Goal: Task Accomplishment & Management: Manage account settings

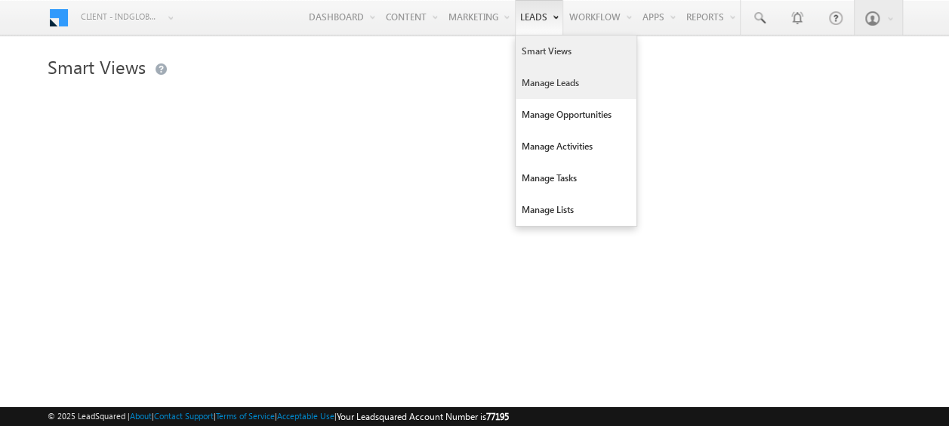
click at [538, 80] on link "Manage Leads" at bounding box center [576, 83] width 121 height 32
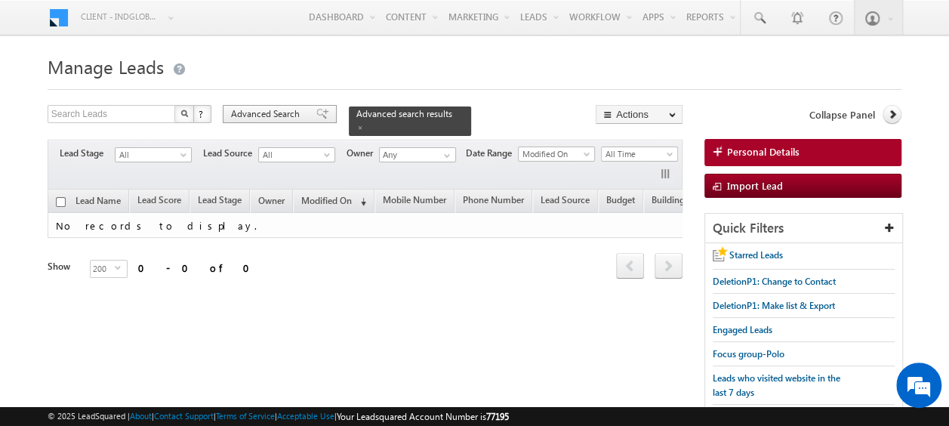
click at [270, 119] on span "Advanced Search" at bounding box center [267, 114] width 73 height 14
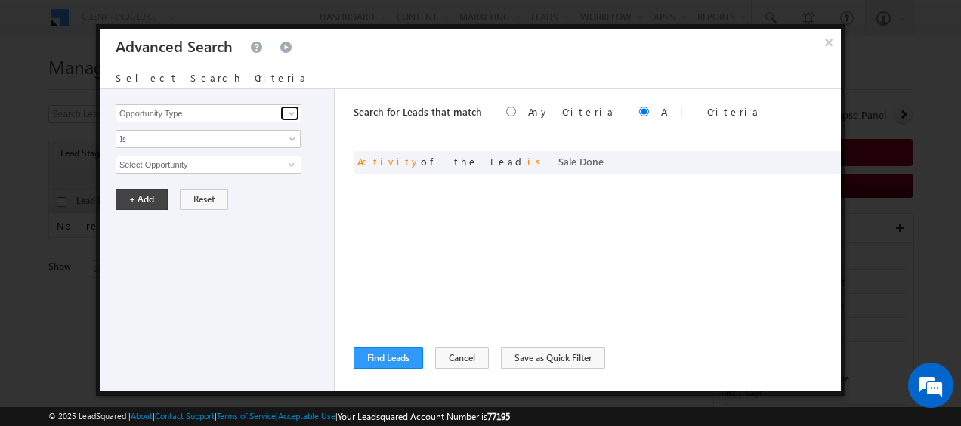
click at [287, 115] on span at bounding box center [292, 113] width 12 height 12
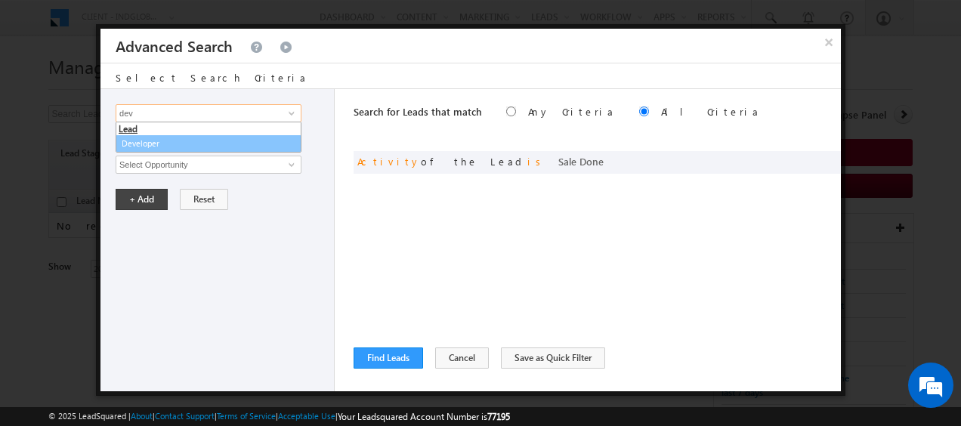
click at [151, 144] on link "Developer" at bounding box center [209, 143] width 186 height 17
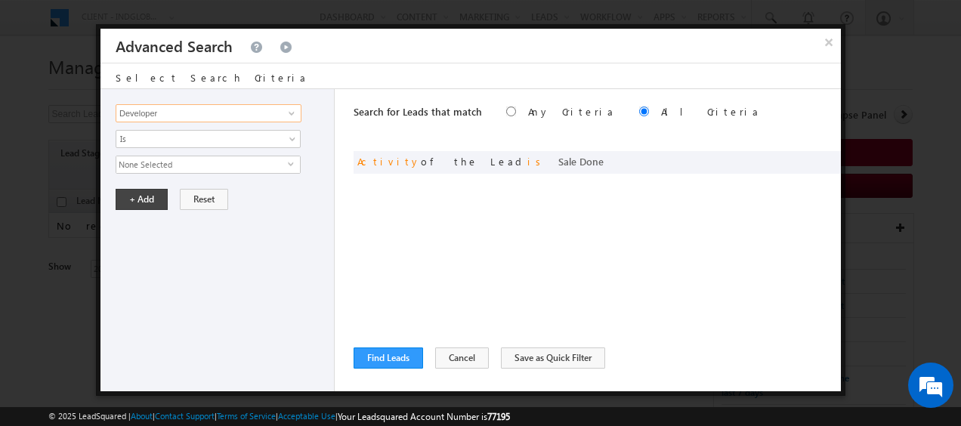
type input "Developer"
click at [284, 162] on span "None Selected" at bounding box center [201, 164] width 171 height 17
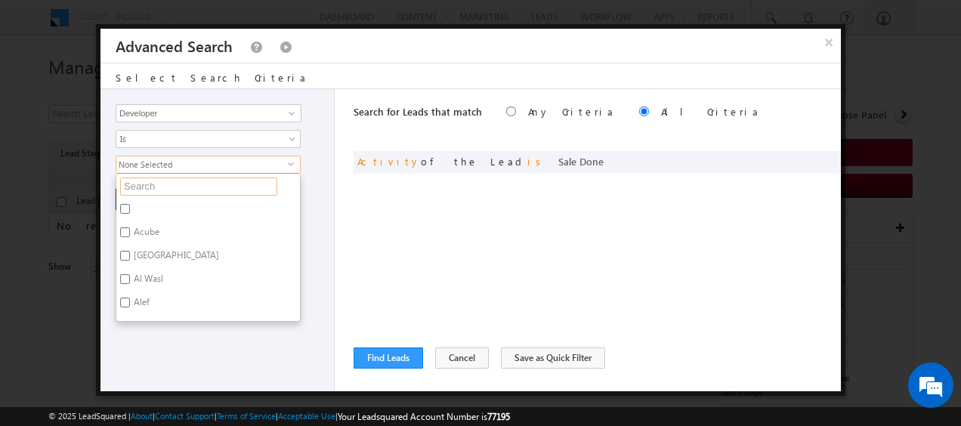
click at [147, 183] on input "text" at bounding box center [198, 187] width 157 height 18
type input "ema"
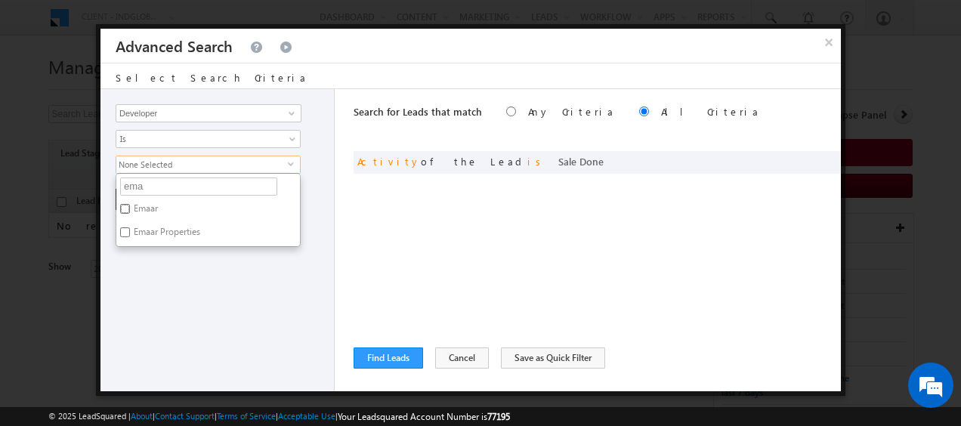
click at [129, 207] on input "Emaar" at bounding box center [125, 209] width 10 height 10
checkbox input "true"
click at [128, 232] on input "Emaar Properties" at bounding box center [125, 232] width 10 height 10
checkbox input "true"
click at [150, 186] on input "ema" at bounding box center [198, 187] width 157 height 18
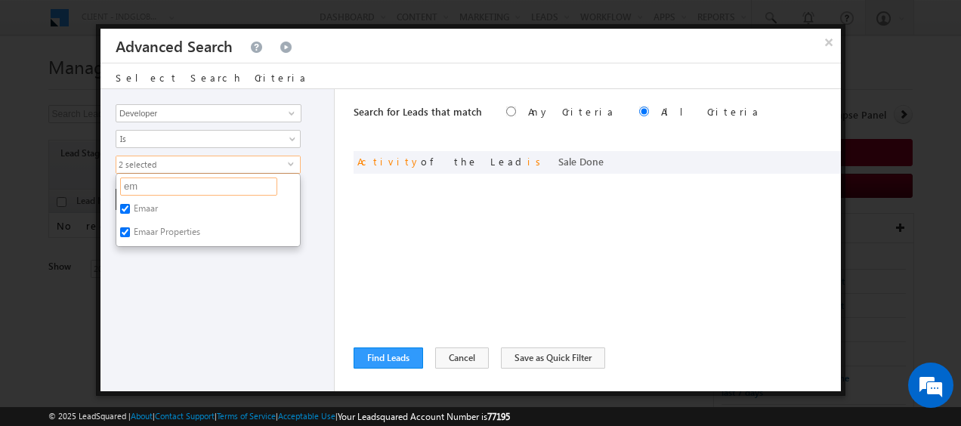
type input "e"
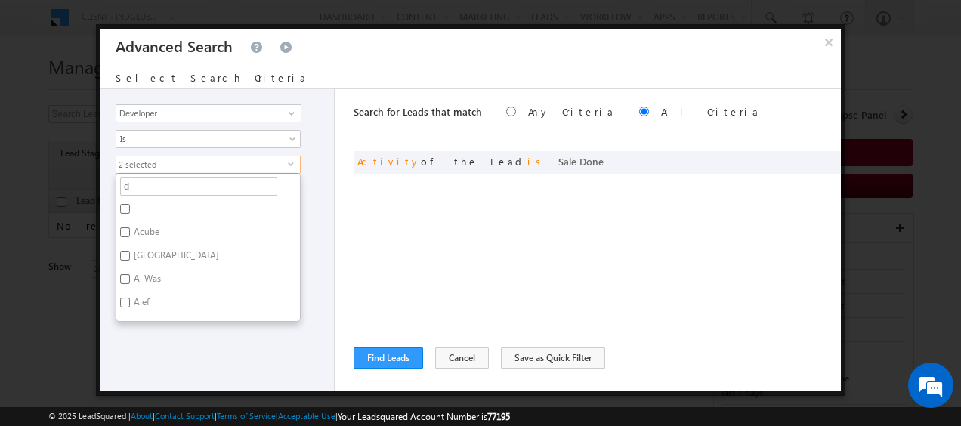
type input "da"
click at [126, 233] on input "Damac" at bounding box center [125, 232] width 10 height 10
checkbox input "true"
click at [160, 187] on input "da" at bounding box center [198, 187] width 157 height 18
type input "dam"
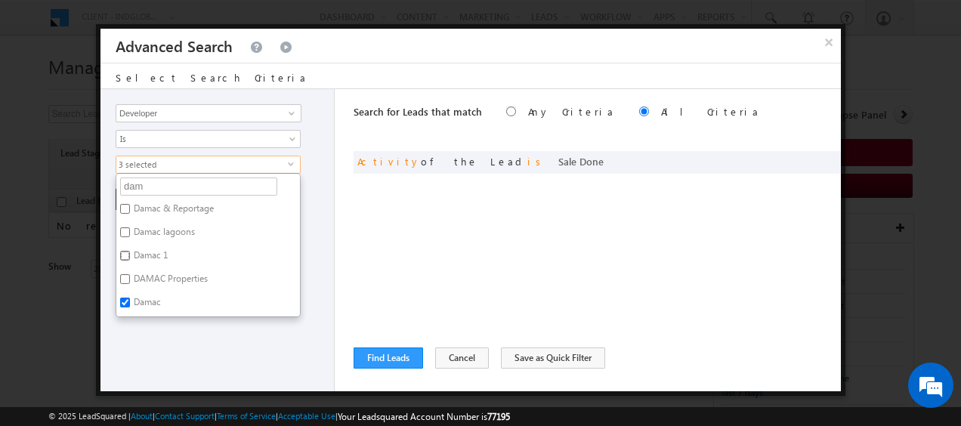
click at [127, 251] on input "Damac 1" at bounding box center [125, 256] width 10 height 10
checkbox input "true"
click at [128, 279] on input "DAMAC Properties" at bounding box center [125, 279] width 10 height 10
checkbox input "true"
click at [125, 228] on input "Damac lagoons" at bounding box center [125, 232] width 10 height 10
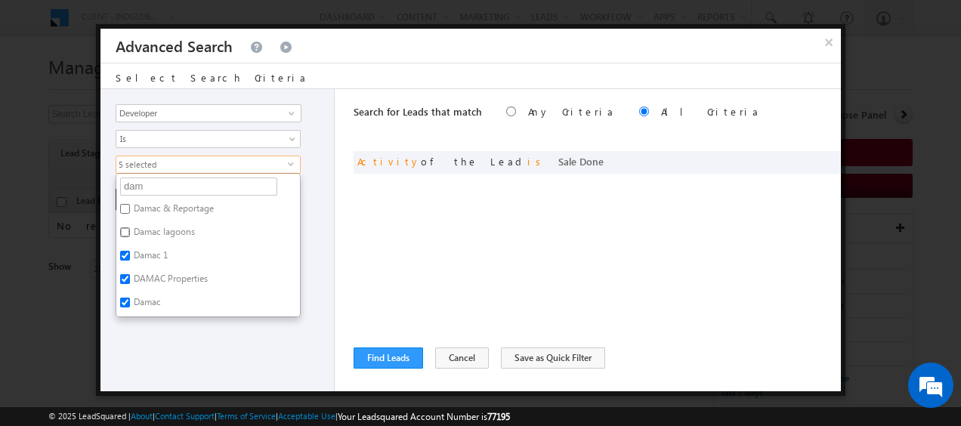
checkbox input "true"
click at [124, 206] on input "Damac & Reportage" at bounding box center [125, 209] width 10 height 10
checkbox input "true"
click at [156, 189] on input "dam" at bounding box center [198, 187] width 157 height 18
type input "d"
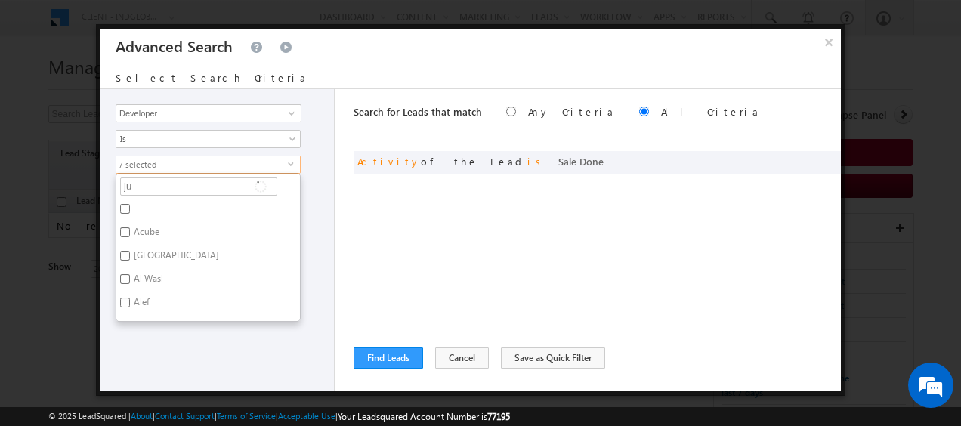
type input "jum"
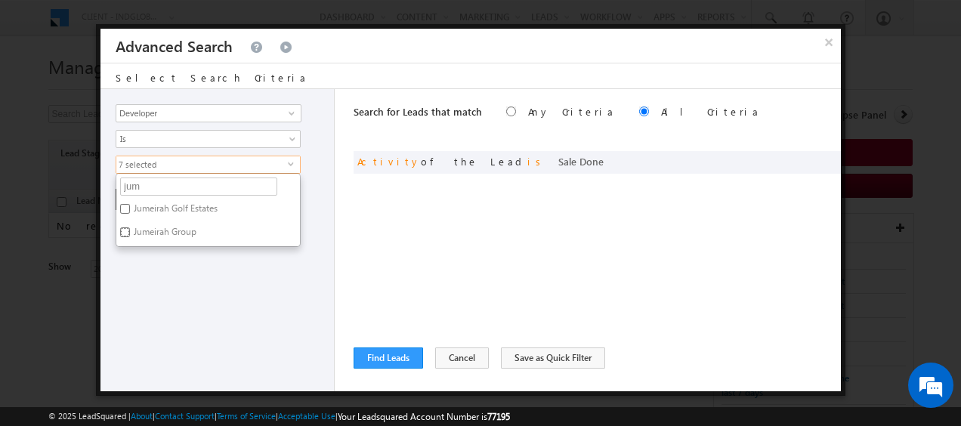
click at [125, 227] on input "Jumeirah Group" at bounding box center [125, 232] width 10 height 10
checkbox input "true"
click at [122, 211] on label "Jumeirah Golf Estates" at bounding box center [174, 210] width 116 height 23
click at [122, 211] on input "Jumeirah Golf Estates" at bounding box center [125, 209] width 10 height 10
checkbox input "true"
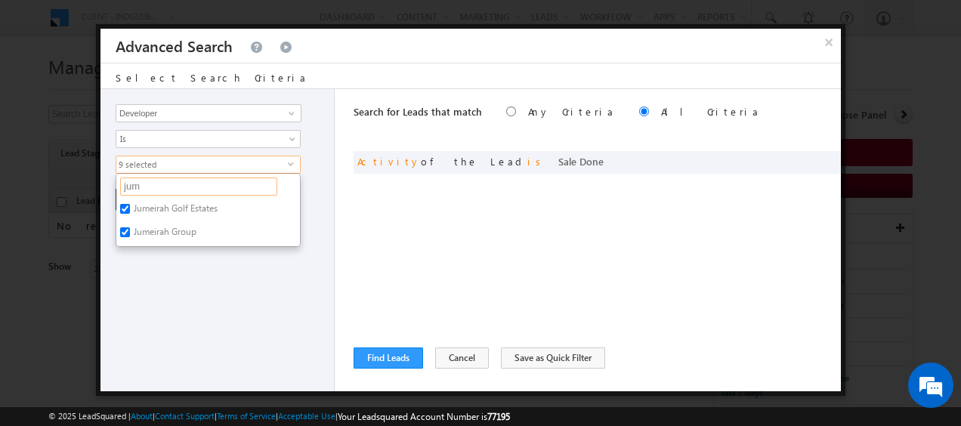
click at [162, 186] on input "jum" at bounding box center [198, 187] width 157 height 18
type input "j"
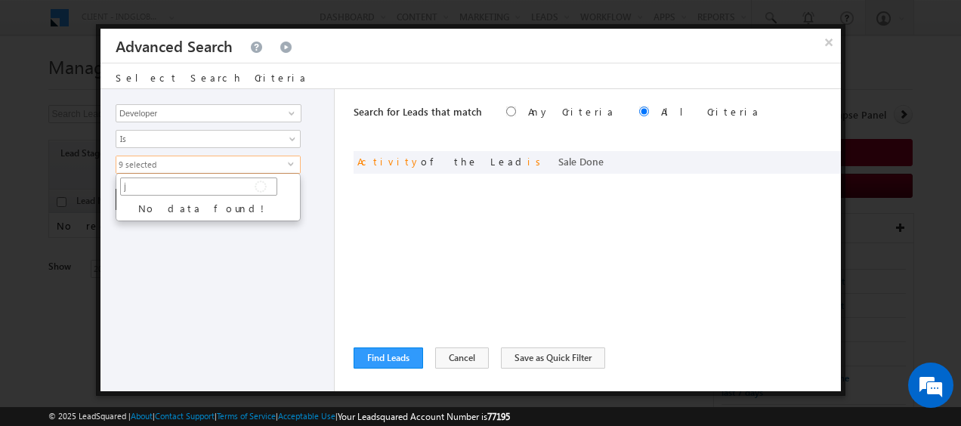
type input "ja"
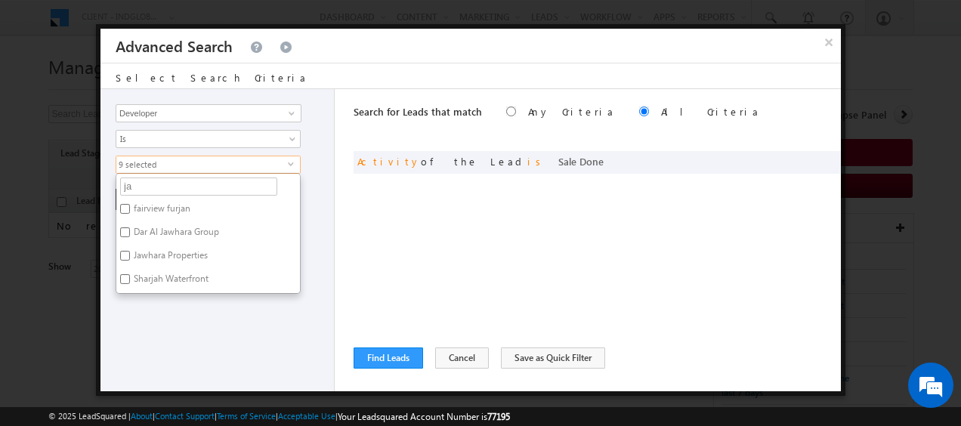
type input "j"
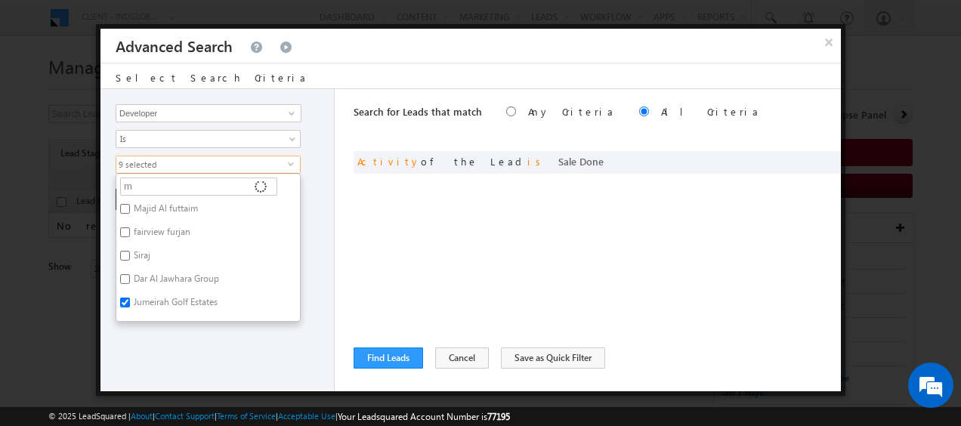
type input "ma"
type input "maj"
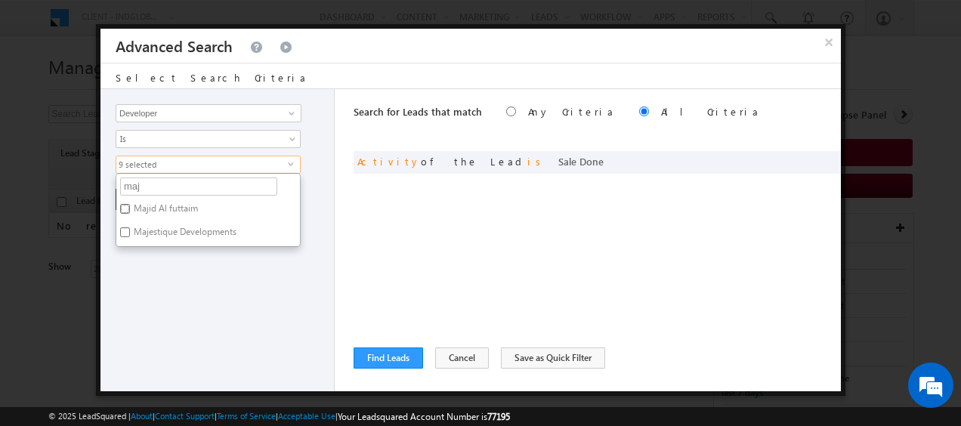
click at [125, 205] on input "Majid Al futtaim" at bounding box center [125, 209] width 10 height 10
checkbox input "true"
click at [168, 189] on input "maj" at bounding box center [198, 187] width 157 height 18
type input "m"
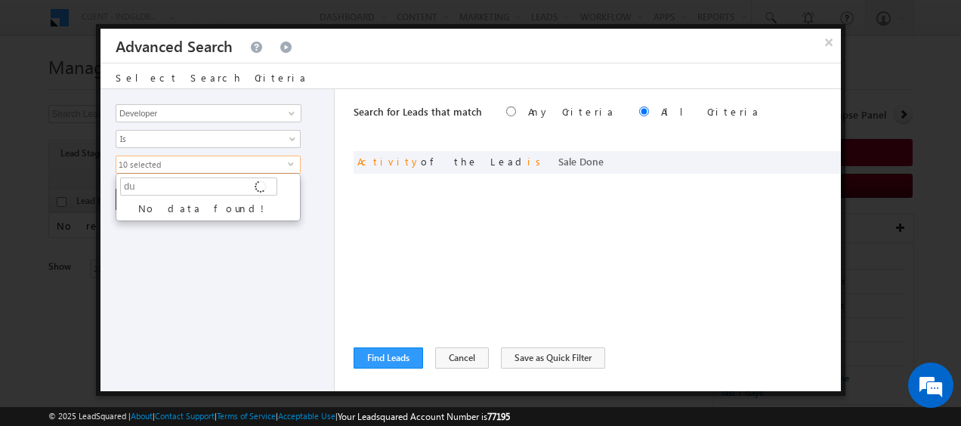
type input "d"
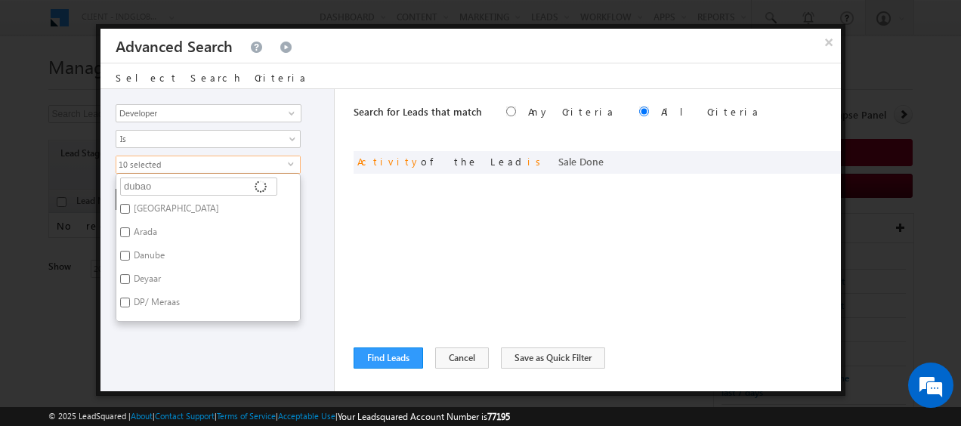
type input "duba"
type input "dubai"
type input "dubai p"
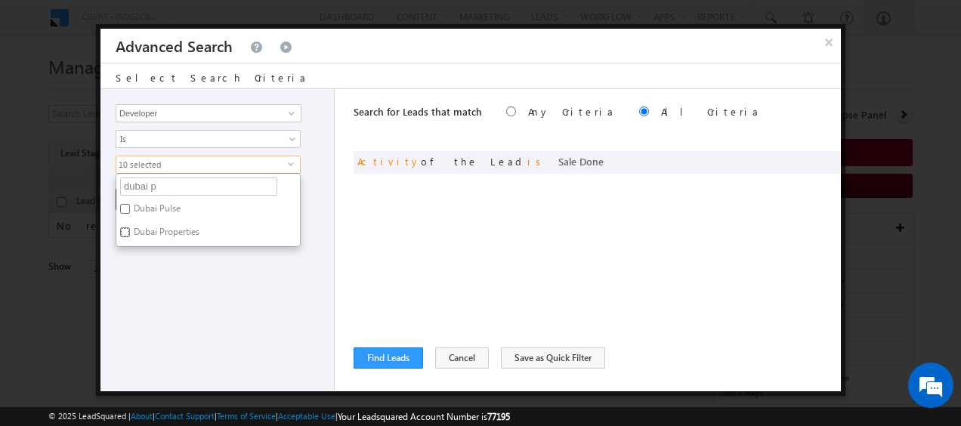
drag, startPoint x: 122, startPoint y: 227, endPoint x: 132, endPoint y: 234, distance: 13.0
click at [122, 228] on input "Dubai Properties" at bounding box center [125, 232] width 10 height 10
checkbox input "true"
click at [183, 187] on input "dubai p" at bounding box center [198, 187] width 157 height 18
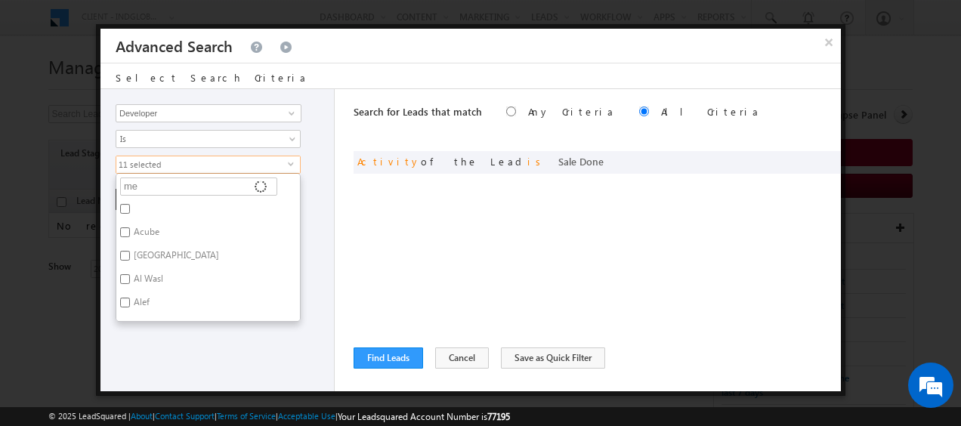
type input "mer"
type input "mera"
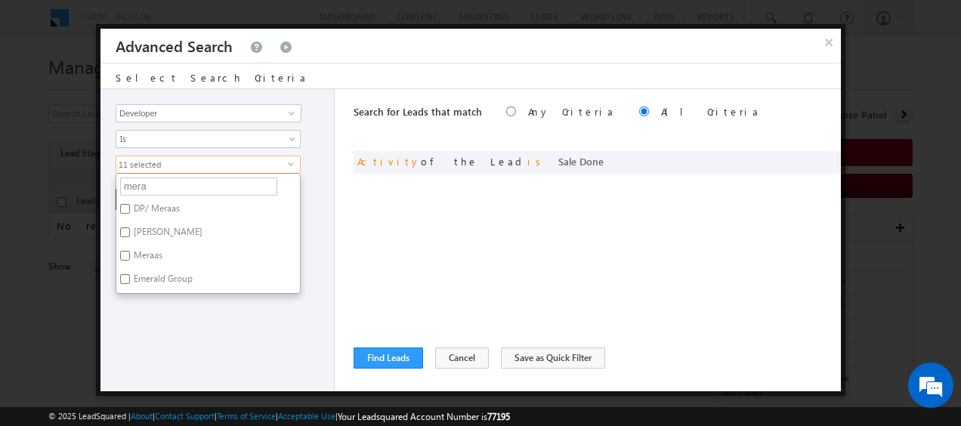
type input "meraa"
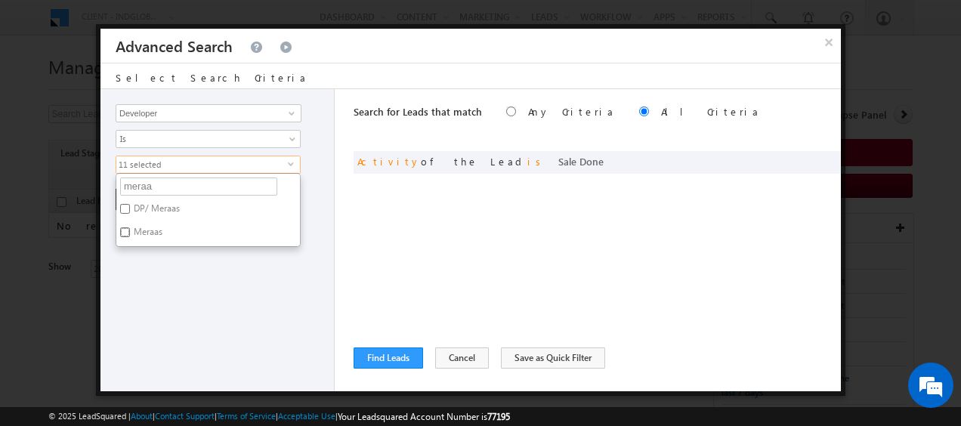
click at [127, 233] on input "Meraas" at bounding box center [125, 232] width 10 height 10
checkbox input "false"
click at [124, 206] on input "DP/ Meraas" at bounding box center [125, 209] width 10 height 10
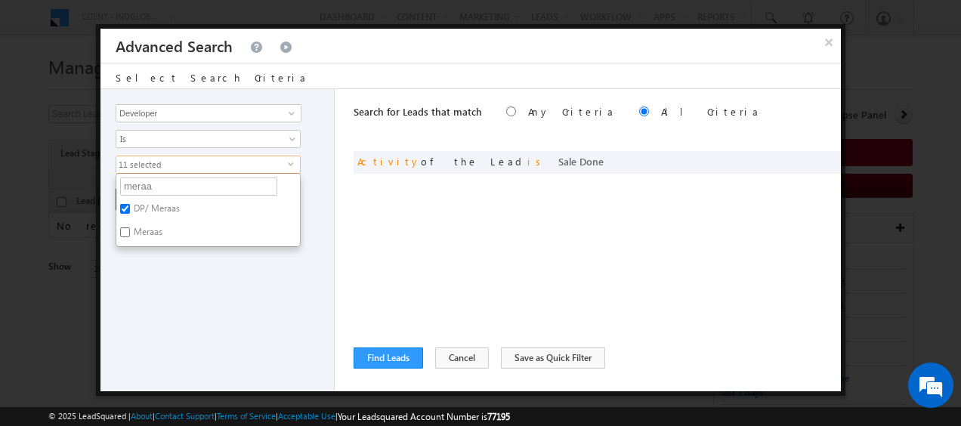
checkbox input "false"
click at [124, 230] on input "Meraas" at bounding box center [125, 232] width 10 height 10
checkbox input "true"
click at [125, 205] on input "DP/ Meraas" at bounding box center [125, 209] width 10 height 10
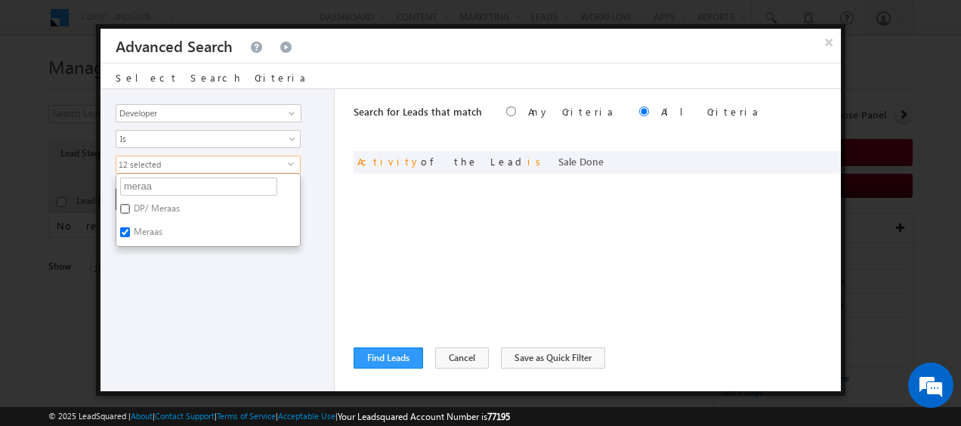
click at [122, 207] on input "DP/ Meraas" at bounding box center [125, 209] width 10 height 10
checkbox input "true"
click at [160, 187] on input "meraa" at bounding box center [198, 187] width 157 height 18
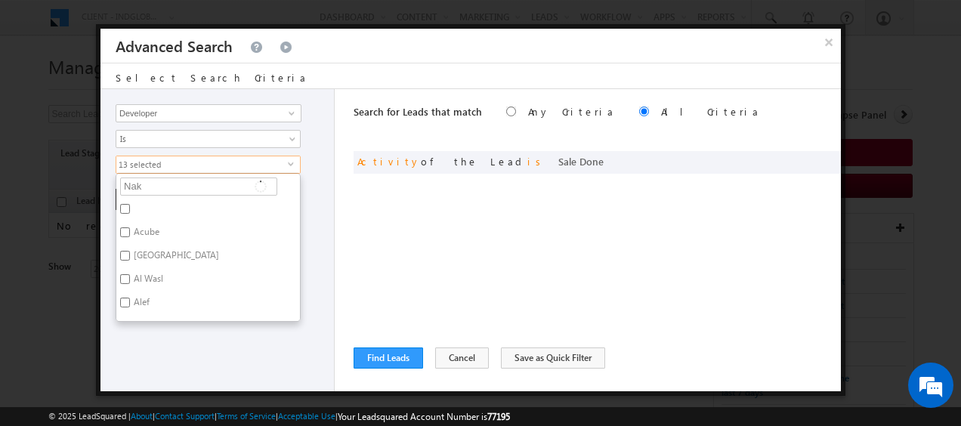
type input "Nakh"
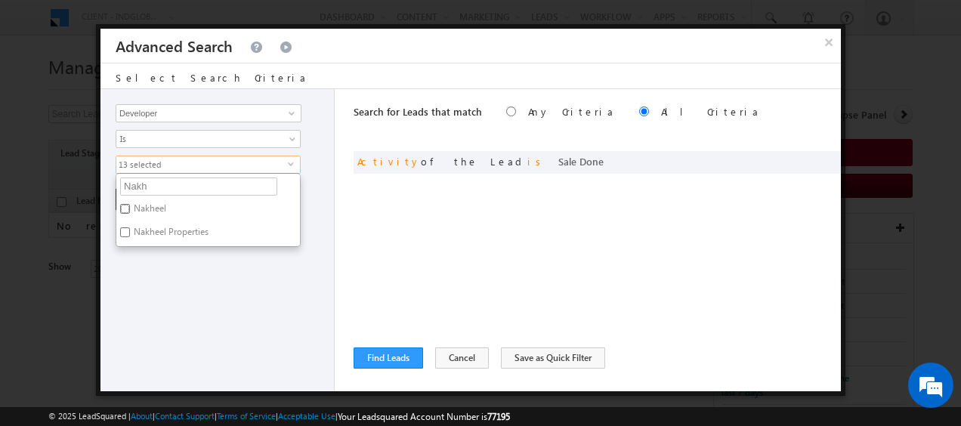
click at [125, 205] on input "Nakheel" at bounding box center [125, 209] width 10 height 10
checkbox input "true"
click at [166, 188] on input "Nakh" at bounding box center [198, 187] width 157 height 18
type input "N"
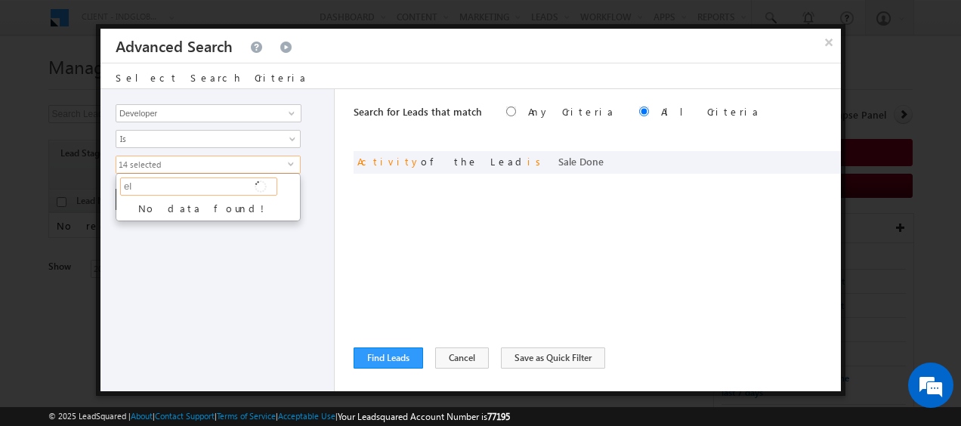
type input "e"
type input "el"
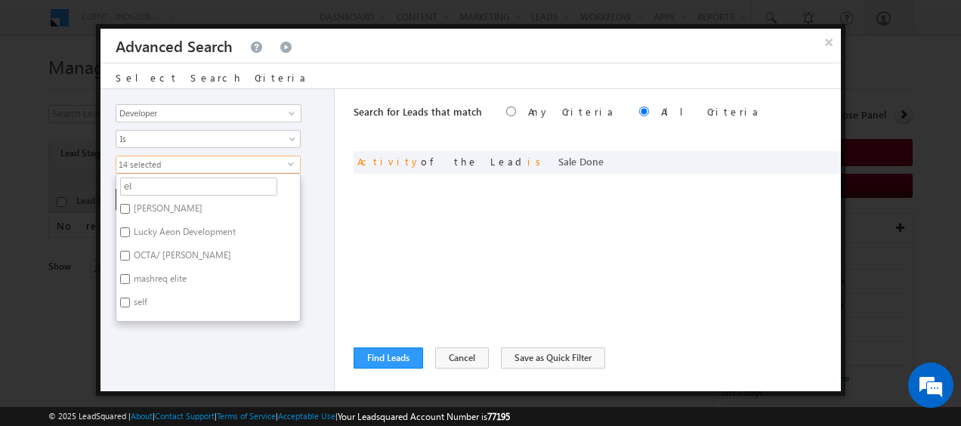
click at [130, 206] on label "Ellington" at bounding box center [166, 210] width 101 height 23
click at [130, 206] on input "Ellington" at bounding box center [125, 209] width 10 height 10
checkbox input "true"
click at [156, 187] on input "el" at bounding box center [198, 187] width 157 height 18
type input "e"
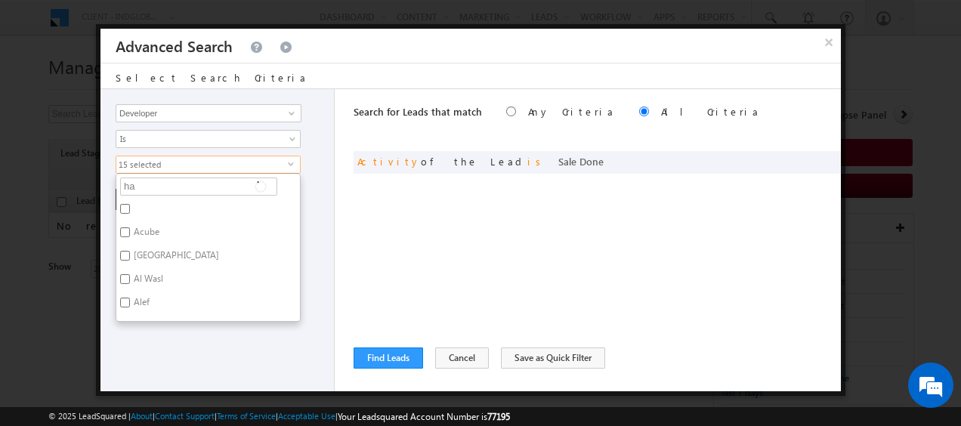
type input "hab"
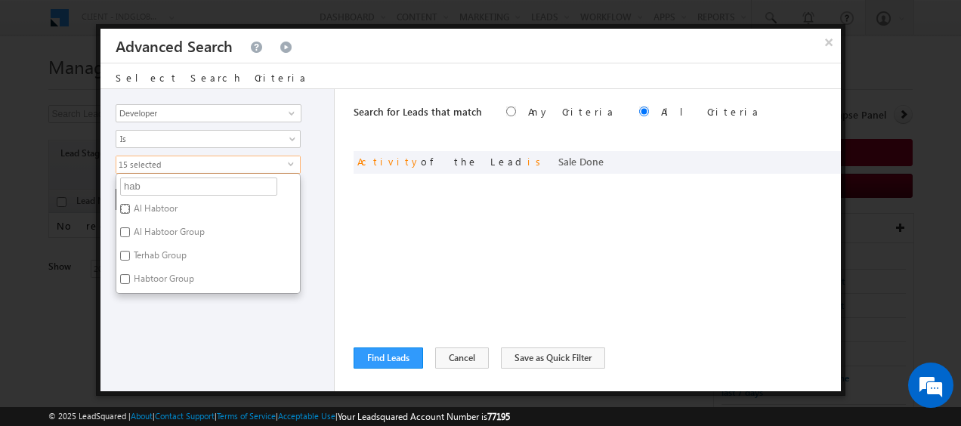
click at [128, 205] on input "Al Habtoor" at bounding box center [125, 209] width 10 height 10
checkbox input "true"
click at [127, 231] on input "Al Habtoor Group" at bounding box center [125, 232] width 10 height 10
checkbox input "true"
click at [127, 276] on input "Habtoor Group" at bounding box center [125, 279] width 10 height 10
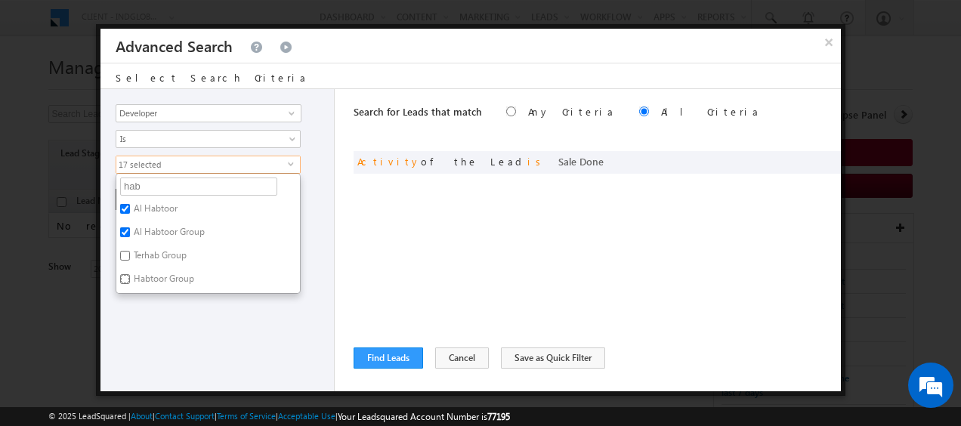
checkbox input "true"
drag, startPoint x: 156, startPoint y: 186, endPoint x: 84, endPoint y: 190, distance: 71.9
click at [84, 190] on body "Menu Client - indglobal2 (77195) X (My Organization) - indglobal (48060) Client…" at bounding box center [480, 234] width 961 height 468
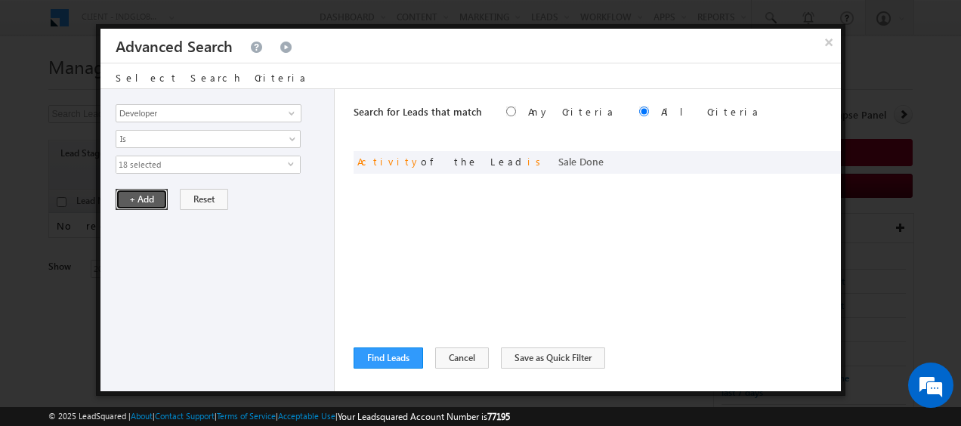
click at [142, 199] on button "+ Add" at bounding box center [142, 199] width 52 height 21
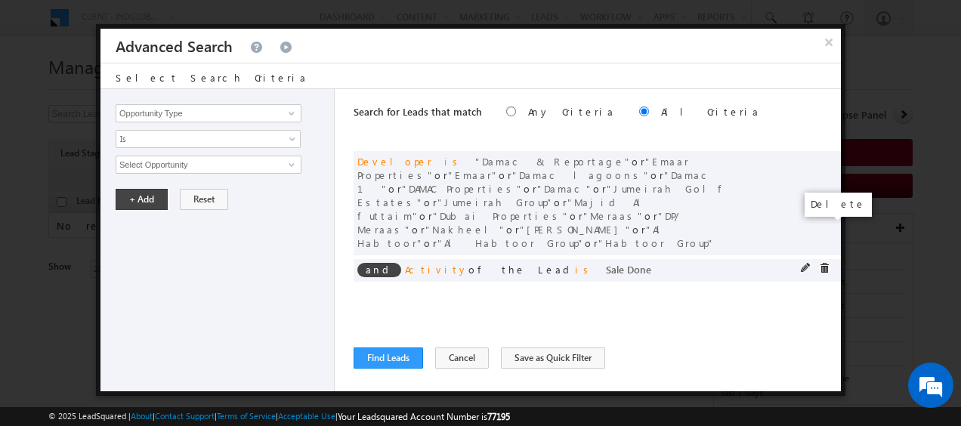
click at [828, 263] on span at bounding box center [824, 268] width 11 height 11
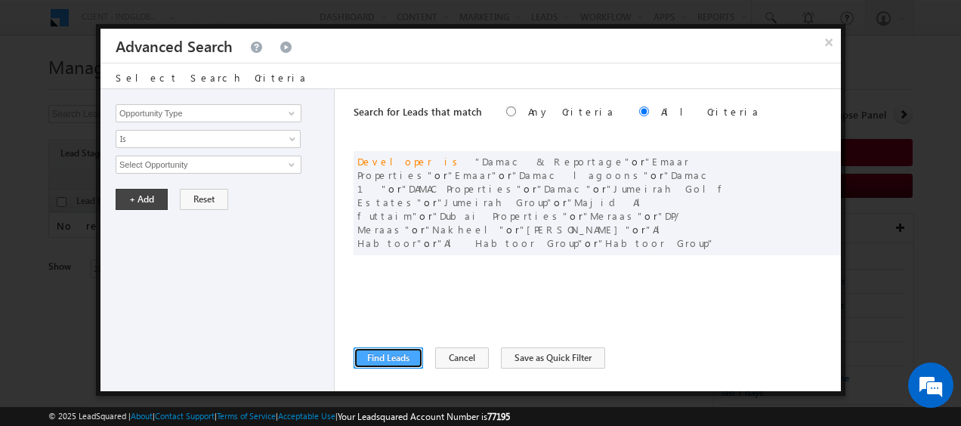
click at [390, 361] on button "Find Leads" at bounding box center [387, 357] width 69 height 21
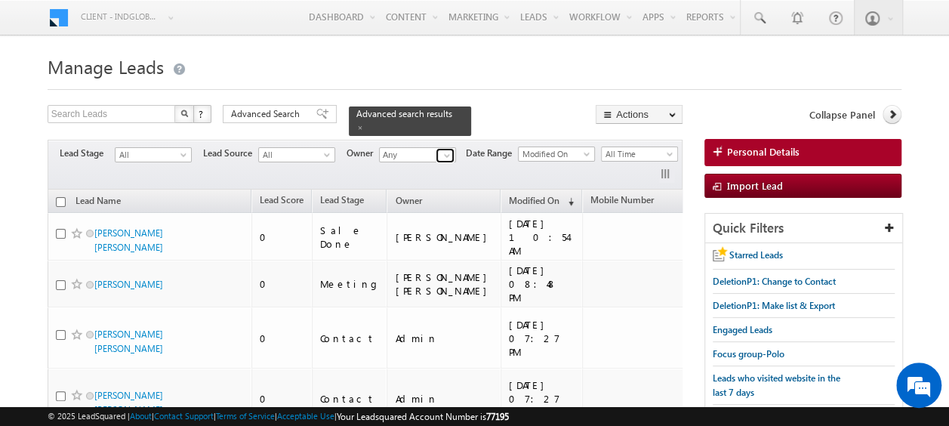
click at [447, 150] on span at bounding box center [447, 156] width 12 height 12
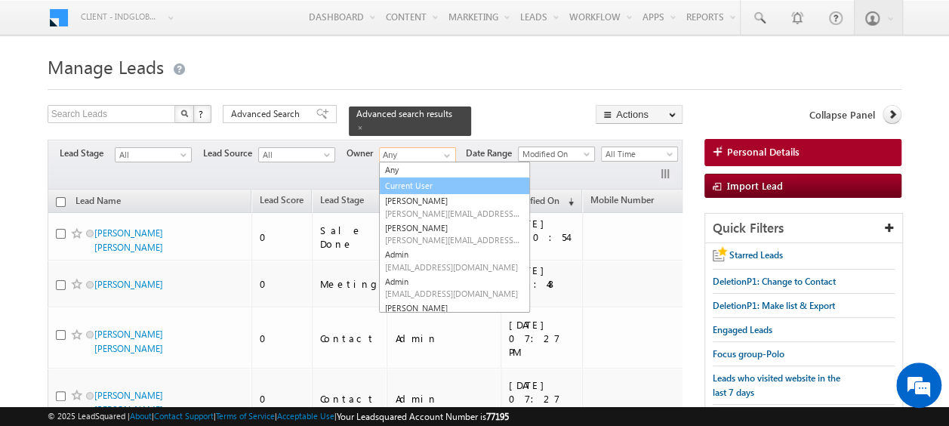
click at [404, 178] on link "Current User" at bounding box center [454, 186] width 151 height 17
type input "Current User"
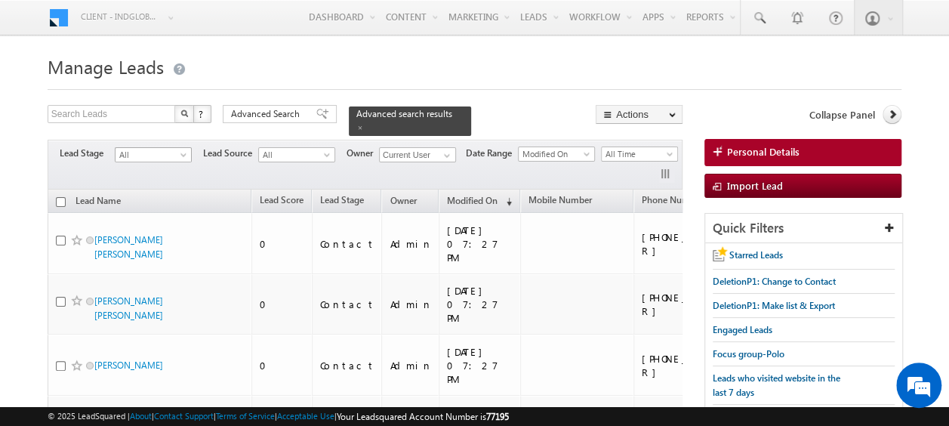
click at [184, 152] on span at bounding box center [185, 158] width 12 height 12
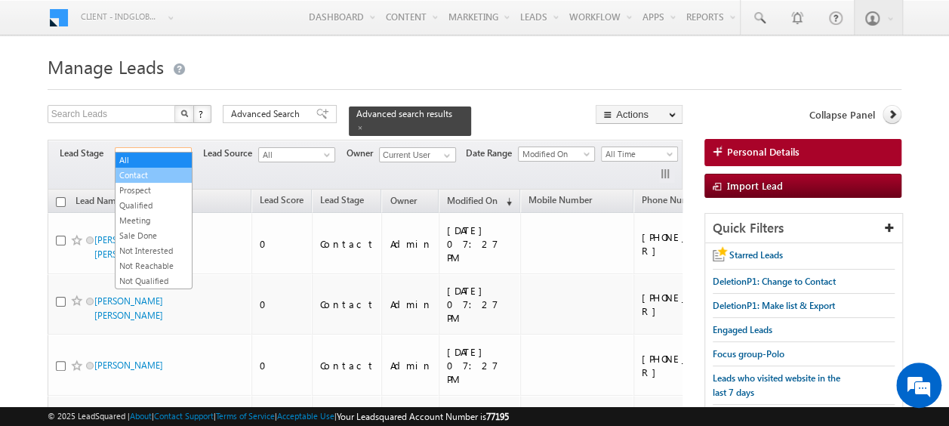
click at [144, 174] on link "Contact" at bounding box center [154, 175] width 76 height 14
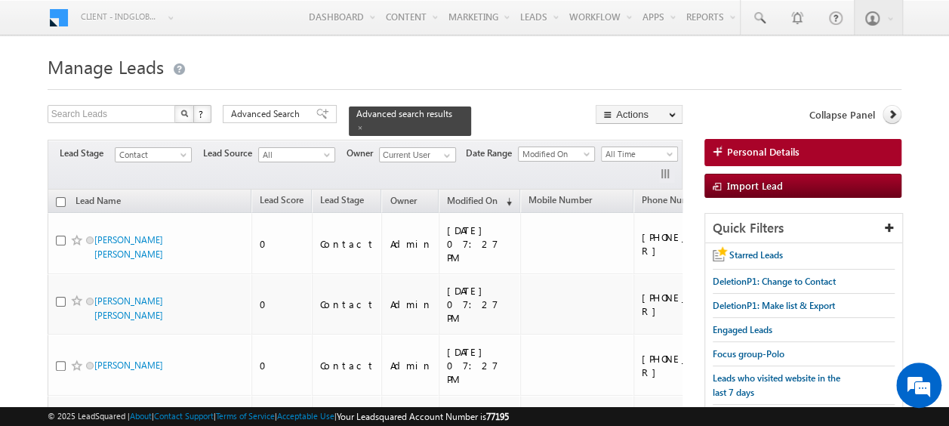
click at [62, 197] on input "checkbox" at bounding box center [61, 202] width 10 height 10
checkbox input "true"
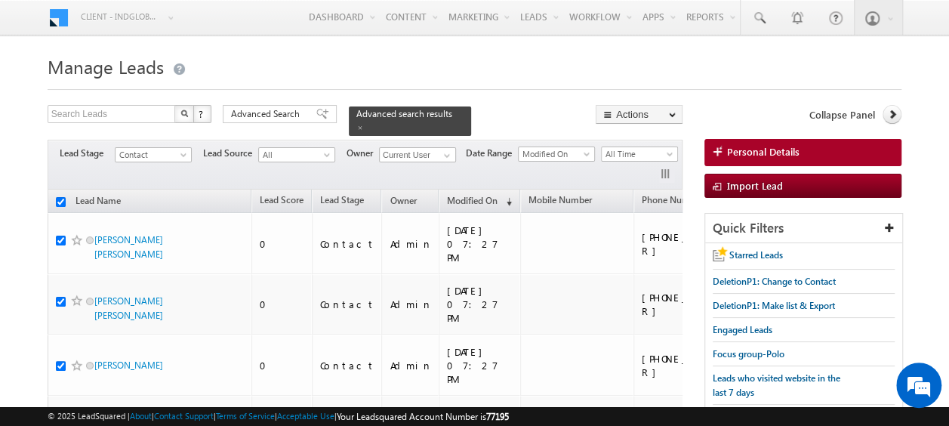
checkbox input "true"
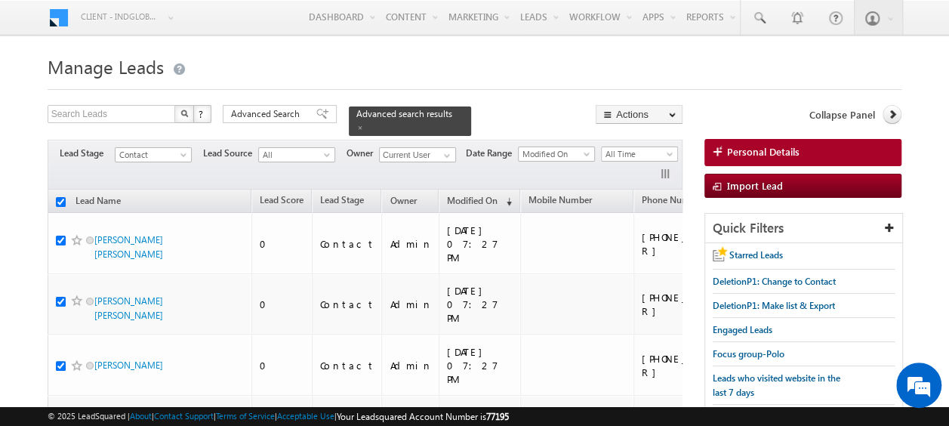
checkbox input "true"
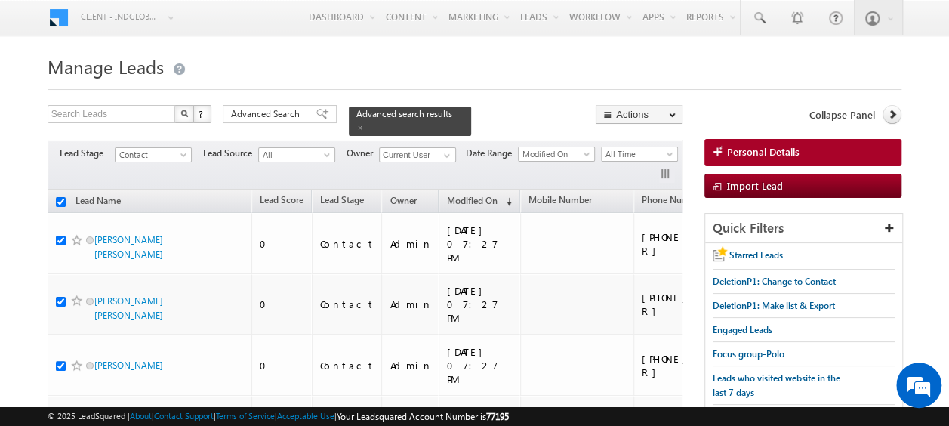
checkbox input "true"
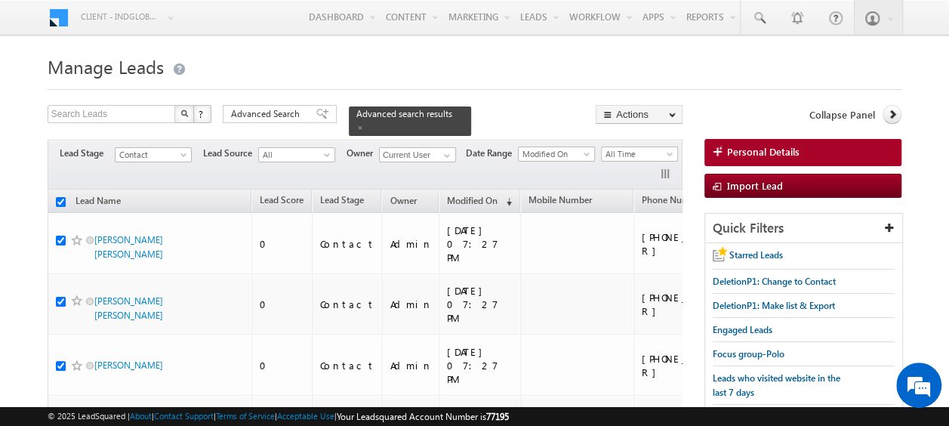
checkbox input "true"
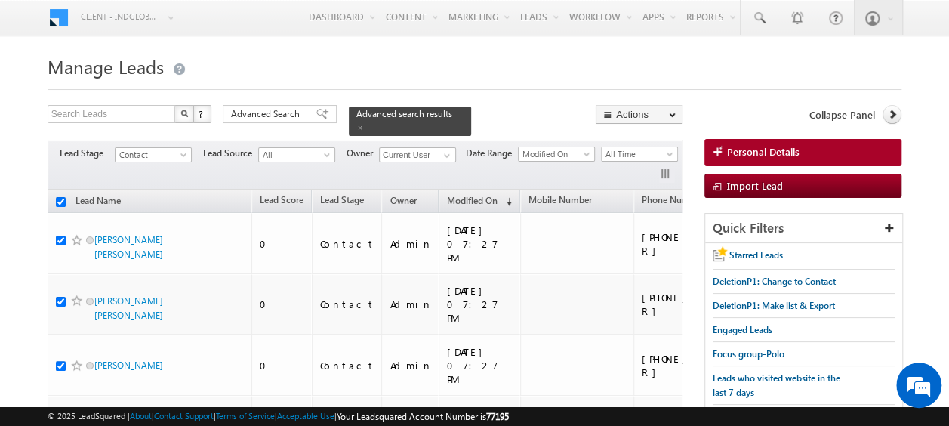
checkbox input "true"
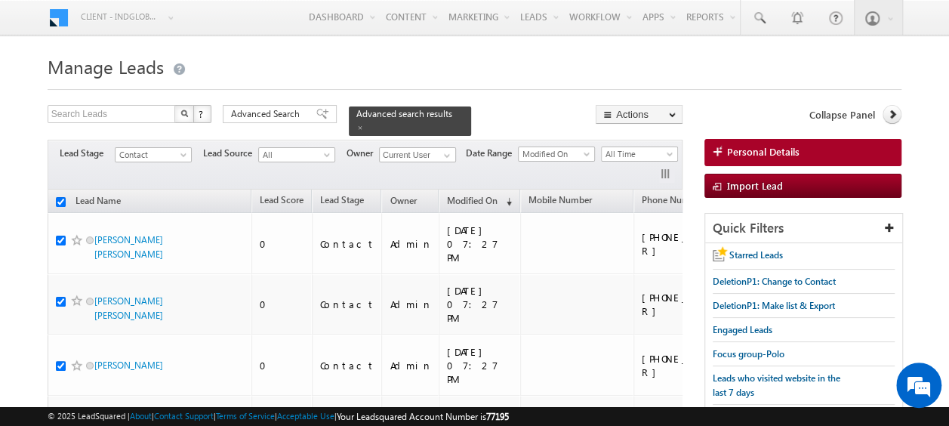
checkbox input "true"
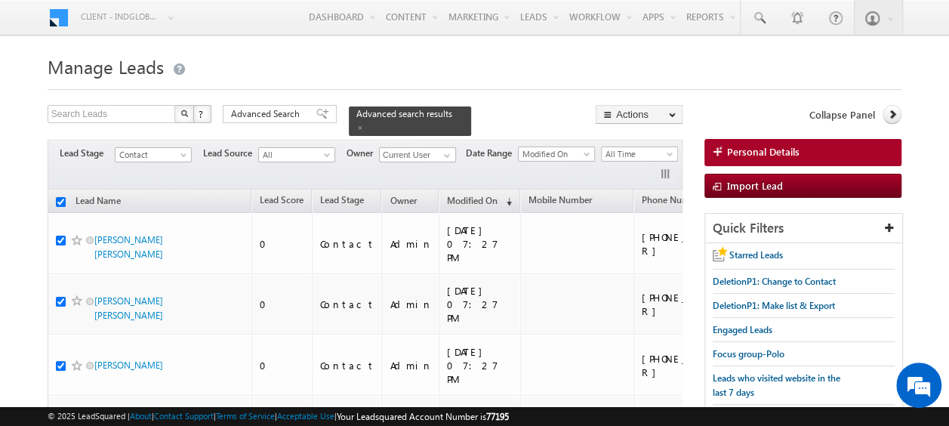
checkbox input "true"
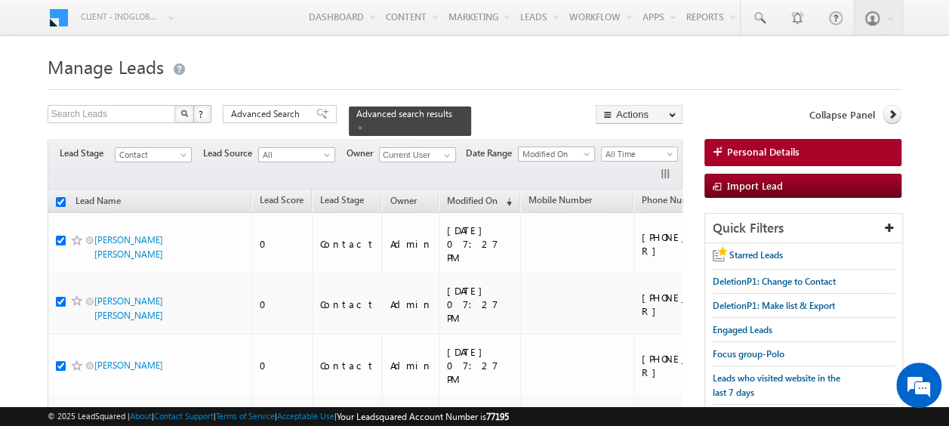
checkbox input "true"
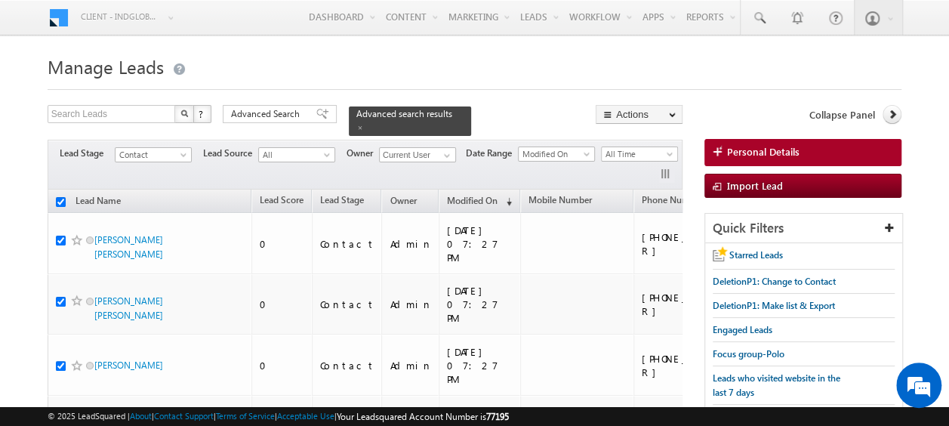
checkbox input "true"
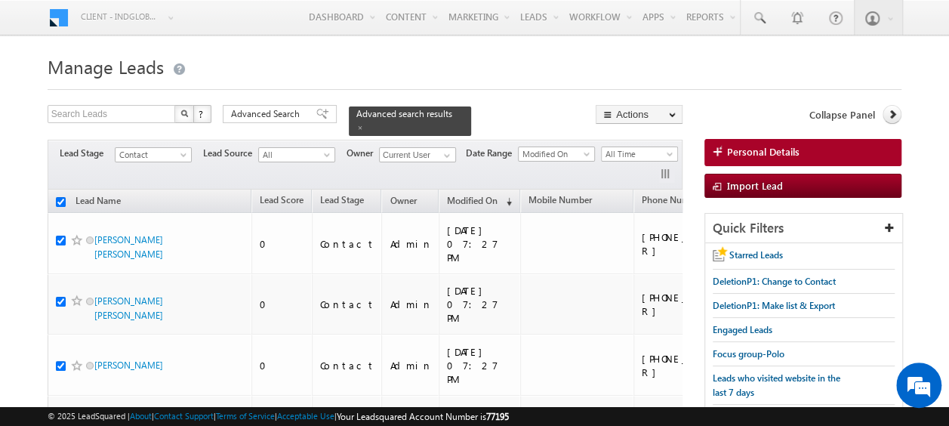
checkbox input "true"
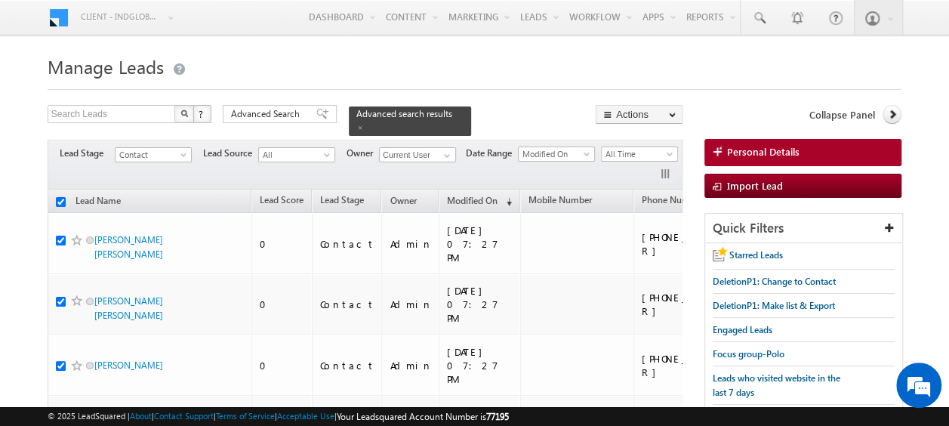
checkbox input "true"
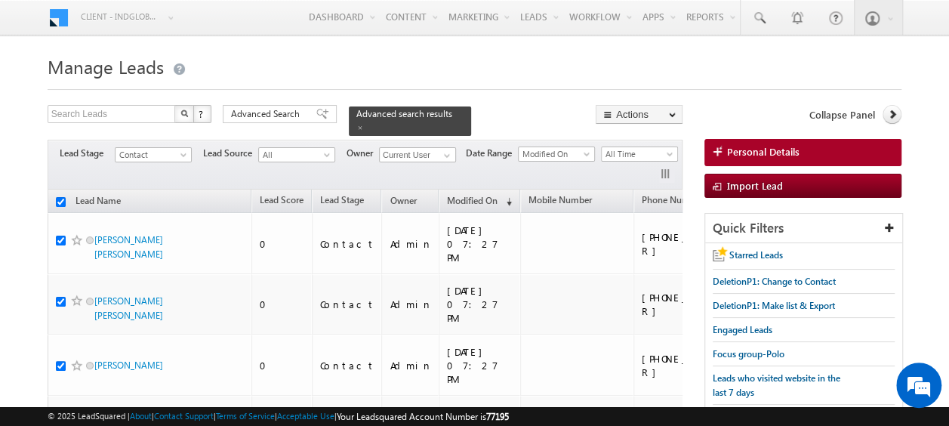
checkbox input "true"
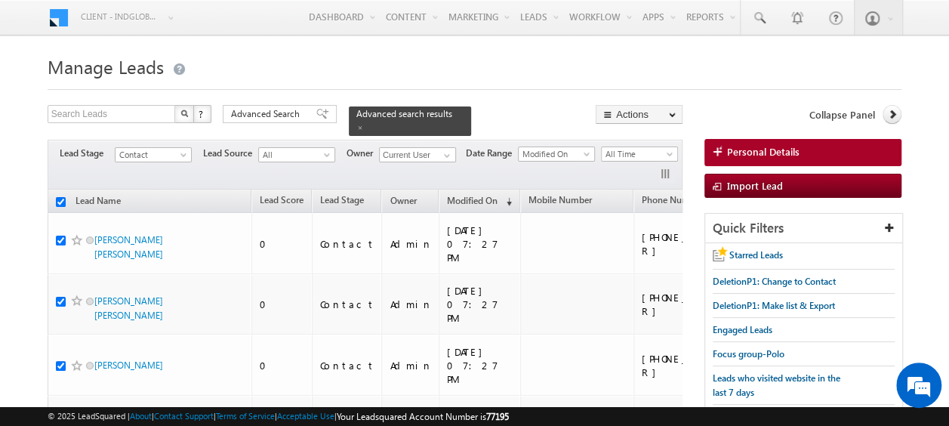
checkbox input "true"
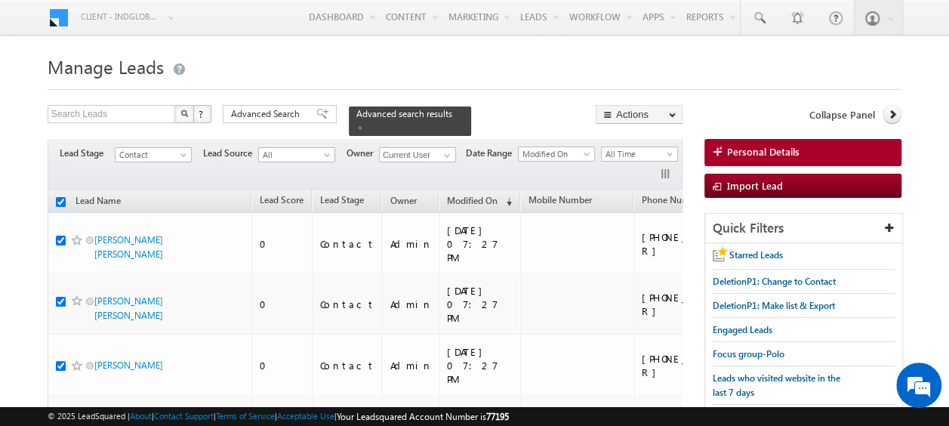
checkbox input "true"
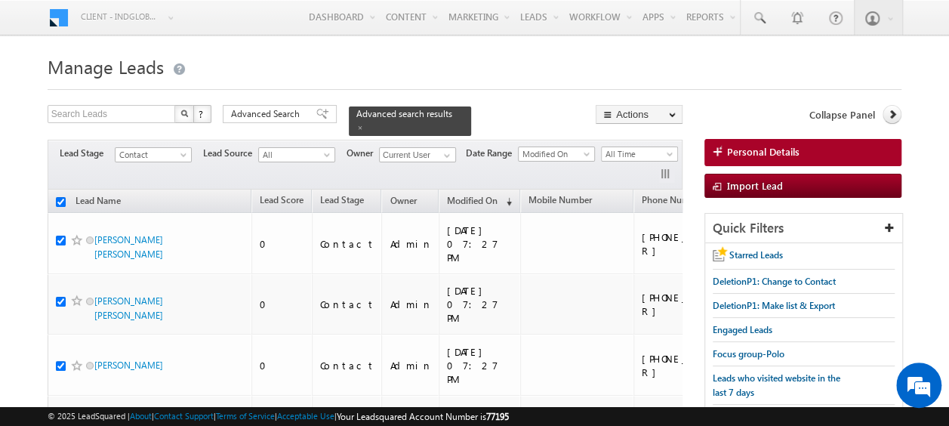
checkbox input "true"
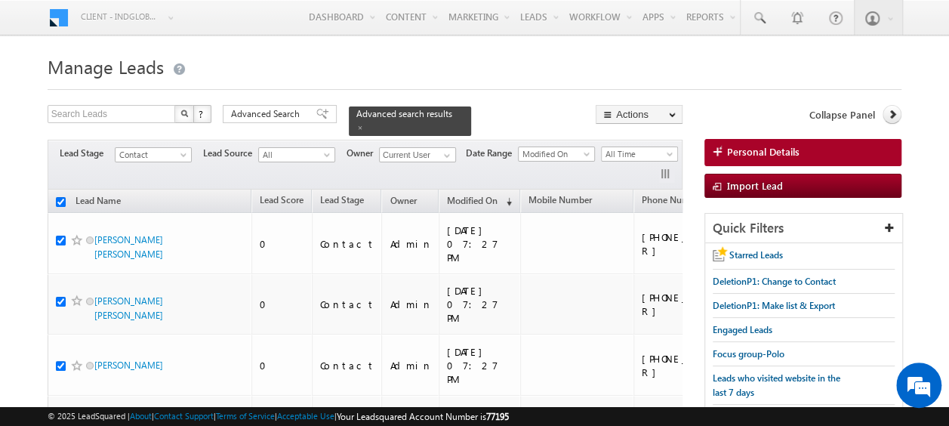
checkbox input "true"
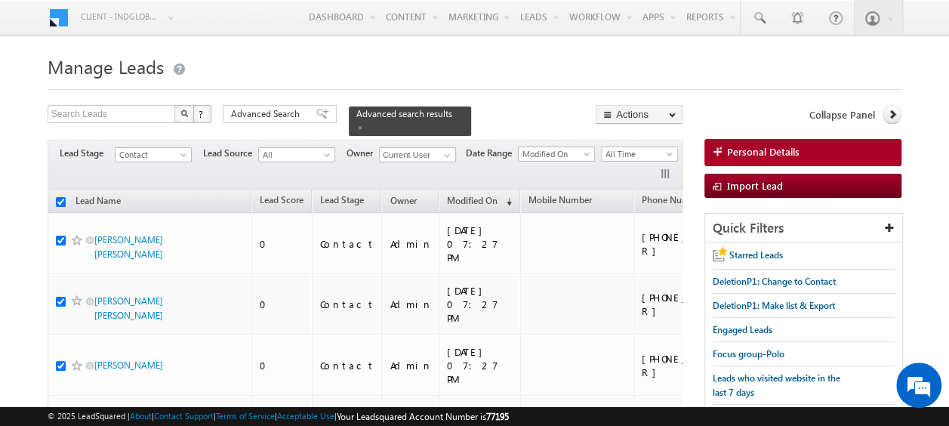
checkbox input "true"
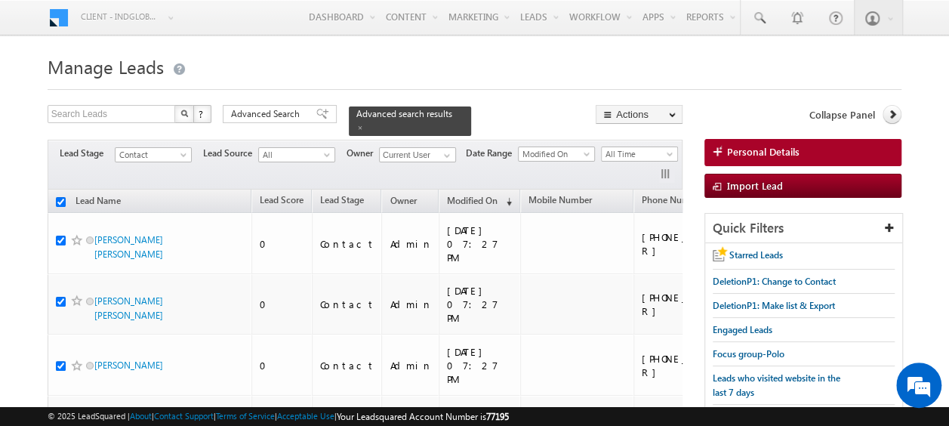
checkbox input "true"
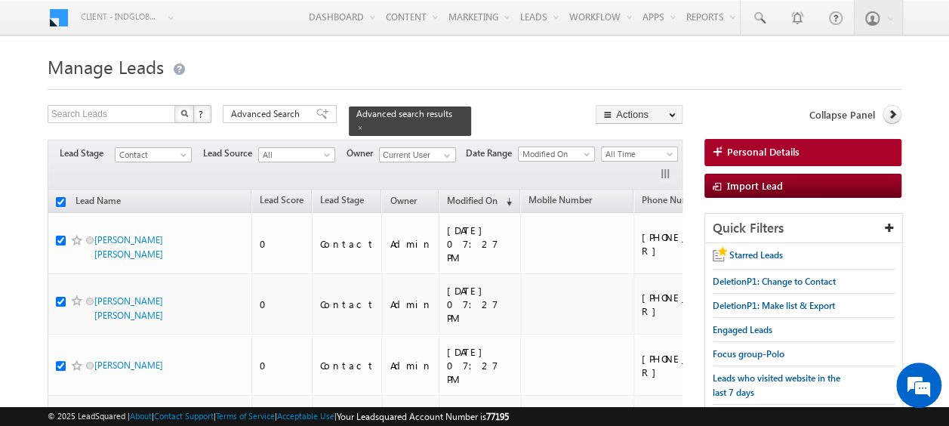
checkbox input "true"
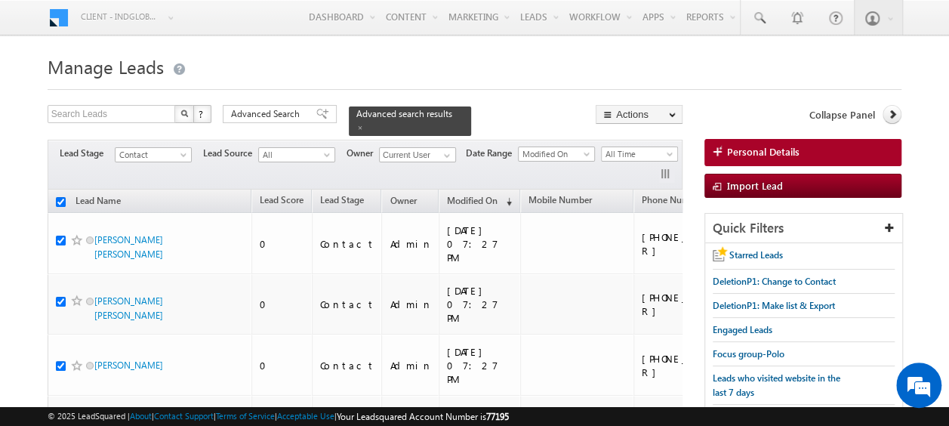
checkbox input "true"
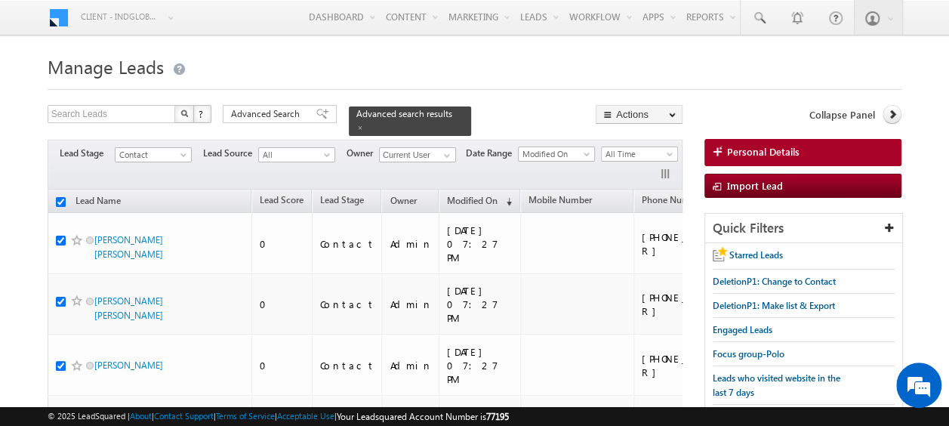
checkbox input "true"
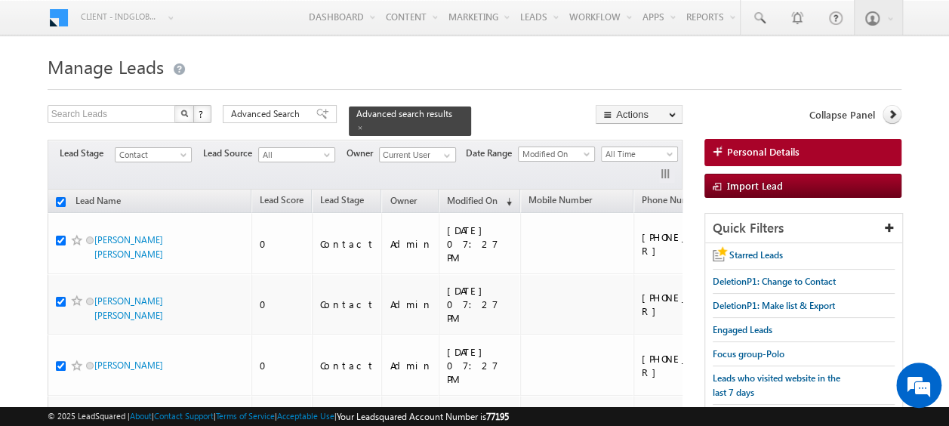
checkbox input "true"
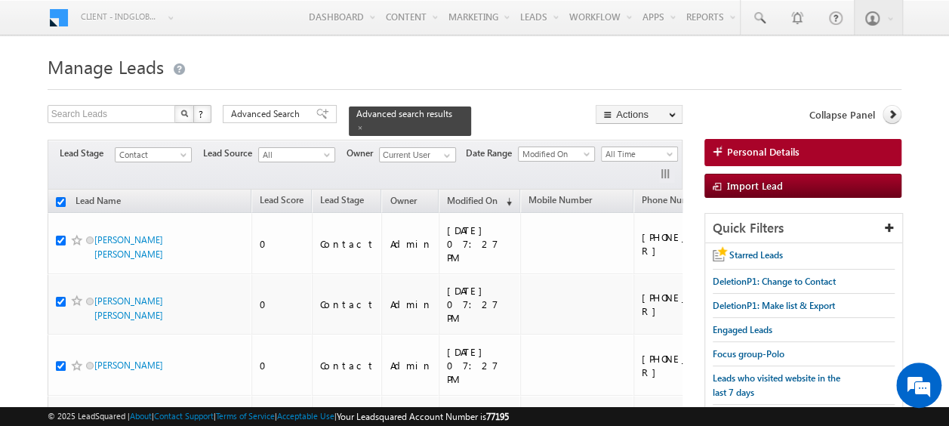
checkbox input "true"
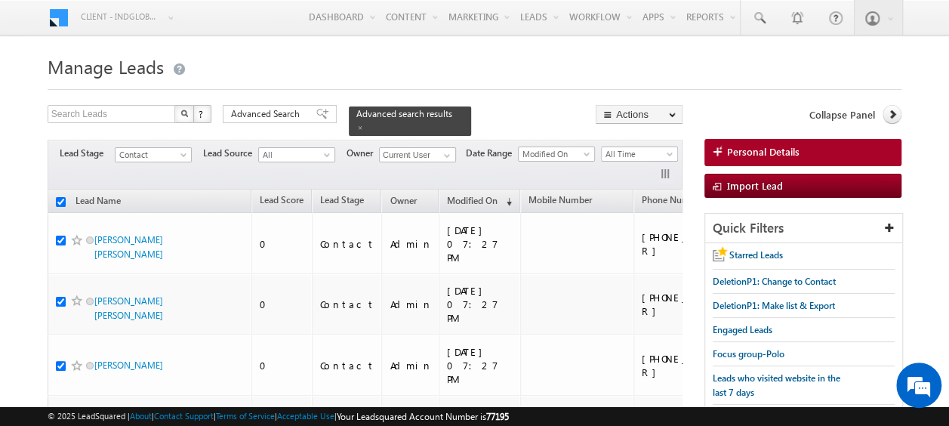
checkbox input "true"
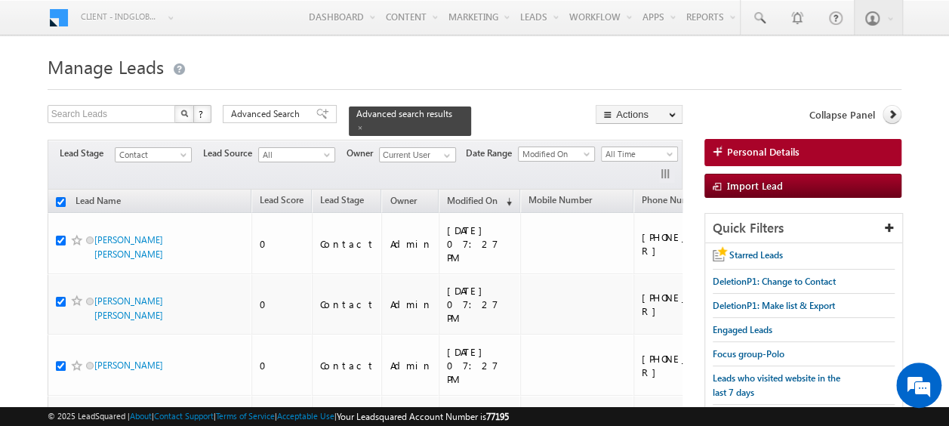
checkbox input "true"
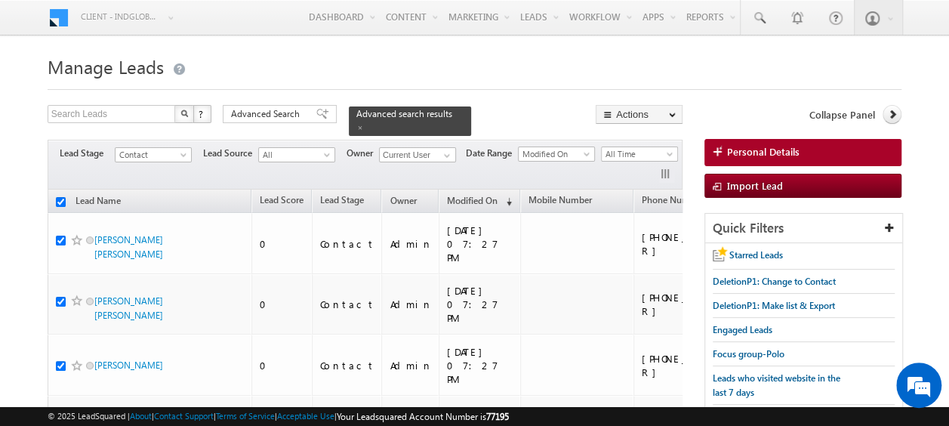
checkbox input "true"
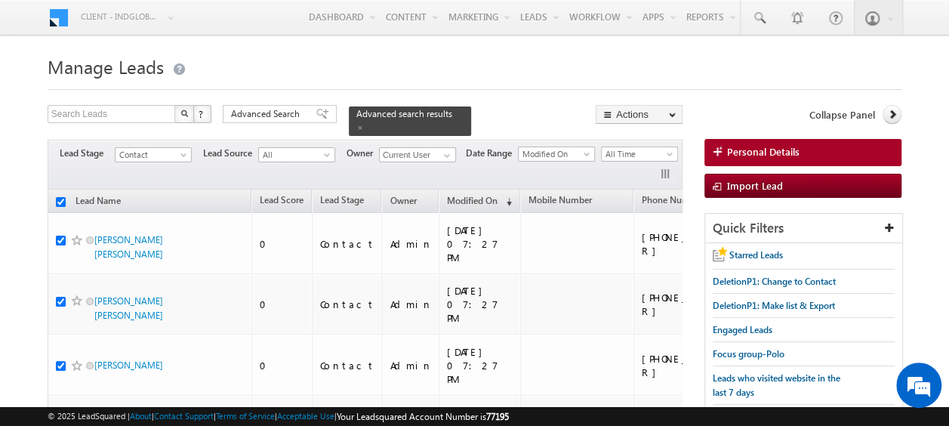
checkbox input "true"
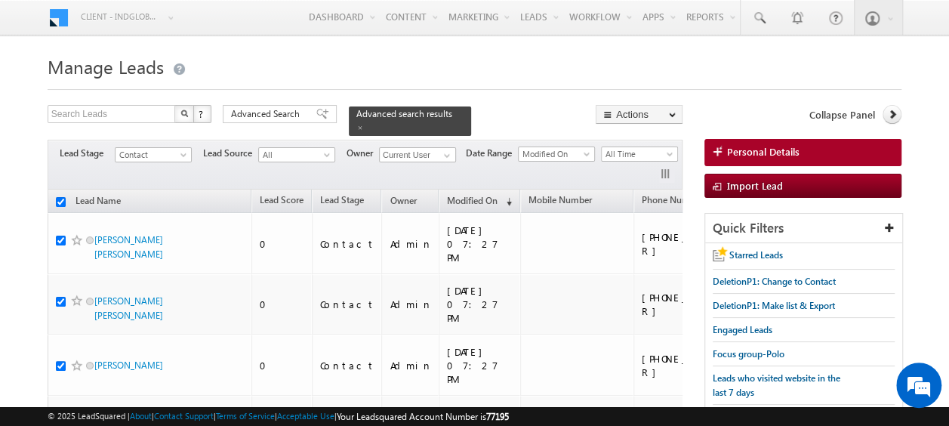
checkbox input "true"
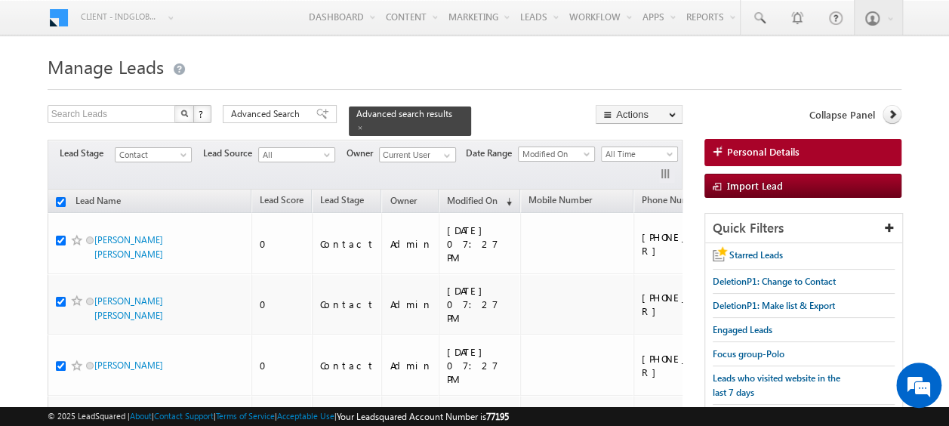
checkbox input "true"
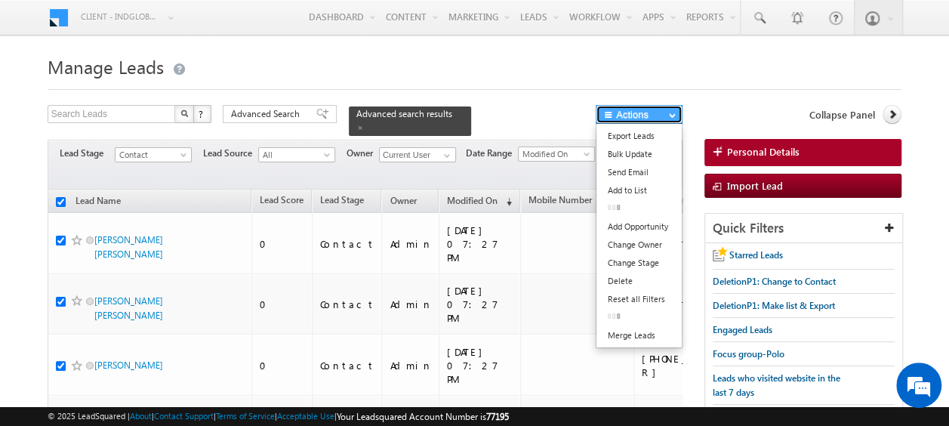
click at [633, 112] on button "Actions" at bounding box center [639, 114] width 87 height 19
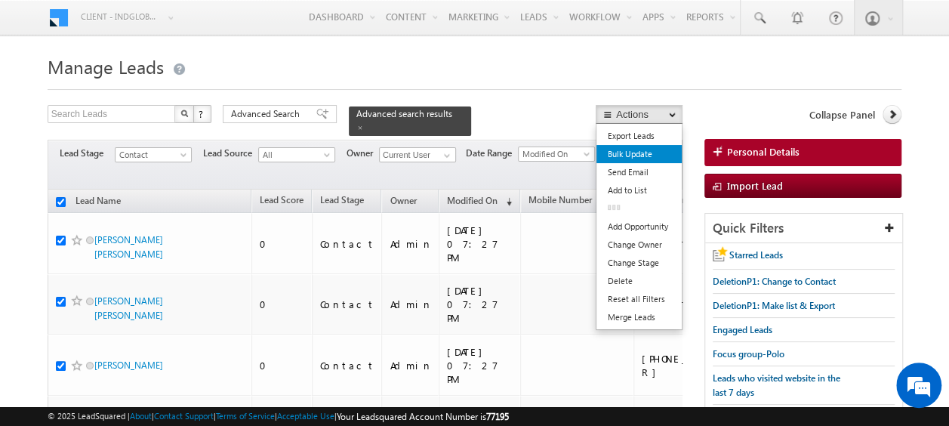
click at [627, 151] on link "Bulk Update" at bounding box center [639, 154] width 85 height 18
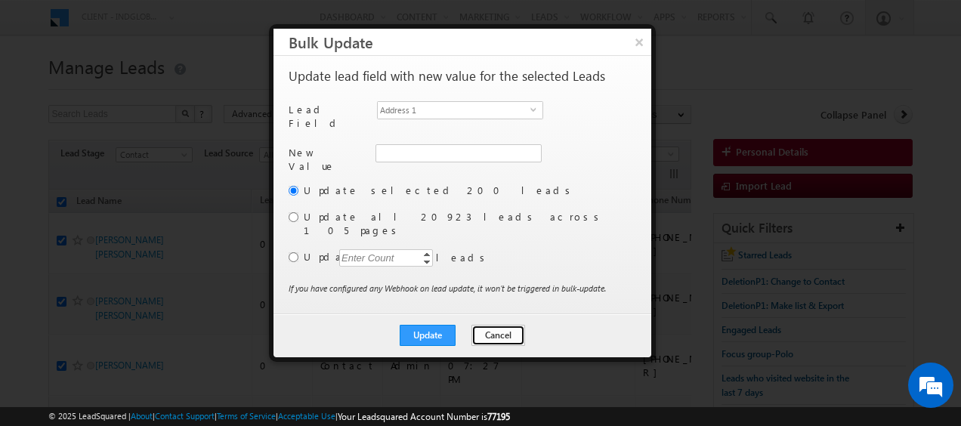
click at [505, 325] on button "Cancel" at bounding box center [498, 335] width 54 height 21
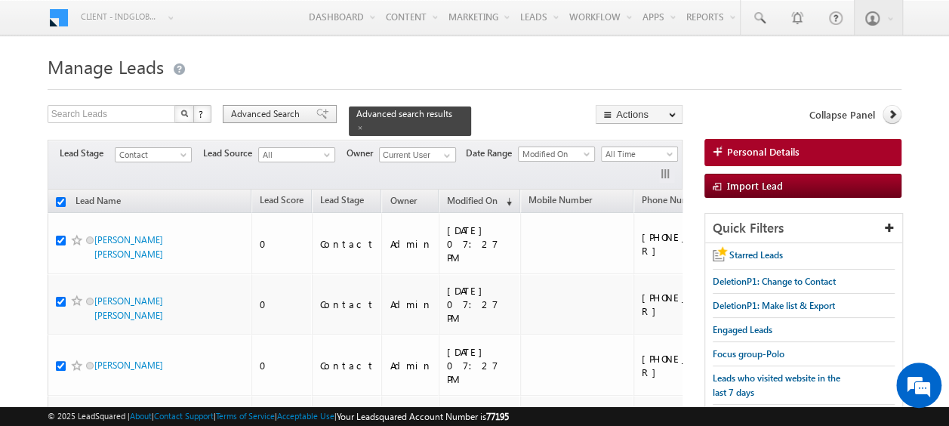
click at [272, 119] on span "Advanced Search" at bounding box center [267, 114] width 73 height 14
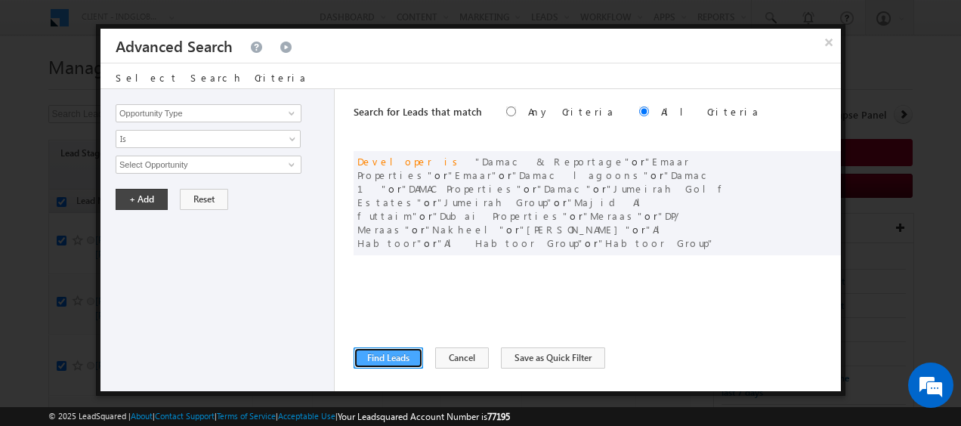
click at [408, 357] on button "Find Leads" at bounding box center [387, 357] width 69 height 21
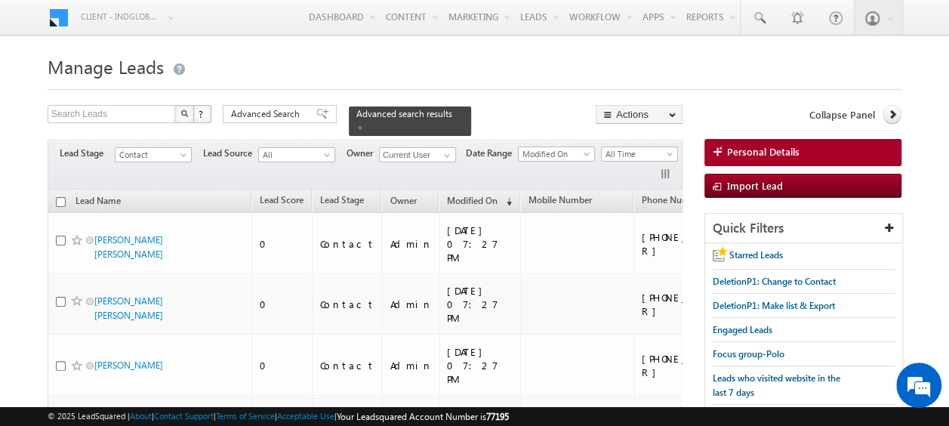
click at [59, 197] on input "checkbox" at bounding box center [61, 202] width 10 height 10
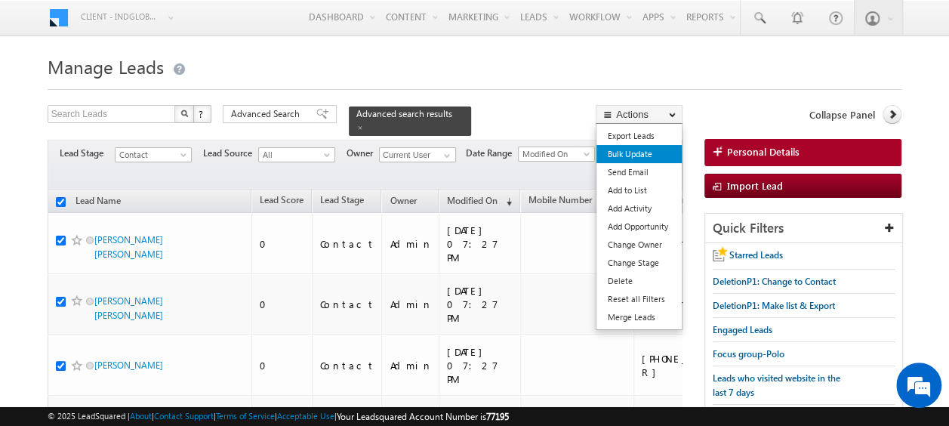
click at [634, 153] on link "Bulk Update" at bounding box center [639, 154] width 85 height 18
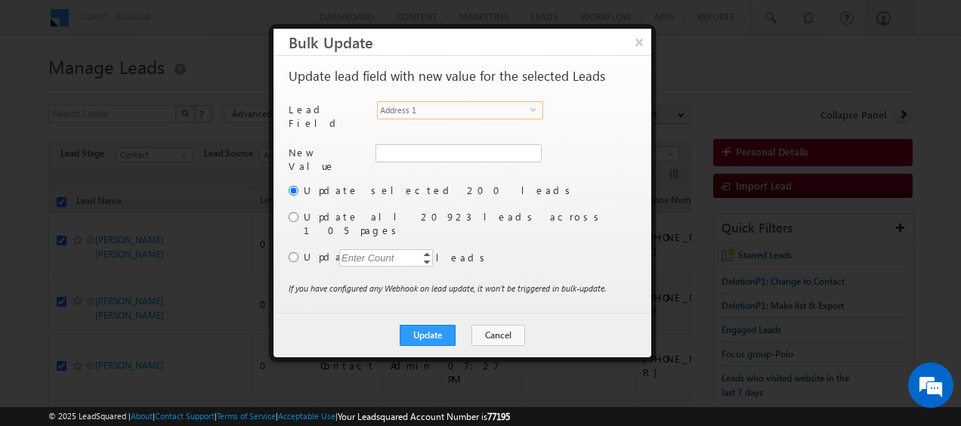
click at [533, 112] on span "select" at bounding box center [536, 109] width 12 height 7
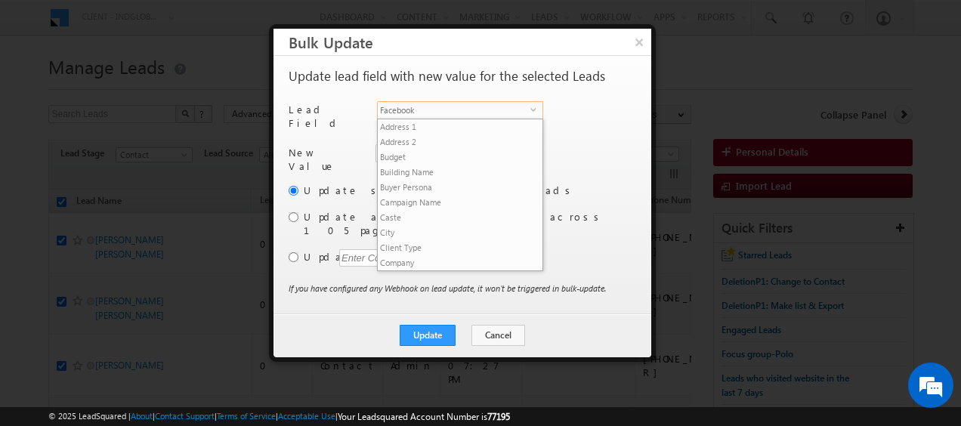
scroll to position [227, 0]
click at [406, 268] on li "Focus Project" at bounding box center [460, 275] width 165 height 15
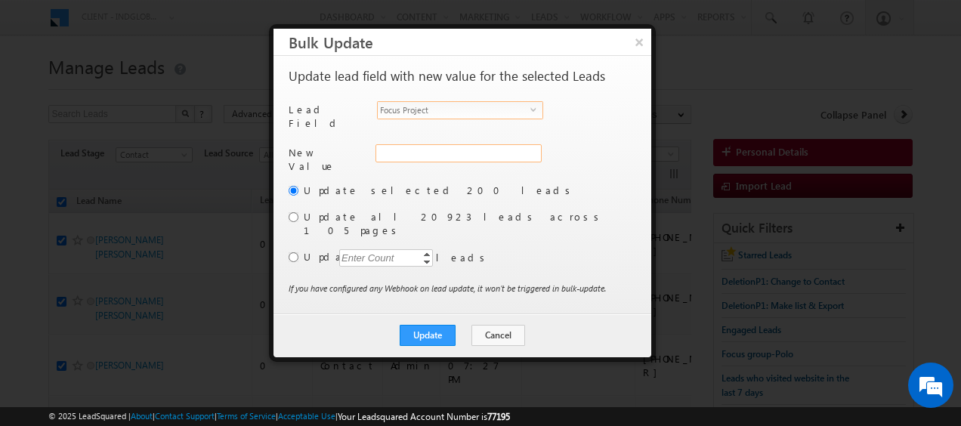
click at [402, 151] on input "Focus Project" at bounding box center [458, 153] width 166 height 18
click at [290, 212] on input "radio" at bounding box center [294, 217] width 10 height 10
click at [441, 325] on button "Update" at bounding box center [428, 335] width 56 height 21
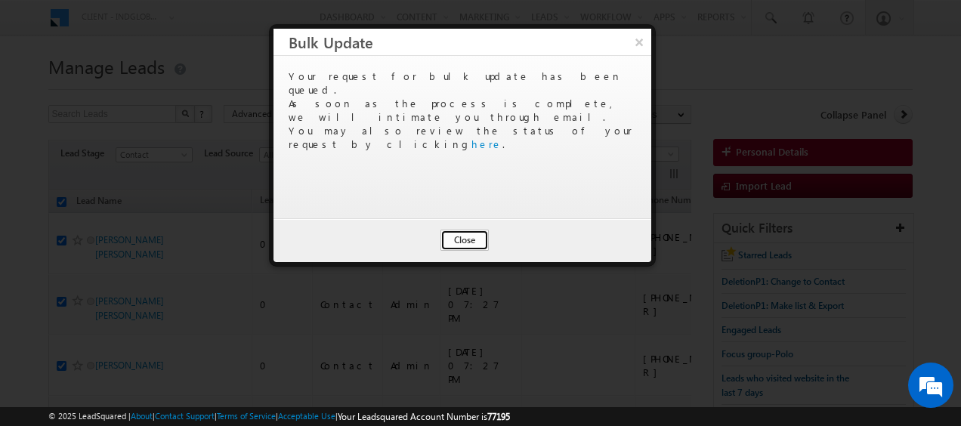
click at [472, 243] on button "Close" at bounding box center [464, 240] width 48 height 21
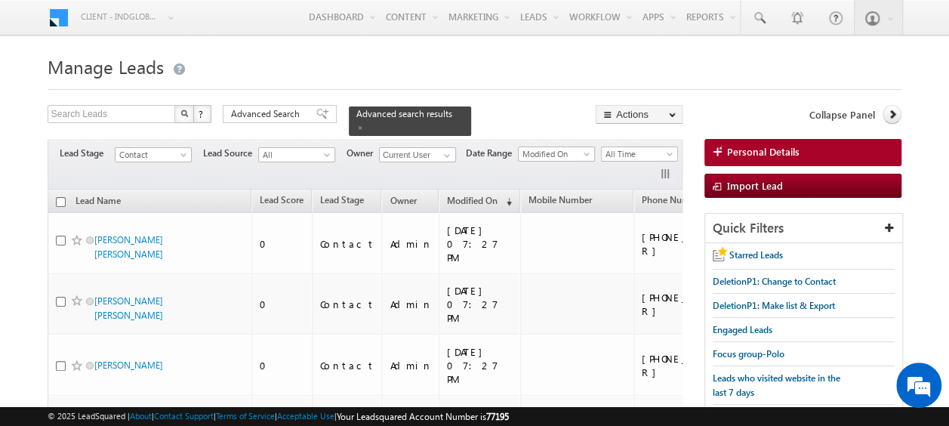
click at [60, 197] on input "checkbox" at bounding box center [61, 202] width 10 height 10
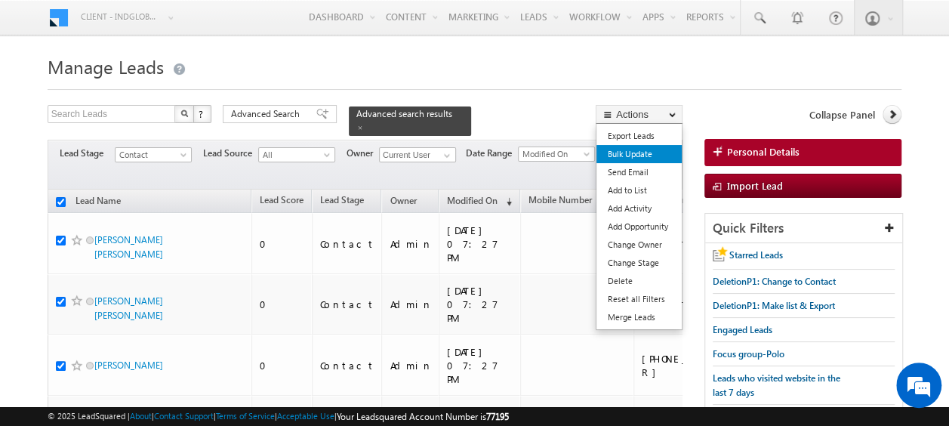
click at [631, 154] on link "Bulk Update" at bounding box center [639, 154] width 85 height 18
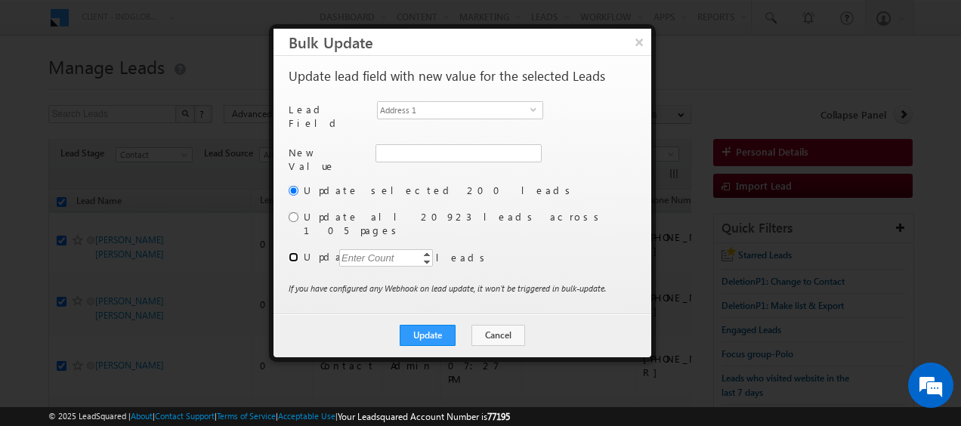
click at [292, 252] on input "radio" at bounding box center [294, 257] width 10 height 10
click at [452, 112] on span "Address 1" at bounding box center [454, 110] width 153 height 17
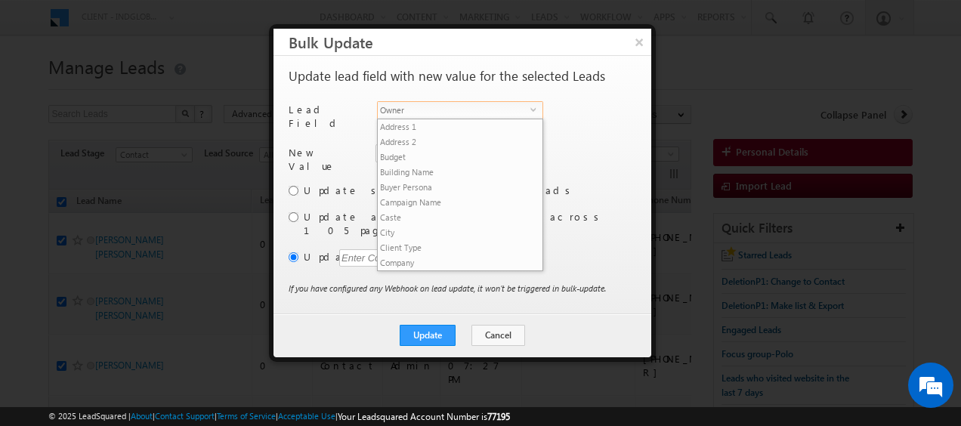
scroll to position [575, 0]
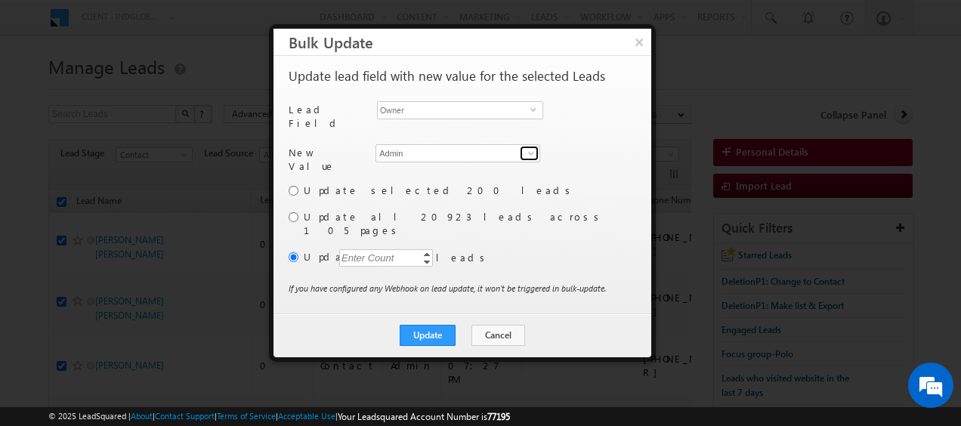
click at [529, 148] on span at bounding box center [531, 153] width 12 height 12
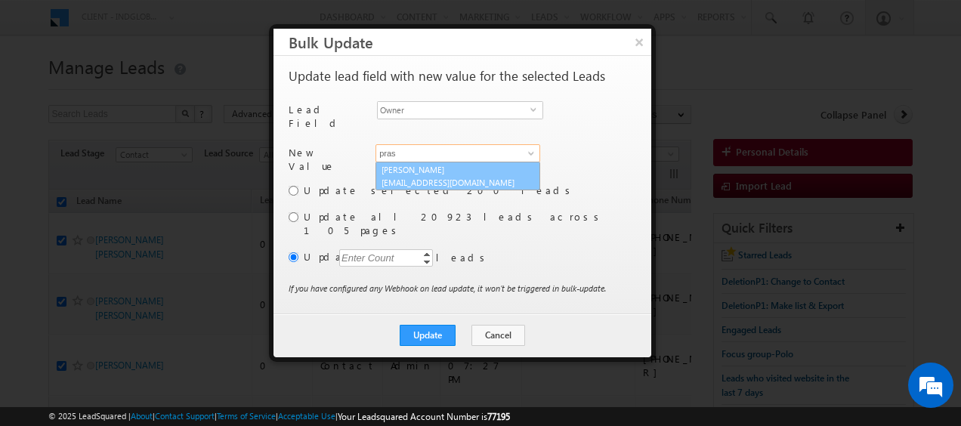
click at [449, 177] on span "prashant.nayak@indglobal.ae" at bounding box center [449, 182] width 136 height 11
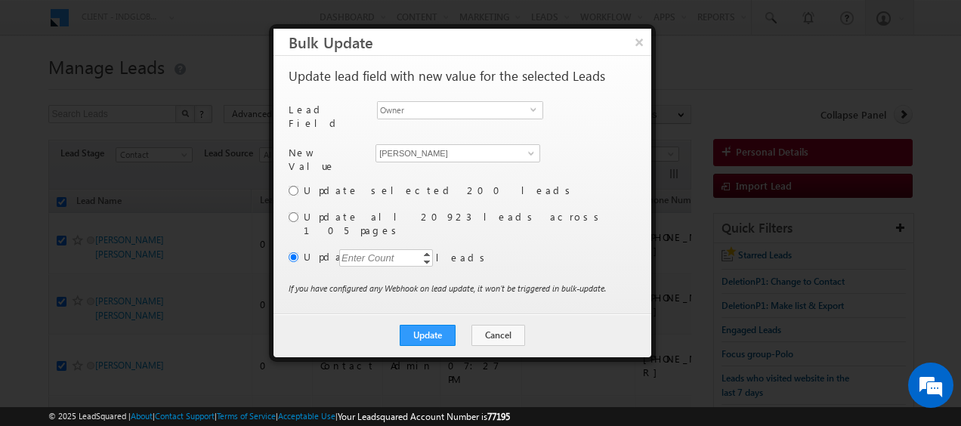
click at [369, 249] on div "Enter Count" at bounding box center [367, 257] width 57 height 17
click at [431, 325] on button "Update" at bounding box center [428, 335] width 56 height 21
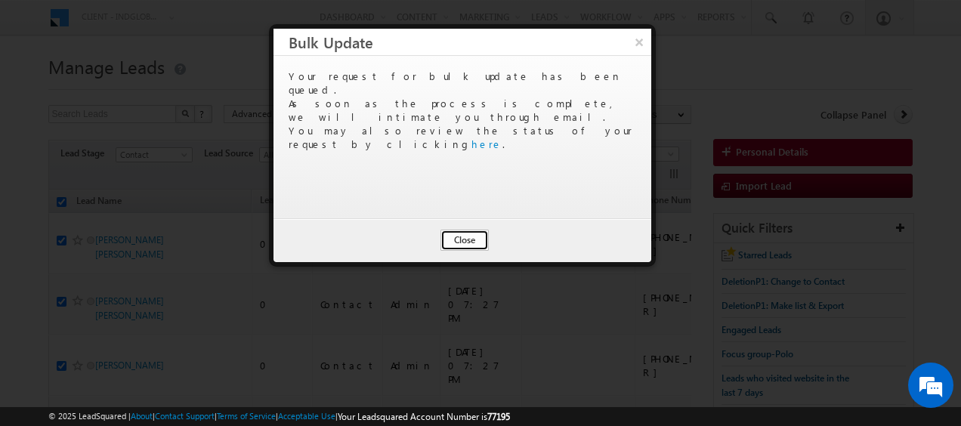
click at [462, 243] on button "Close" at bounding box center [464, 240] width 48 height 21
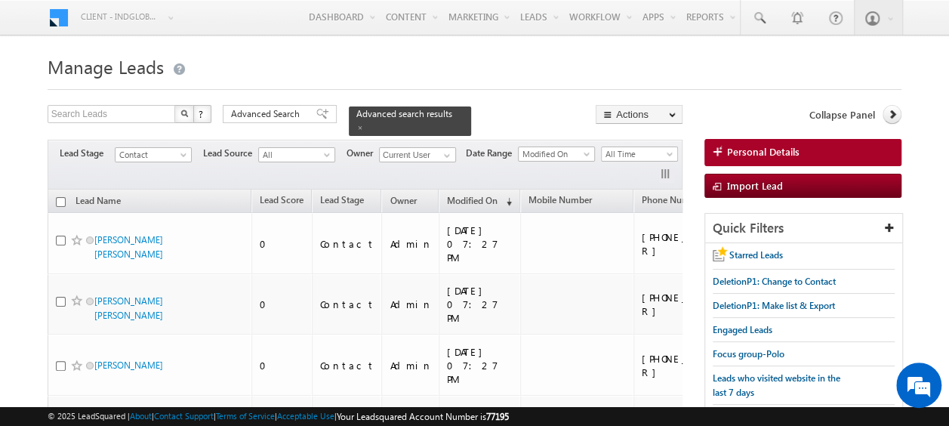
drag, startPoint x: 262, startPoint y: 114, endPoint x: 261, endPoint y: 123, distance: 9.1
click at [262, 114] on span "Advanced Search" at bounding box center [267, 114] width 73 height 14
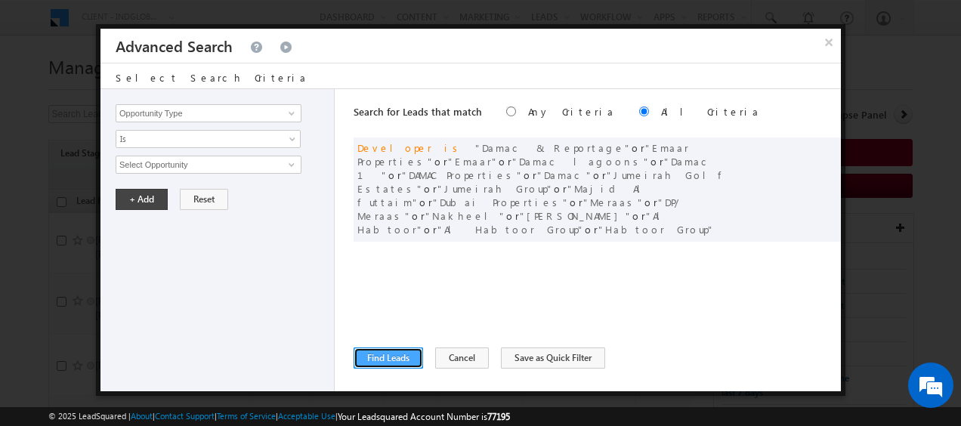
click at [393, 360] on button "Find Leads" at bounding box center [387, 357] width 69 height 21
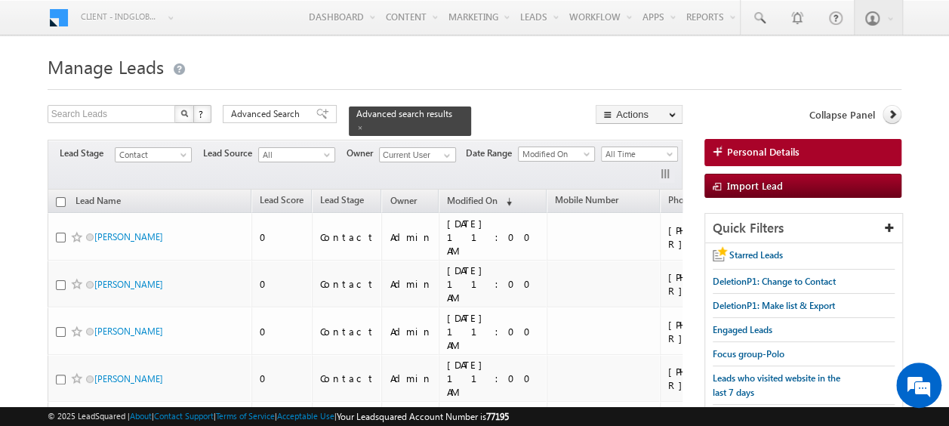
click at [63, 197] on input "checkbox" at bounding box center [61, 202] width 10 height 10
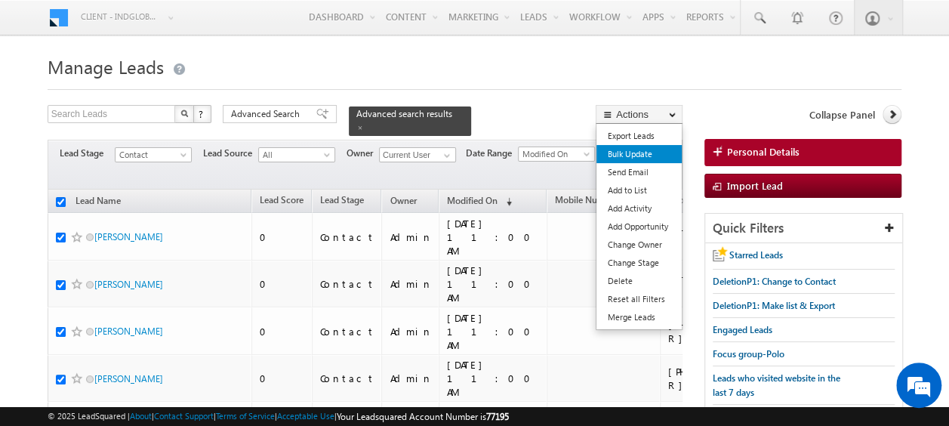
click at [636, 156] on link "Bulk Update" at bounding box center [639, 154] width 85 height 18
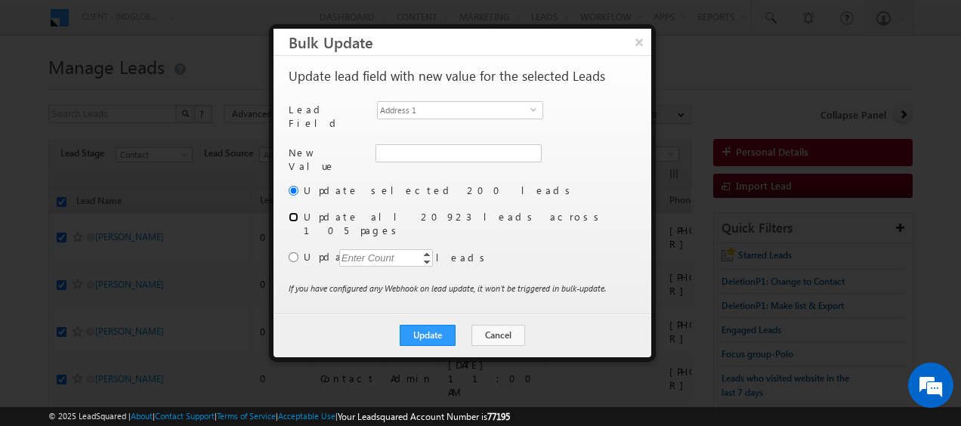
click at [292, 212] on input "radio" at bounding box center [294, 217] width 10 height 10
click at [360, 249] on div "Enter Count" at bounding box center [367, 257] width 57 height 17
click at [533, 106] on span "select" at bounding box center [536, 115] width 12 height 26
drag, startPoint x: 532, startPoint y: 104, endPoint x: 612, endPoint y: 154, distance: 94.3
click at [612, 154] on div "New Value Address 1" at bounding box center [461, 163] width 344 height 39
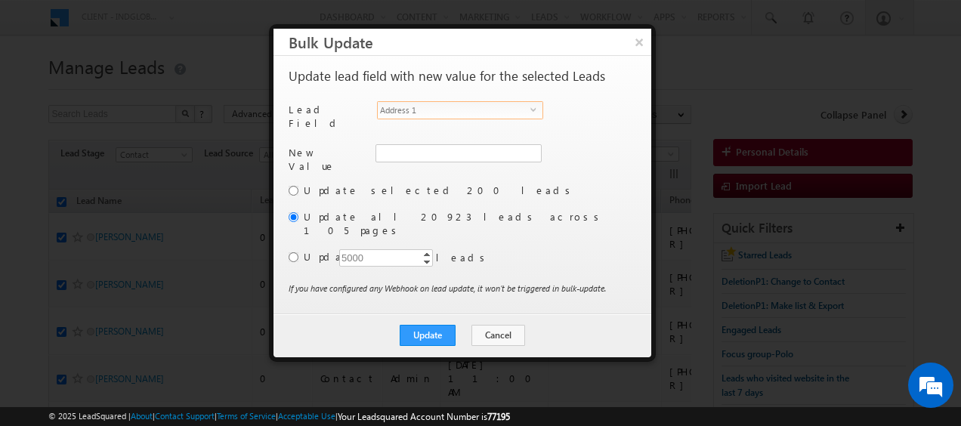
click at [478, 116] on span "Address 1" at bounding box center [454, 110] width 153 height 17
click at [527, 147] on span at bounding box center [531, 153] width 12 height 12
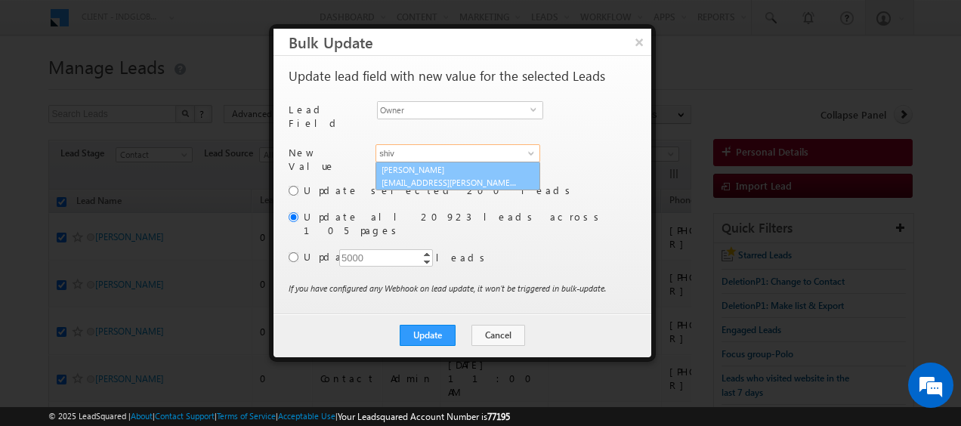
click at [403, 162] on link "Shiva Sisodia shiva.sisodia@indglobal.ae" at bounding box center [457, 176] width 165 height 29
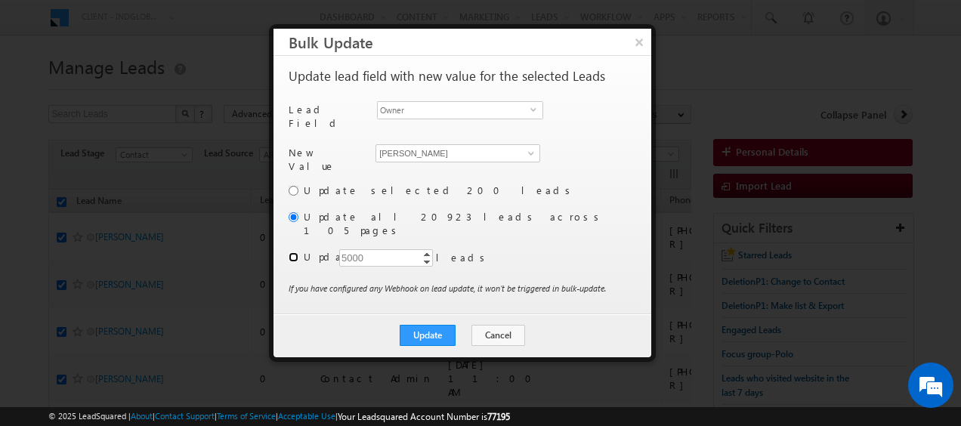
click at [292, 252] on input "radio" at bounding box center [294, 257] width 10 height 10
click at [438, 325] on button "Update" at bounding box center [428, 335] width 56 height 21
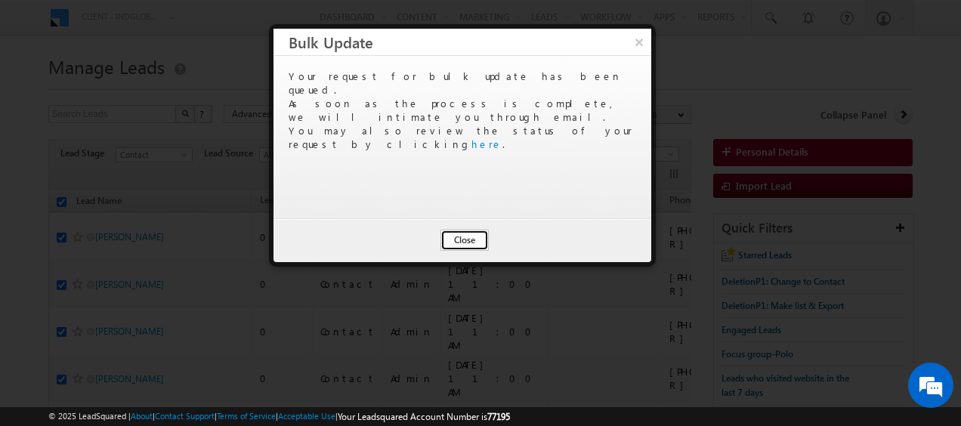
click at [462, 239] on button "Close" at bounding box center [464, 240] width 48 height 21
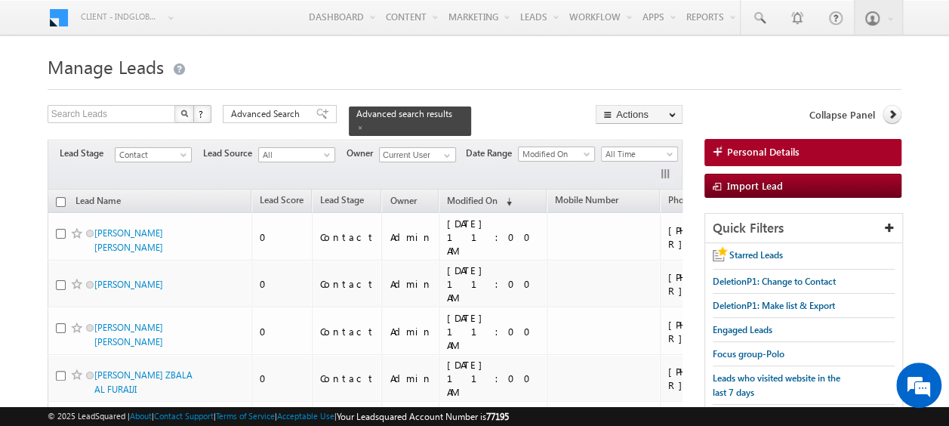
click at [62, 197] on input "checkbox" at bounding box center [61, 202] width 10 height 10
click at [347, 194] on span "Lead Stage" at bounding box center [342, 199] width 44 height 11
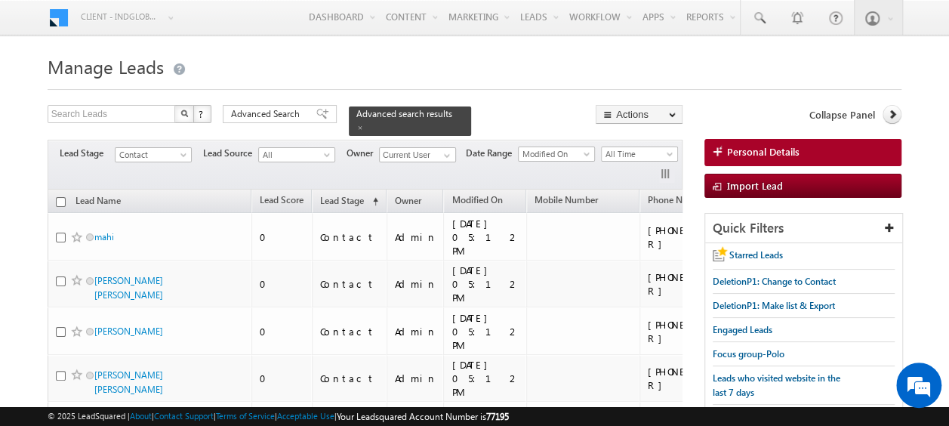
click at [62, 197] on input "checkbox" at bounding box center [61, 202] width 10 height 10
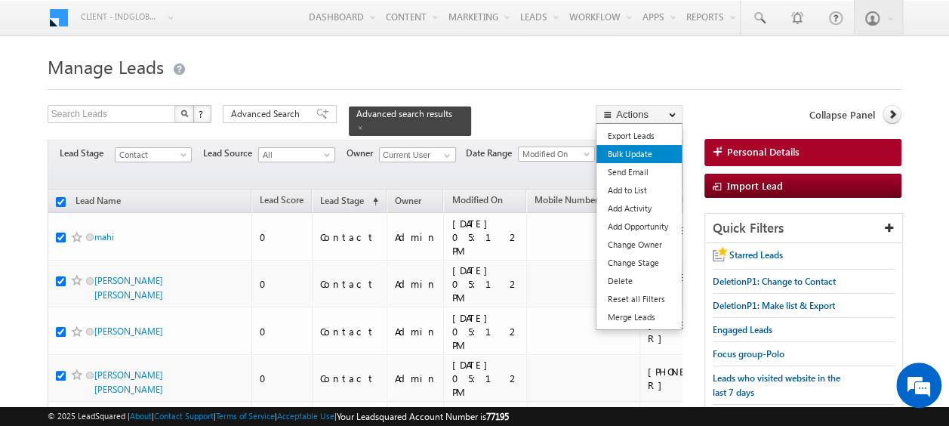
click at [638, 156] on link "Bulk Update" at bounding box center [639, 154] width 85 height 18
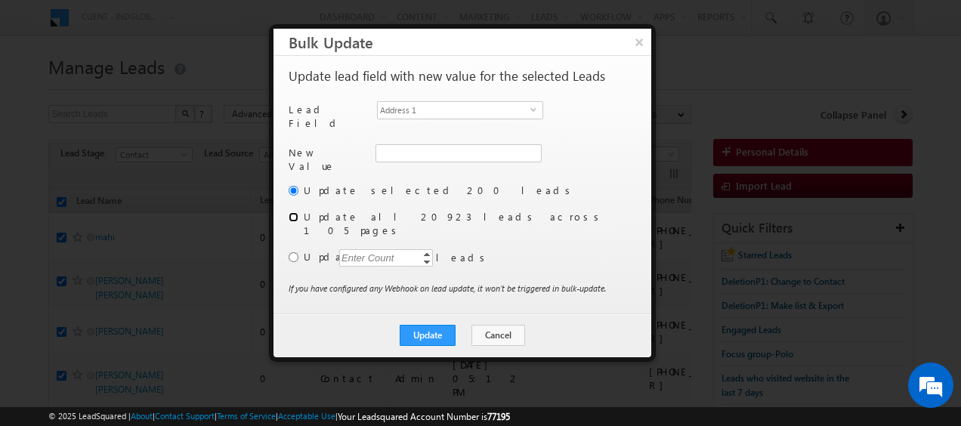
click at [290, 212] on input "radio" at bounding box center [294, 217] width 10 height 10
click at [358, 249] on div "Enter Count" at bounding box center [367, 257] width 57 height 17
click at [536, 107] on span "select" at bounding box center [536, 109] width 12 height 7
click at [535, 150] on span at bounding box center [531, 153] width 12 height 12
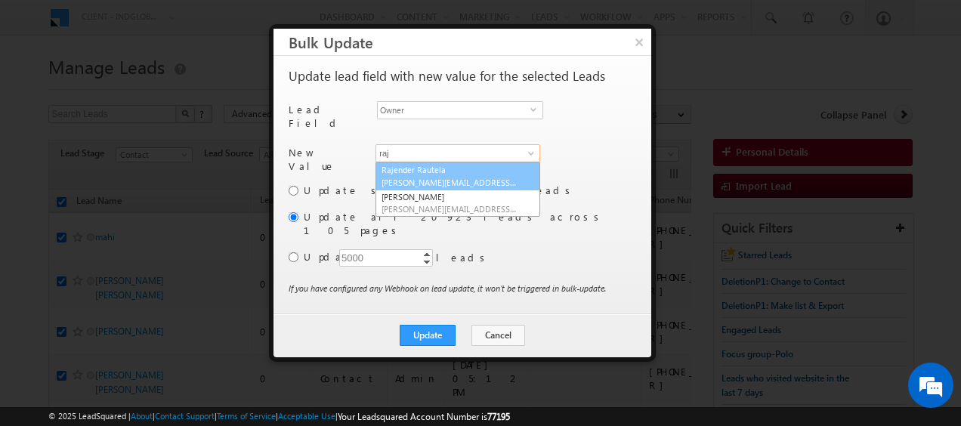
click at [443, 166] on link "Rajender Rautela rajender.rautela@indglobal.ae" at bounding box center [457, 176] width 165 height 29
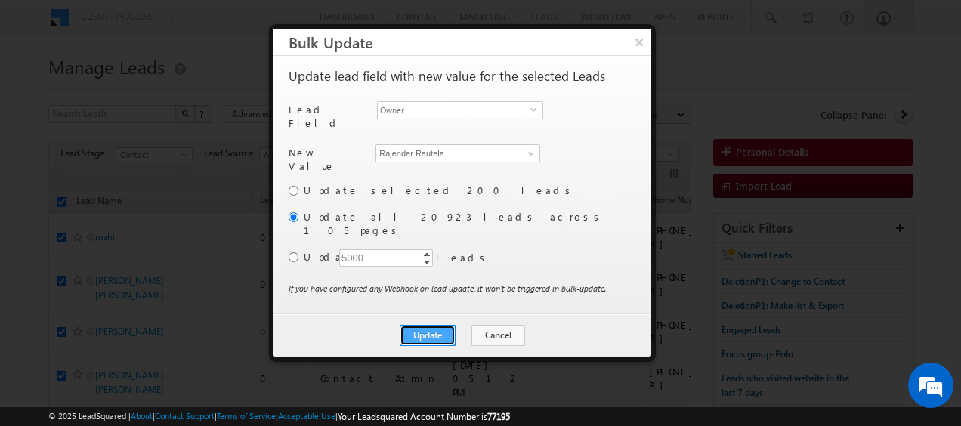
click at [433, 325] on button "Update" at bounding box center [428, 335] width 56 height 21
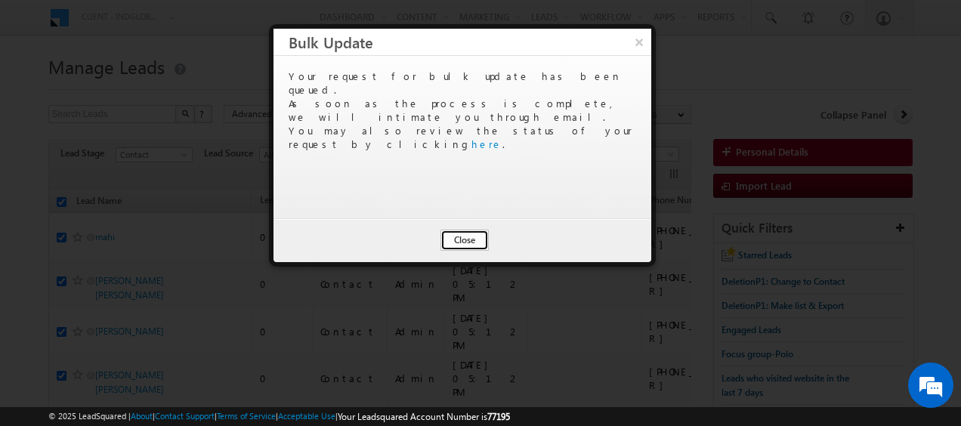
click at [461, 239] on button "Close" at bounding box center [464, 240] width 48 height 21
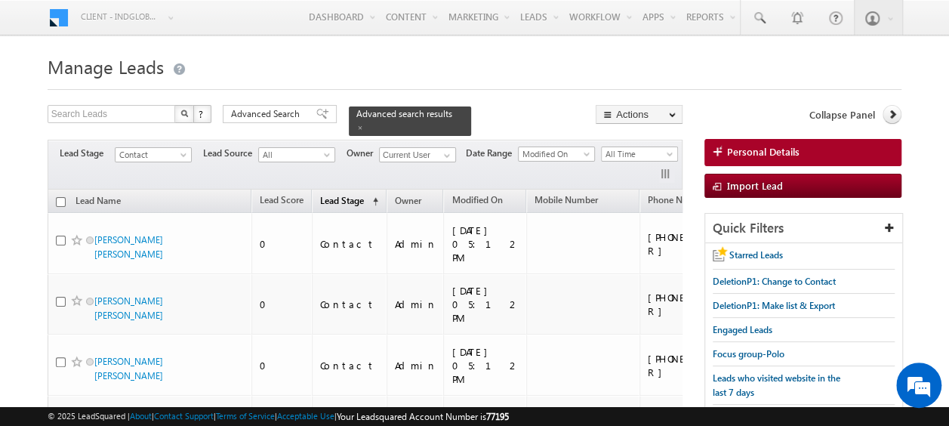
click at [350, 195] on span "Lead Stage" at bounding box center [342, 200] width 44 height 11
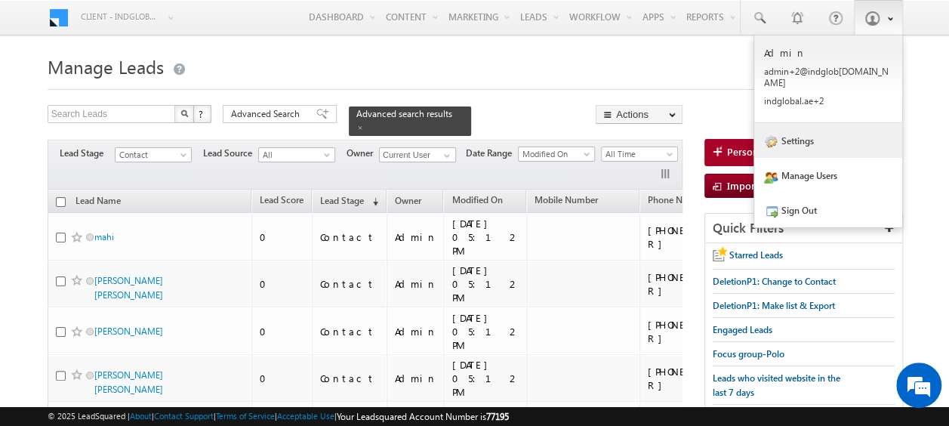
click at [811, 137] on link "Settings" at bounding box center [829, 140] width 148 height 35
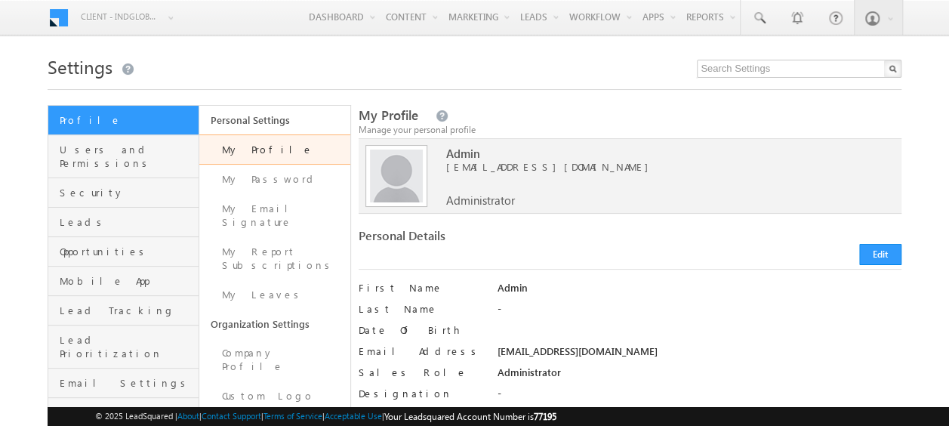
scroll to position [151, 0]
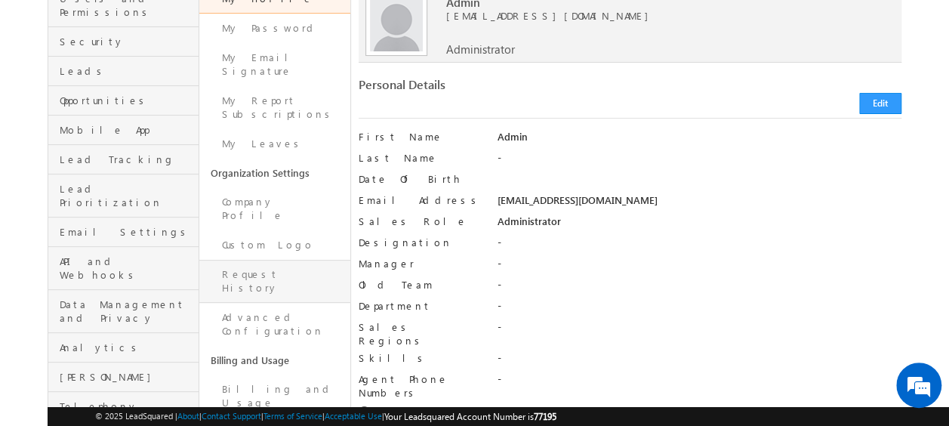
click at [258, 260] on link "Request History" at bounding box center [274, 281] width 151 height 43
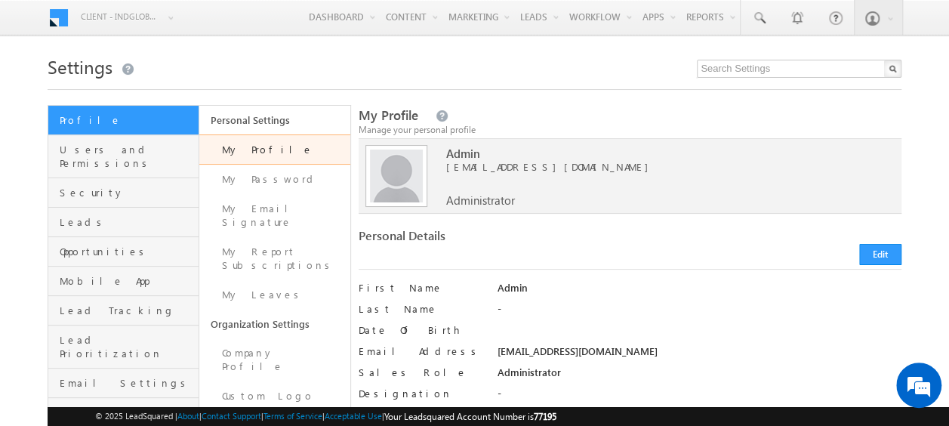
scroll to position [76, 0]
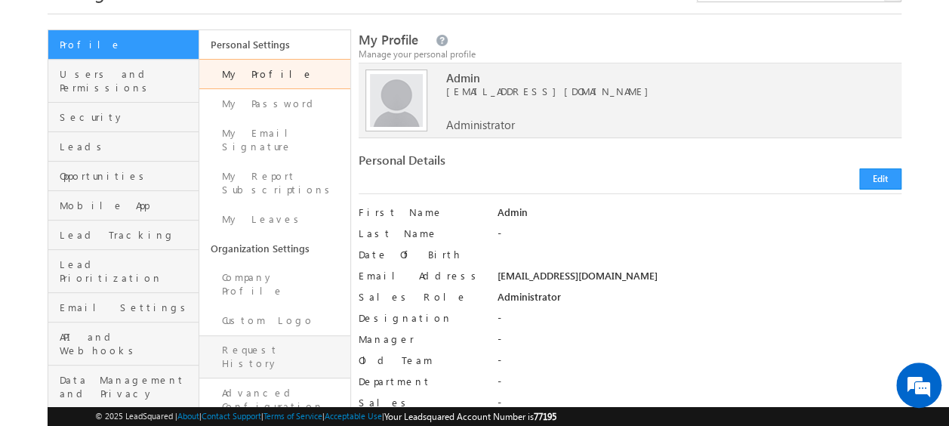
click at [252, 335] on link "Request History" at bounding box center [274, 356] width 151 height 43
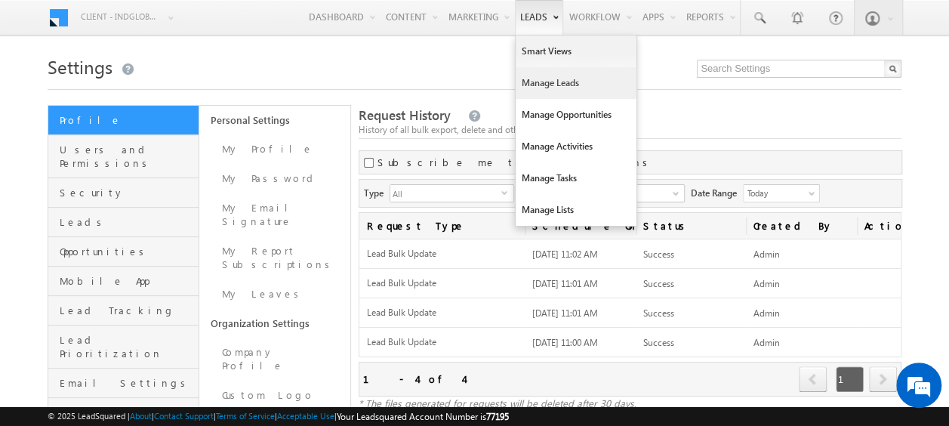
click at [550, 83] on link "Manage Leads" at bounding box center [576, 83] width 121 height 32
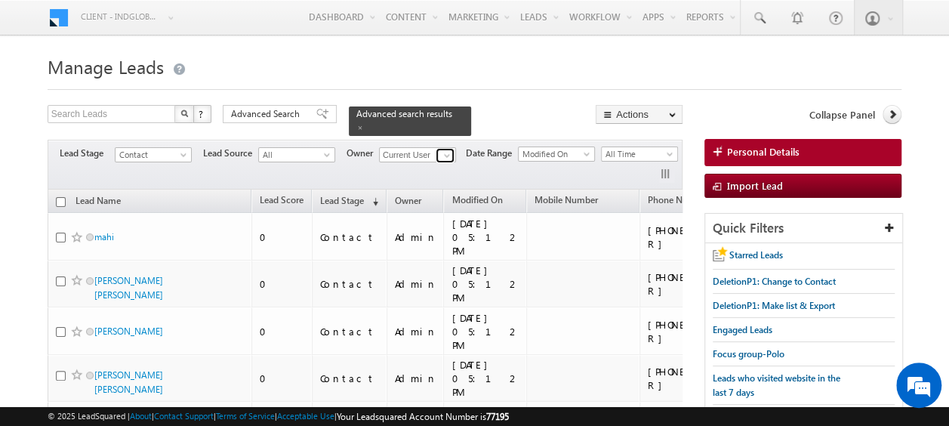
click at [446, 150] on span at bounding box center [447, 156] width 12 height 12
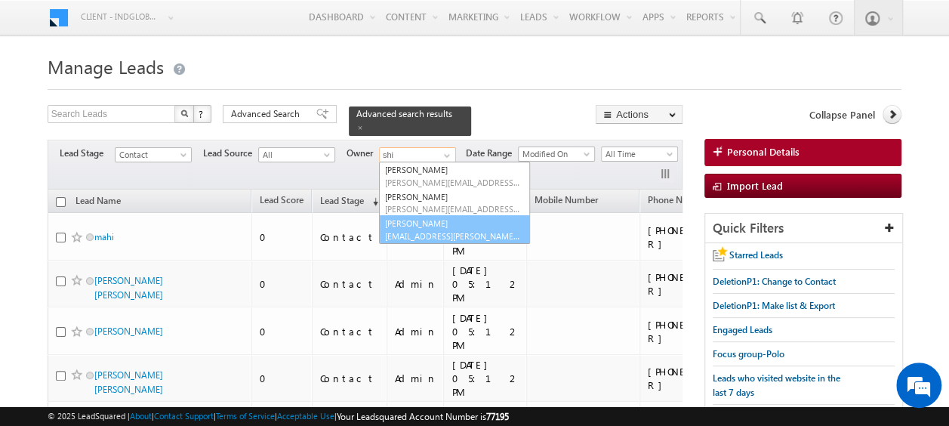
click at [426, 230] on span "shiva.sisodia@indglobal.ae" at bounding box center [453, 235] width 136 height 11
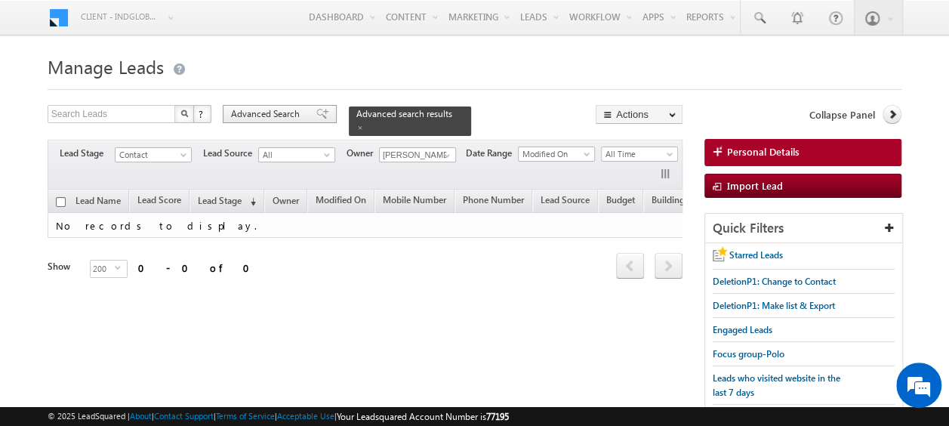
click at [286, 113] on span "Advanced Search" at bounding box center [267, 114] width 73 height 14
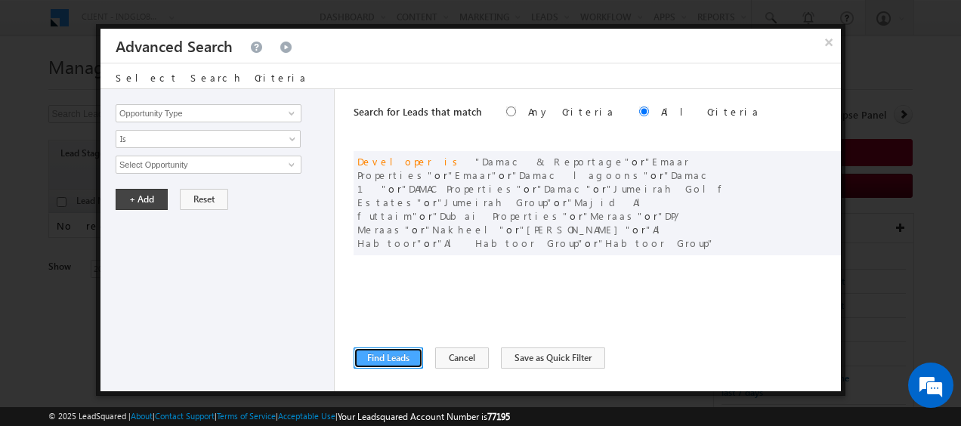
click at [396, 357] on button "Find Leads" at bounding box center [387, 357] width 69 height 21
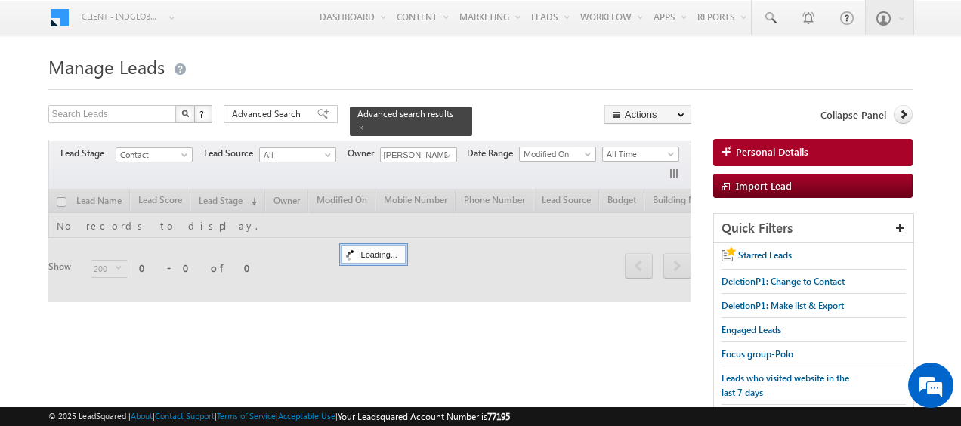
click at [396, 357] on div "Search Leads X ? 0 results found Advanced Search Advanced Search Advanced searc…" at bounding box center [480, 286] width 865 height 363
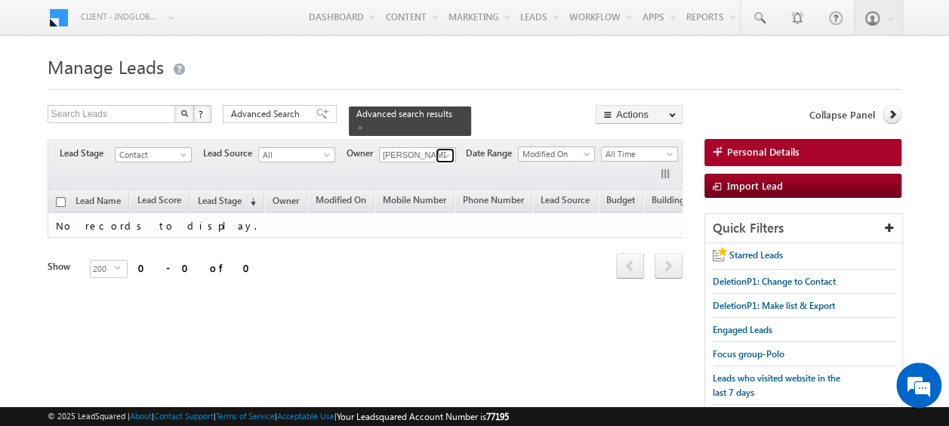
click at [447, 150] on span at bounding box center [447, 156] width 12 height 12
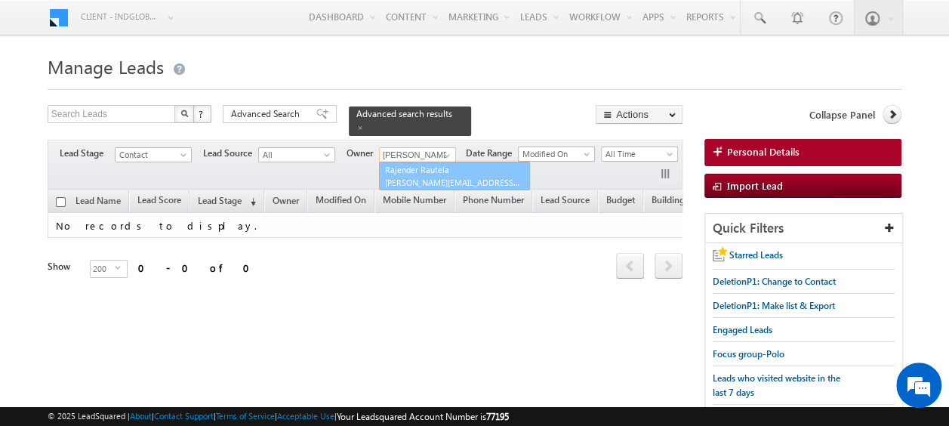
click at [434, 164] on link "Rajender Rautela rajender.rautela@indglobal.ae" at bounding box center [454, 176] width 151 height 29
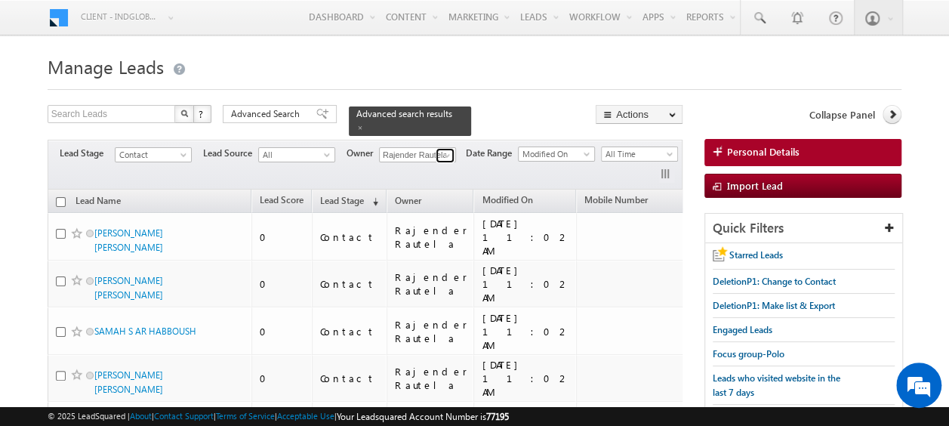
click at [448, 150] on span at bounding box center [447, 156] width 12 height 12
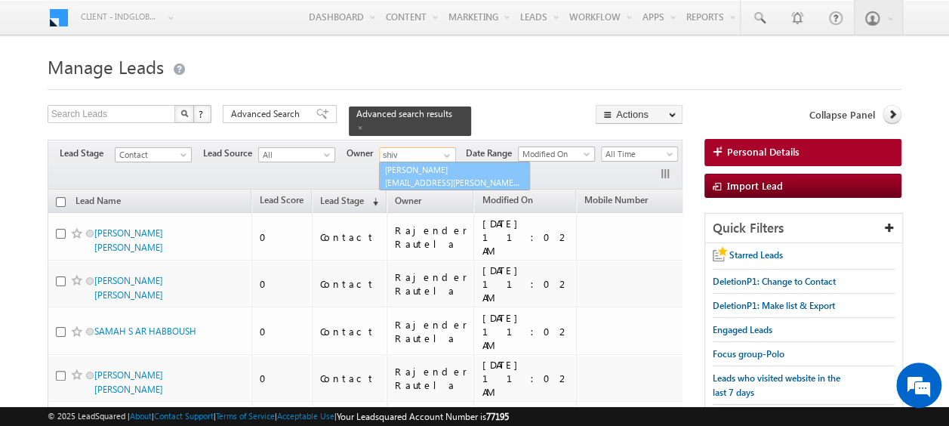
click at [416, 162] on link "[PERSON_NAME] [EMAIL_ADDRESS][PERSON_NAME][DOMAIN_NAME]" at bounding box center [454, 176] width 151 height 29
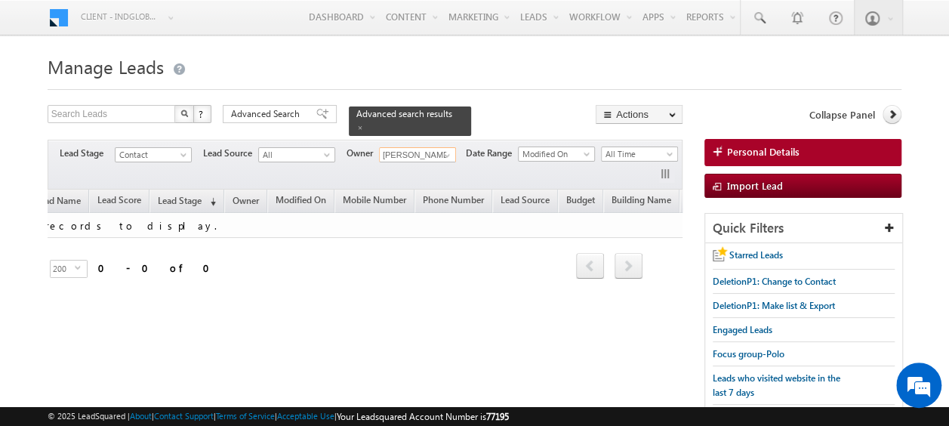
scroll to position [0, 34]
click at [448, 150] on span at bounding box center [447, 156] width 12 height 12
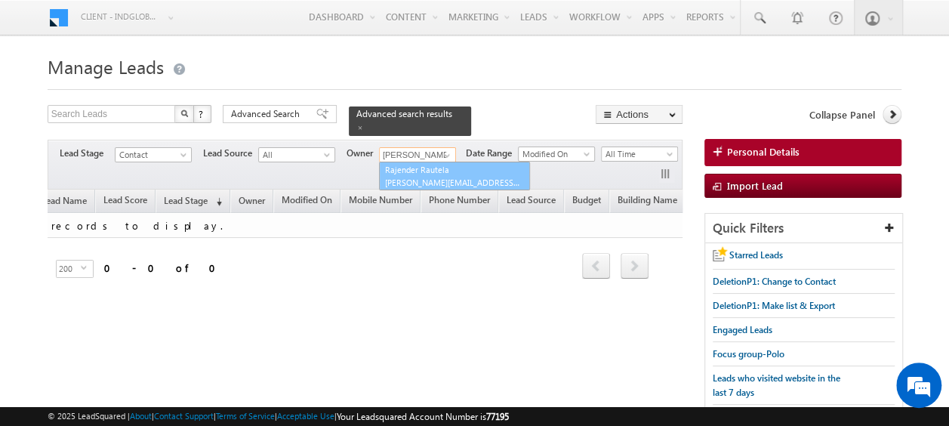
click at [428, 165] on link "Rajender Rautela rajender.rautela@indglobal.ae" at bounding box center [454, 176] width 151 height 29
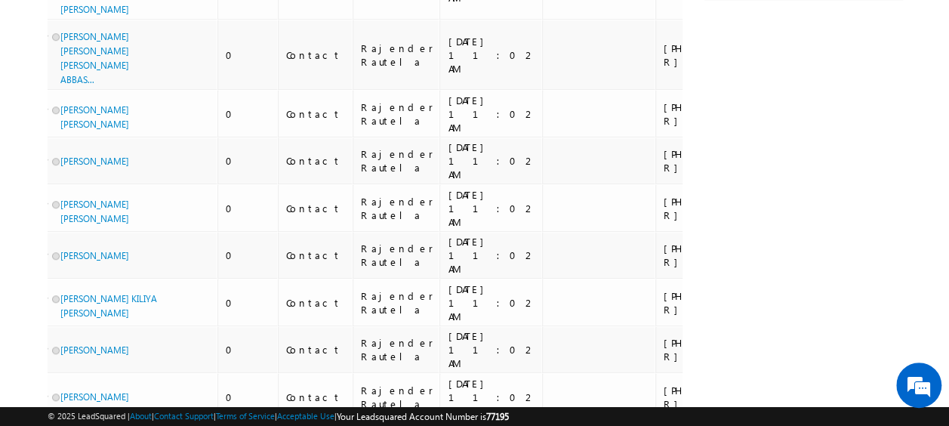
scroll to position [0, 0]
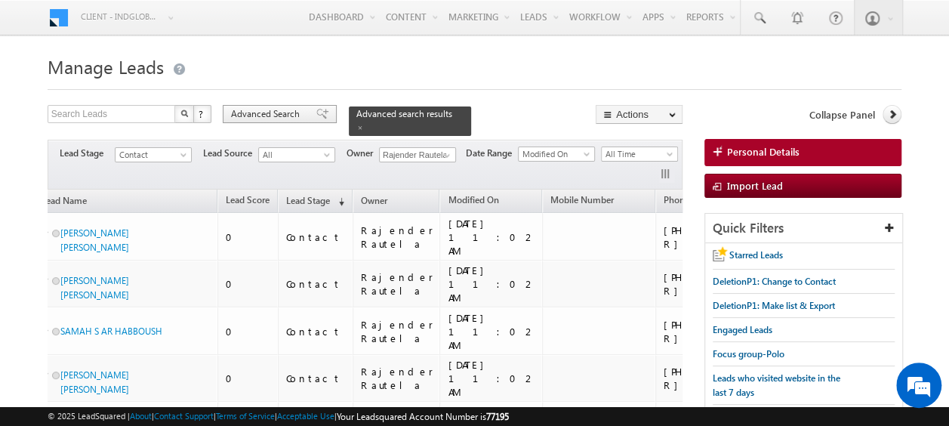
click at [280, 116] on span "Advanced Search" at bounding box center [267, 114] width 73 height 14
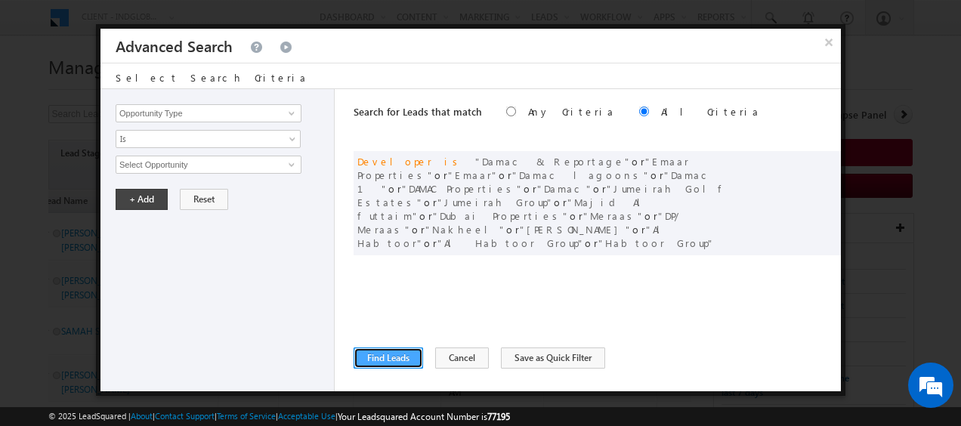
click at [382, 363] on button "Find Leads" at bounding box center [387, 357] width 69 height 21
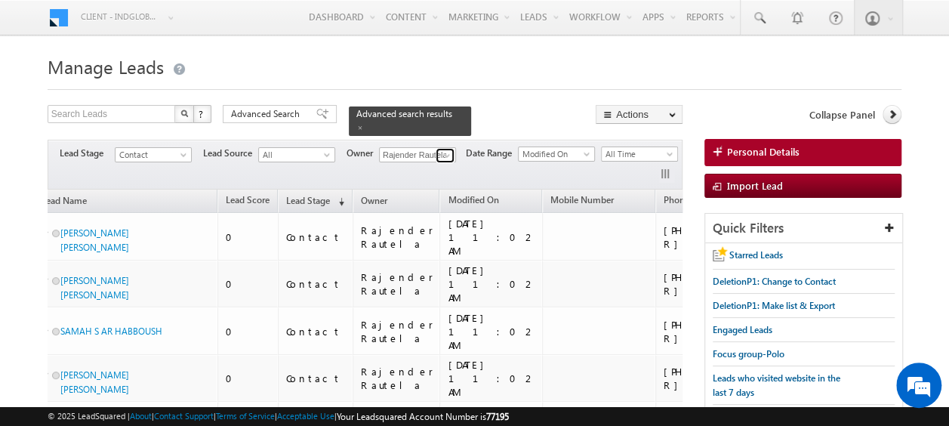
click at [442, 150] on span at bounding box center [447, 156] width 12 height 12
type input "r"
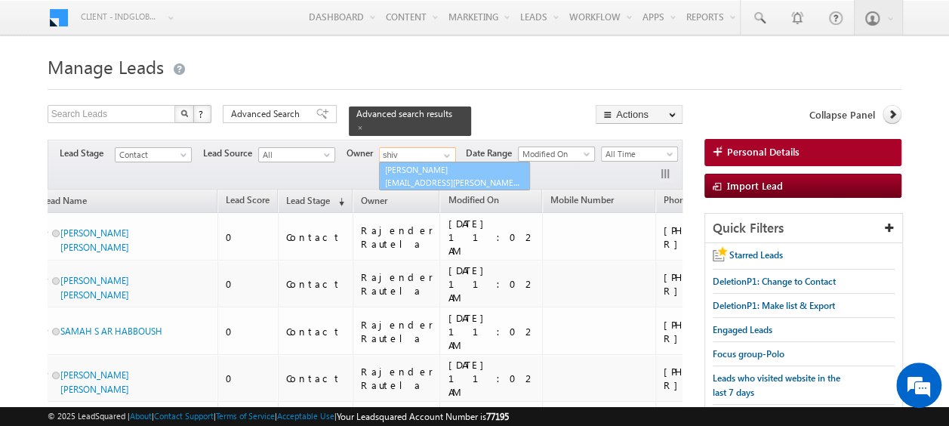
click at [426, 177] on span "shiva.sisodia@indglobal.ae" at bounding box center [453, 182] width 136 height 11
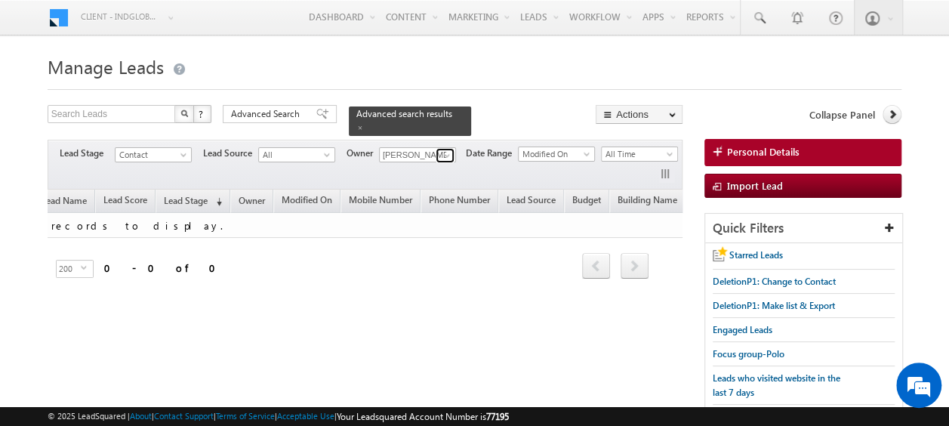
click at [446, 150] on span at bounding box center [447, 156] width 12 height 12
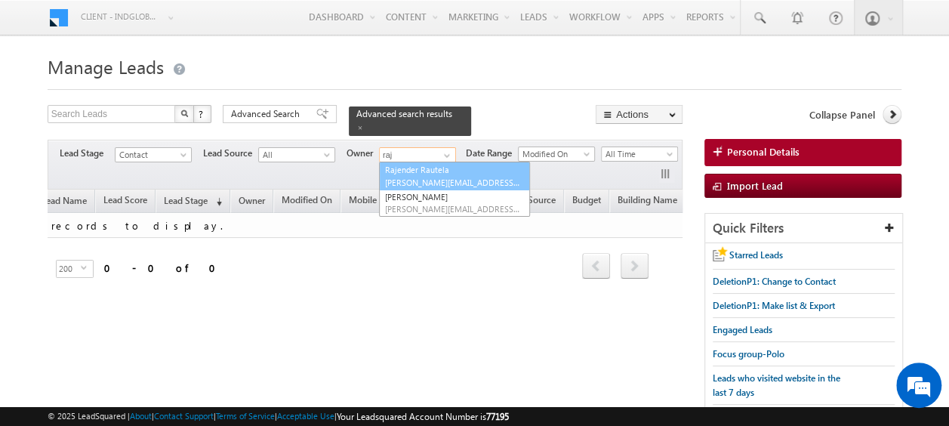
click at [433, 162] on link "Rajender Rautela rajender.rautela@indglobal.ae" at bounding box center [454, 176] width 151 height 29
type input "Rajender Rautela"
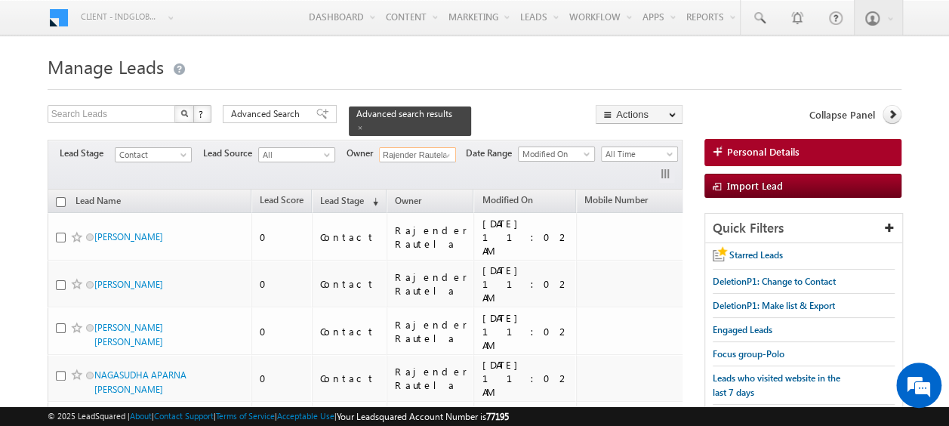
click at [61, 197] on input "checkbox" at bounding box center [61, 202] width 10 height 10
checkbox input "true"
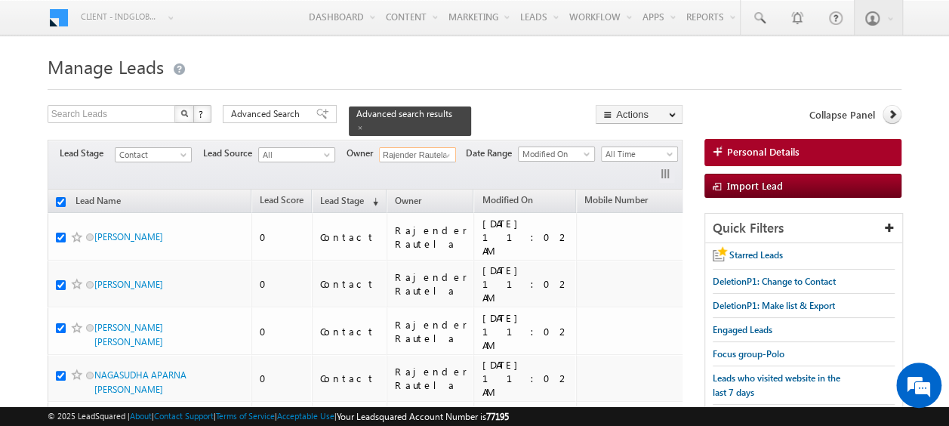
checkbox input "true"
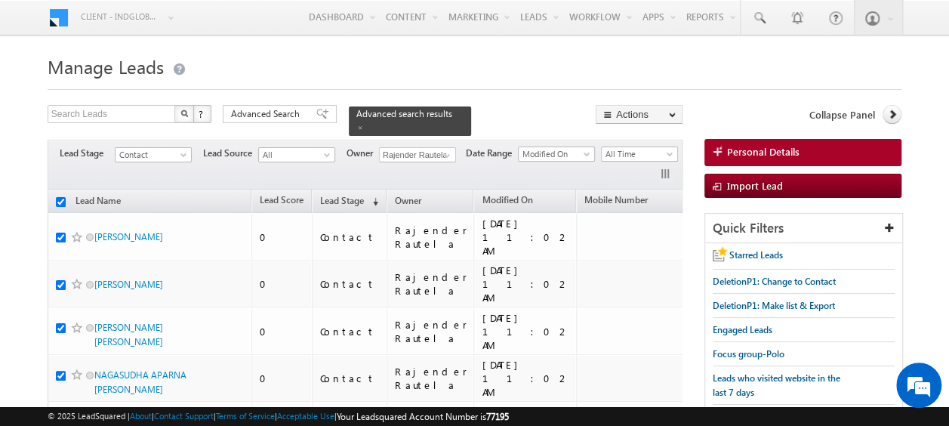
checkbox input "true"
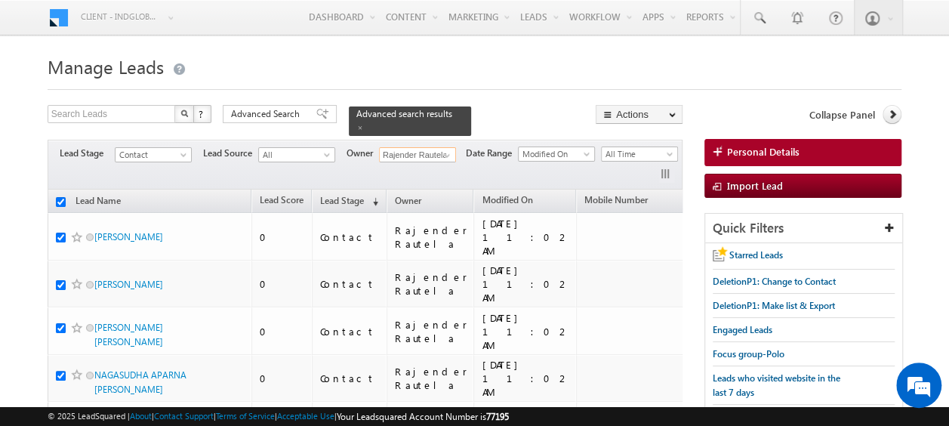
checkbox input "true"
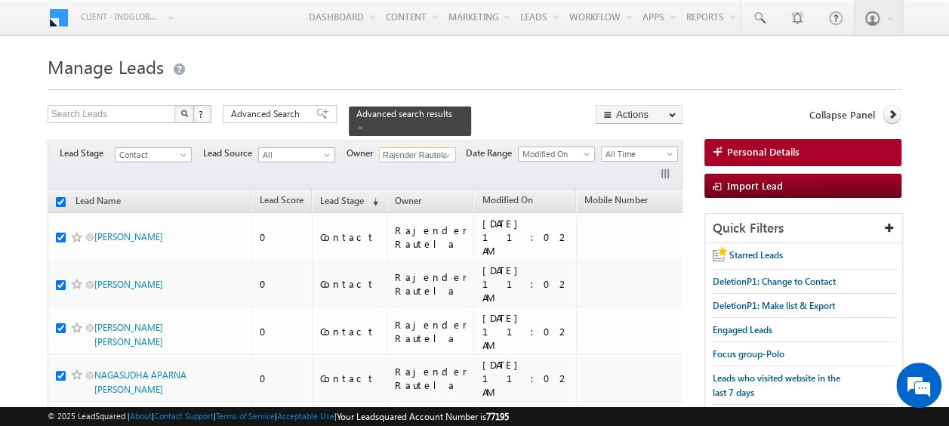
checkbox input "true"
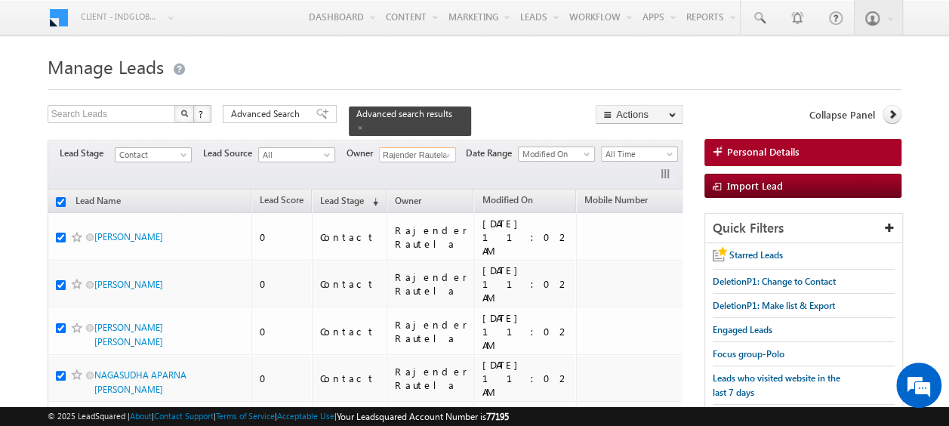
checkbox input "true"
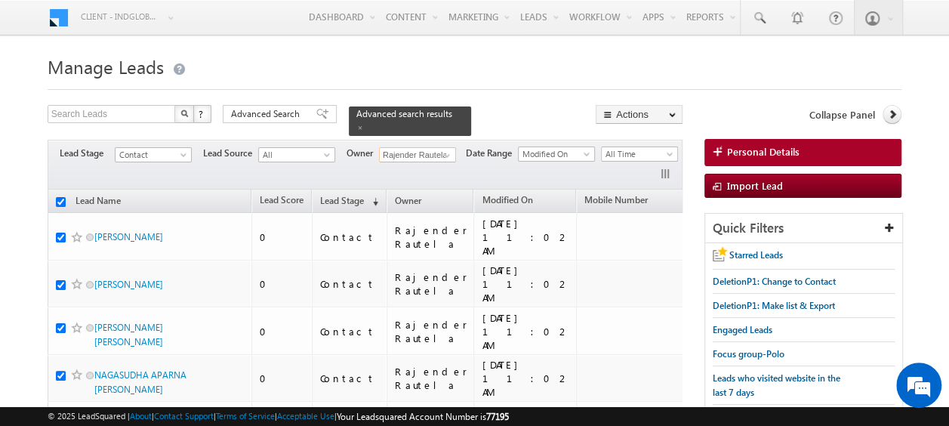
checkbox input "true"
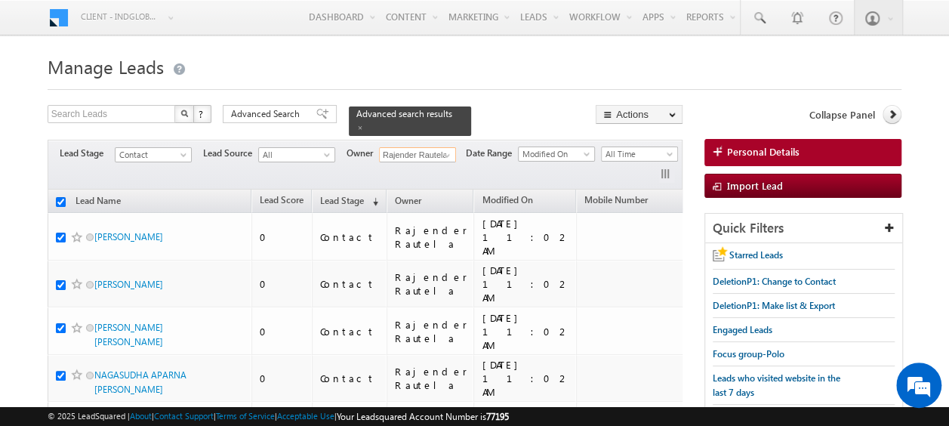
checkbox input "true"
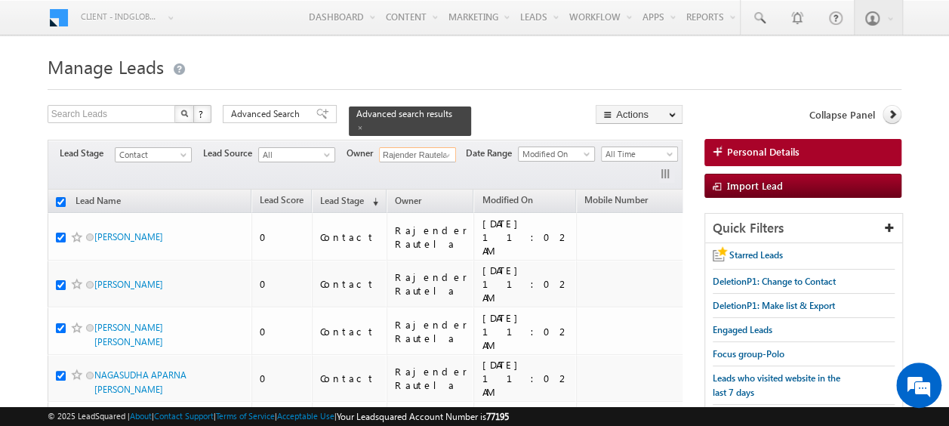
checkbox input "true"
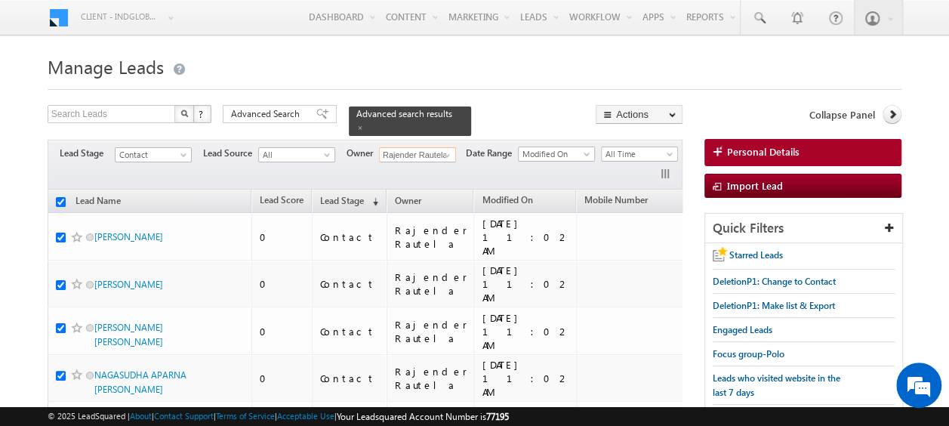
checkbox input "true"
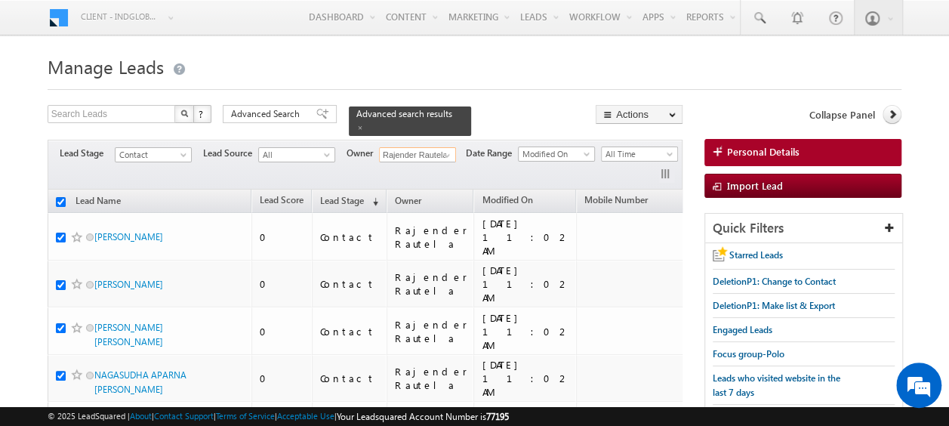
checkbox input "true"
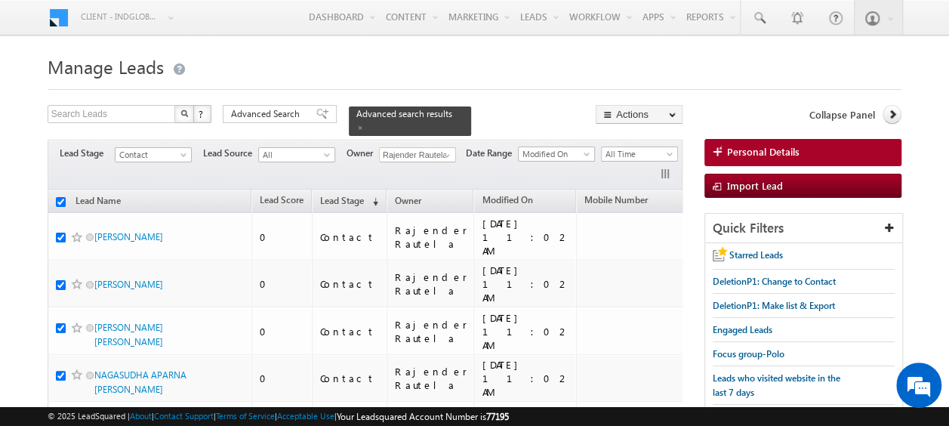
checkbox input "true"
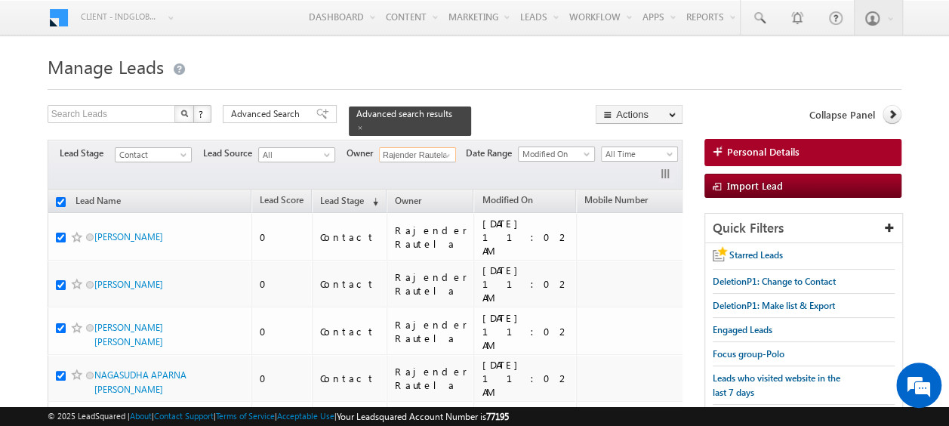
checkbox input "true"
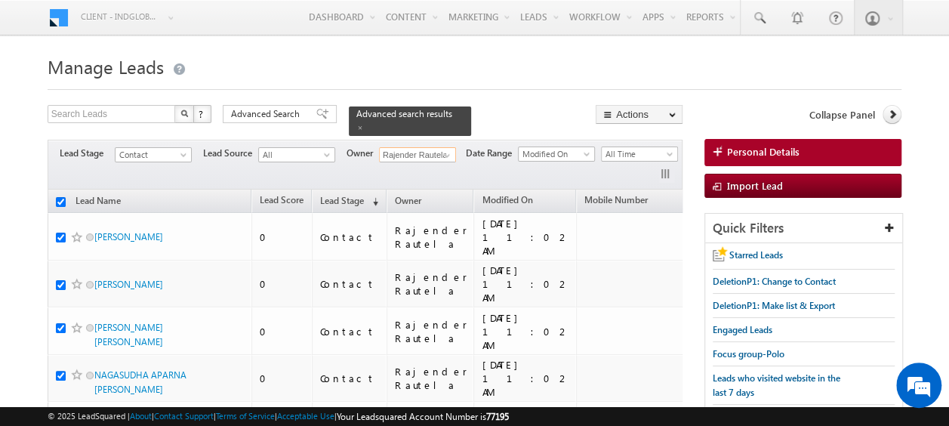
checkbox input "true"
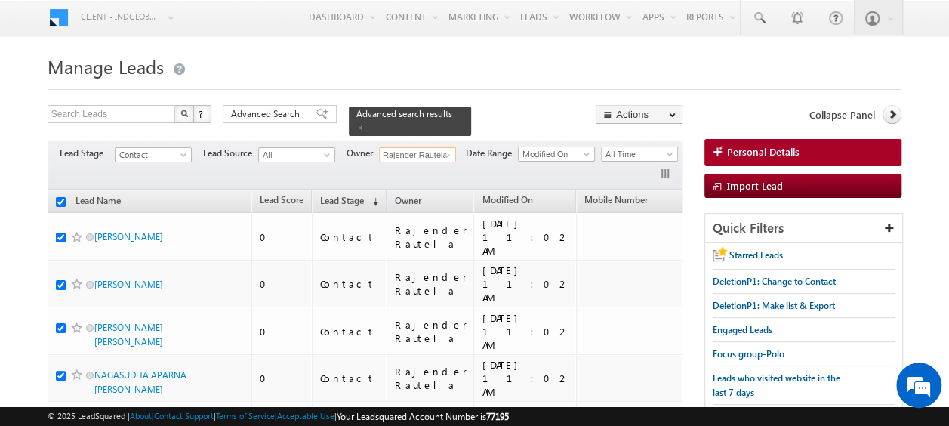
checkbox input "true"
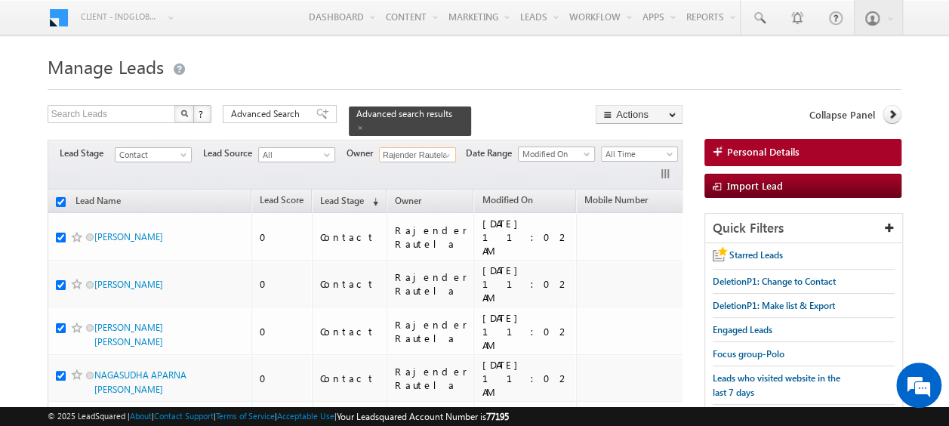
checkbox input "true"
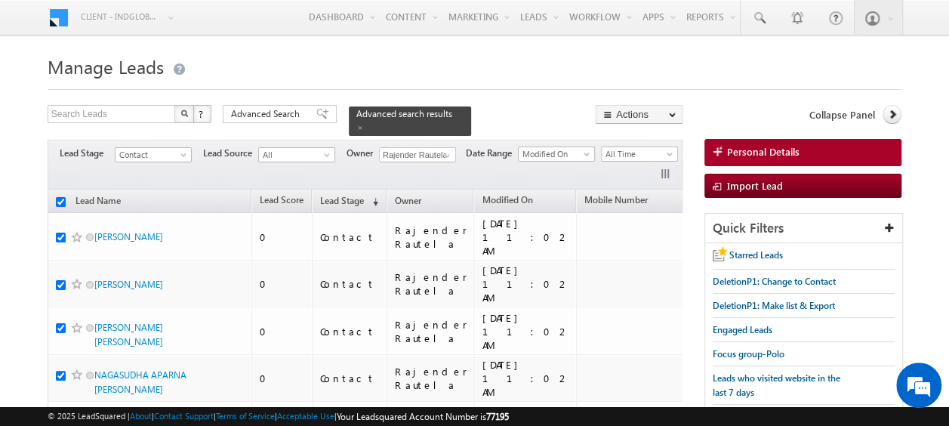
checkbox input "true"
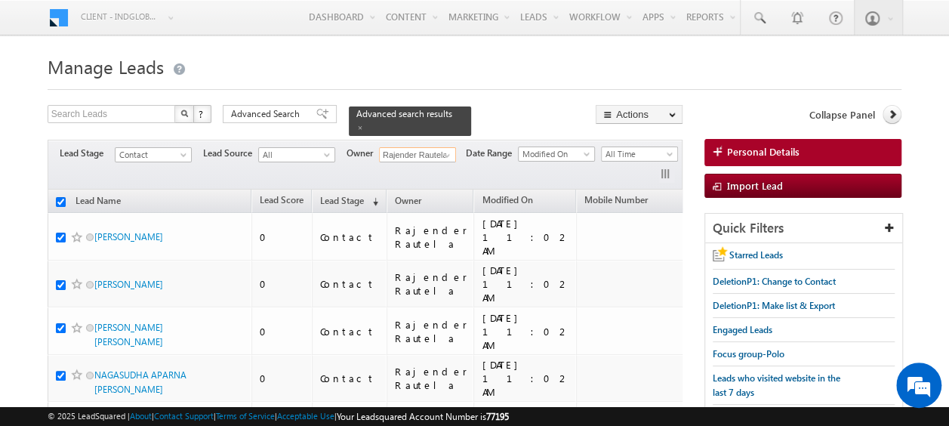
checkbox input "true"
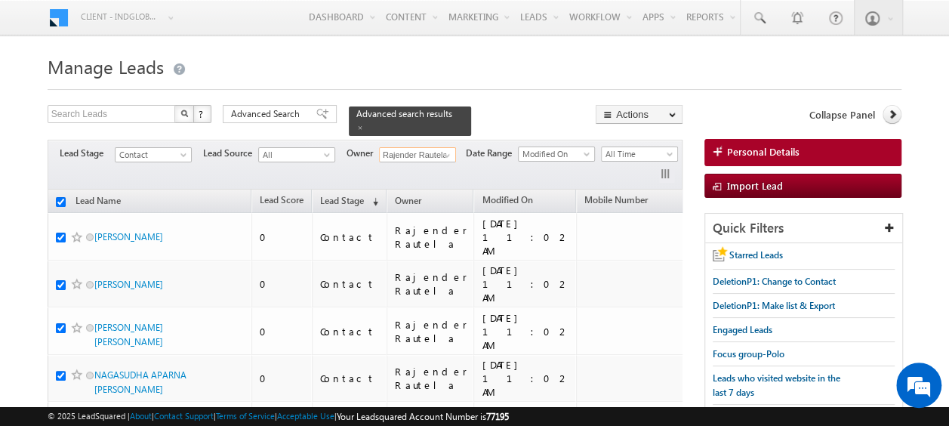
checkbox input "true"
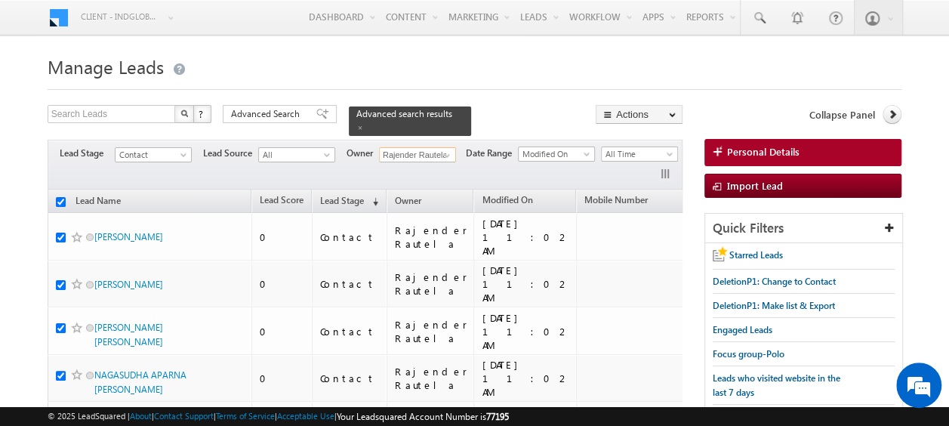
checkbox input "true"
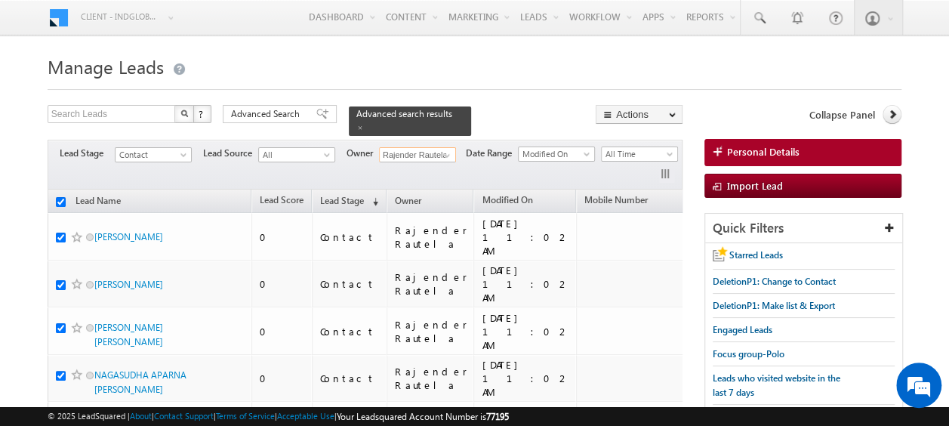
checkbox input "true"
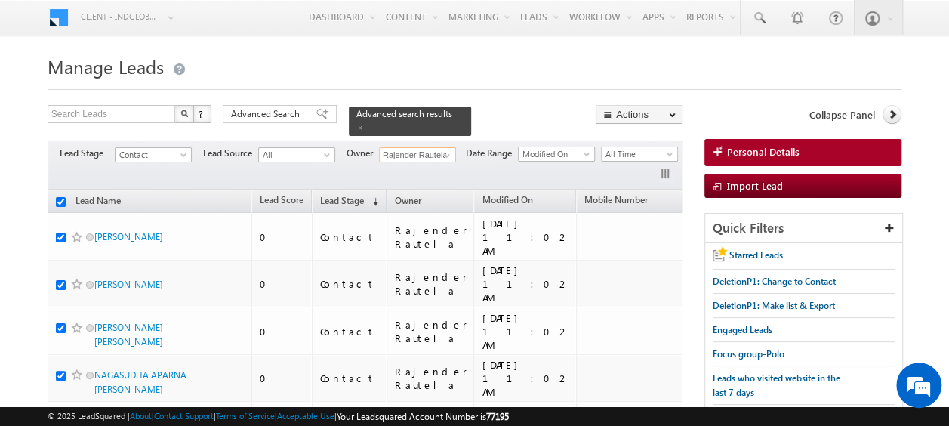
checkbox input "true"
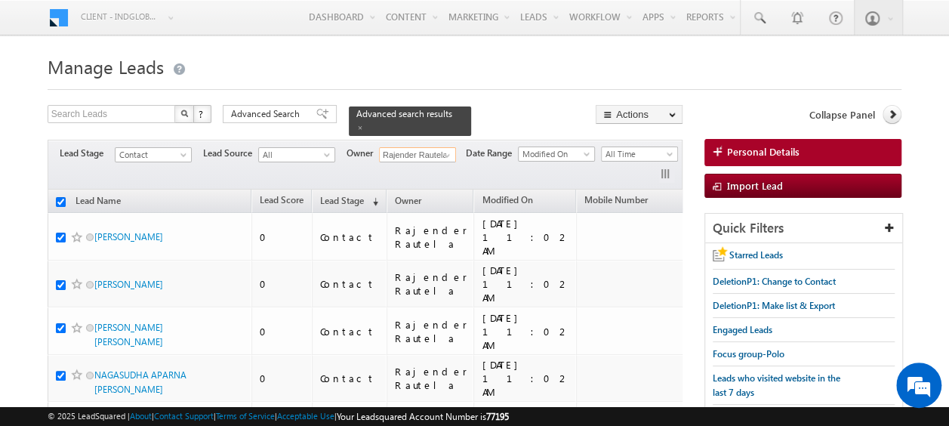
checkbox input "true"
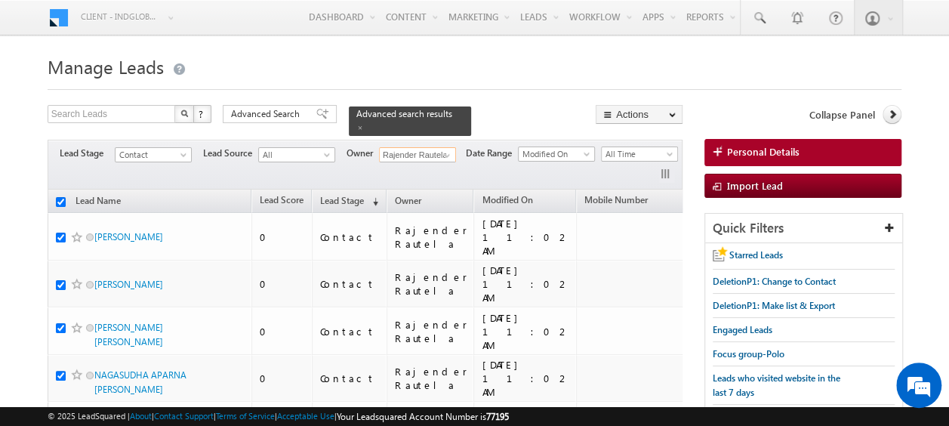
checkbox input "true"
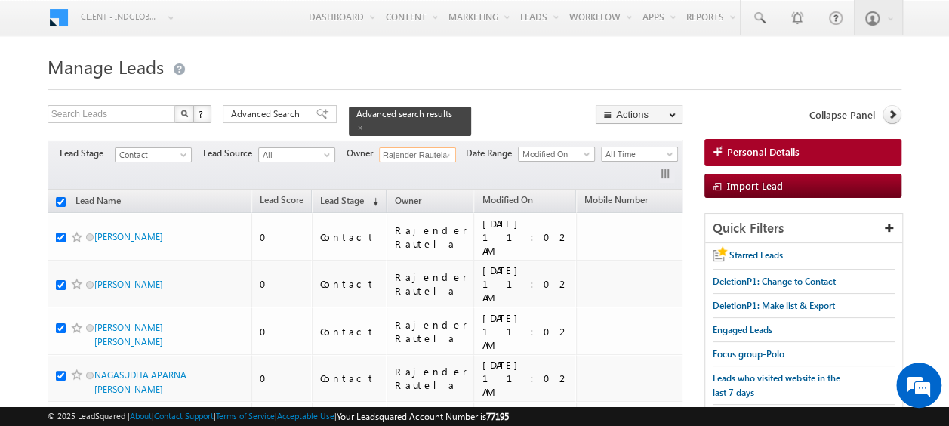
checkbox input "true"
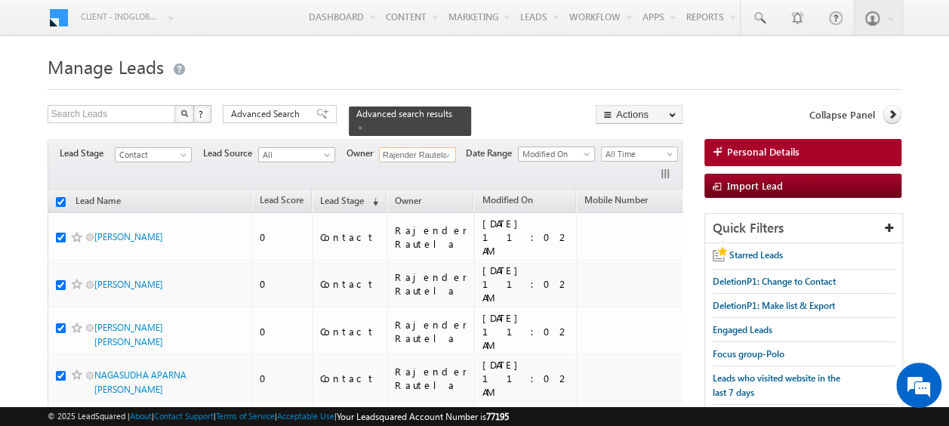
checkbox input "true"
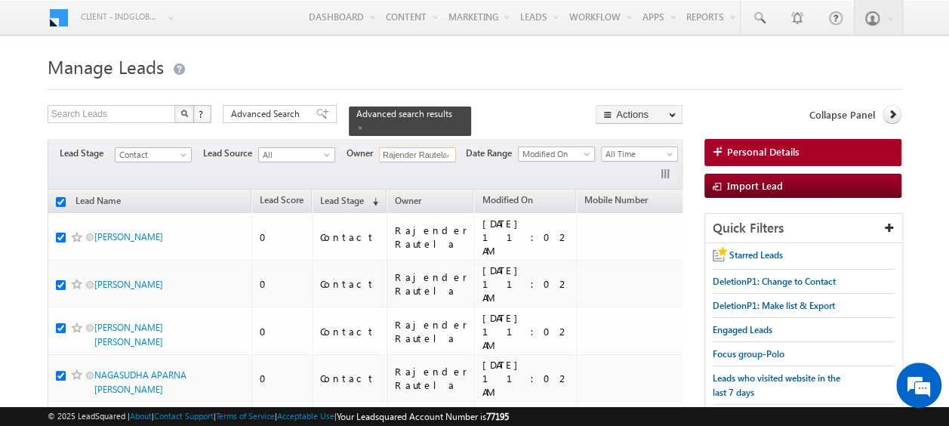
checkbox input "true"
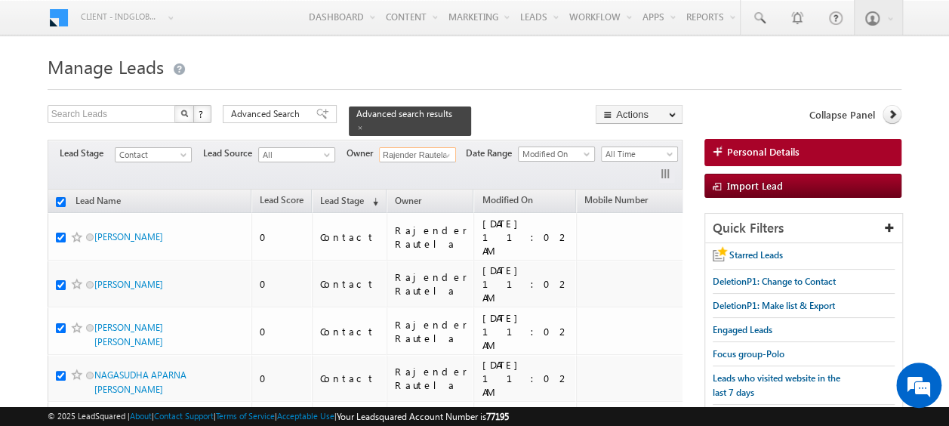
checkbox input "true"
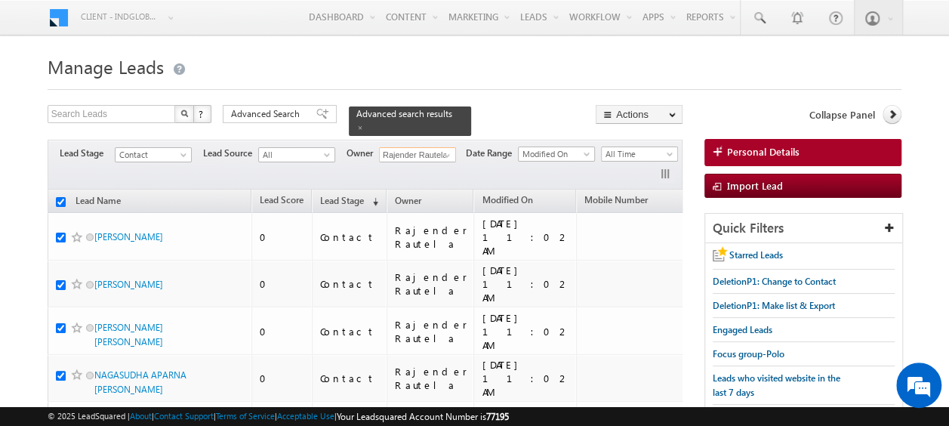
checkbox input "true"
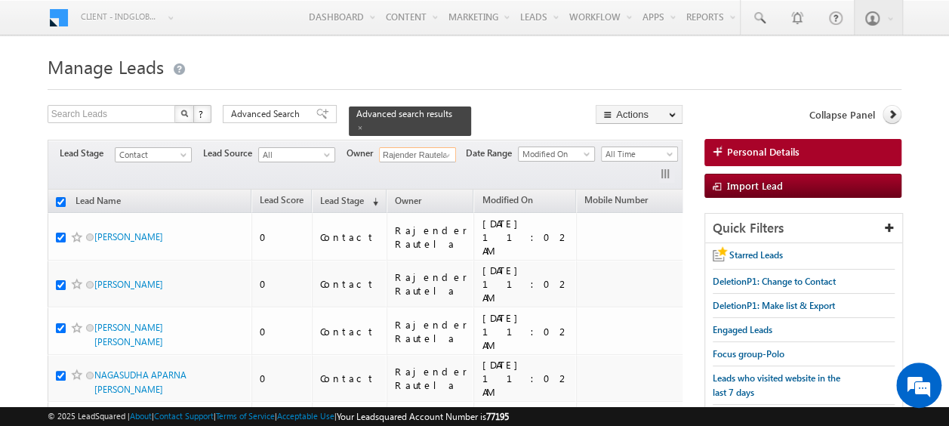
checkbox input "true"
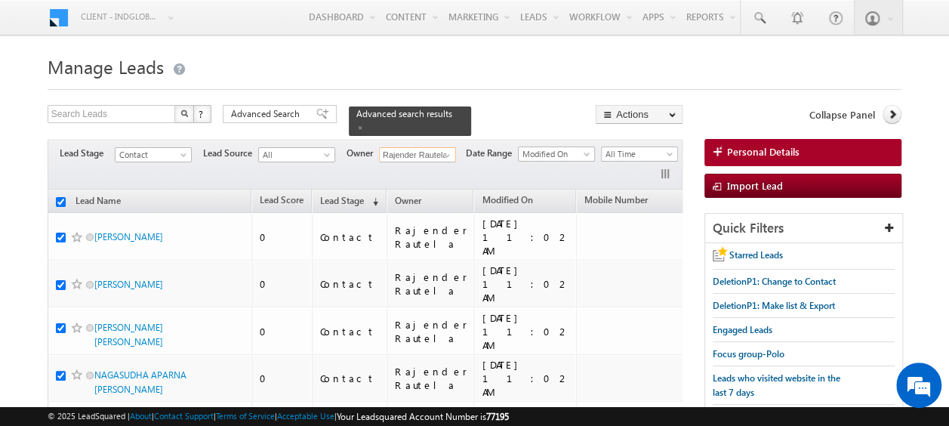
checkbox input "true"
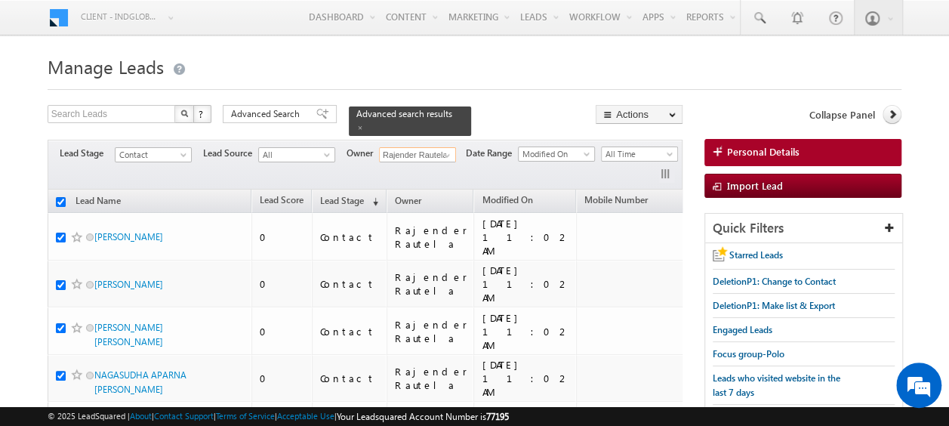
checkbox input "true"
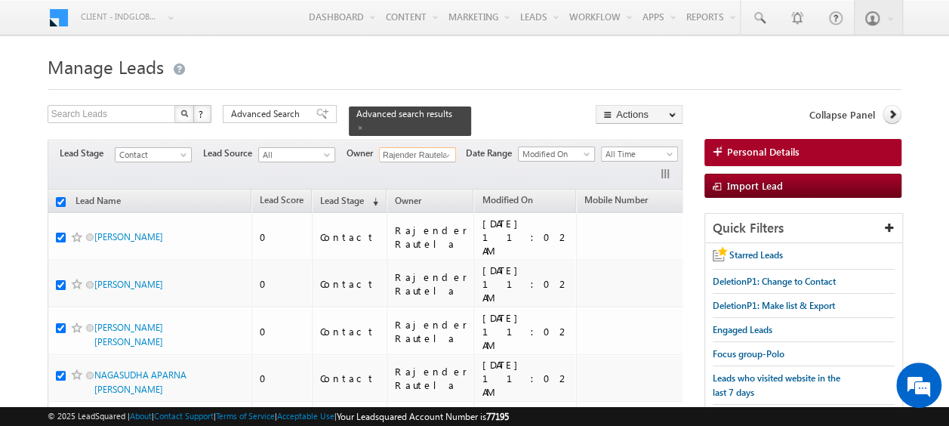
checkbox input "true"
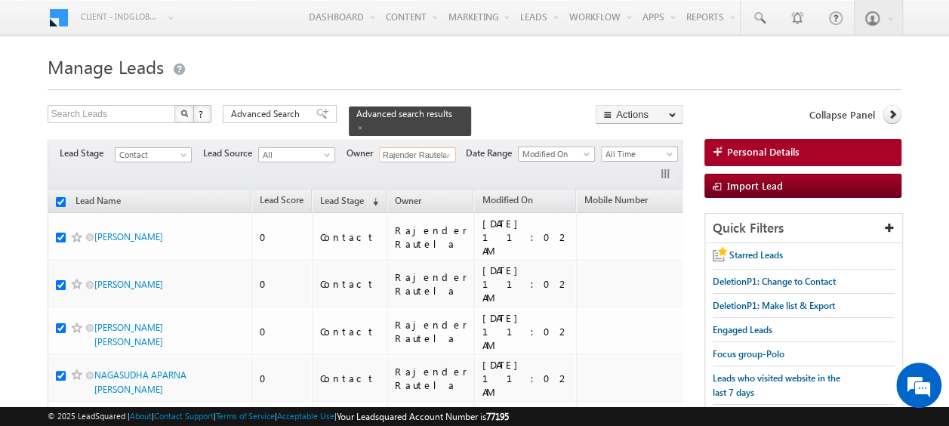
checkbox input "true"
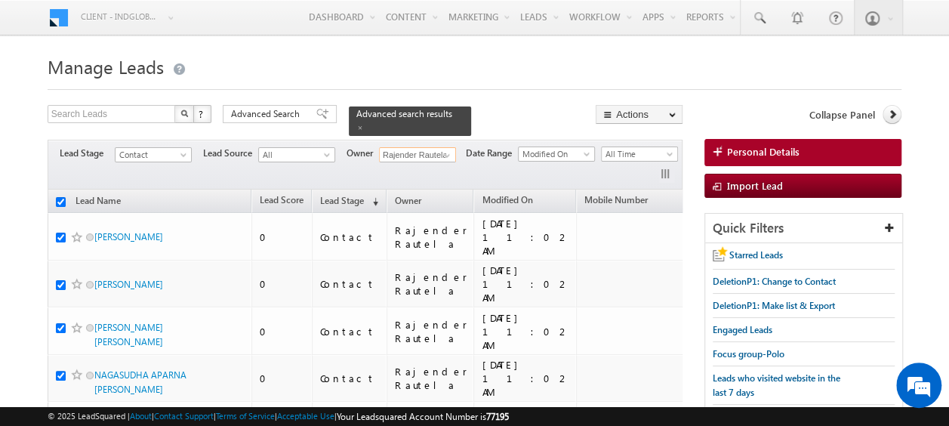
checkbox input "true"
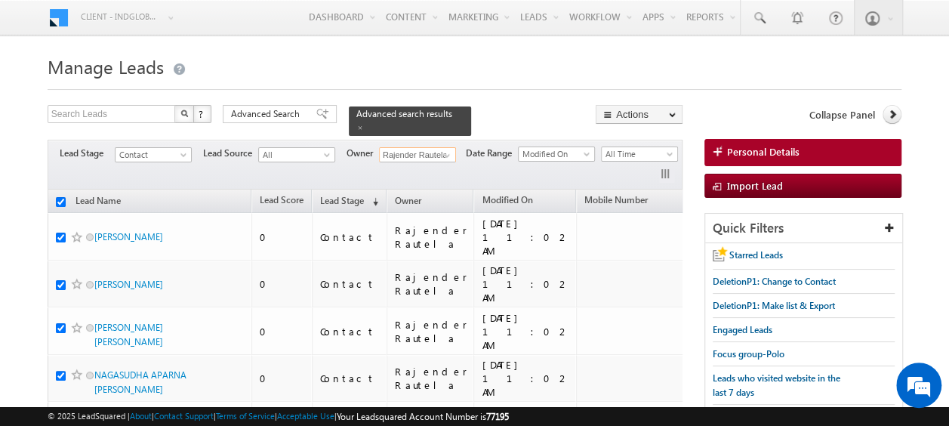
checkbox input "true"
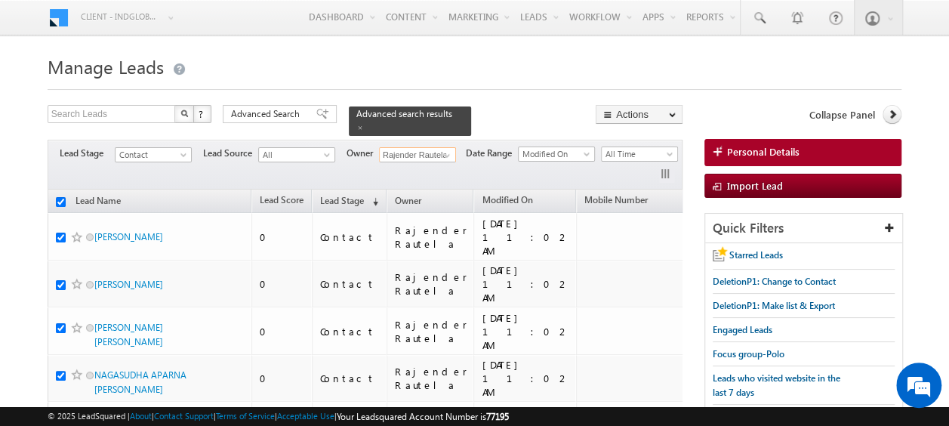
checkbox input "true"
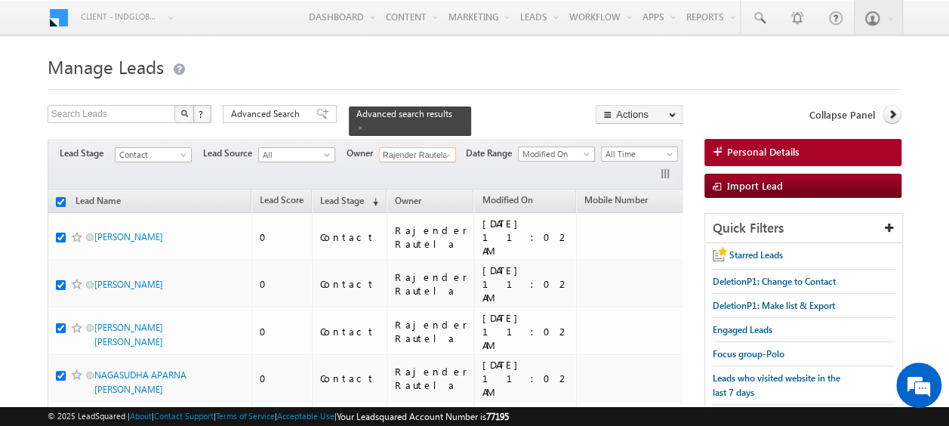
checkbox input "true"
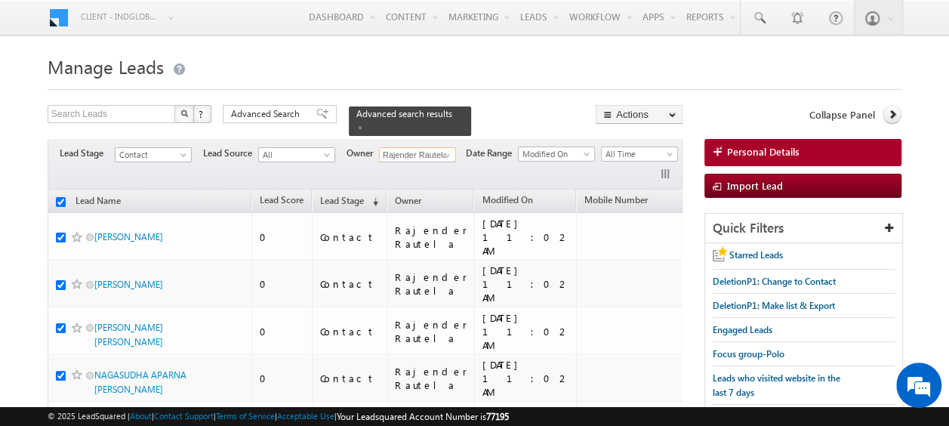
checkbox input "true"
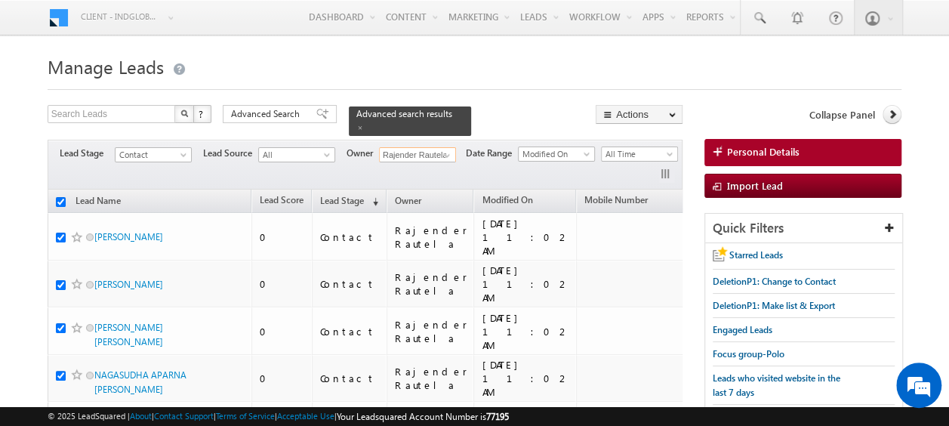
checkbox input "true"
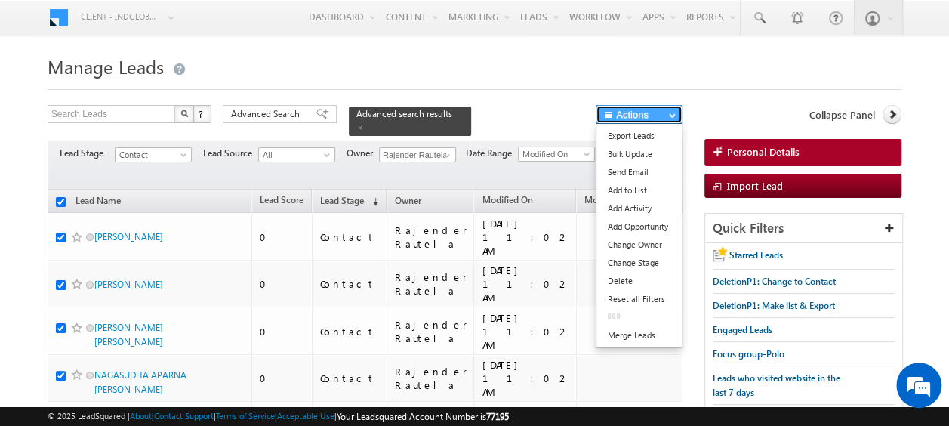
click at [645, 115] on button "Actions" at bounding box center [639, 114] width 87 height 19
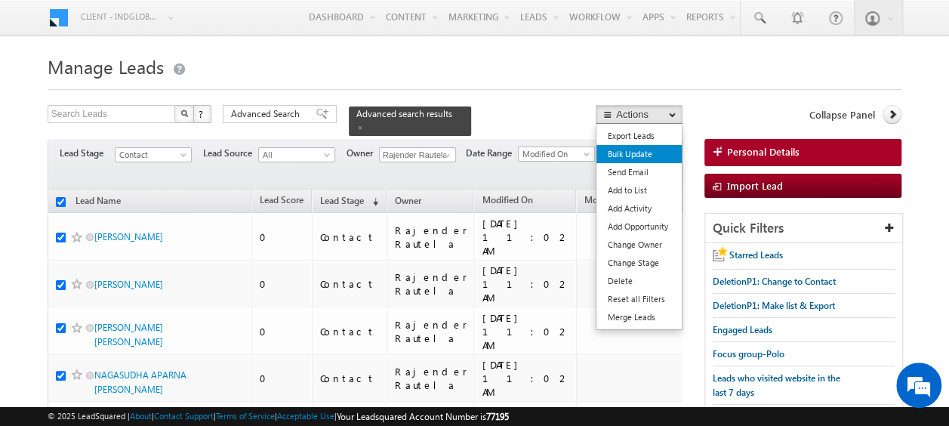
click at [633, 150] on link "Bulk Update" at bounding box center [639, 154] width 85 height 18
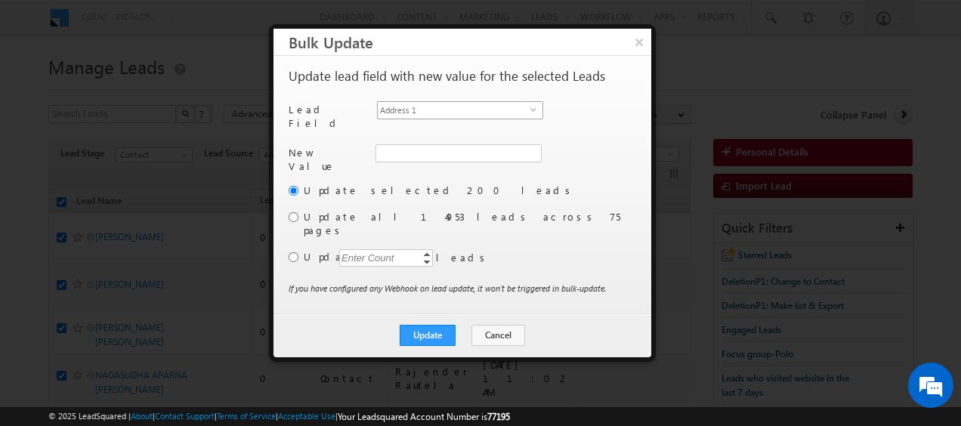
click at [529, 108] on span "Address 1" at bounding box center [454, 110] width 153 height 17
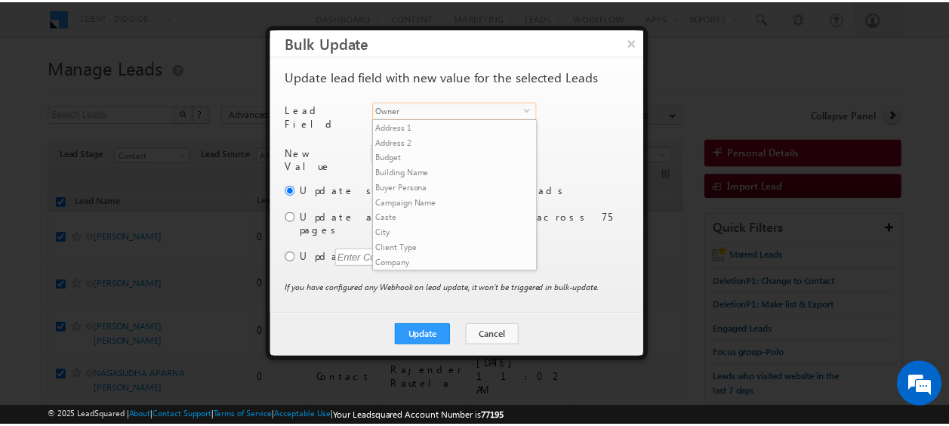
scroll to position [575, 0]
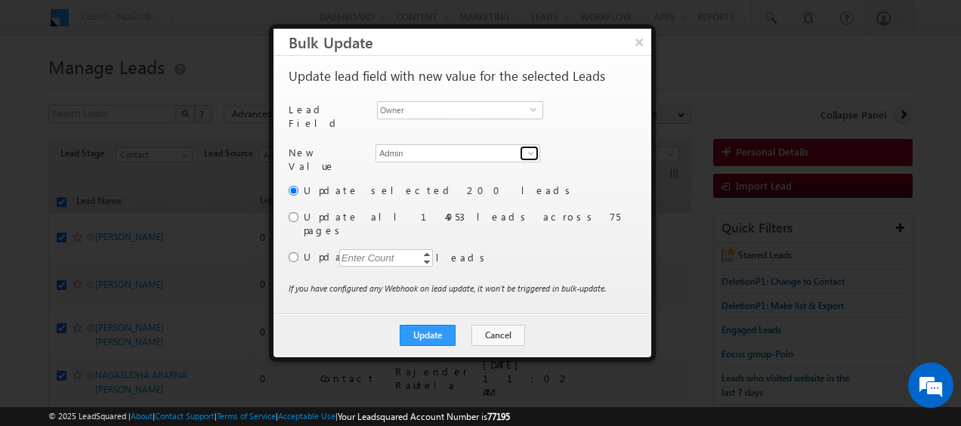
click at [529, 147] on span at bounding box center [531, 153] width 12 height 12
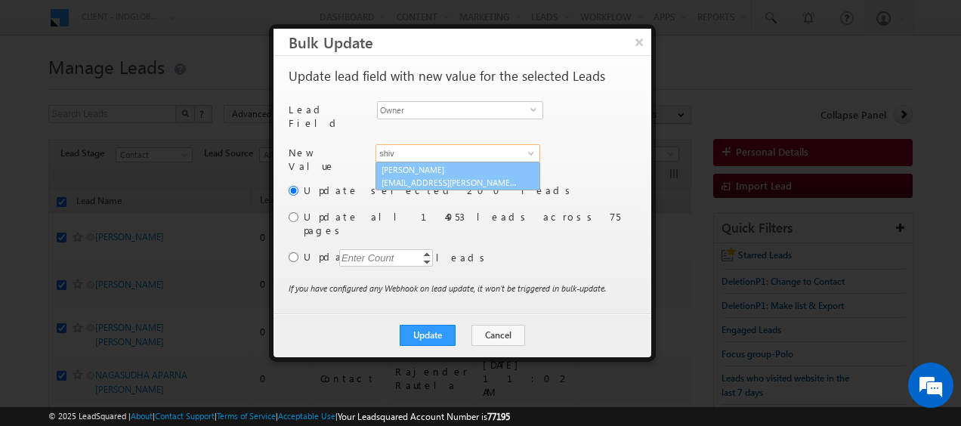
click at [436, 177] on span "shiva.sisodia@indglobal.ae" at bounding box center [449, 182] width 136 height 11
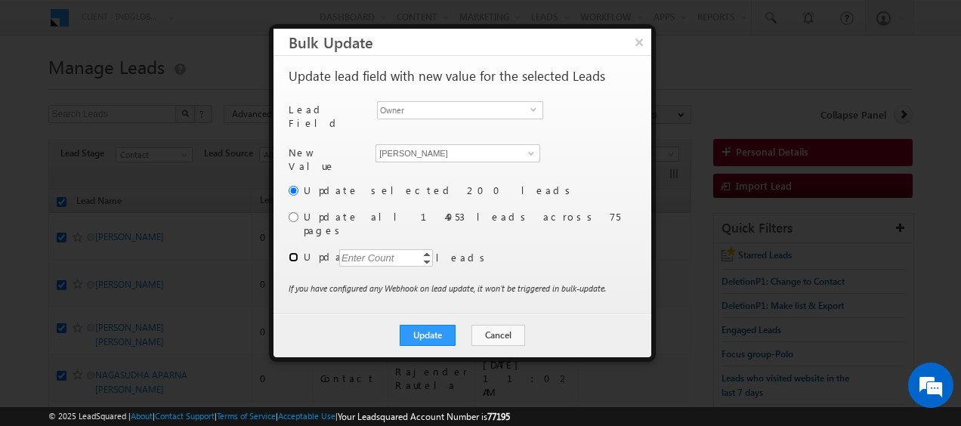
click at [290, 252] on input "radio" at bounding box center [294, 257] width 10 height 10
click at [363, 249] on div "Enter Count" at bounding box center [367, 257] width 57 height 17
click at [426, 325] on button "Update" at bounding box center [428, 335] width 56 height 21
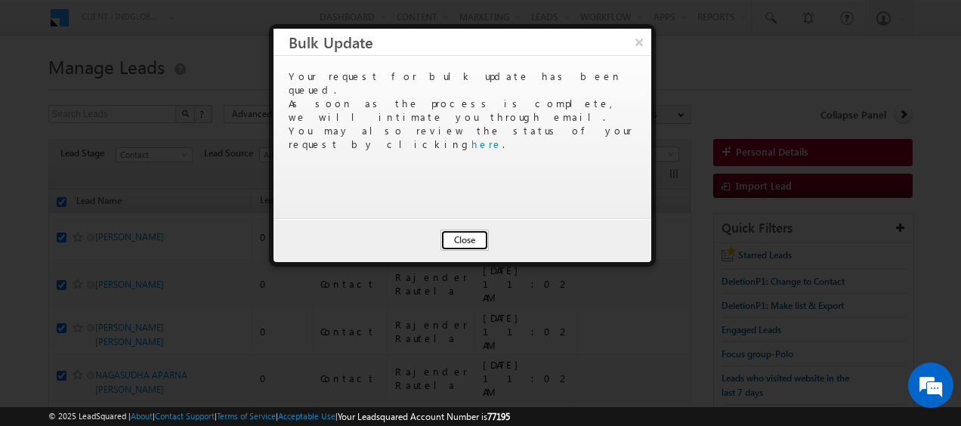
click at [456, 244] on button "Close" at bounding box center [464, 240] width 48 height 21
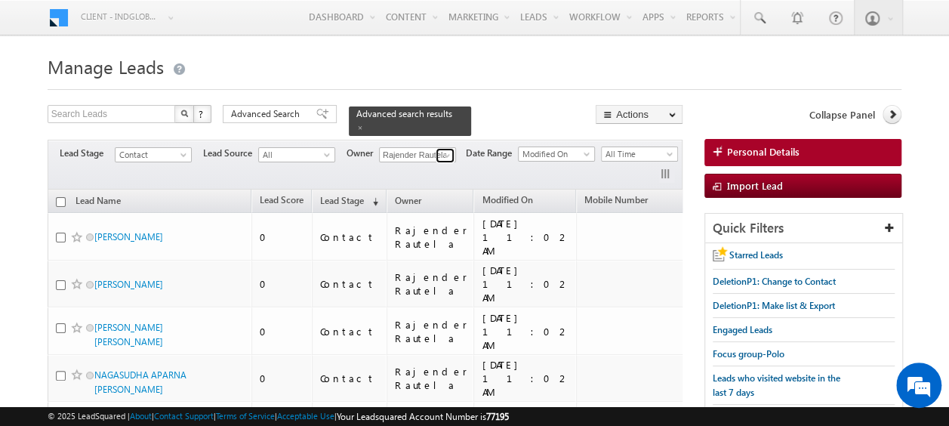
click at [446, 150] on span at bounding box center [447, 156] width 12 height 12
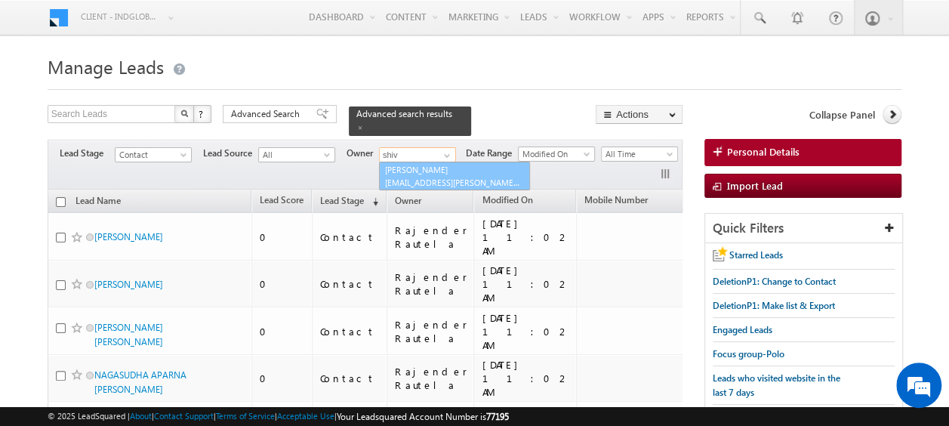
click at [417, 165] on link "Shiva Sisodia shiva.sisodia@indglobal.ae" at bounding box center [454, 176] width 151 height 29
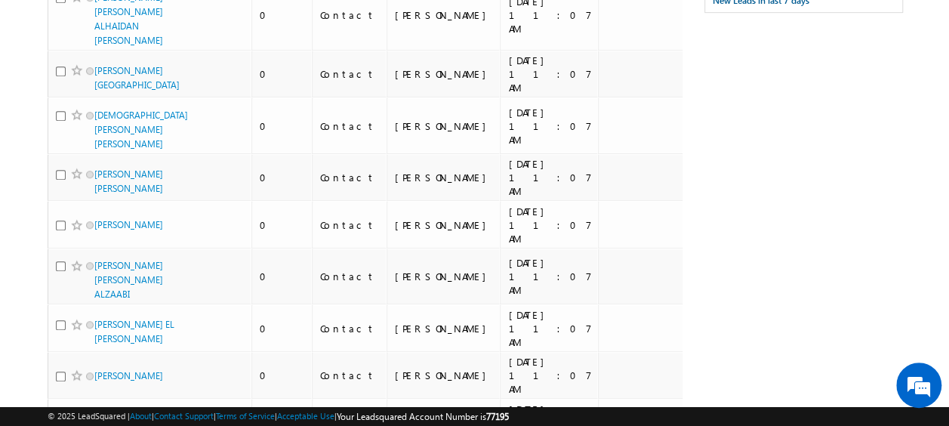
scroll to position [0, 0]
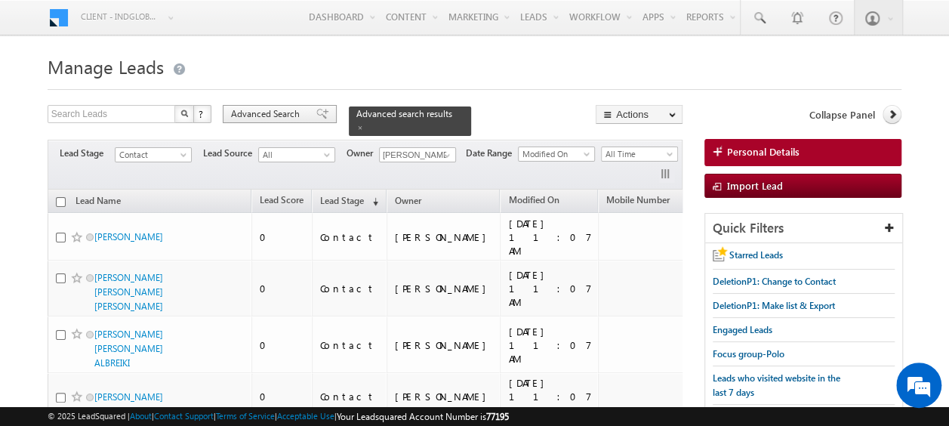
click at [268, 117] on span "Advanced Search" at bounding box center [267, 114] width 73 height 14
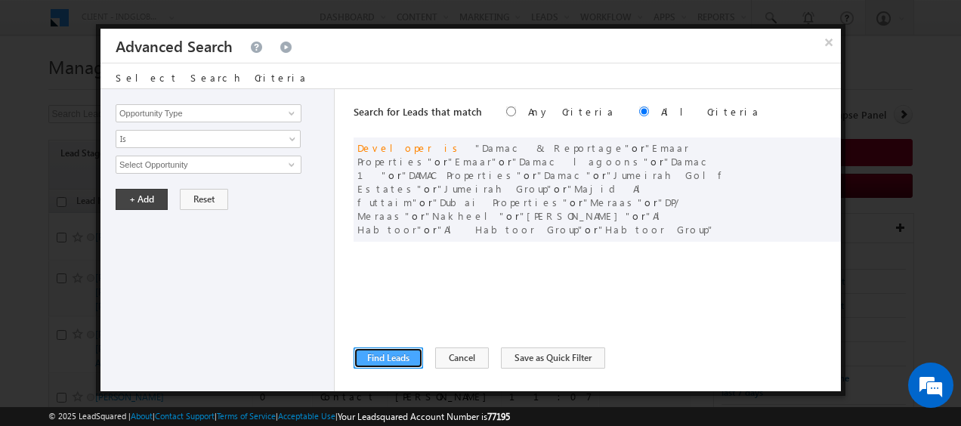
click at [381, 360] on button "Find Leads" at bounding box center [387, 357] width 69 height 21
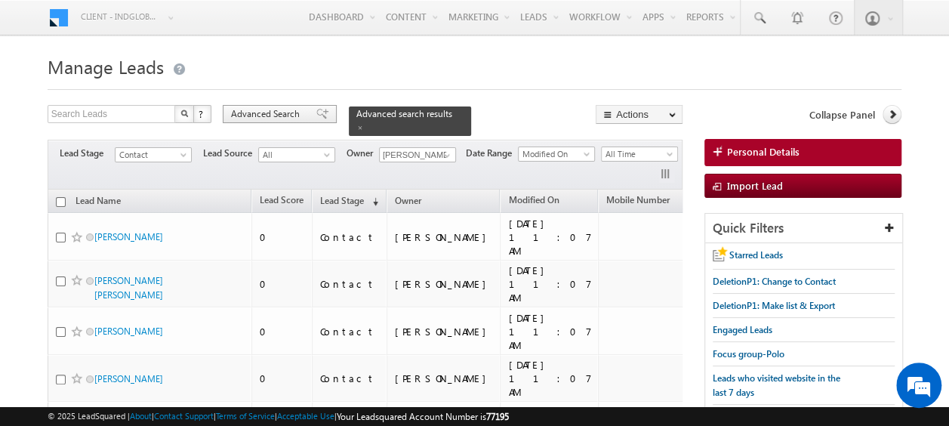
click at [267, 113] on span "Advanced Search" at bounding box center [267, 114] width 73 height 14
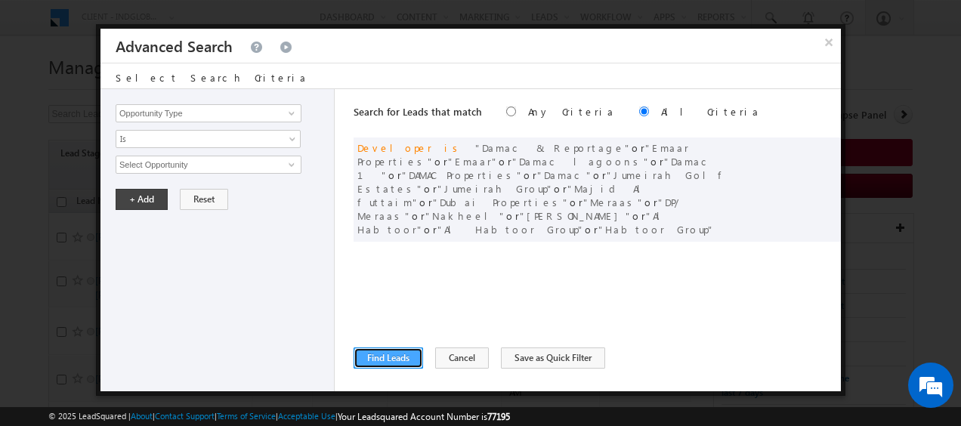
click at [378, 349] on button "Find Leads" at bounding box center [387, 357] width 69 height 21
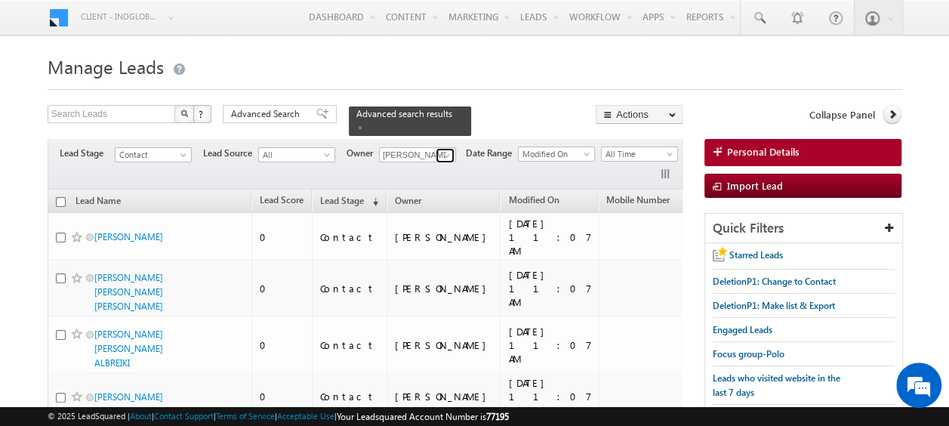
click at [447, 150] on span at bounding box center [447, 156] width 12 height 12
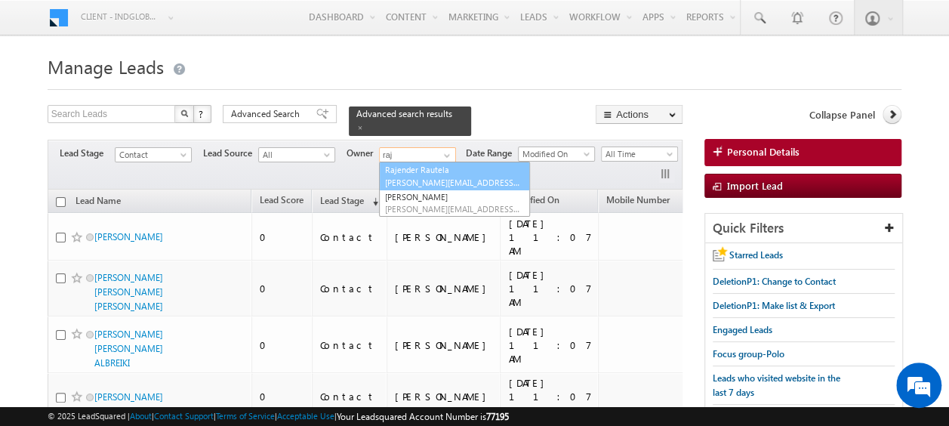
click at [427, 177] on span "rajender.rautela@indglobal.ae" at bounding box center [453, 182] width 136 height 11
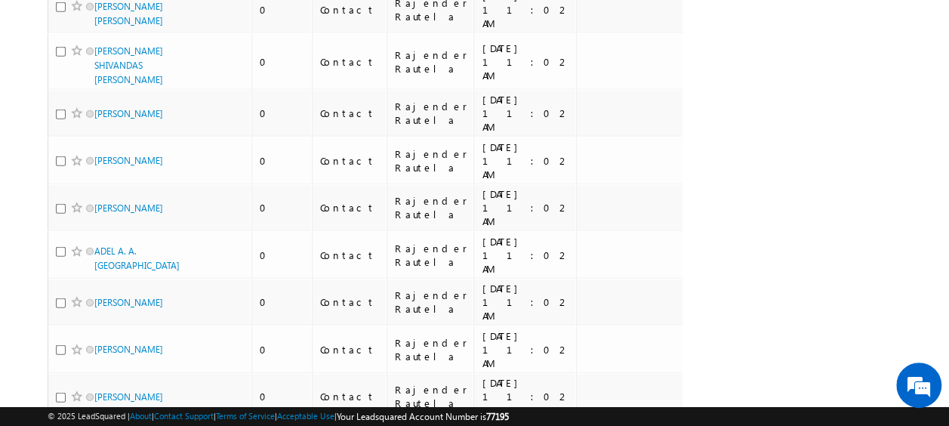
scroll to position [7722, 0]
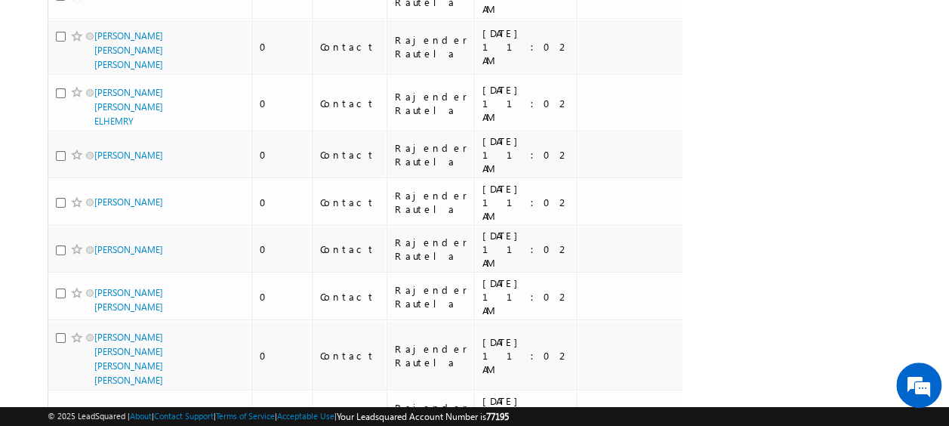
scroll to position [11266, 0]
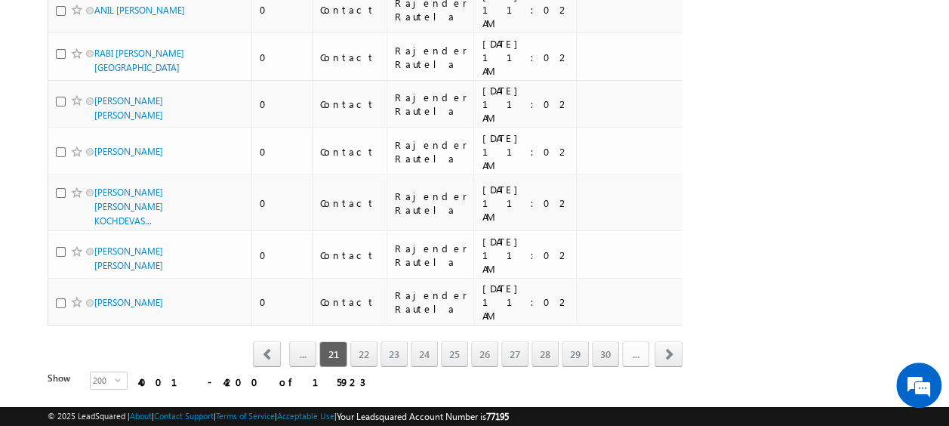
scroll to position [10679, 0]
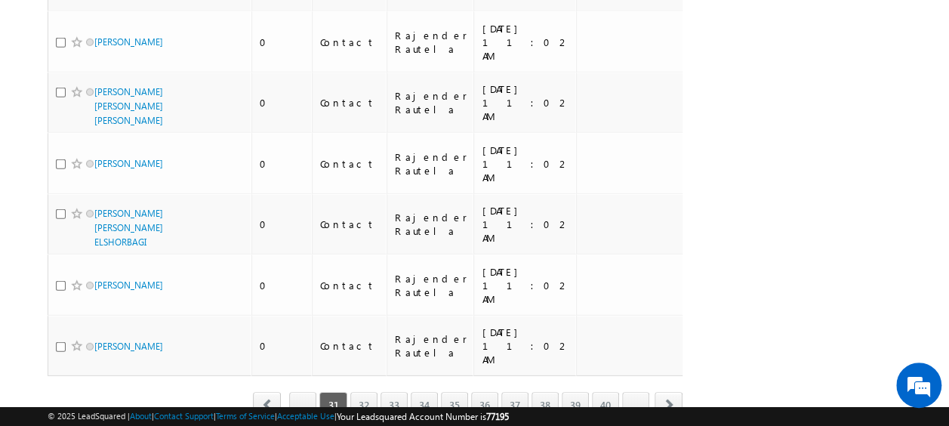
scroll to position [10847, 0]
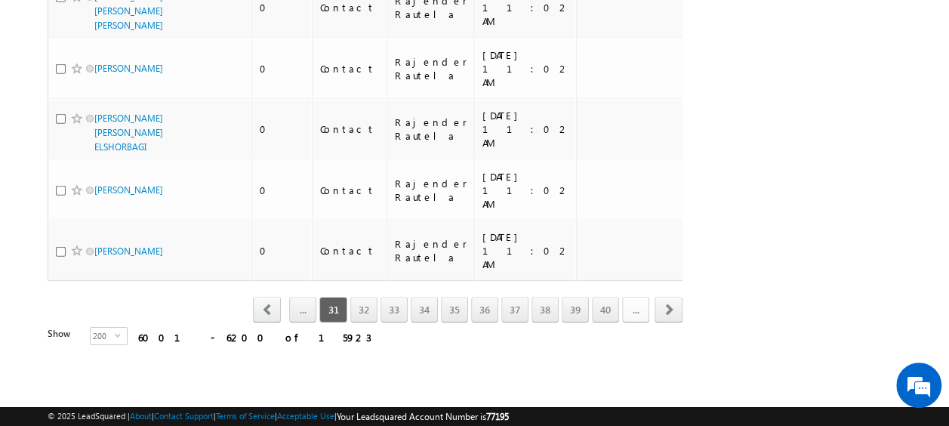
click at [632, 320] on link "..." at bounding box center [635, 310] width 27 height 26
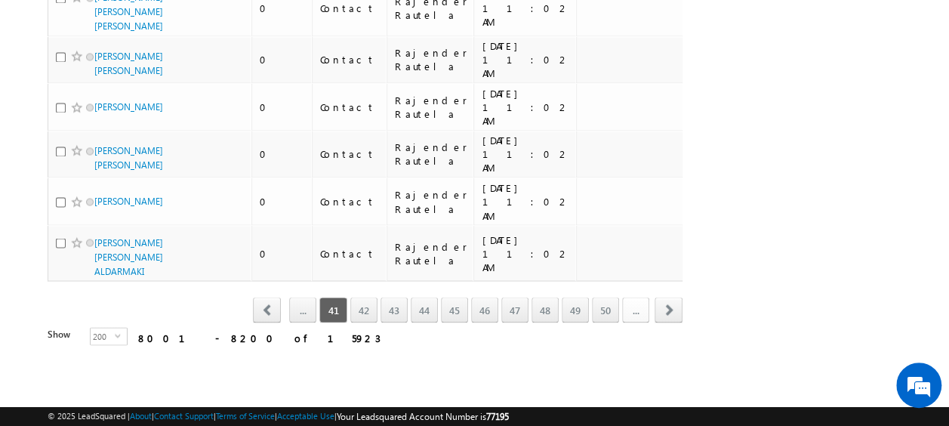
scroll to position [8278, 0]
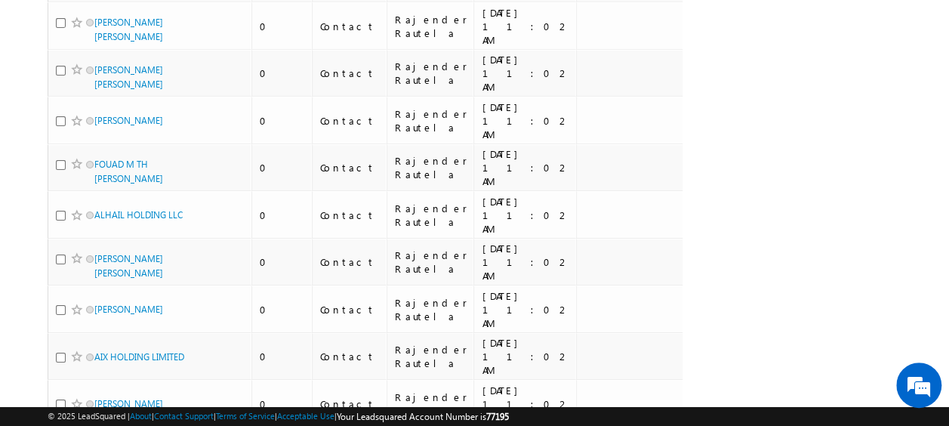
scroll to position [7476, 0]
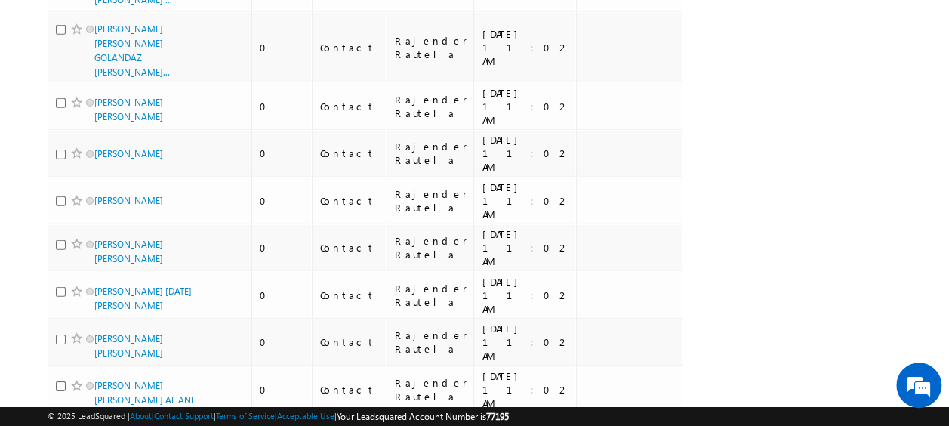
scroll to position [7948, 0]
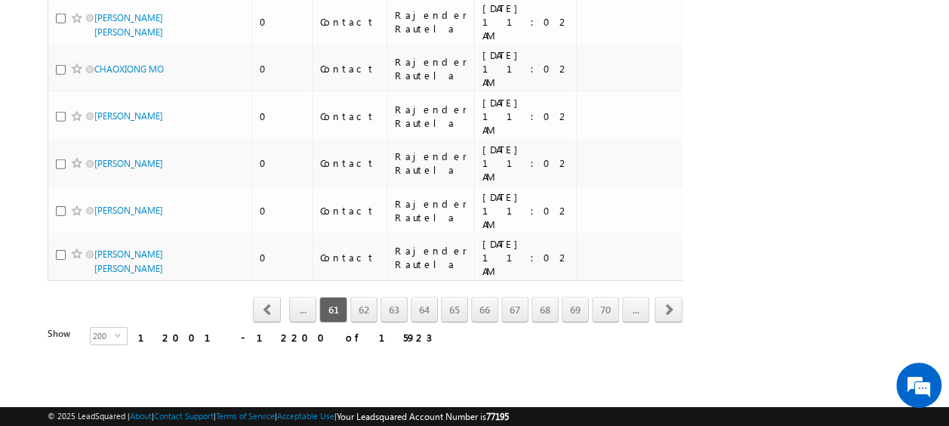
scroll to position [11541, 0]
click at [631, 317] on link "..." at bounding box center [635, 310] width 27 height 26
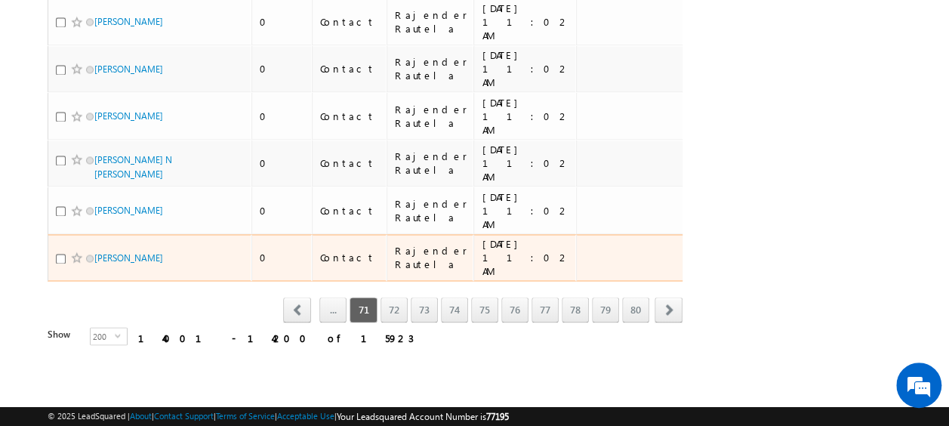
scroll to position [7611, 0]
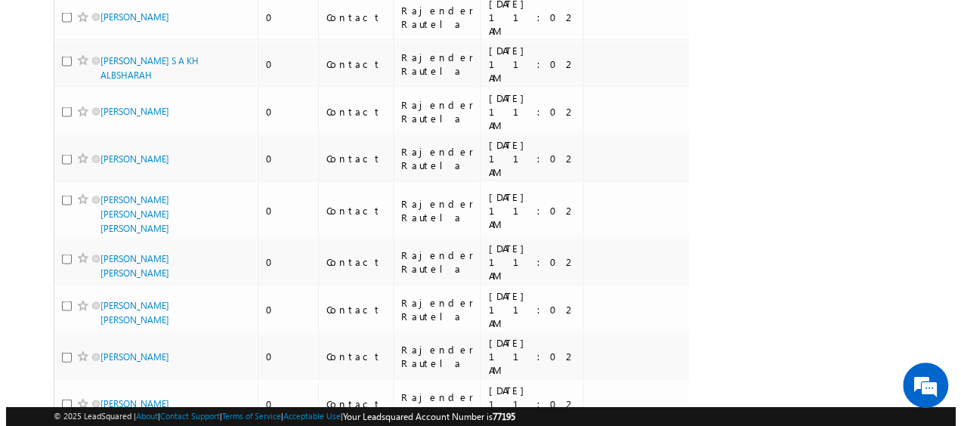
scroll to position [0, 0]
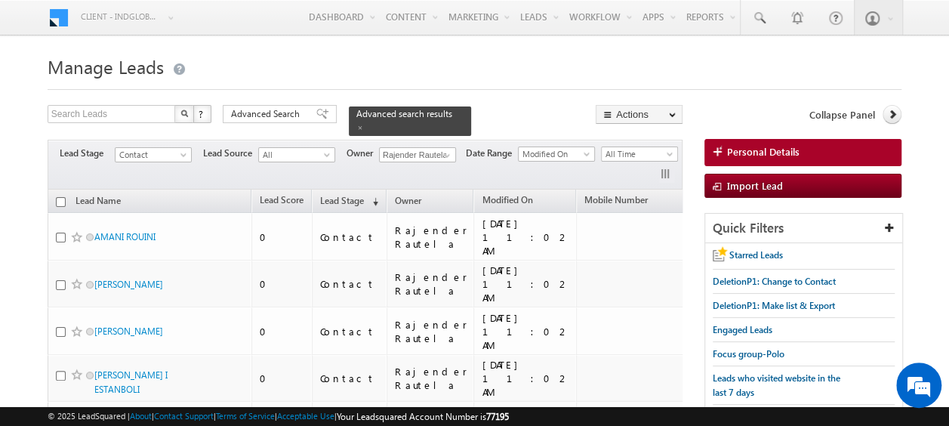
click at [59, 197] on input "checkbox" at bounding box center [61, 202] width 10 height 10
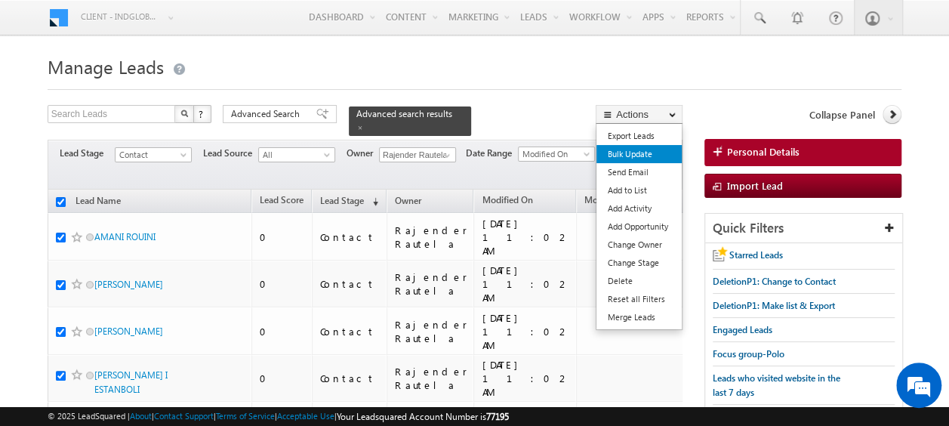
click at [641, 155] on link "Bulk Update" at bounding box center [639, 154] width 85 height 18
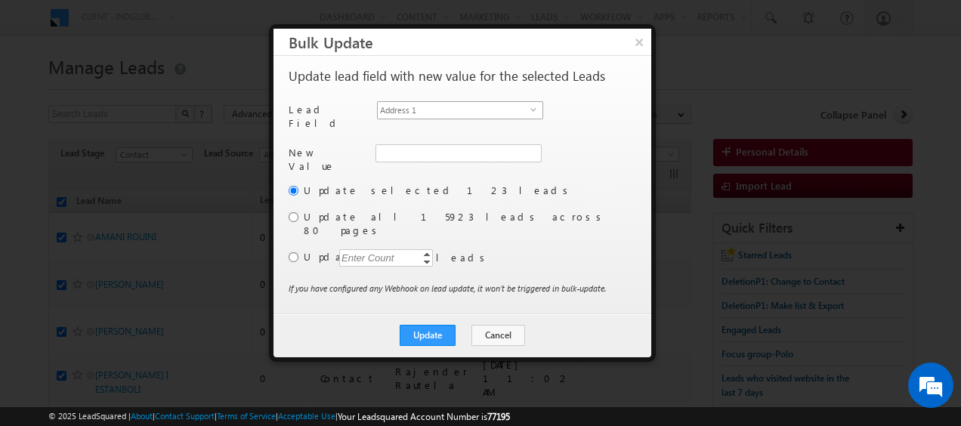
click at [530, 109] on span "select" at bounding box center [536, 109] width 12 height 7
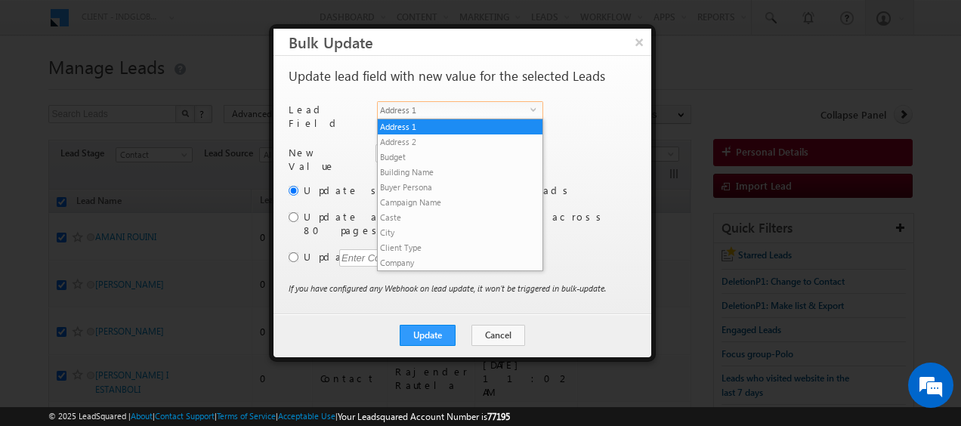
scroll to position [575, 0]
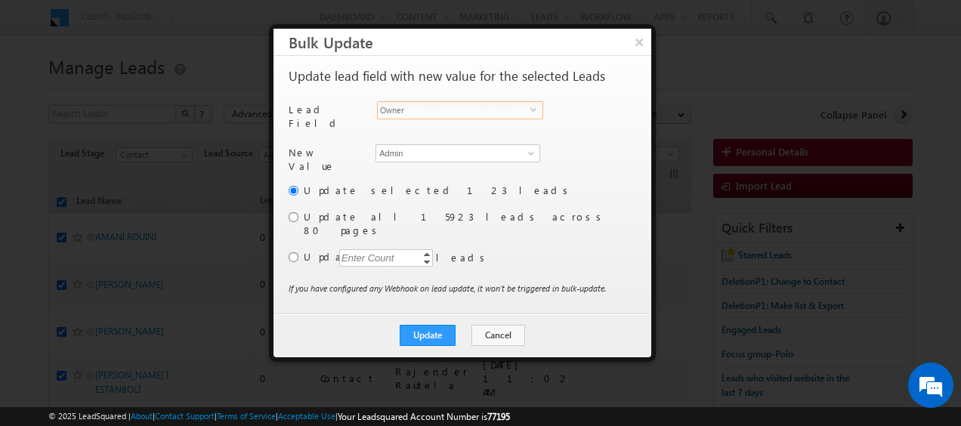
click at [533, 112] on span "select" at bounding box center [536, 109] width 12 height 7
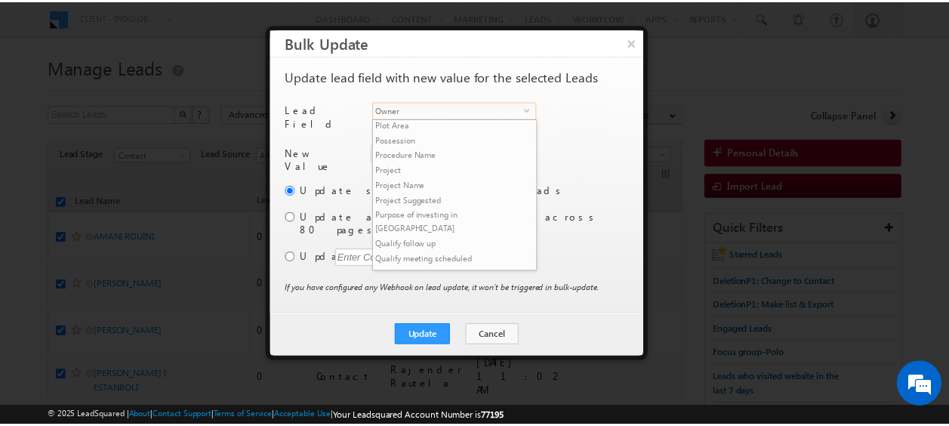
scroll to position [711, 0]
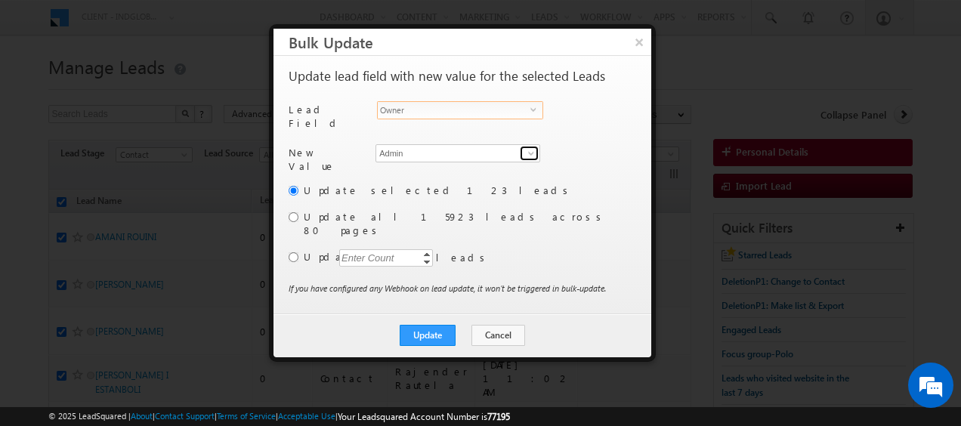
click at [528, 148] on span at bounding box center [531, 153] width 12 height 12
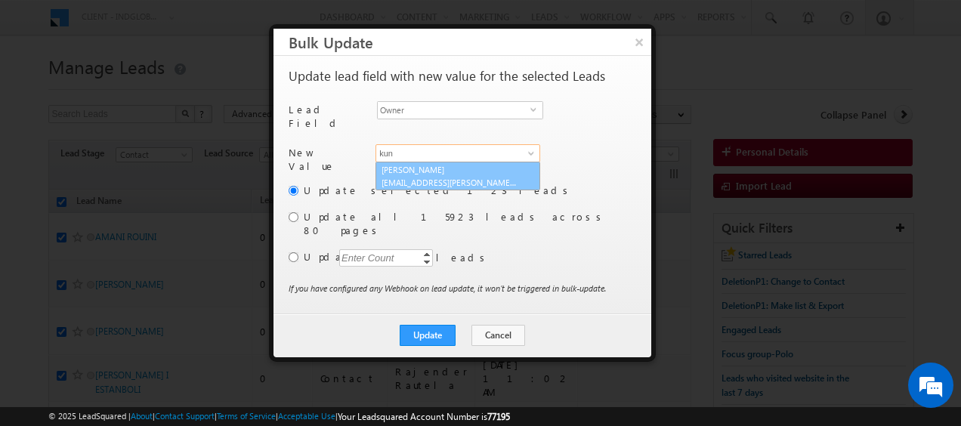
click at [453, 165] on link "Kunal Sehrawat kunal.sehrawat@indglobal.ae" at bounding box center [457, 176] width 165 height 29
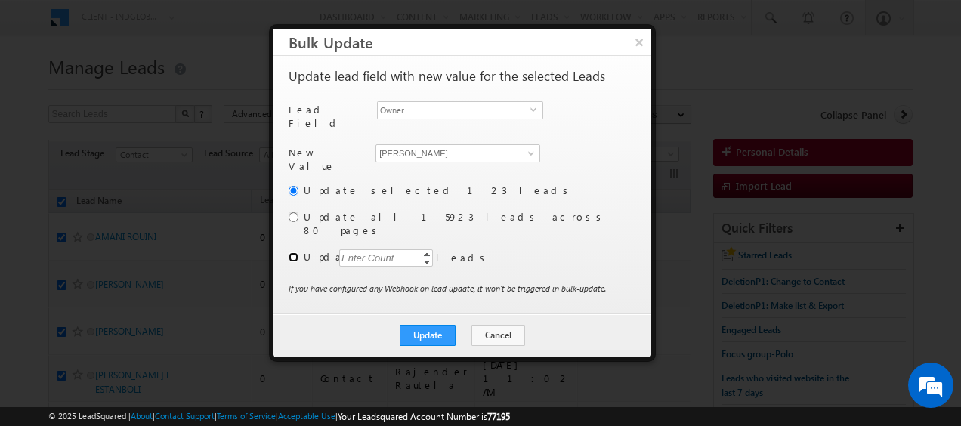
click at [296, 252] on input "radio" at bounding box center [294, 257] width 10 height 10
click at [355, 249] on div "Enter Count" at bounding box center [367, 257] width 57 height 17
click at [434, 325] on button "Update" at bounding box center [428, 335] width 56 height 21
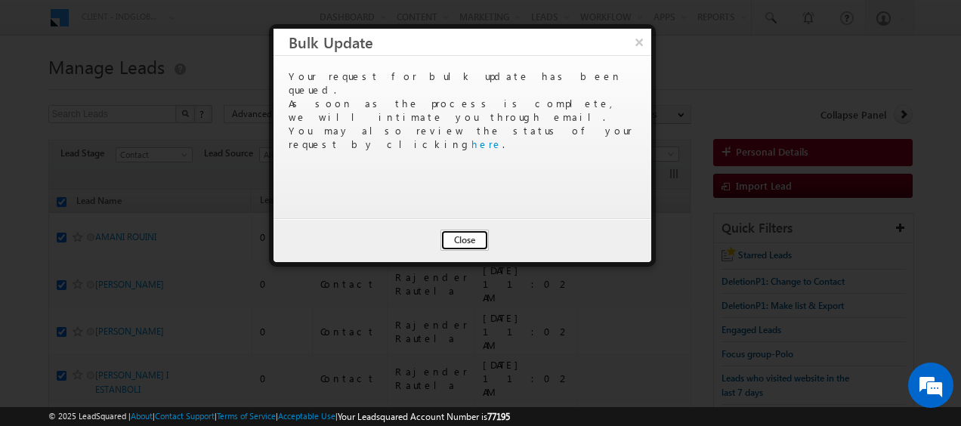
click at [477, 244] on button "Close" at bounding box center [464, 240] width 48 height 21
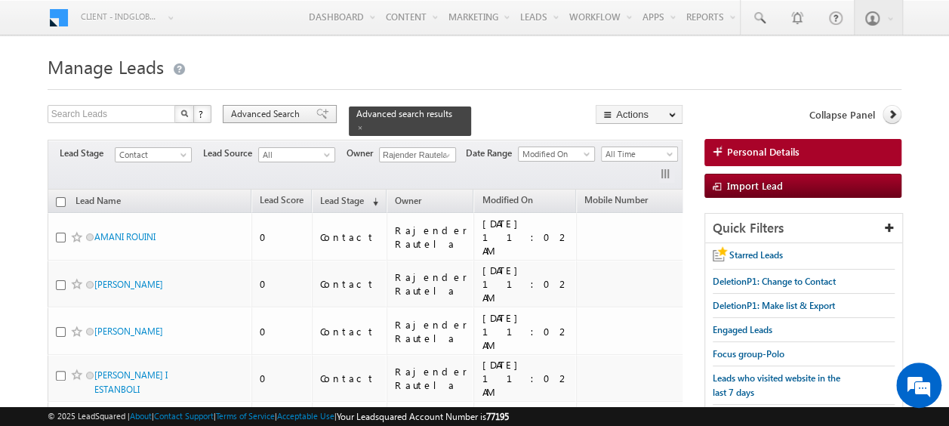
click at [254, 121] on div "Advanced Search" at bounding box center [280, 114] width 114 height 18
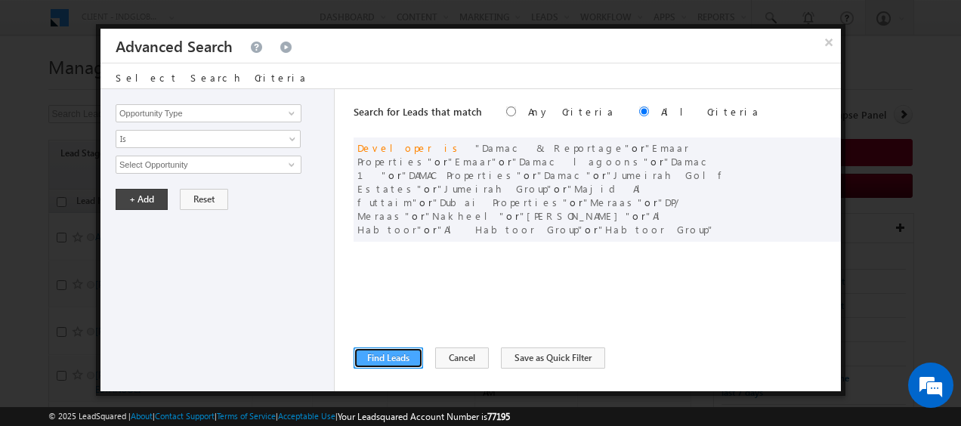
click at [385, 358] on button "Find Leads" at bounding box center [387, 357] width 69 height 21
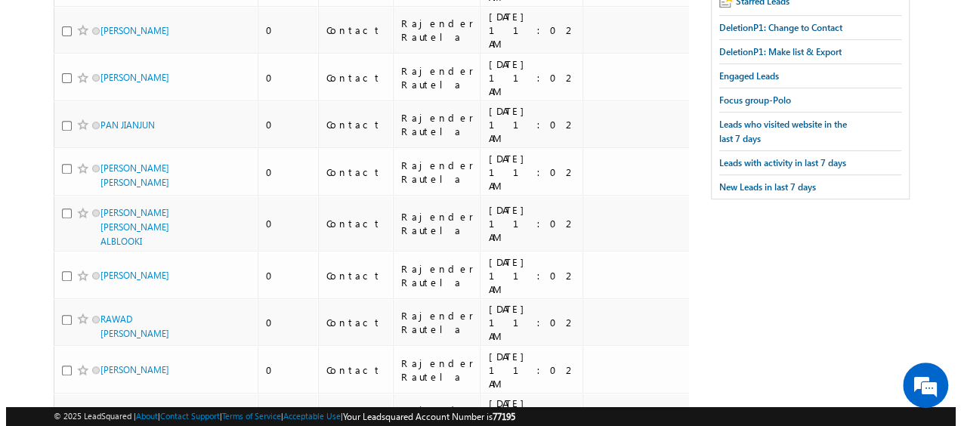
scroll to position [0, 0]
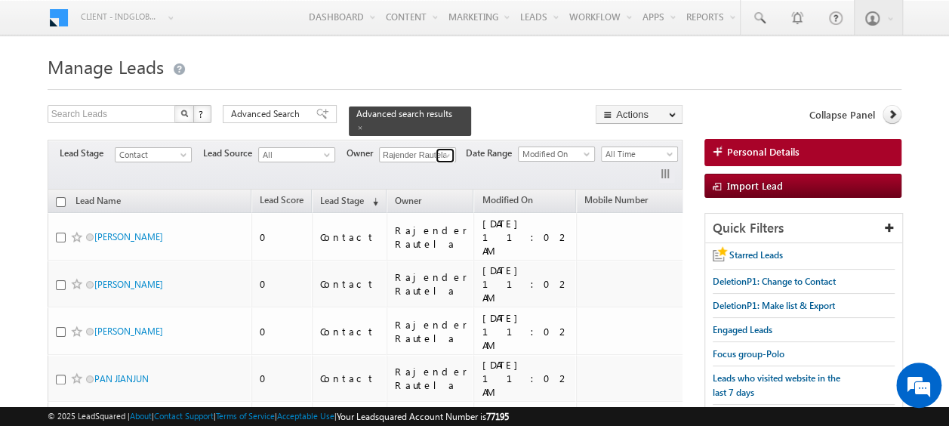
click at [443, 150] on span at bounding box center [447, 156] width 12 height 12
click at [452, 150] on span at bounding box center [447, 156] width 12 height 12
click at [76, 166] on div "Filters Lead Stage Contact Contact Lead Source All All Owner Current User Any C…" at bounding box center [366, 165] width 636 height 50
click at [59, 197] on input "checkbox" at bounding box center [61, 202] width 10 height 10
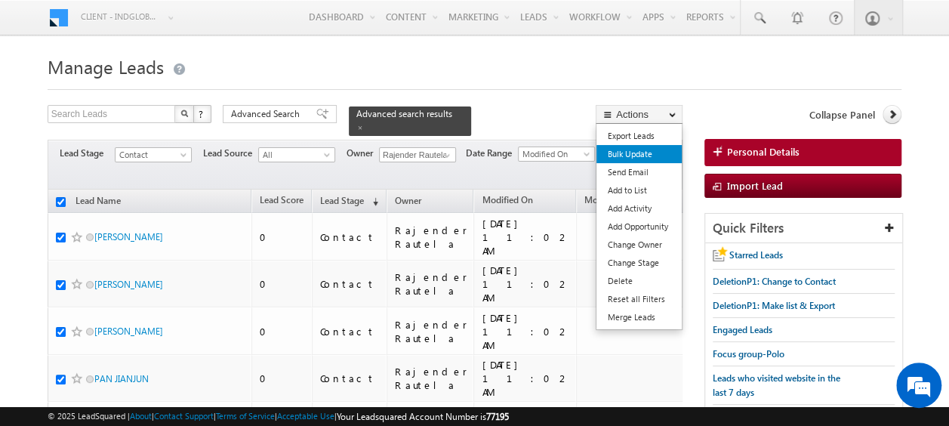
click at [634, 154] on link "Bulk Update" at bounding box center [639, 154] width 85 height 18
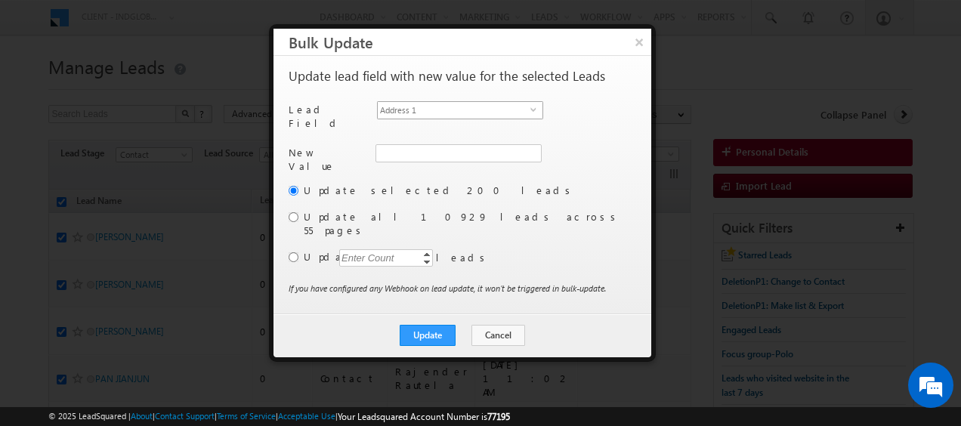
click at [529, 112] on span "Address 1" at bounding box center [454, 110] width 153 height 17
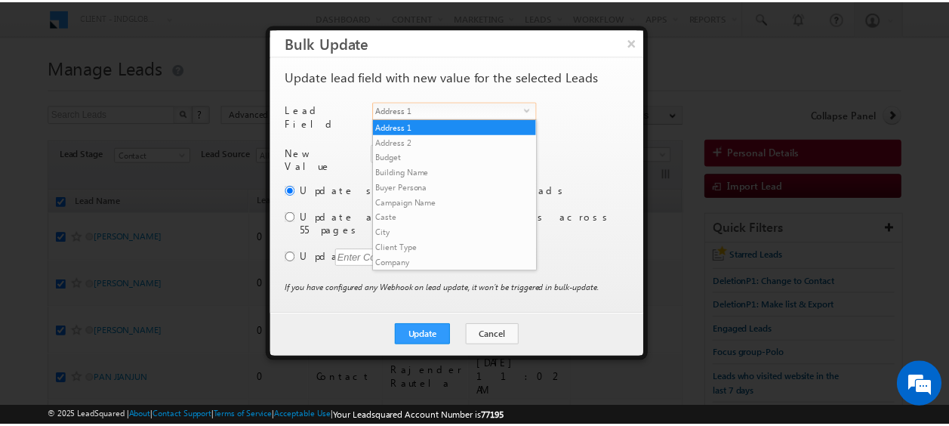
scroll to position [575, 0]
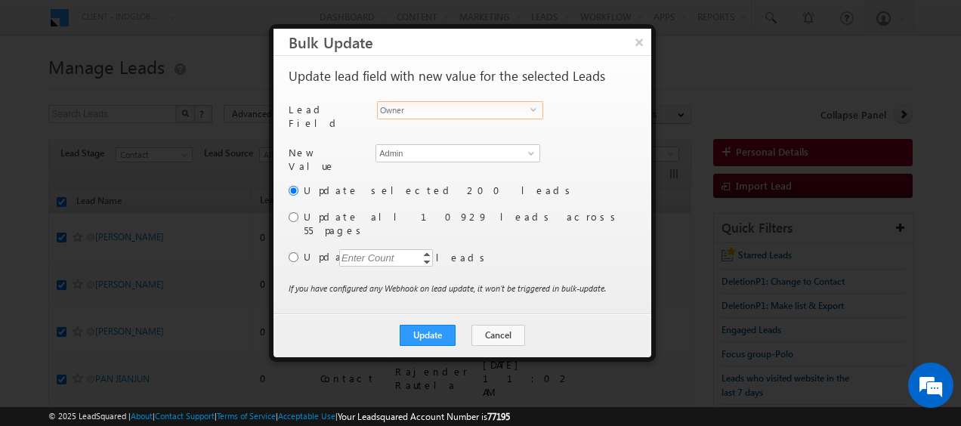
click at [363, 249] on div "Enter Count" at bounding box center [367, 257] width 57 height 17
click at [293, 252] on input "radio" at bounding box center [294, 257] width 10 height 10
click at [434, 325] on button "Update" at bounding box center [428, 335] width 56 height 21
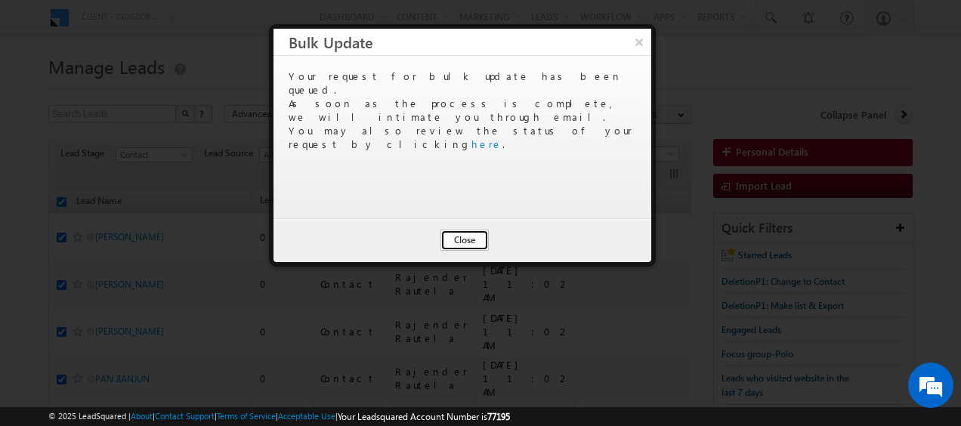
click at [474, 233] on button "Close" at bounding box center [464, 240] width 48 height 21
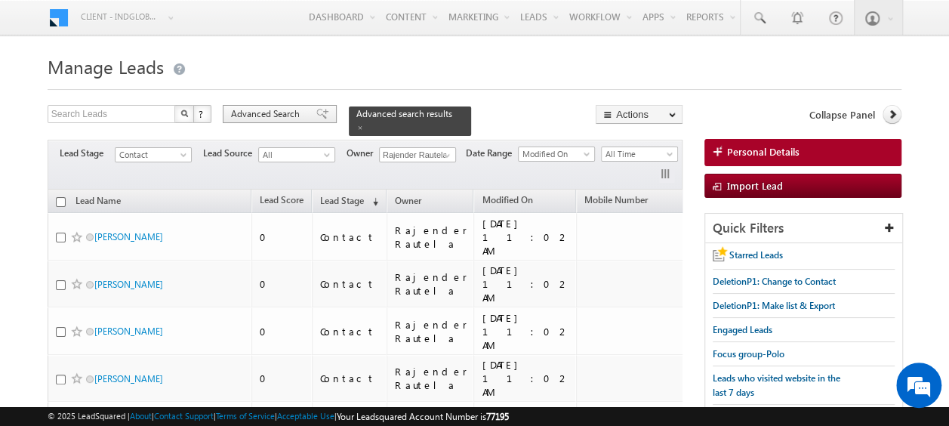
click at [242, 116] on span "Advanced Search" at bounding box center [267, 114] width 73 height 14
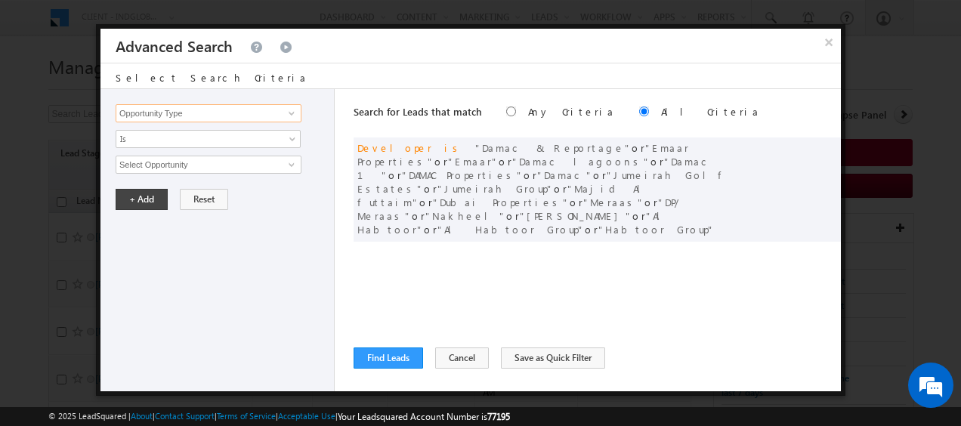
click at [273, 107] on input "Opportunity Type" at bounding box center [209, 113] width 186 height 18
click at [293, 110] on span at bounding box center [292, 113] width 12 height 12
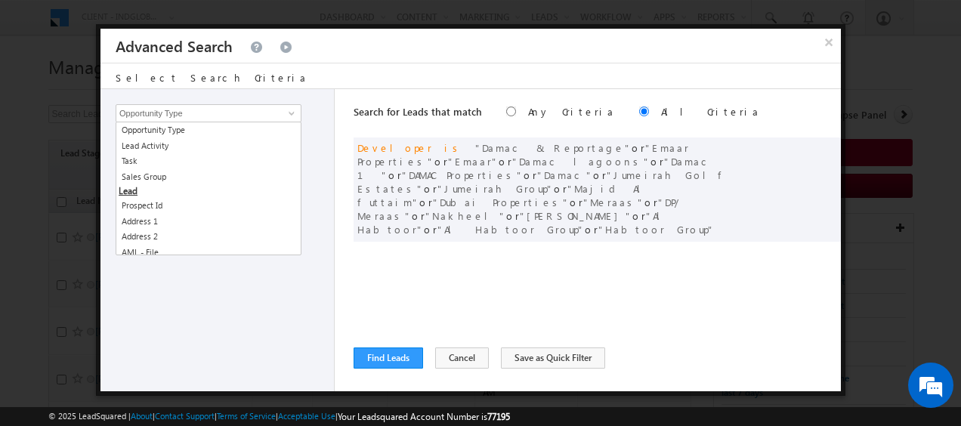
click at [560, 253] on div "Search for Leads that match Any Criteria All Criteria Note that the current tri…" at bounding box center [596, 240] width 487 height 302
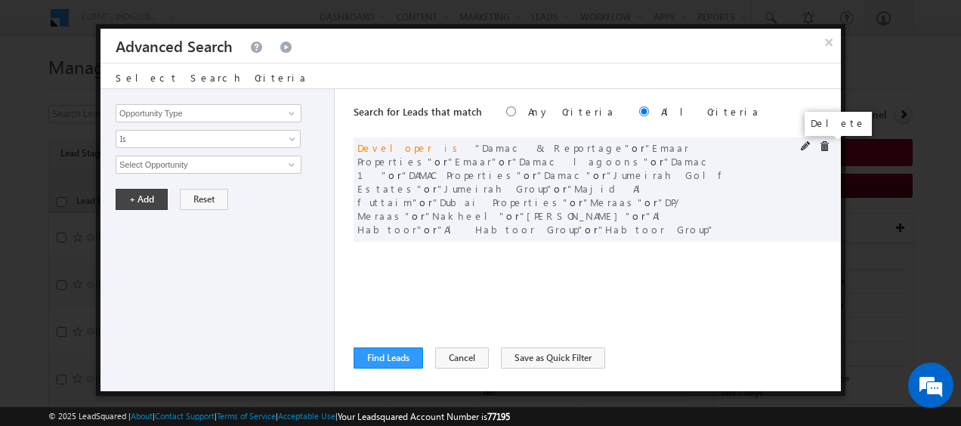
click at [824, 143] on span at bounding box center [824, 146] width 11 height 11
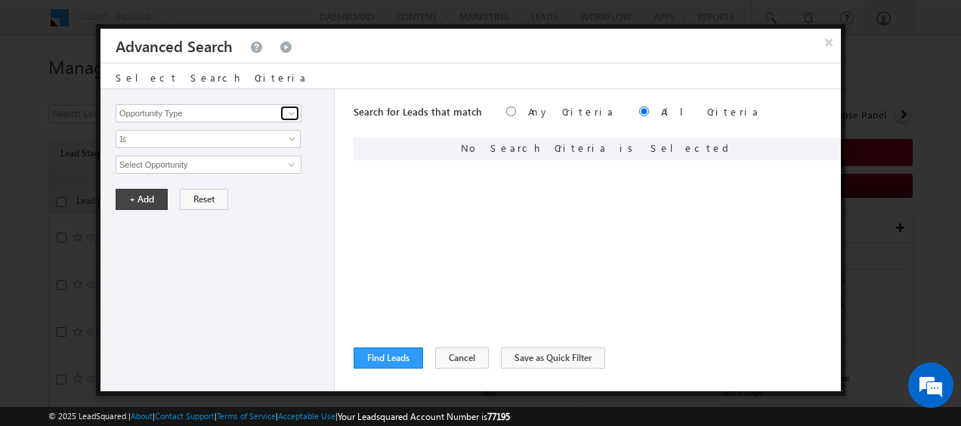
click at [290, 112] on span at bounding box center [292, 113] width 12 height 12
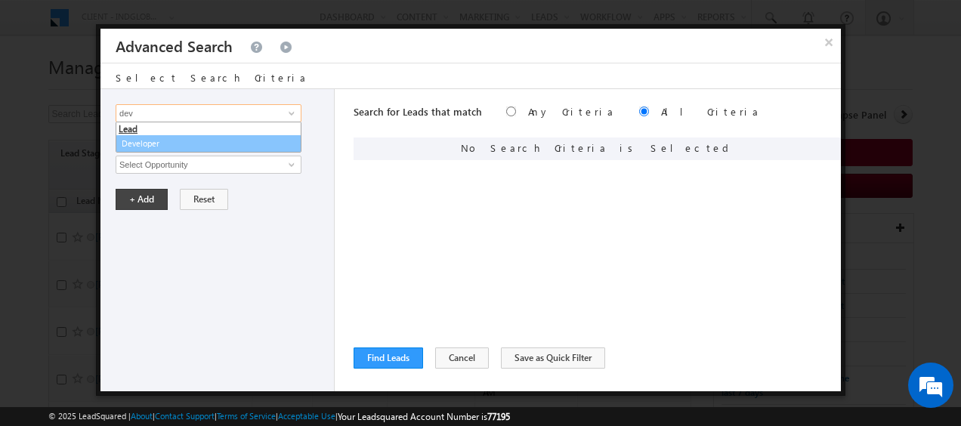
click at [159, 147] on link "Developer" at bounding box center [209, 143] width 186 height 17
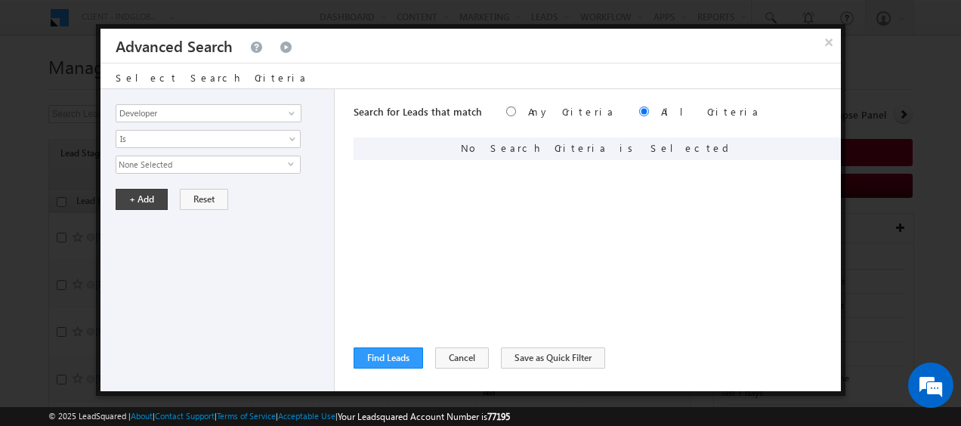
click at [174, 166] on span "None Selected" at bounding box center [201, 164] width 171 height 17
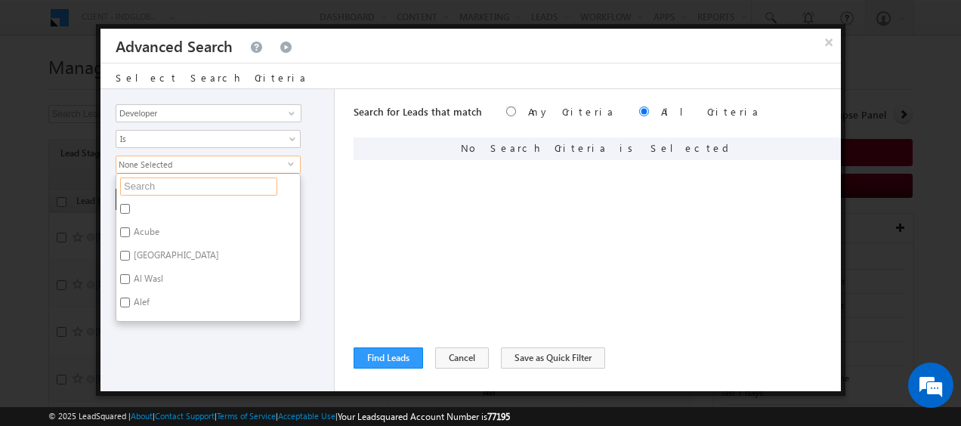
click at [165, 189] on input "text" at bounding box center [198, 187] width 157 height 18
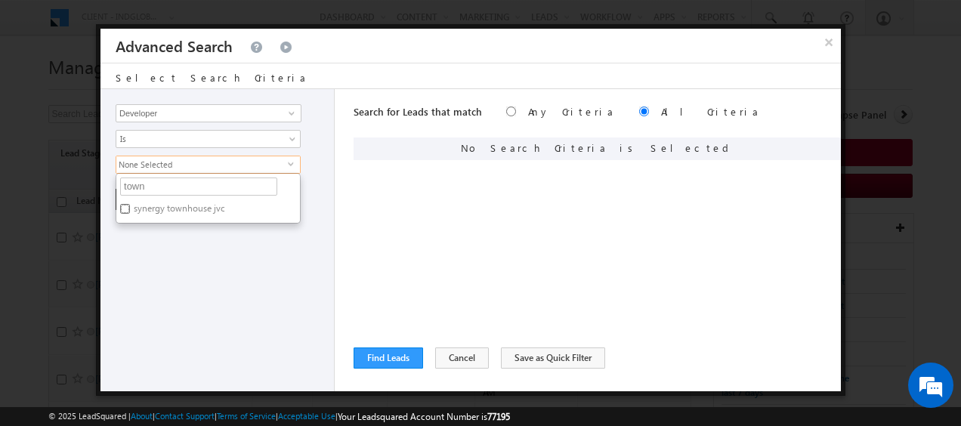
click at [120, 204] on input "synergy townhouse jvc" at bounding box center [125, 209] width 10 height 10
click at [180, 187] on input "town" at bounding box center [198, 187] width 157 height 18
click at [124, 205] on input "Nshama" at bounding box center [125, 209] width 10 height 10
click at [184, 183] on input "nsha" at bounding box center [198, 187] width 157 height 18
click at [125, 205] on input "synergy townhouse jvc" at bounding box center [125, 209] width 10 height 10
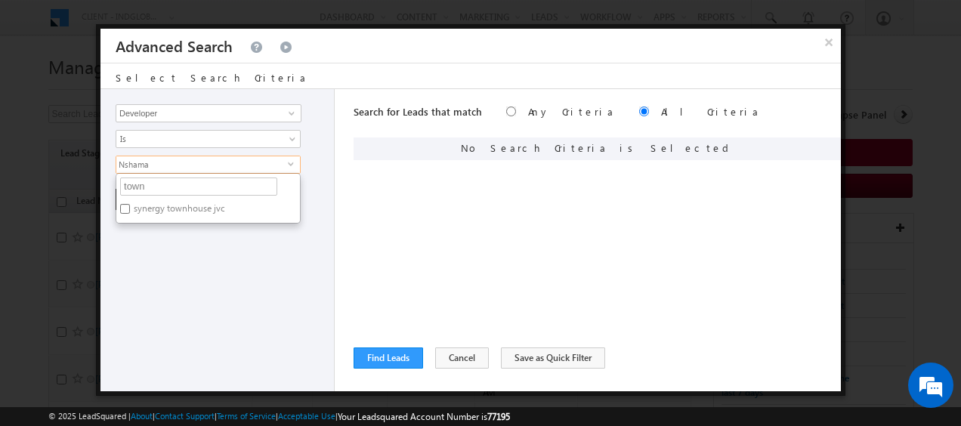
click at [313, 255] on div "Opportunity Type Lead Activity Task Sales Group Prospect Id Address 1 Address 2…" at bounding box center [217, 240] width 234 height 302
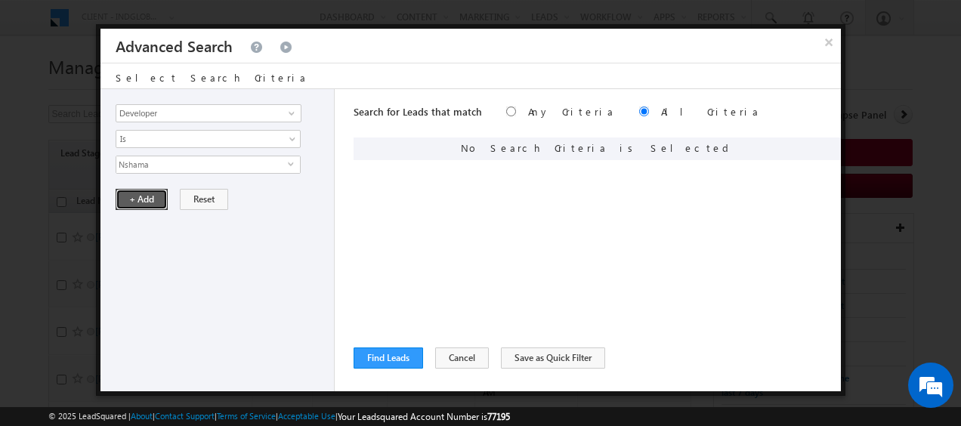
click at [144, 196] on button "+ Add" at bounding box center [142, 199] width 52 height 21
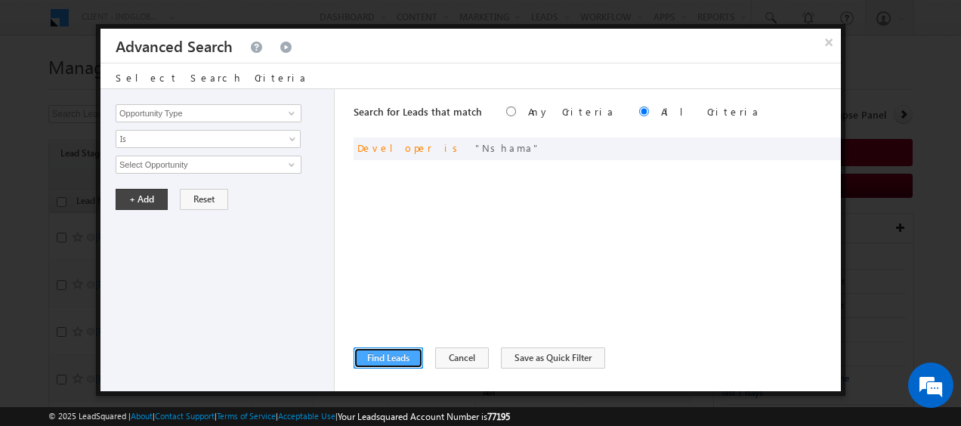
click at [396, 359] on button "Find Leads" at bounding box center [387, 357] width 69 height 21
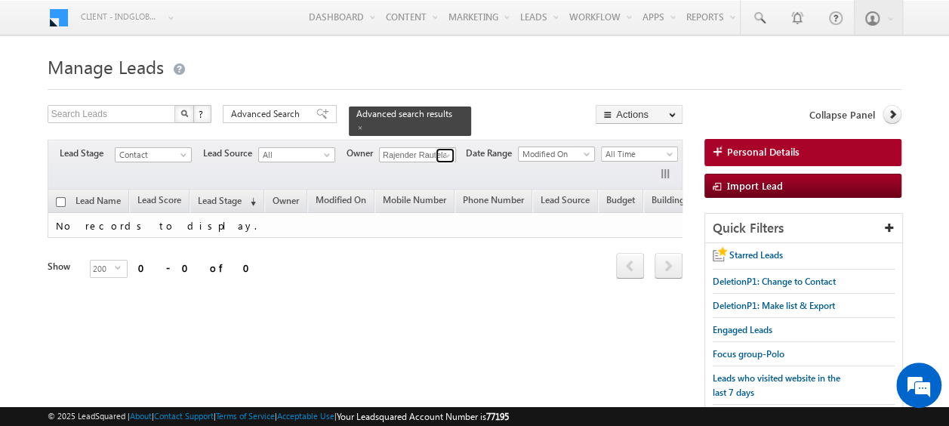
click at [451, 150] on span at bounding box center [447, 156] width 12 height 12
click at [444, 150] on span at bounding box center [447, 156] width 12 height 12
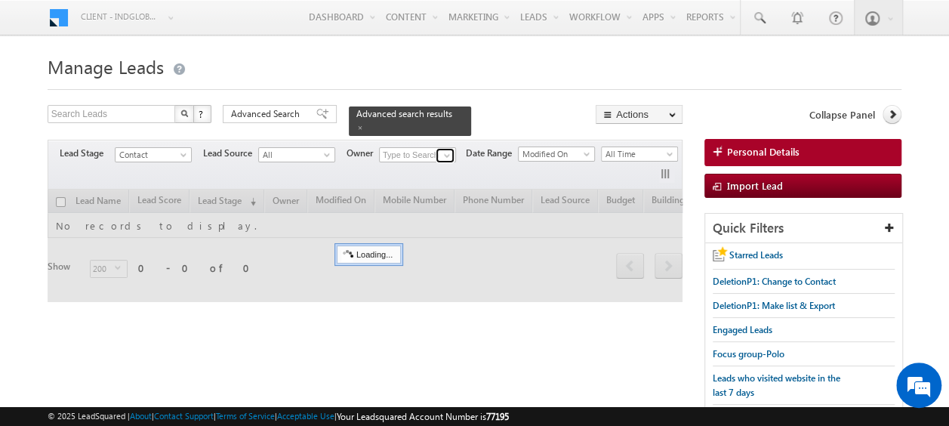
click at [444, 150] on span at bounding box center [447, 156] width 12 height 12
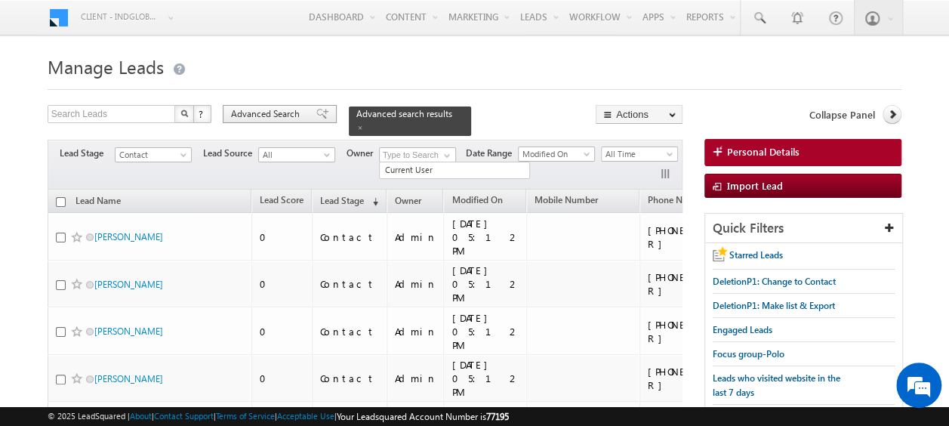
click at [264, 113] on span "Advanced Search" at bounding box center [267, 114] width 73 height 14
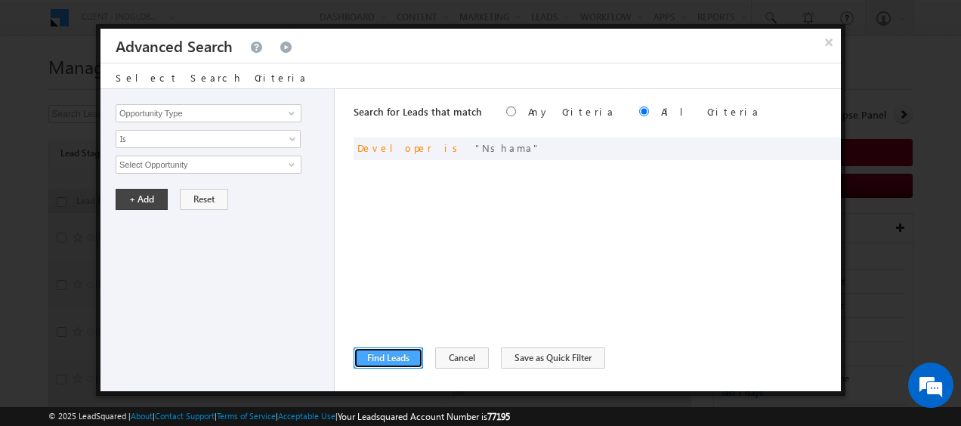
click at [400, 357] on button "Find Leads" at bounding box center [387, 357] width 69 height 21
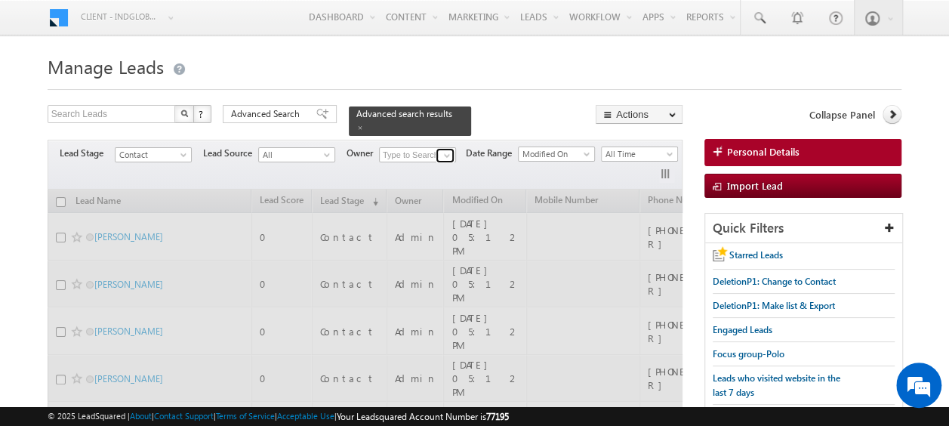
click at [449, 150] on span at bounding box center [447, 156] width 12 height 12
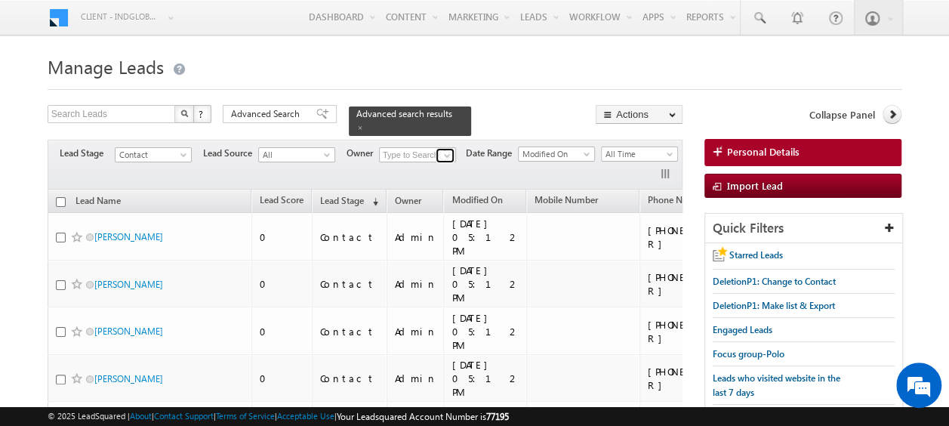
click at [447, 150] on span at bounding box center [447, 156] width 12 height 12
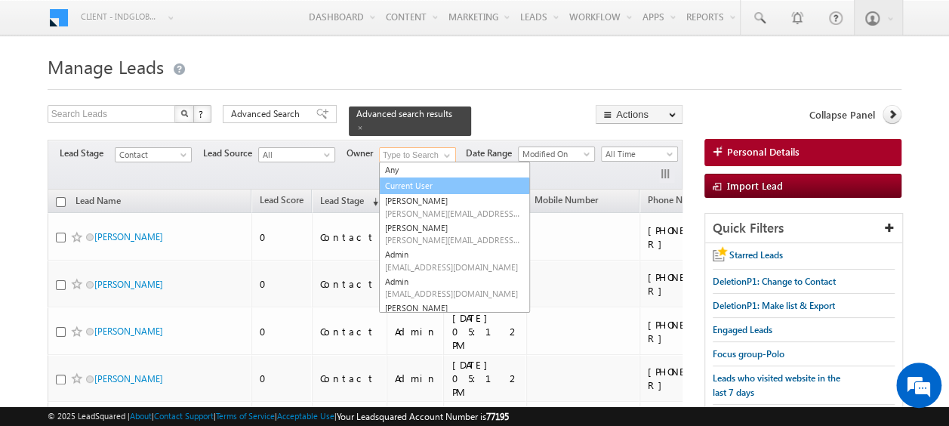
click at [412, 178] on link "Current User" at bounding box center [454, 186] width 151 height 17
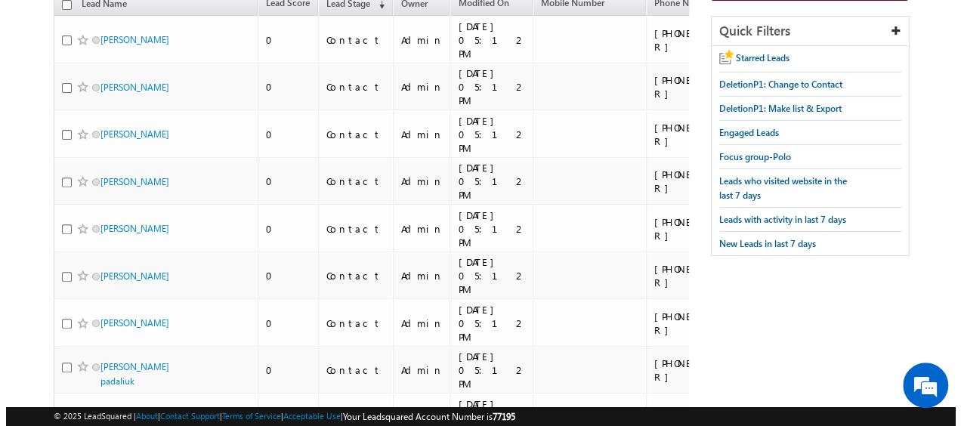
scroll to position [0, 0]
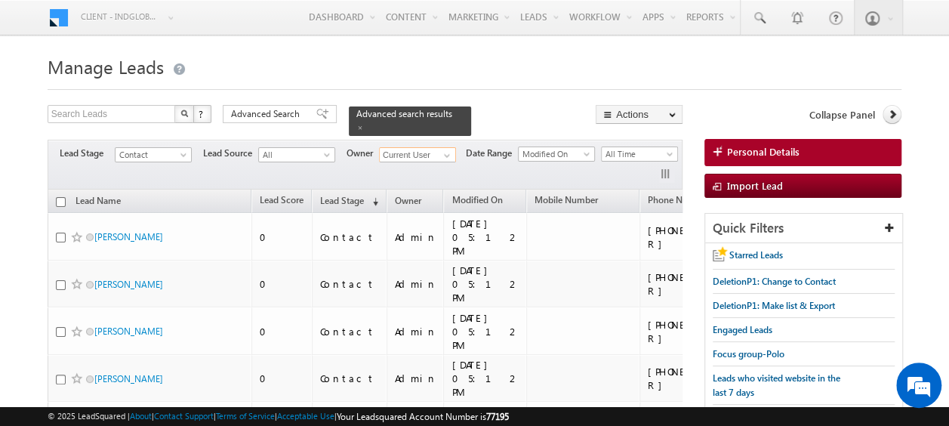
click at [63, 197] on input "checkbox" at bounding box center [61, 202] width 10 height 10
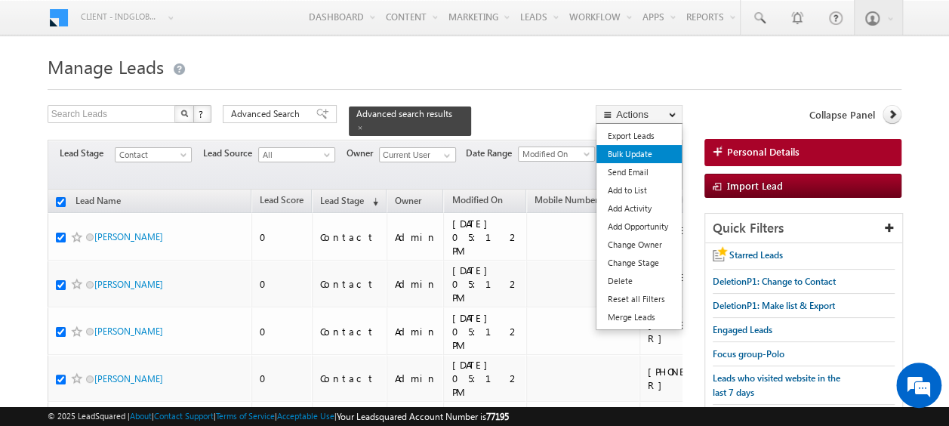
click at [650, 150] on link "Bulk Update" at bounding box center [639, 154] width 85 height 18
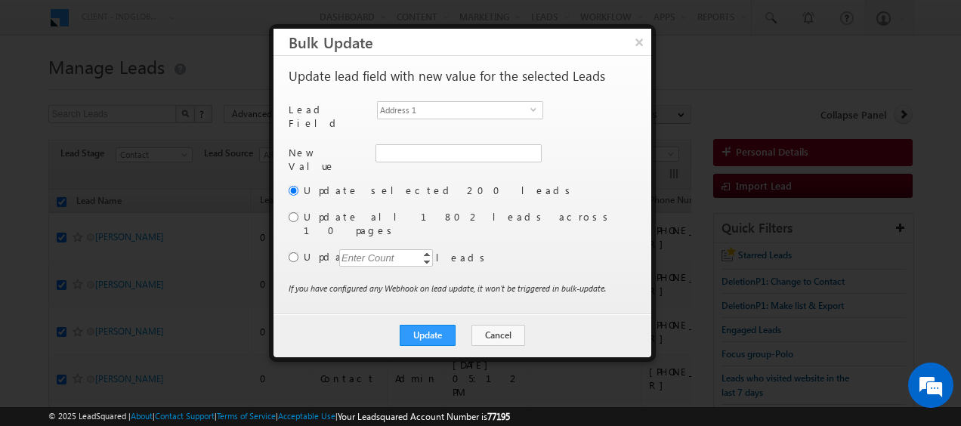
click at [293, 216] on div "Update selected 200 leads Update all 1802 leads across 10 pages Update Enter Co…" at bounding box center [461, 232] width 344 height 98
click at [292, 212] on input "radio" at bounding box center [294, 217] width 10 height 10
click at [487, 110] on span "Address 1" at bounding box center [454, 110] width 153 height 17
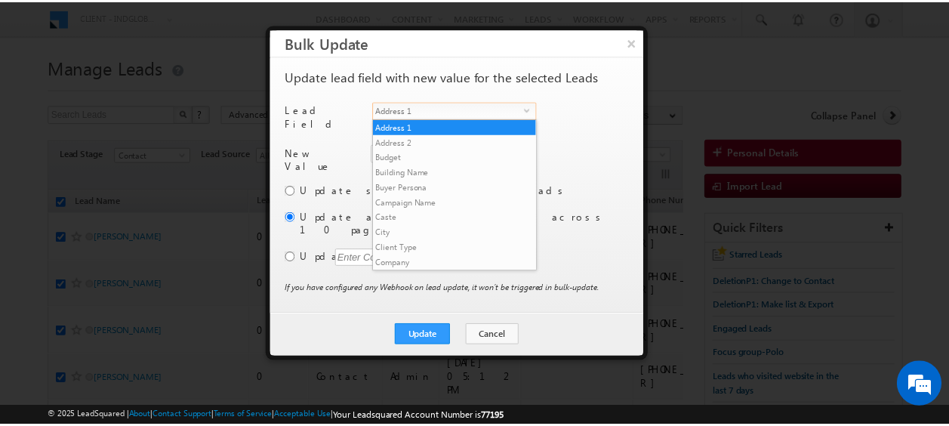
scroll to position [575, 0]
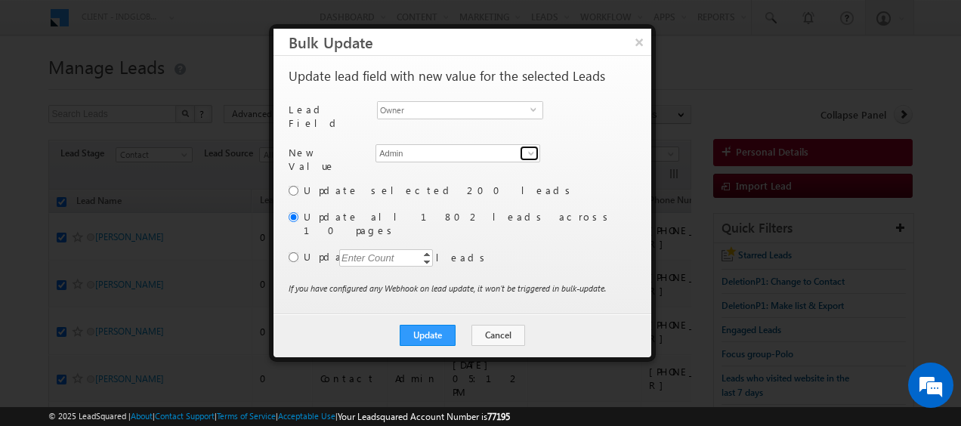
click at [533, 147] on span at bounding box center [531, 153] width 12 height 12
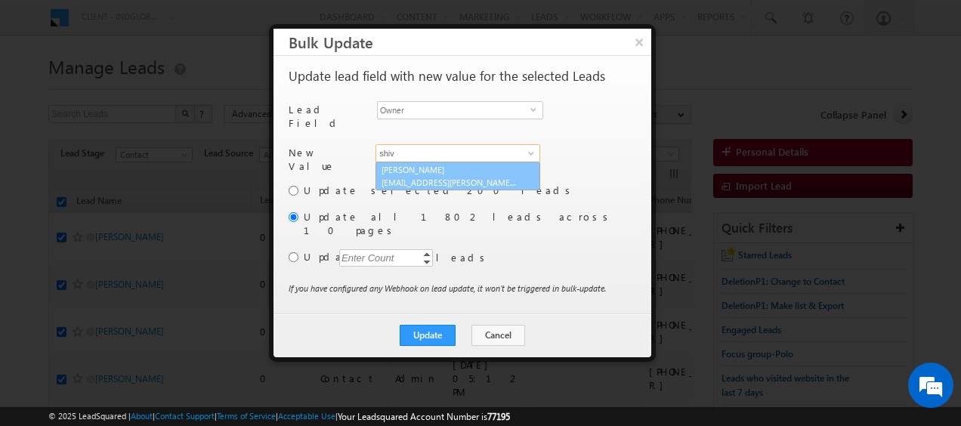
click at [437, 162] on link "Shiva Sisodia shiva.sisodia@indglobal.ae" at bounding box center [457, 176] width 165 height 29
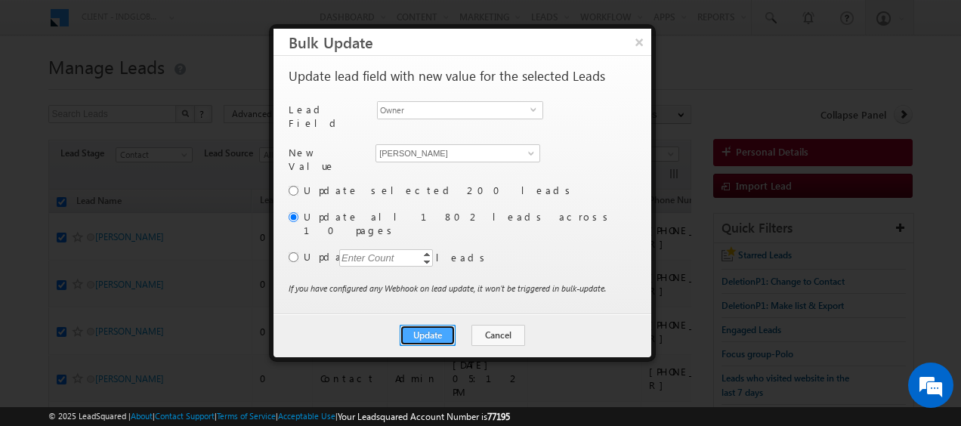
click at [437, 325] on button "Update" at bounding box center [428, 335] width 56 height 21
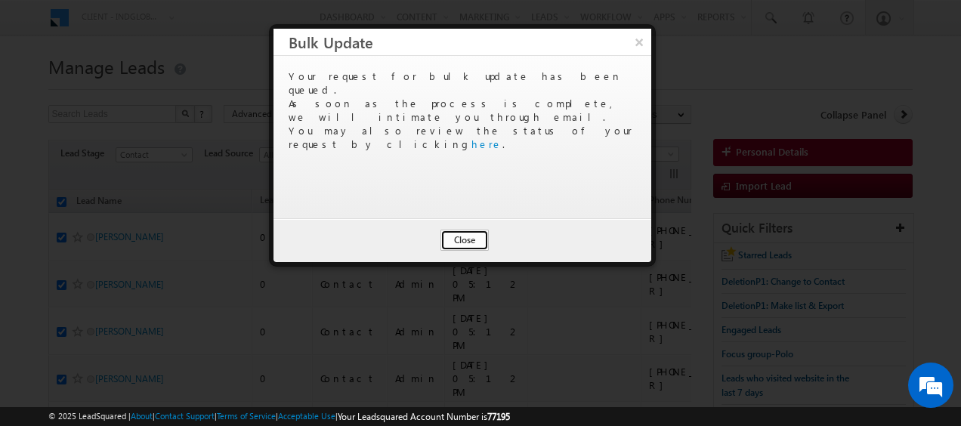
click at [467, 243] on button "Close" at bounding box center [464, 240] width 48 height 21
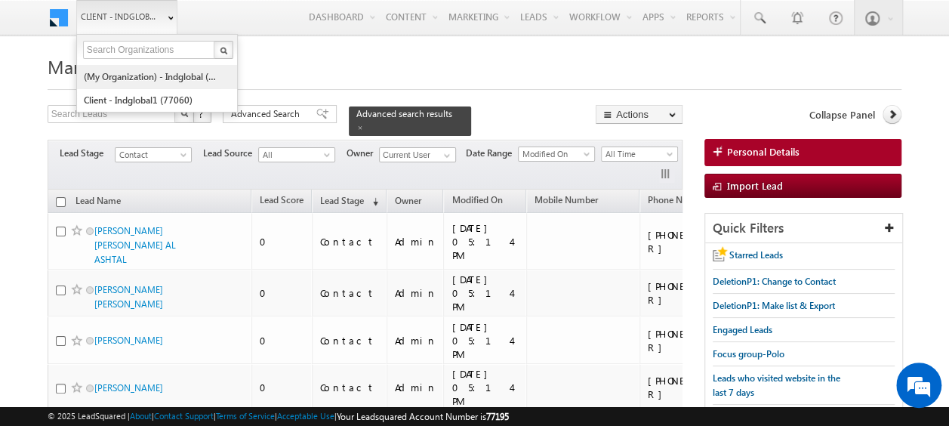
click at [133, 73] on link "(My Organization) - indglobal (48060)" at bounding box center [152, 76] width 138 height 23
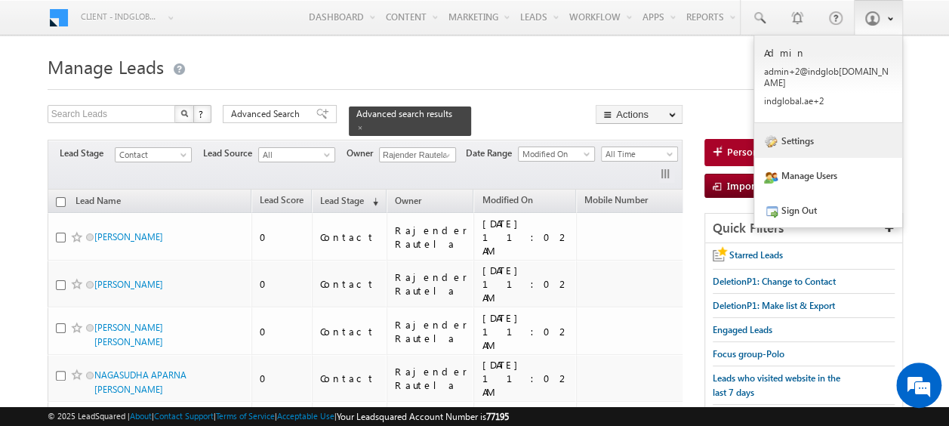
click at [814, 134] on link "Settings" at bounding box center [829, 140] width 148 height 35
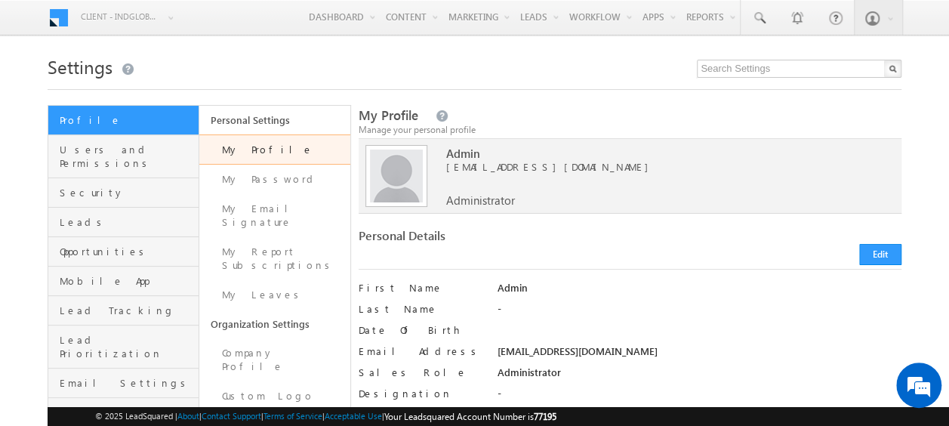
scroll to position [76, 0]
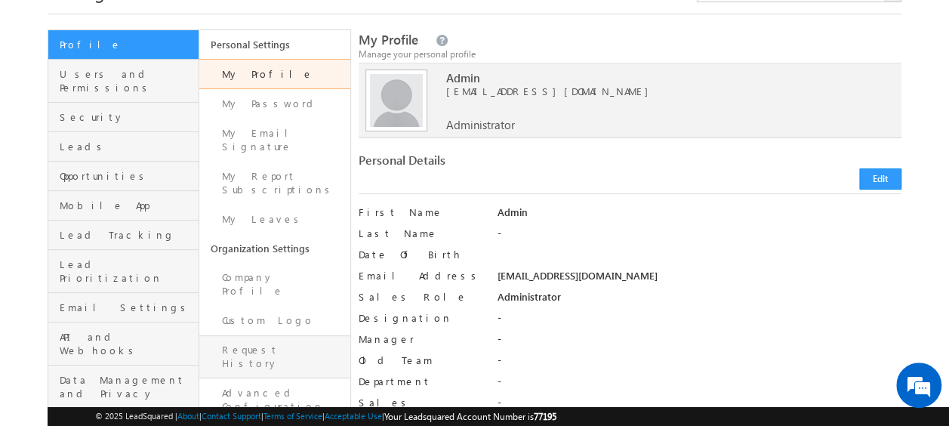
click at [266, 335] on link "Request History" at bounding box center [274, 356] width 151 height 43
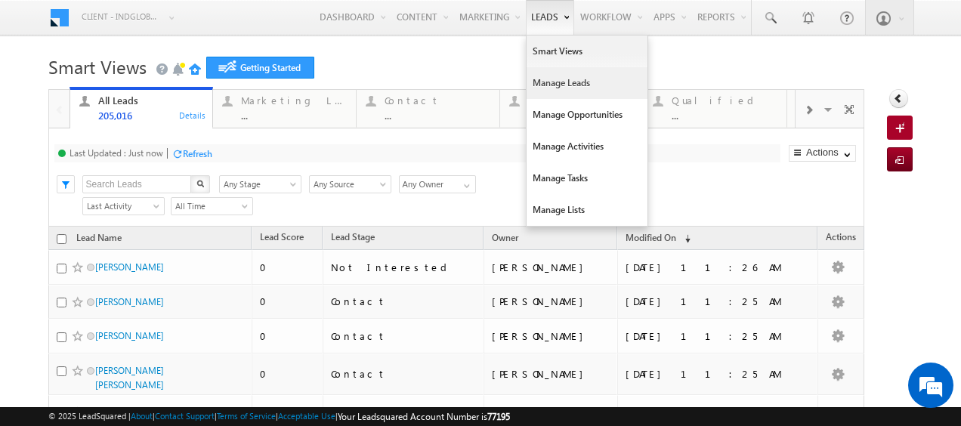
click at [547, 79] on link "Manage Leads" at bounding box center [586, 83] width 121 height 32
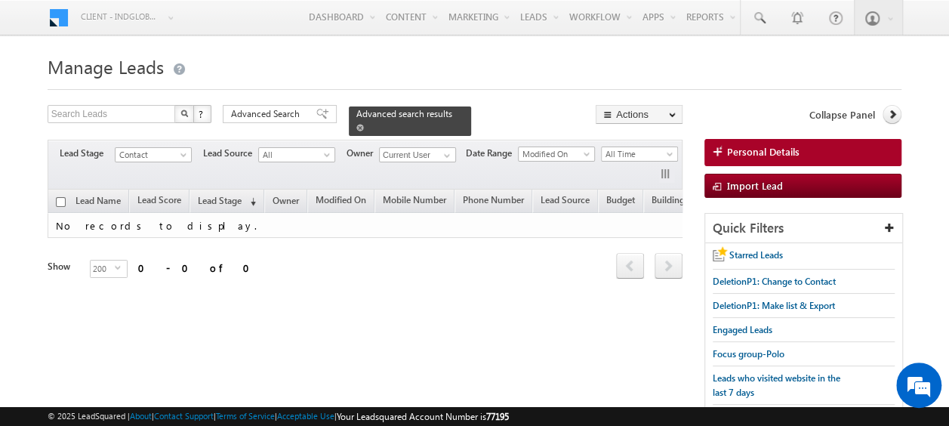
click at [364, 124] on span at bounding box center [361, 128] width 8 height 8
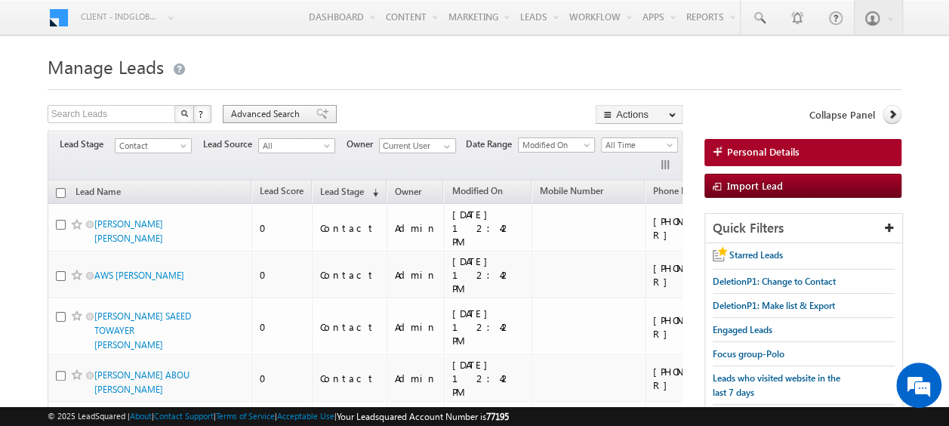
click at [279, 113] on span "Advanced Search" at bounding box center [267, 114] width 73 height 14
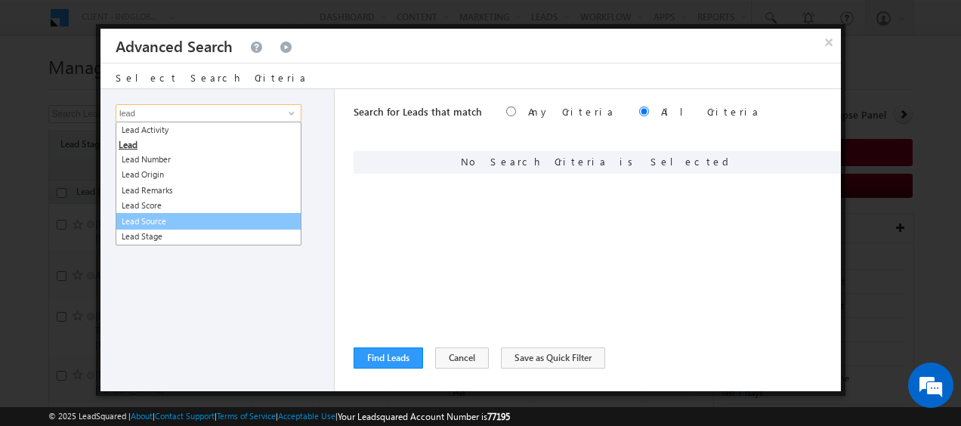
click at [171, 221] on link "Lead Source" at bounding box center [209, 221] width 186 height 17
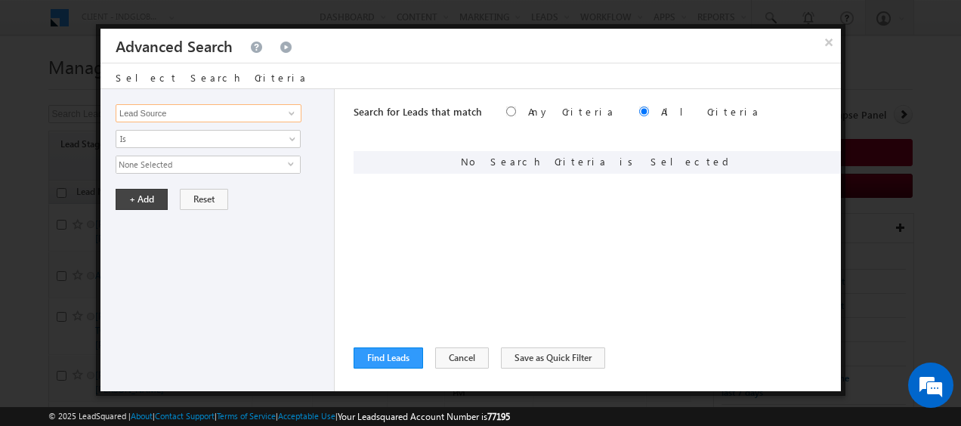
type input "Lead Source"
click at [235, 165] on span "None Selected" at bounding box center [201, 164] width 171 height 17
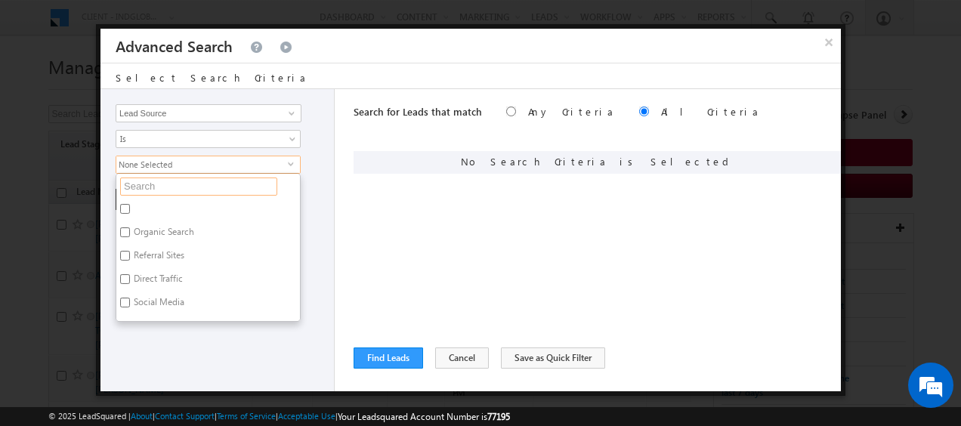
click at [202, 184] on input "text" at bounding box center [198, 187] width 157 height 18
type input "jvt"
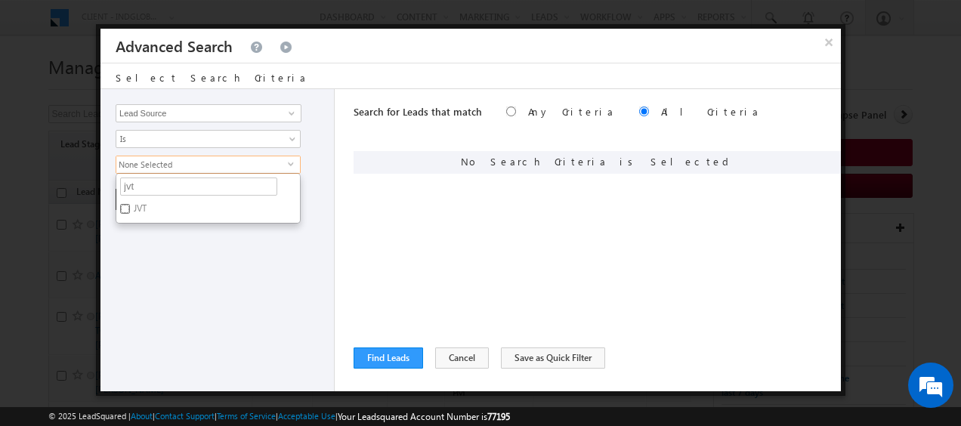
click at [122, 208] on input "JVT" at bounding box center [125, 209] width 10 height 10
checkbox input "true"
click at [163, 194] on ul "jvt Organic Search Referral Sites Direct Traffic Social Media Inbound Email Inb…" at bounding box center [208, 198] width 185 height 51
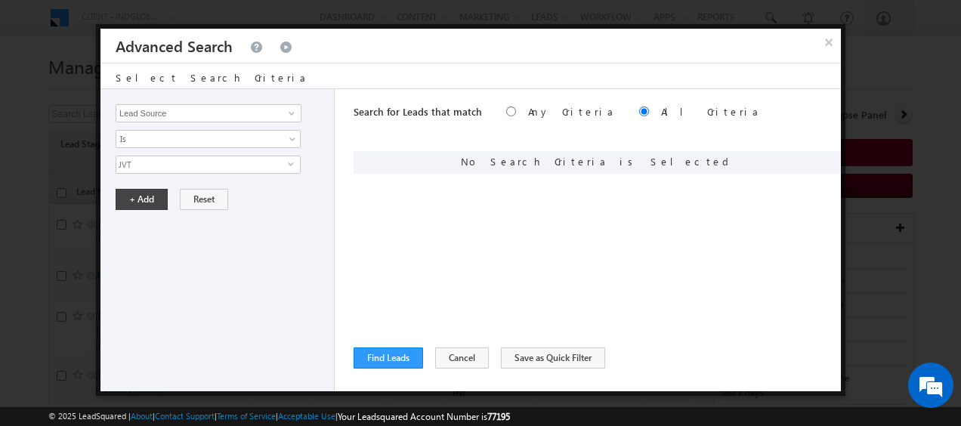
click at [289, 165] on span "select" at bounding box center [294, 169] width 12 height 26
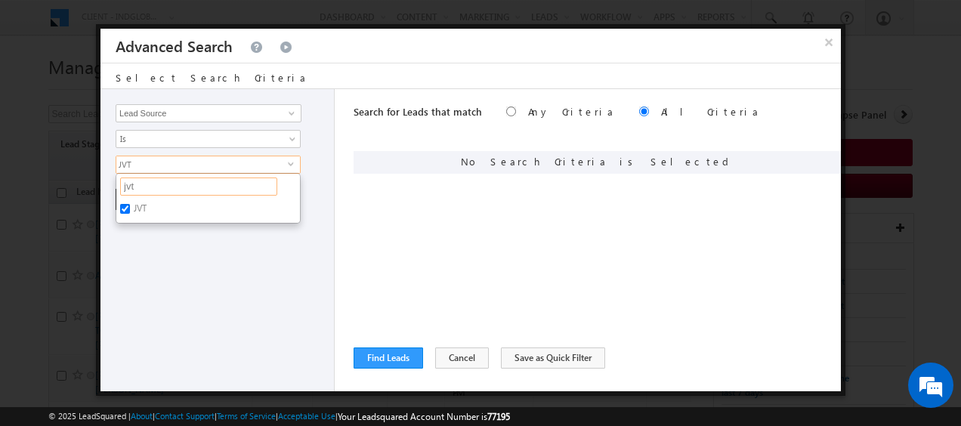
click at [166, 184] on input "jvt" at bounding box center [198, 187] width 157 height 18
type input "j"
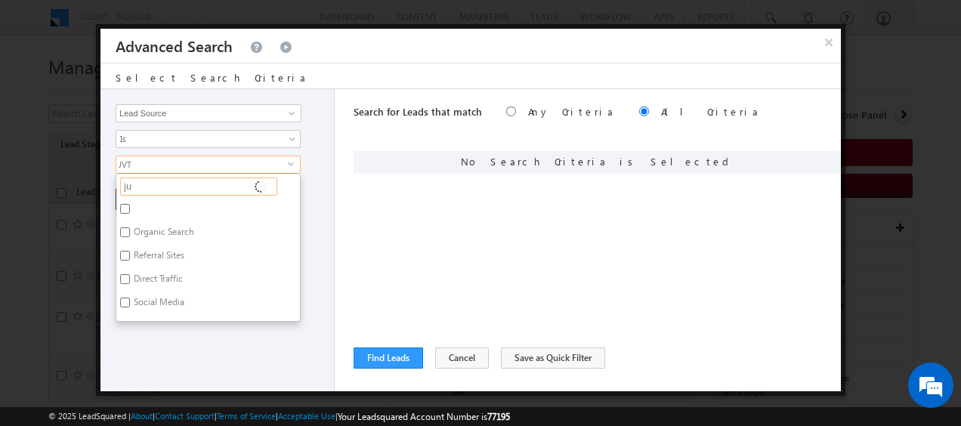
type input "jum"
click at [127, 205] on input "JUMEIRAH HEIGHTS" at bounding box center [125, 209] width 10 height 10
checkbox input "true"
click at [176, 184] on input "jum" at bounding box center [198, 187] width 157 height 18
type input "j"
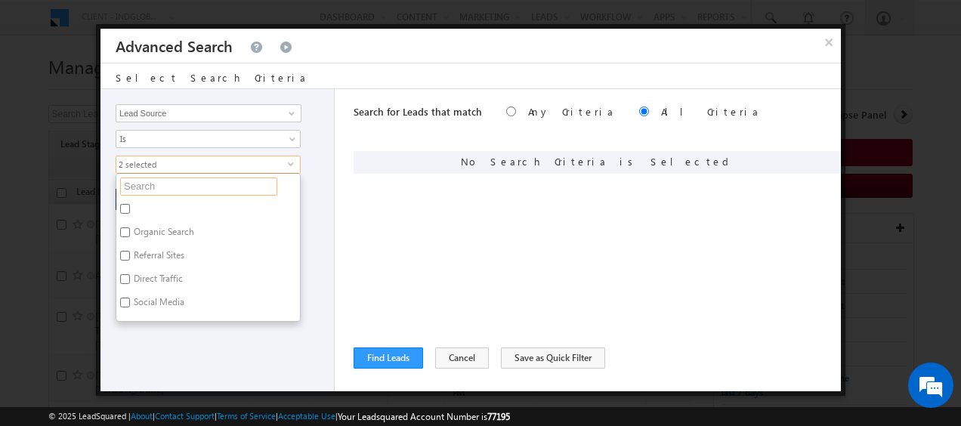
click at [174, 190] on input "text" at bounding box center [198, 187] width 157 height 18
paste input "Sobha Hartland"
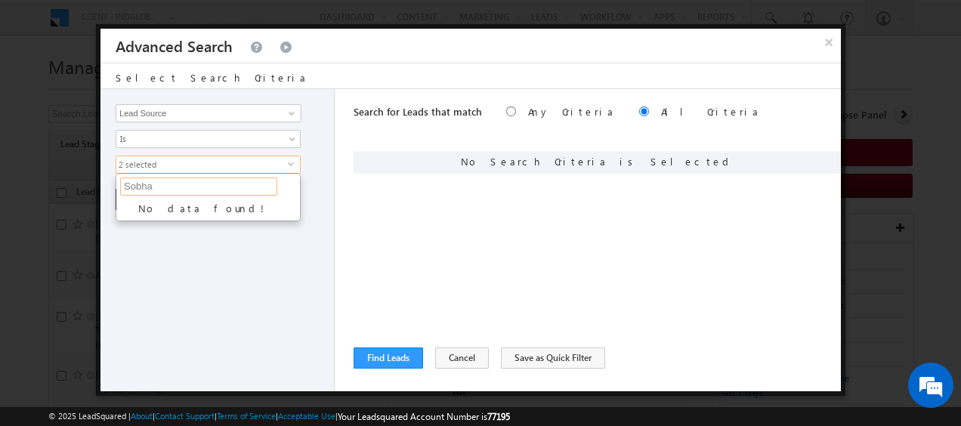
type input "Sobha"
click at [128, 207] on input "Sobha" at bounding box center [125, 209] width 10 height 10
checkbox input "true"
click at [312, 204] on div "+ Add Reset" at bounding box center [221, 199] width 211 height 21
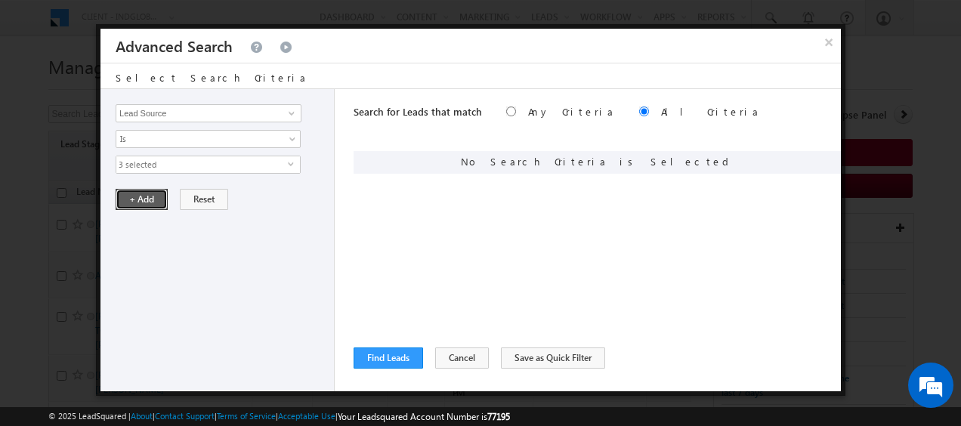
click at [144, 194] on button "+ Add" at bounding box center [142, 199] width 52 height 21
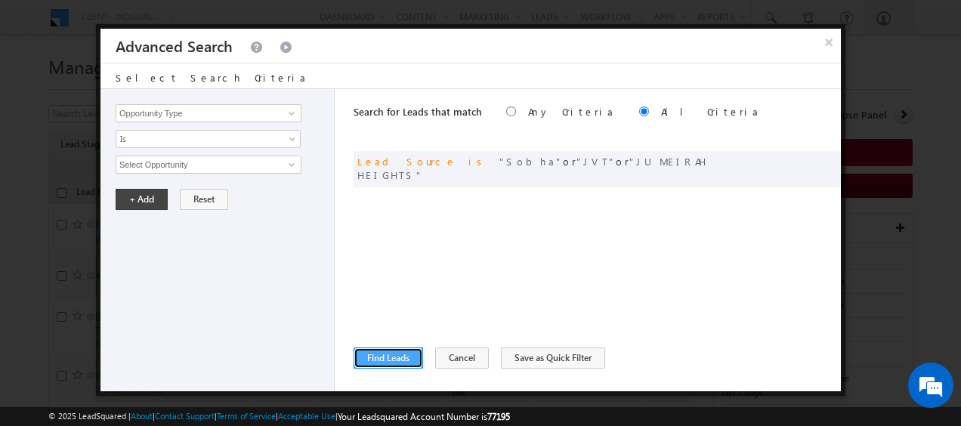
click at [384, 351] on button "Find Leads" at bounding box center [387, 357] width 69 height 21
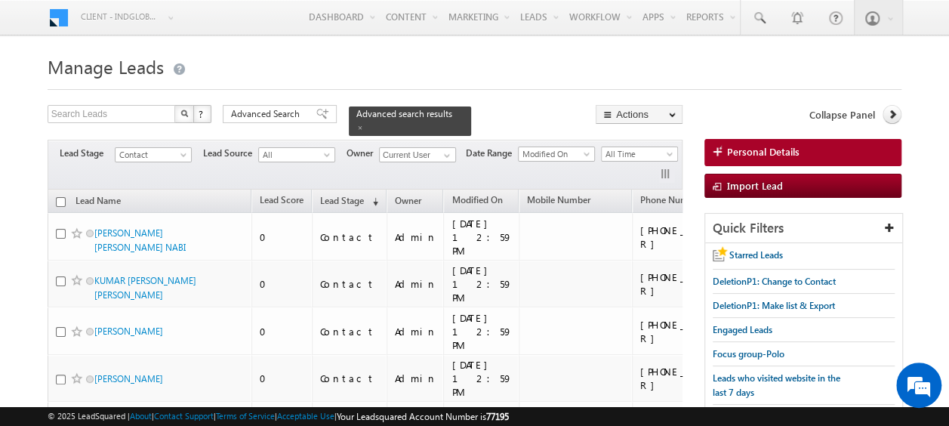
click at [57, 197] on input "checkbox" at bounding box center [61, 202] width 10 height 10
checkbox input "true"
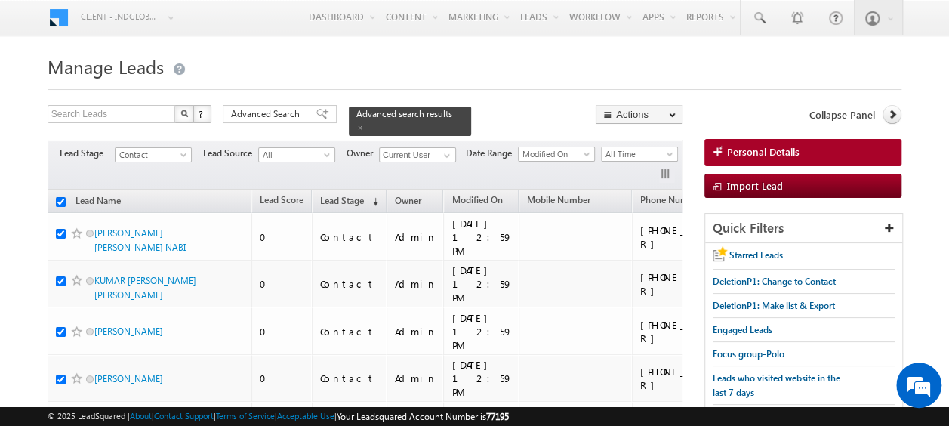
checkbox input "true"
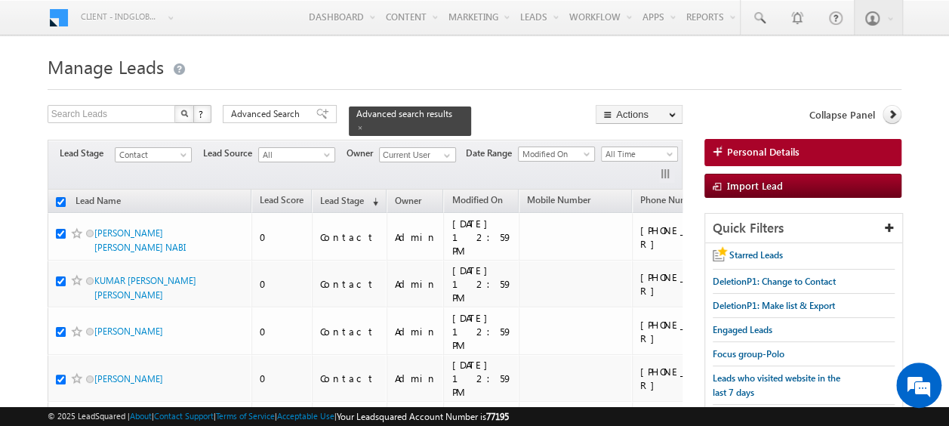
checkbox input "true"
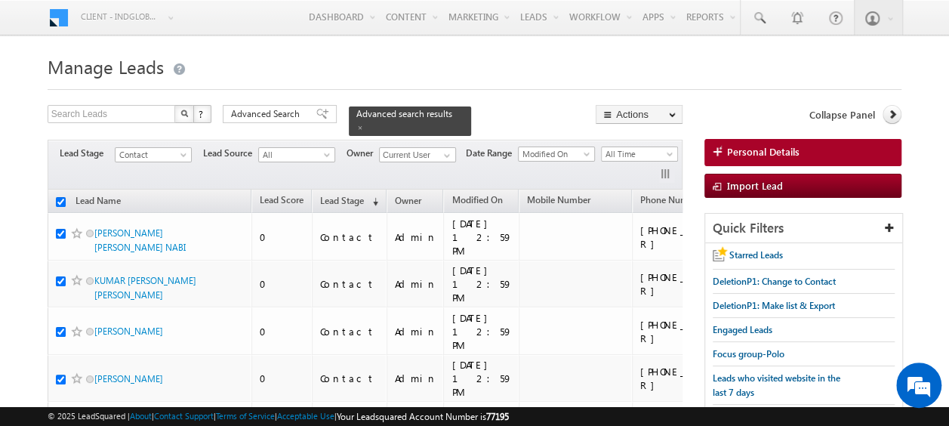
checkbox input "true"
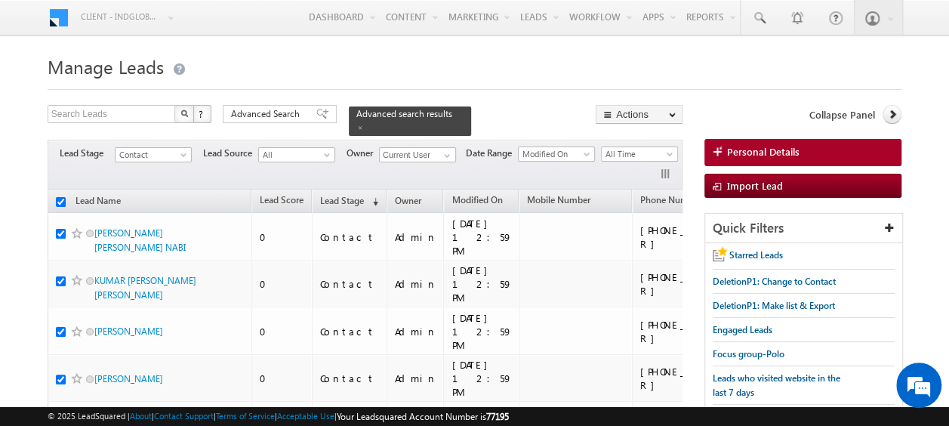
checkbox input "true"
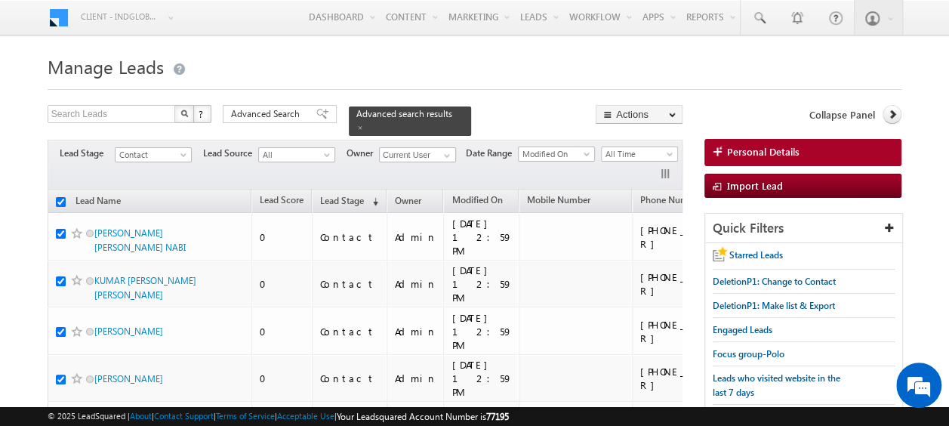
checkbox input "true"
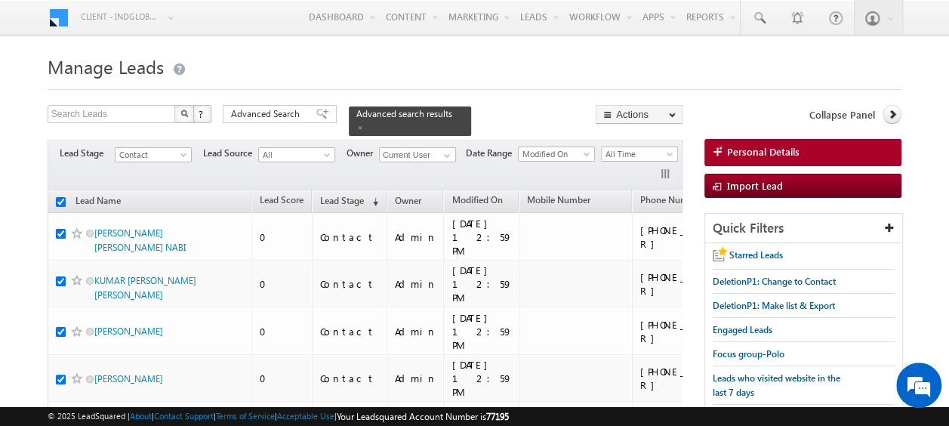
checkbox input "true"
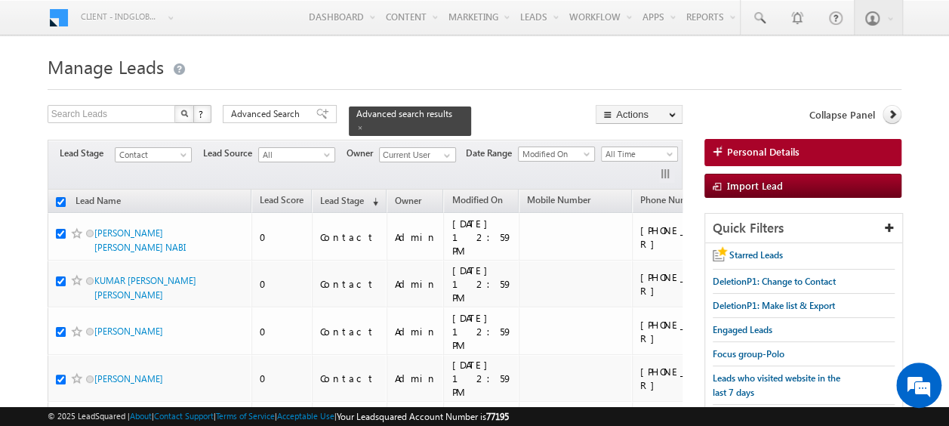
checkbox input "true"
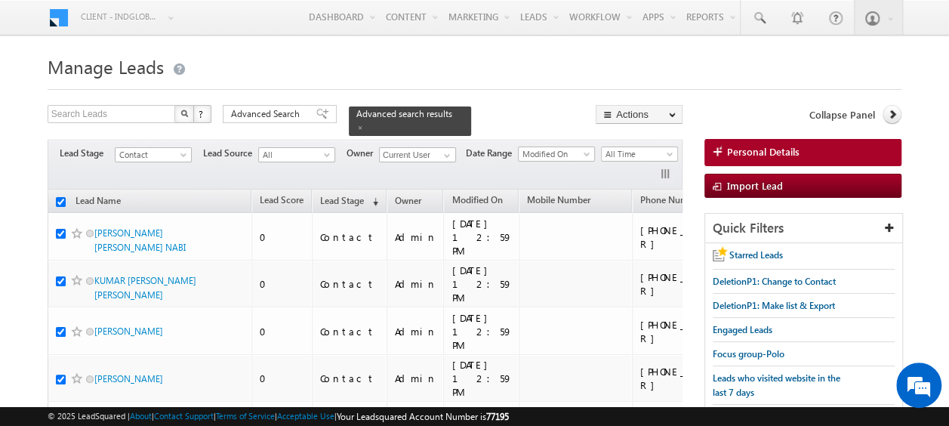
checkbox input "true"
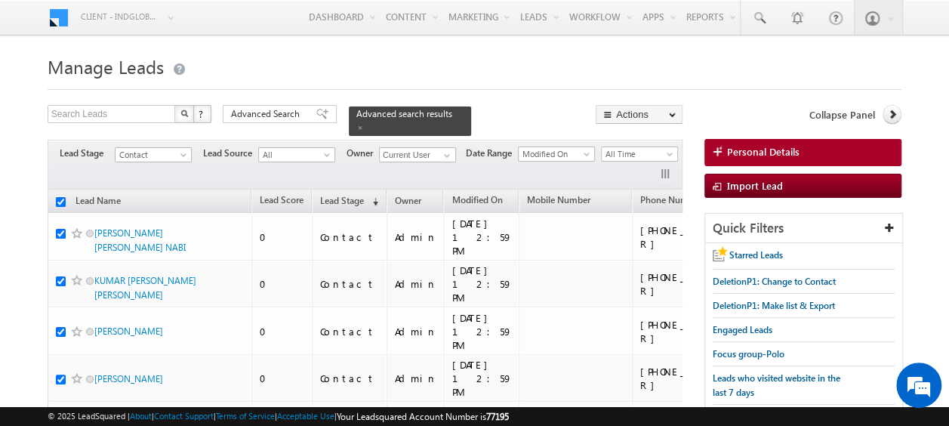
checkbox input "true"
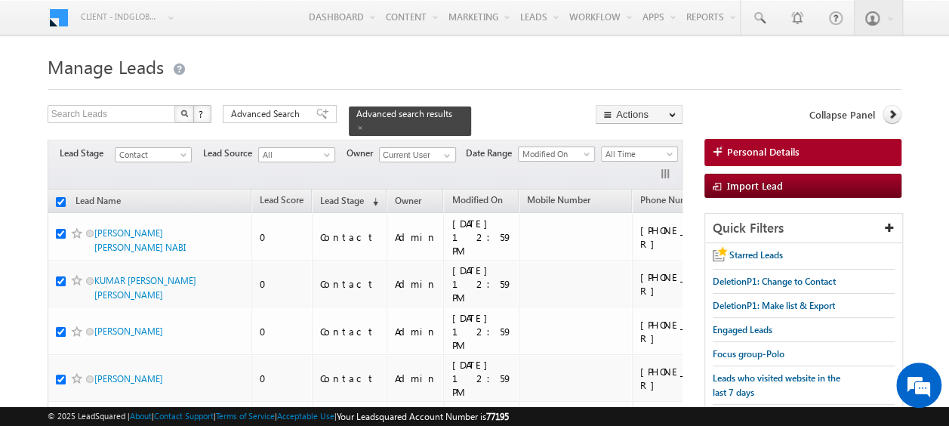
checkbox input "true"
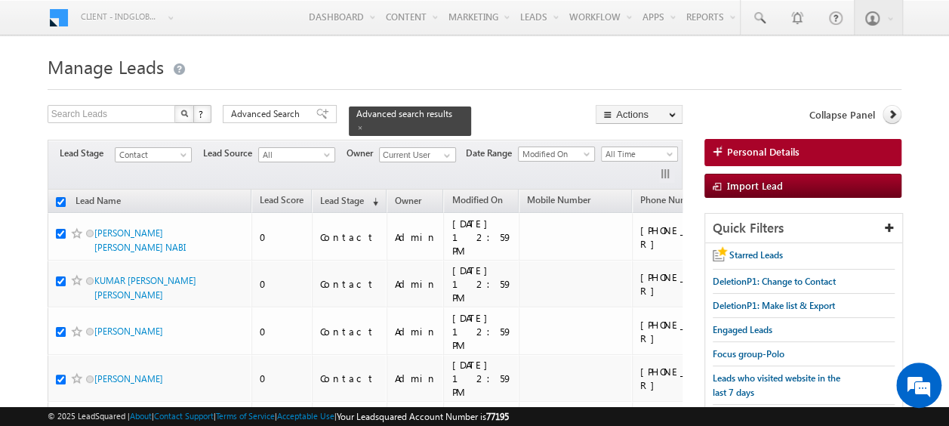
checkbox input "true"
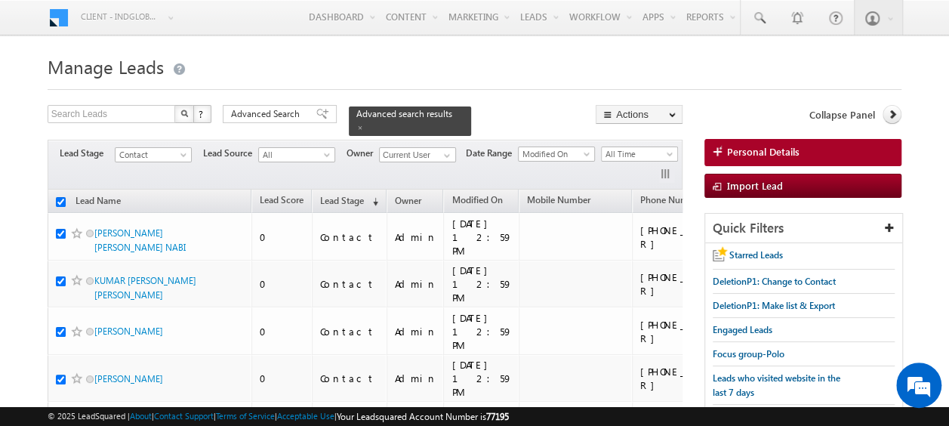
checkbox input "true"
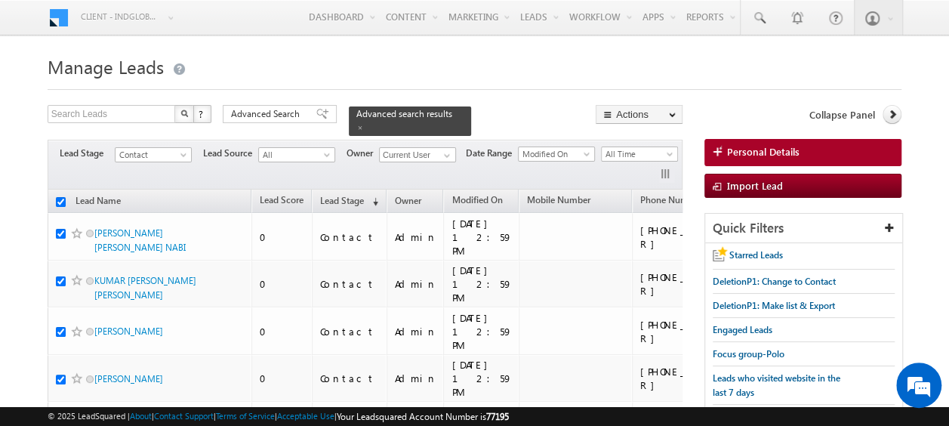
checkbox input "true"
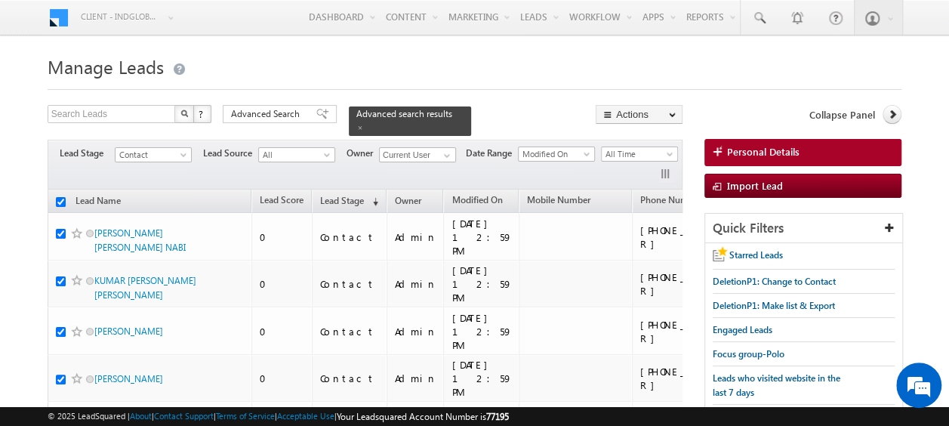
checkbox input "true"
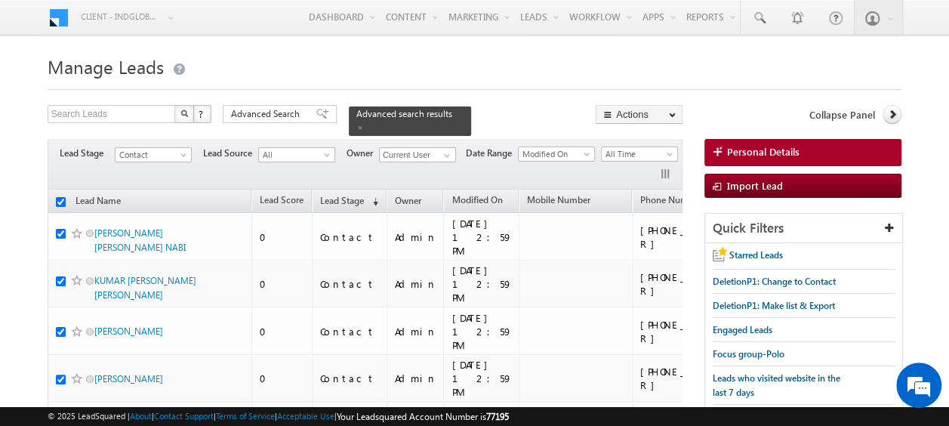
checkbox input "true"
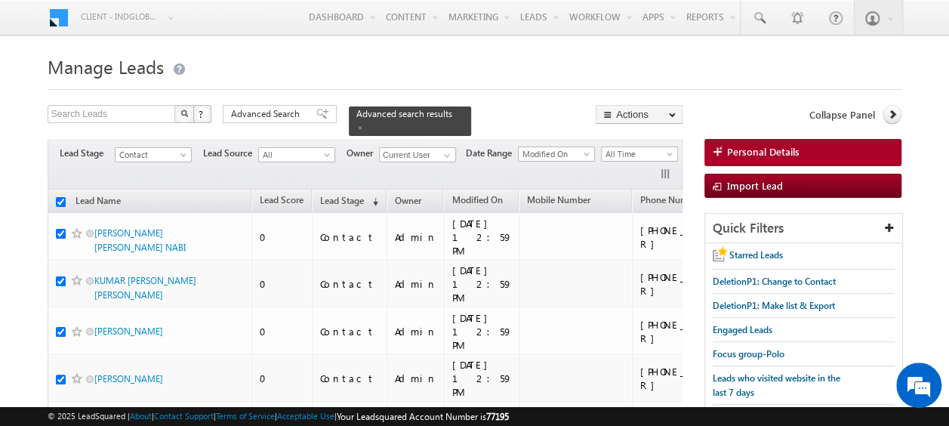
checkbox input "true"
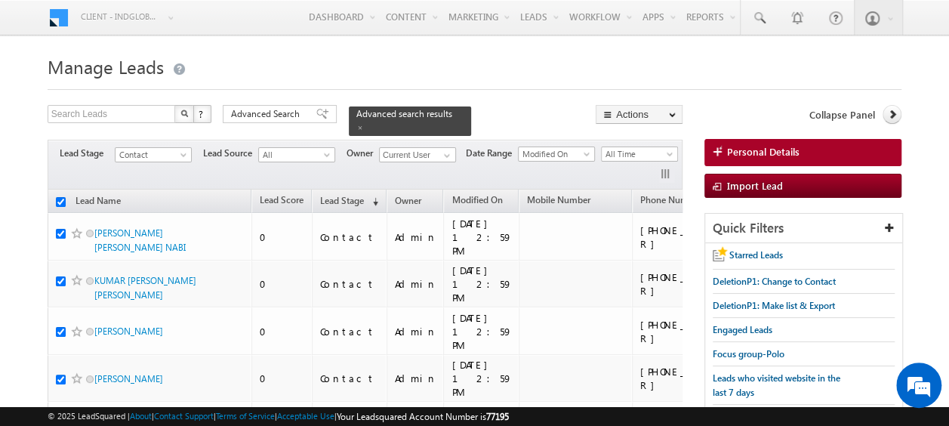
checkbox input "true"
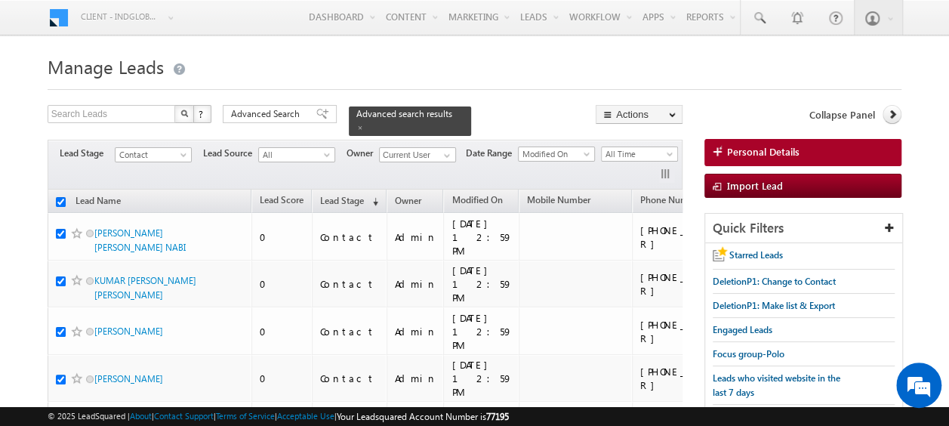
checkbox input "true"
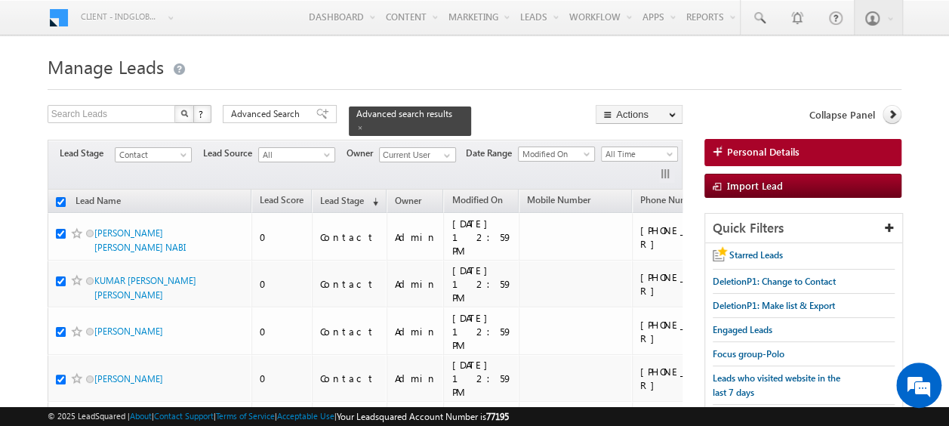
checkbox input "true"
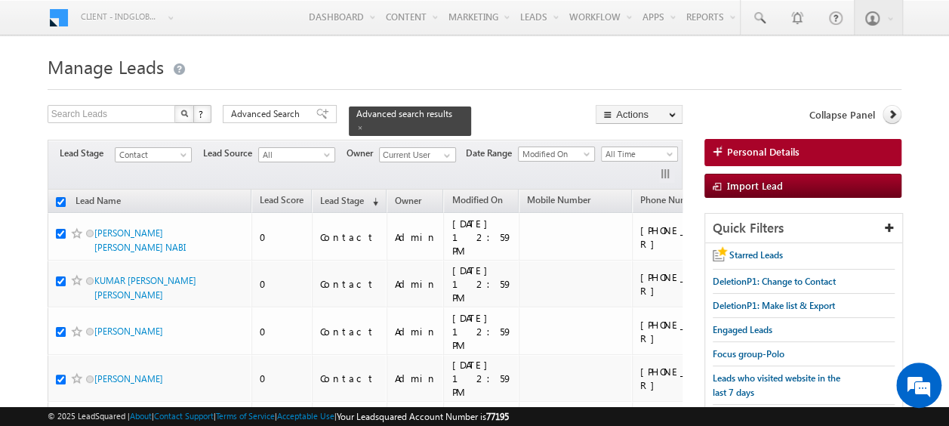
checkbox input "true"
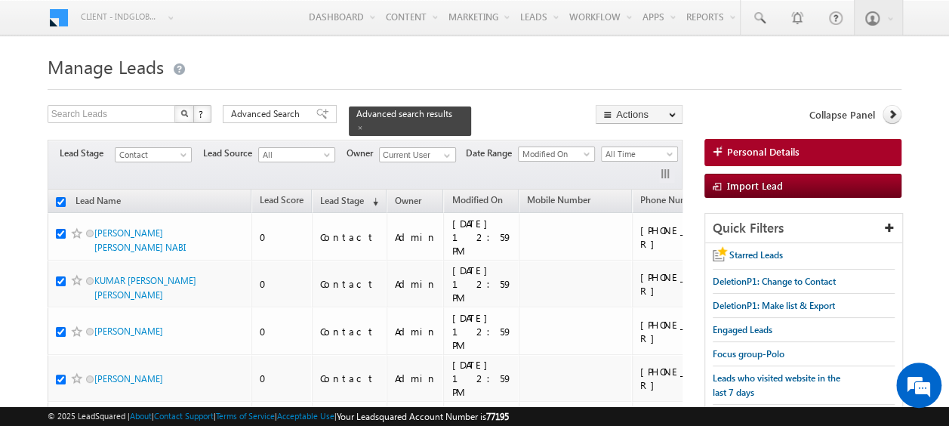
checkbox input "true"
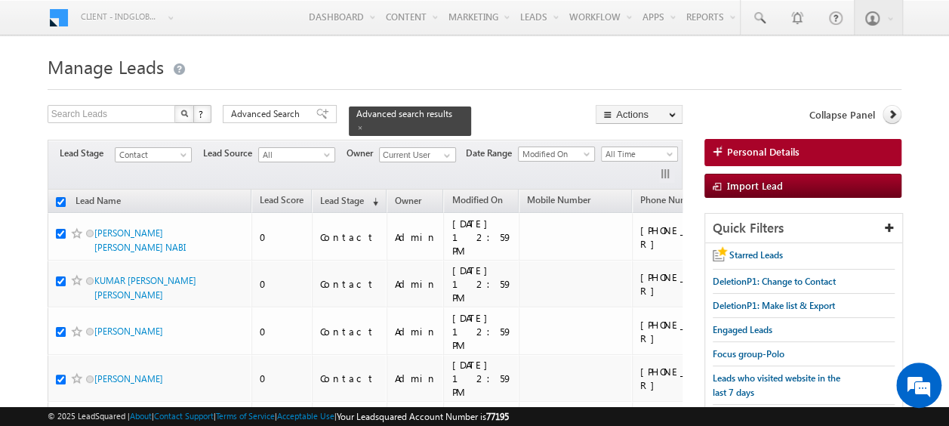
checkbox input "true"
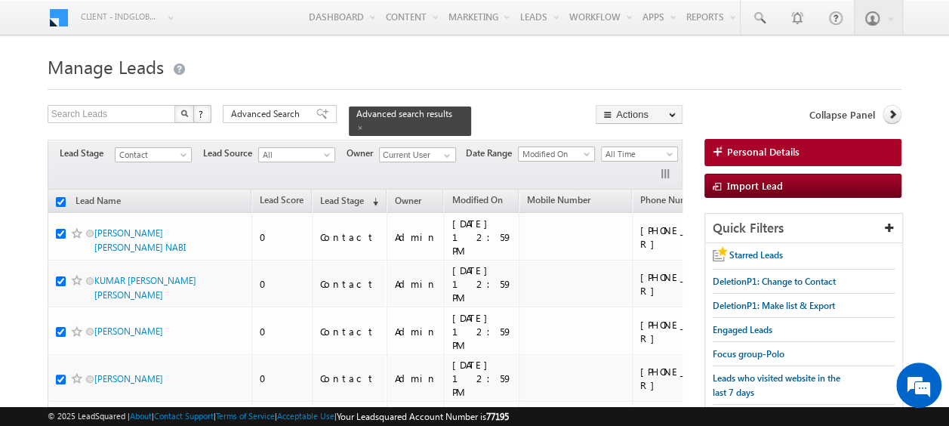
checkbox input "true"
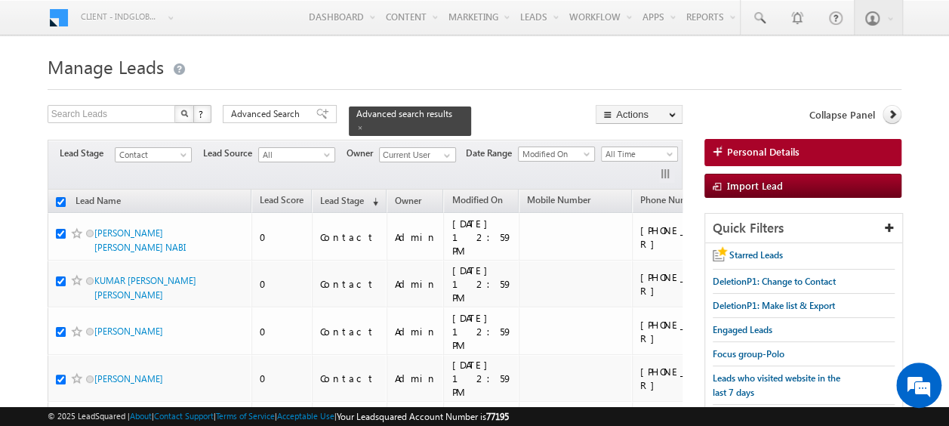
checkbox input "true"
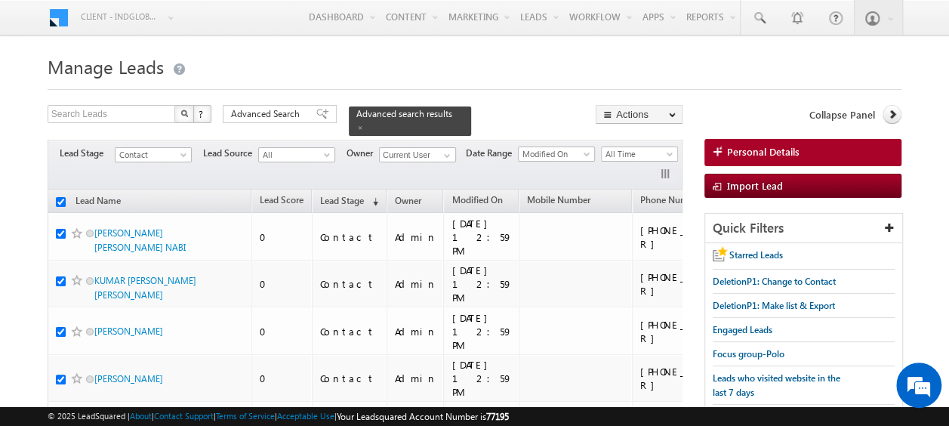
checkbox input "true"
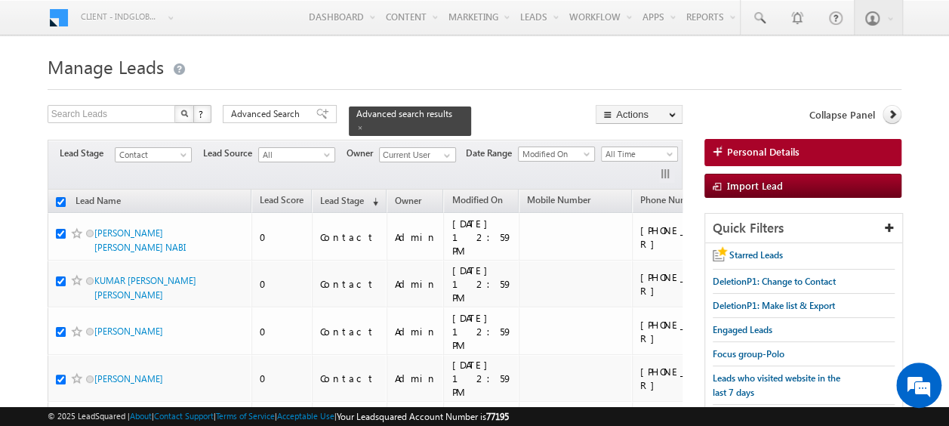
checkbox input "true"
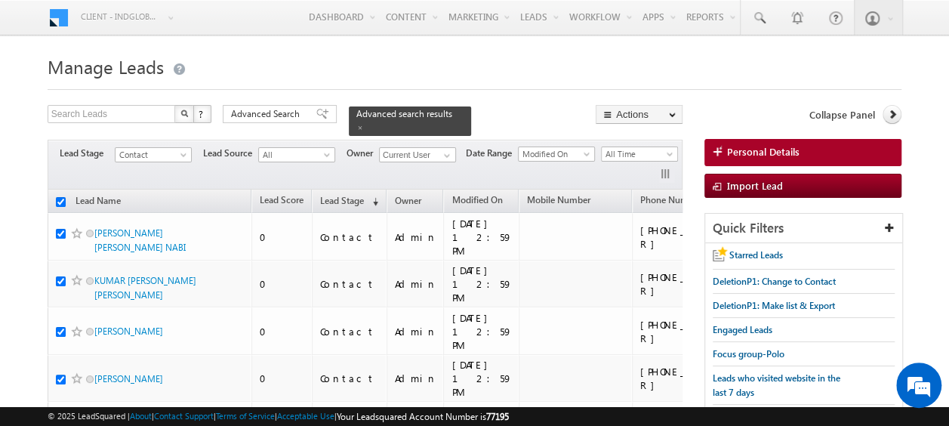
checkbox input "true"
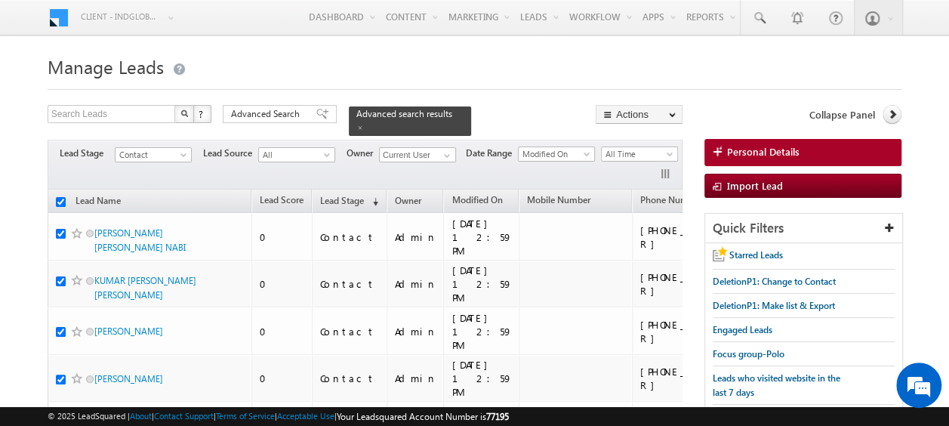
checkbox input "true"
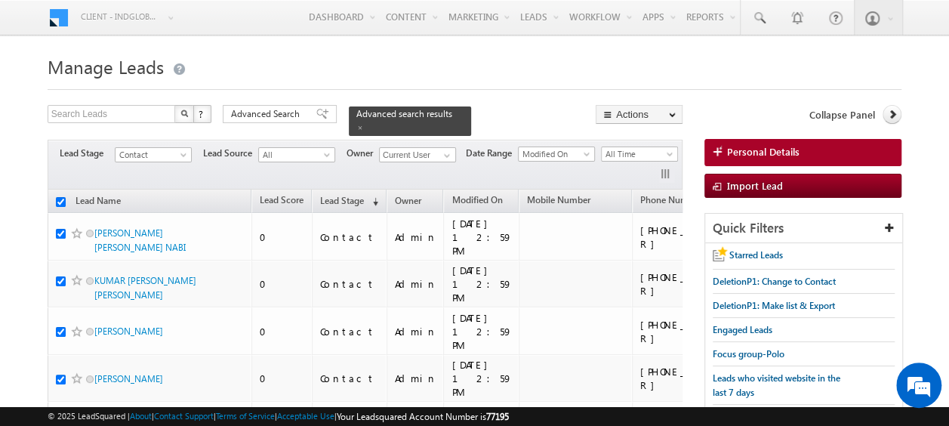
checkbox input "true"
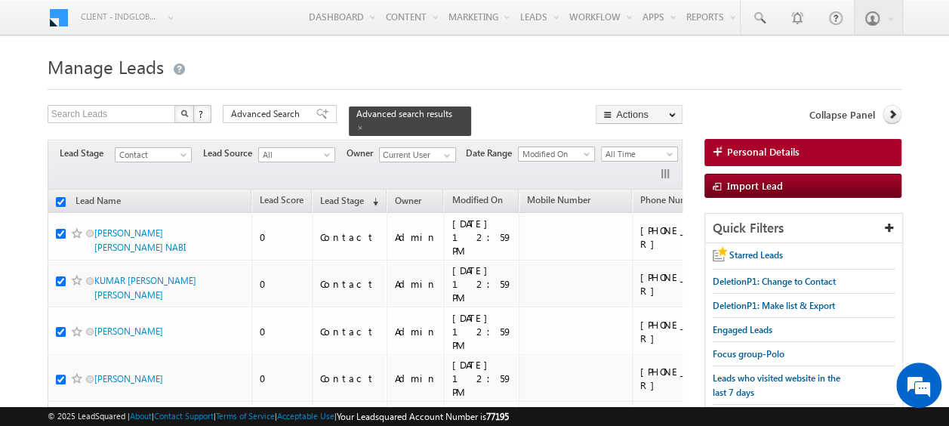
checkbox input "true"
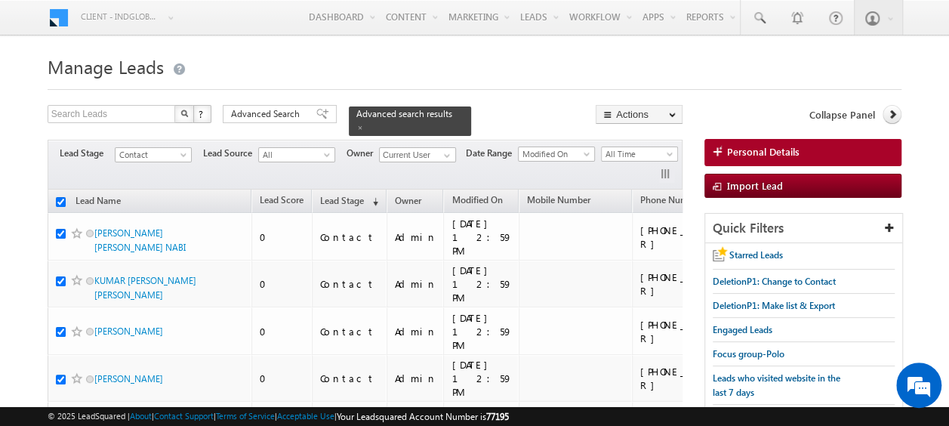
checkbox input "true"
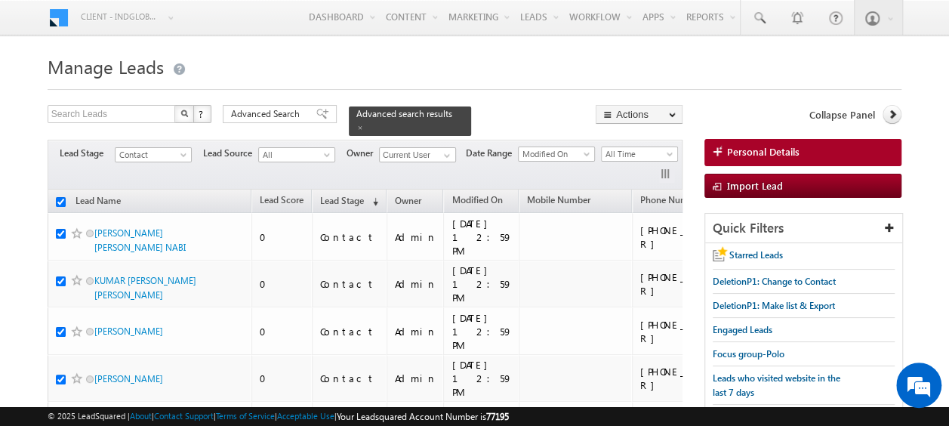
checkbox input "true"
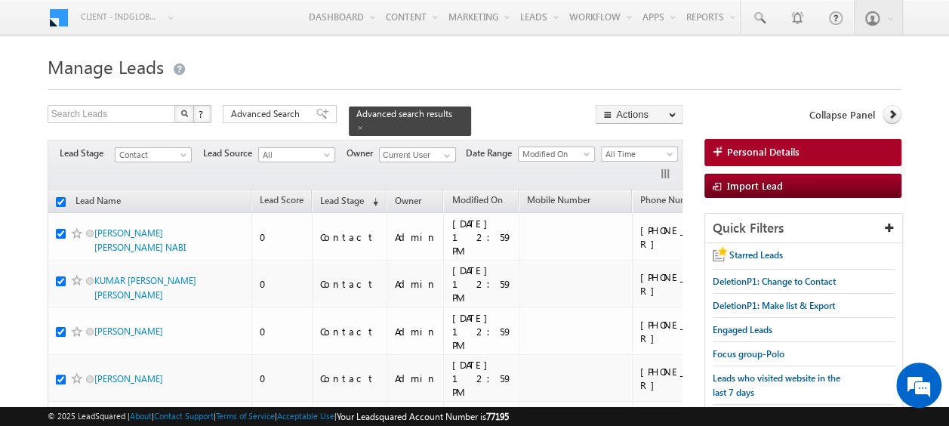
checkbox input "true"
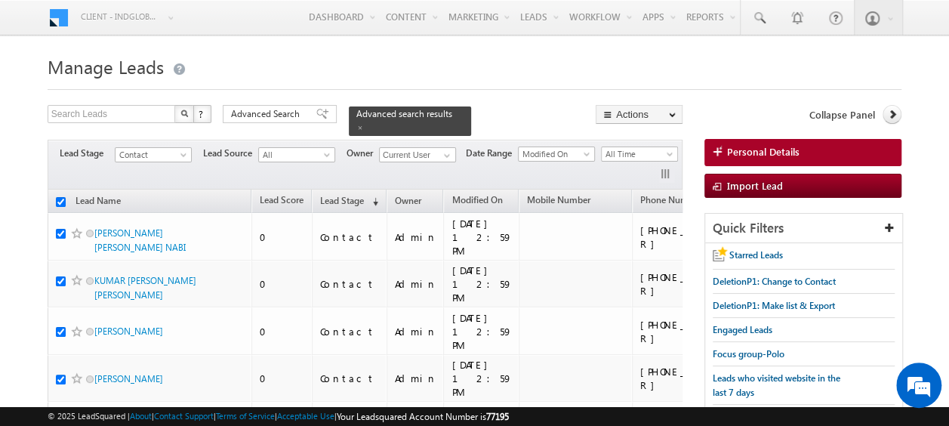
checkbox input "true"
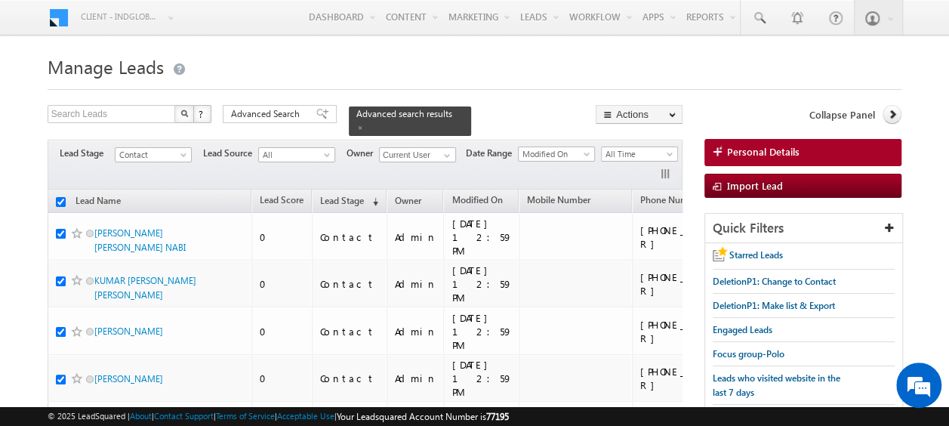
checkbox input "true"
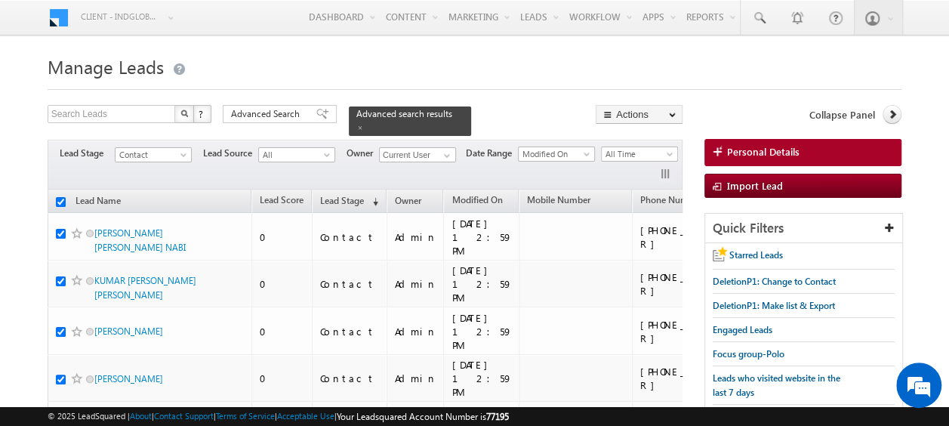
checkbox input "true"
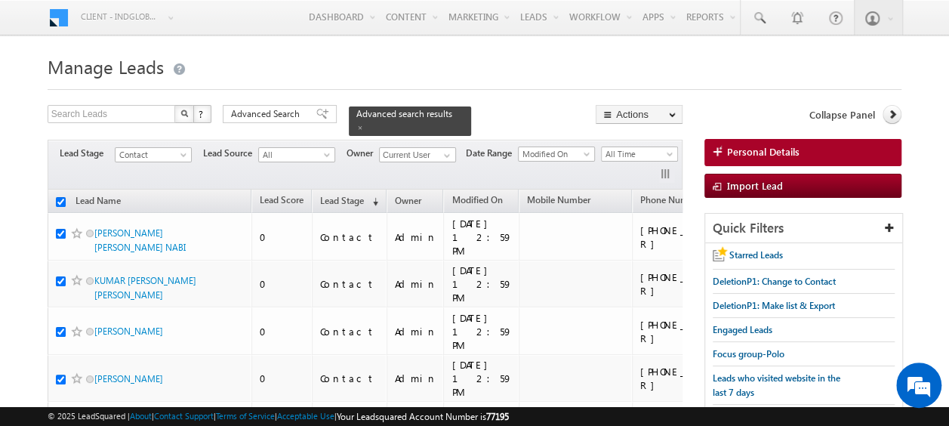
checkbox input "true"
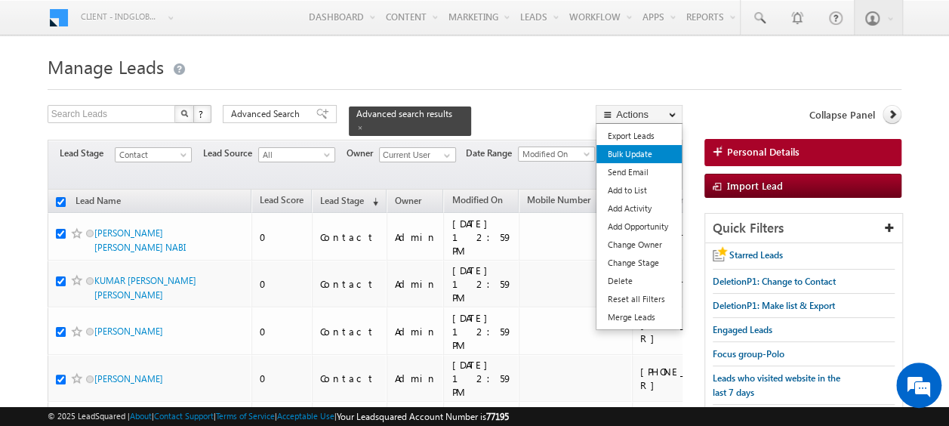
click at [639, 156] on link "Bulk Update" at bounding box center [639, 154] width 85 height 18
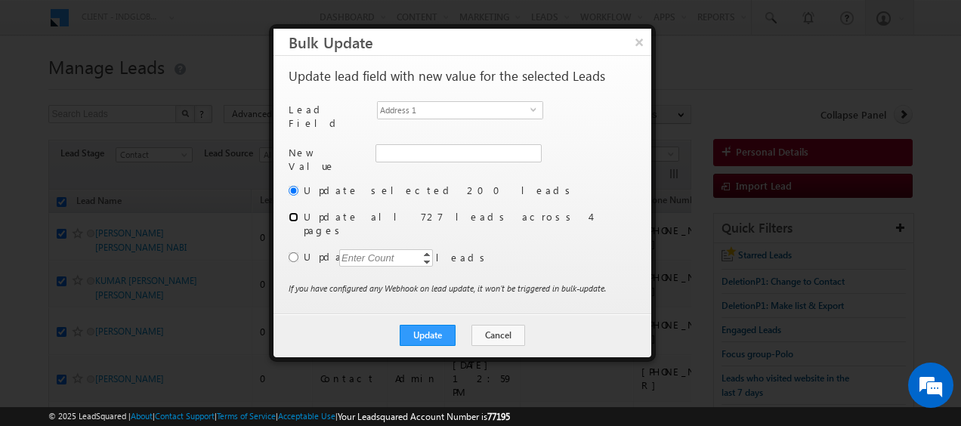
click at [294, 212] on input "radio" at bounding box center [294, 217] width 10 height 10
click at [533, 109] on span "select" at bounding box center [536, 109] width 12 height 7
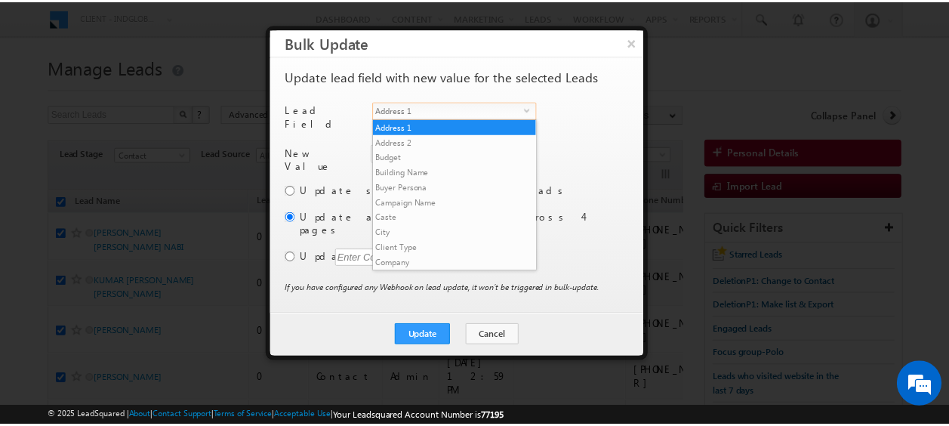
scroll to position [575, 0]
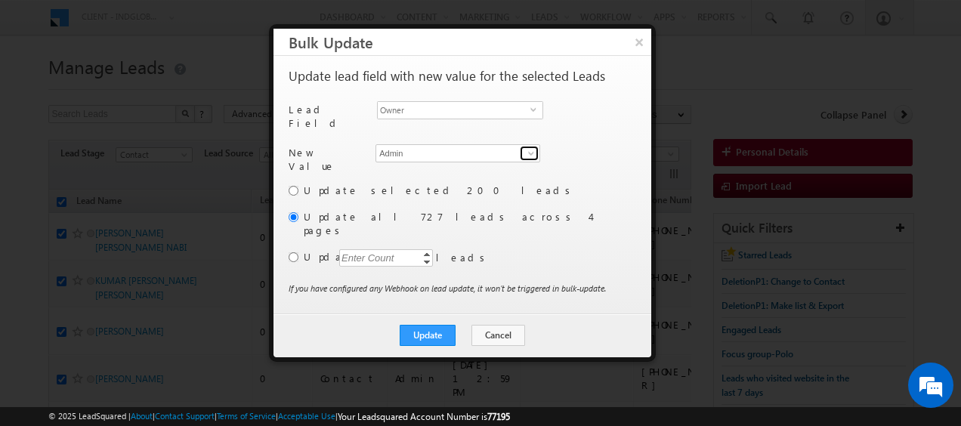
click at [528, 150] on span at bounding box center [531, 153] width 12 height 12
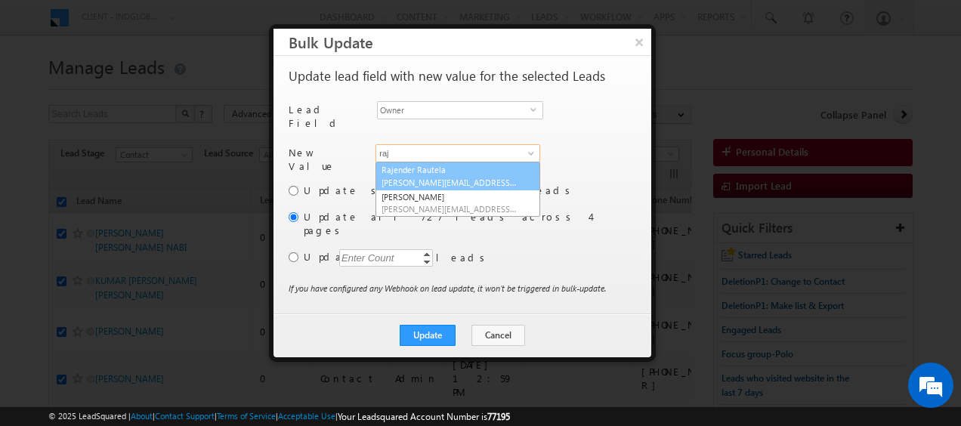
click at [471, 177] on span "rajender.rautela@indglobal.ae" at bounding box center [449, 182] width 136 height 11
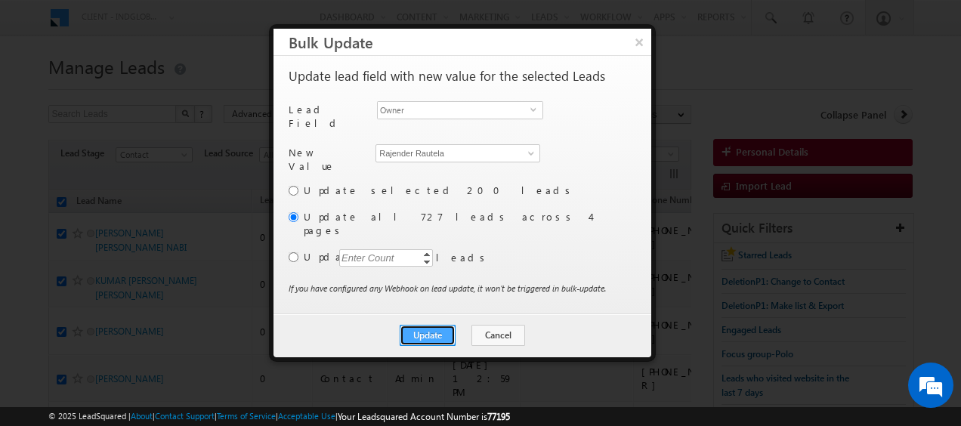
click at [423, 325] on button "Update" at bounding box center [428, 335] width 56 height 21
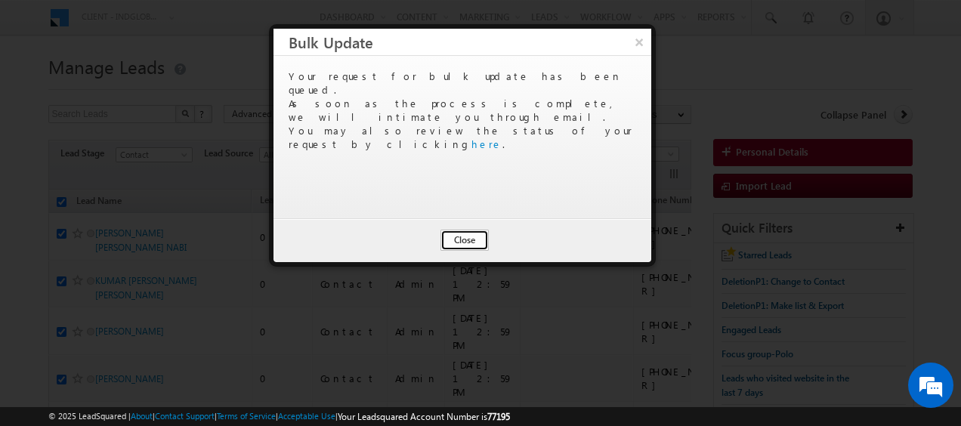
click at [474, 239] on button "Close" at bounding box center [464, 240] width 48 height 21
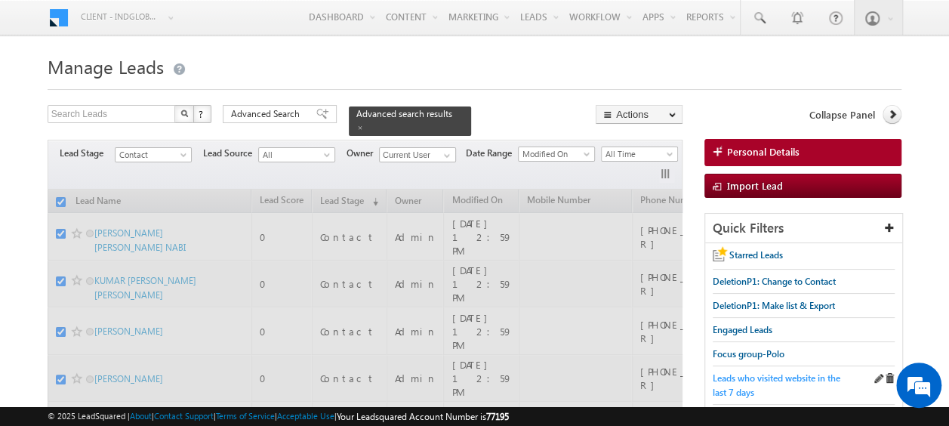
scroll to position [76, 0]
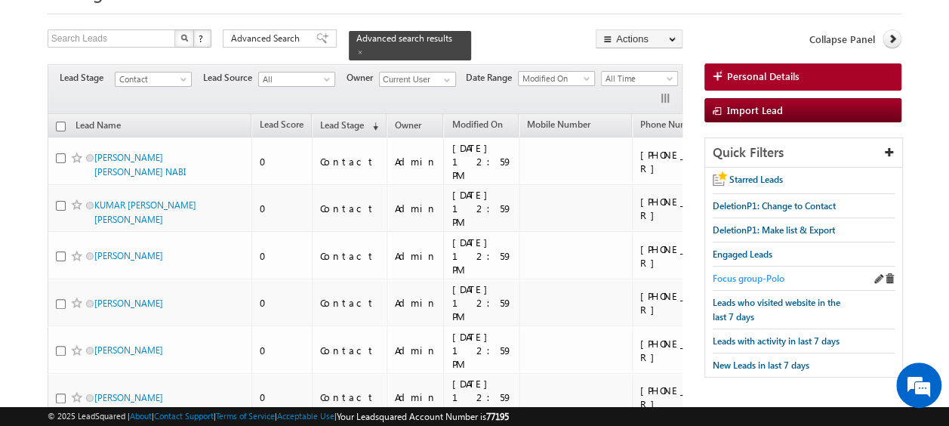
click at [761, 273] on span "Focus group-Polo" at bounding box center [749, 278] width 72 height 11
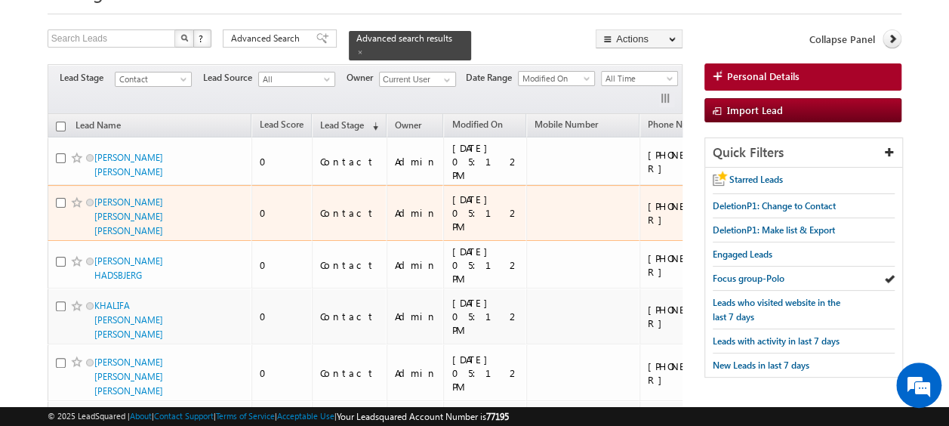
scroll to position [0, 0]
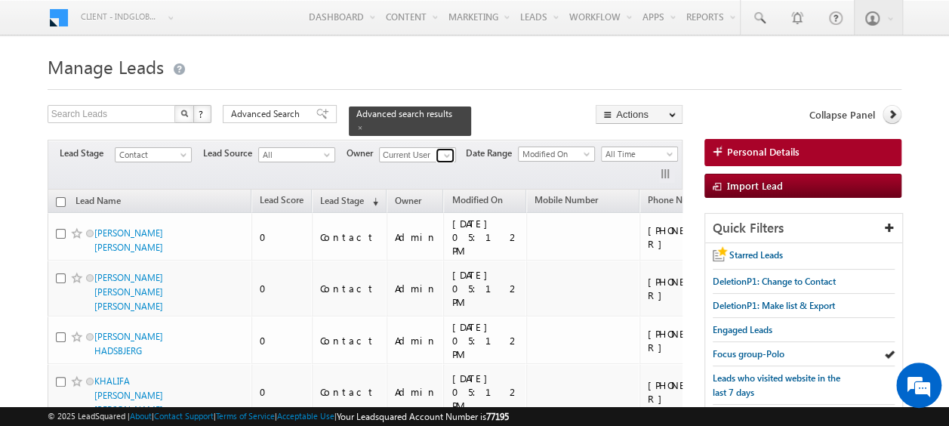
click at [447, 150] on span at bounding box center [447, 156] width 12 height 12
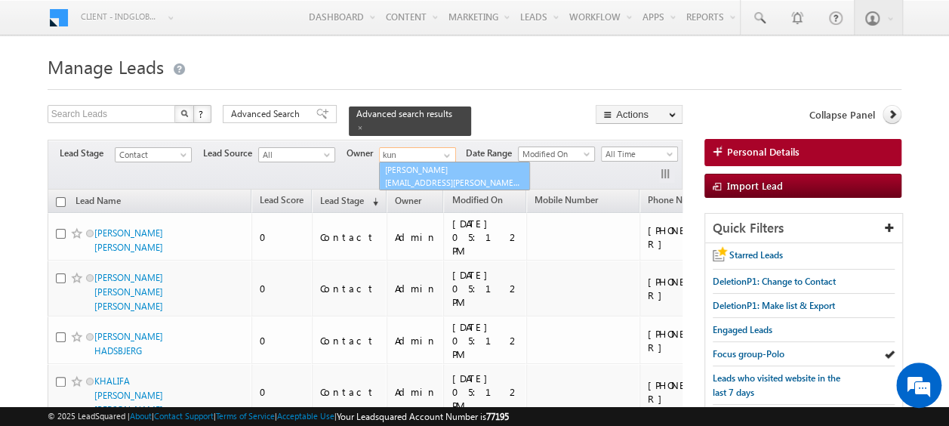
click at [432, 162] on link "Kunal Sehrawat kunal.sehrawat@indglobal.ae" at bounding box center [454, 176] width 151 height 29
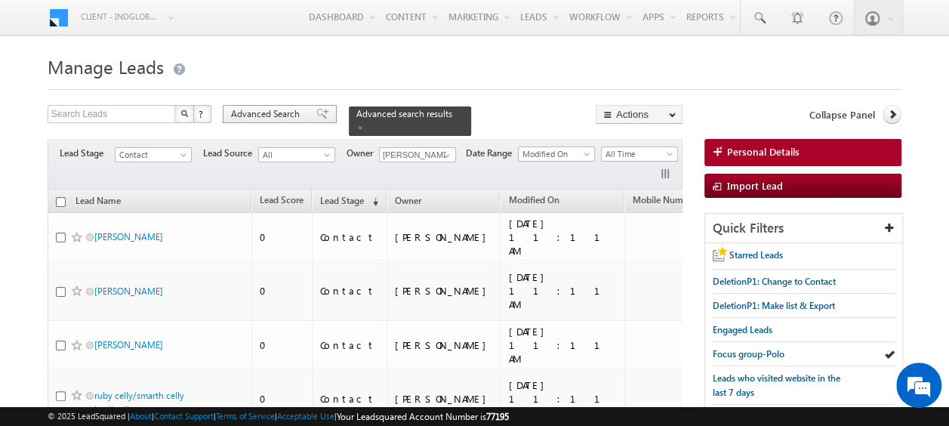
click at [272, 115] on span "Advanced Search" at bounding box center [267, 114] width 73 height 14
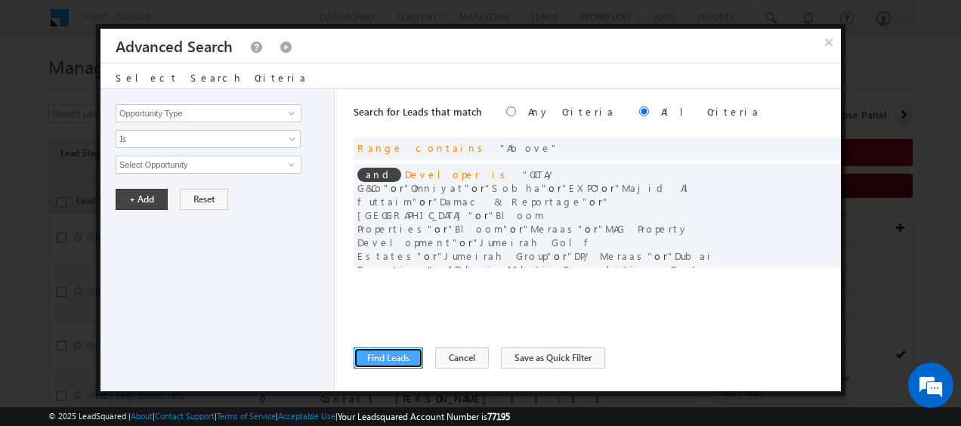
click at [384, 353] on button "Find Leads" at bounding box center [387, 357] width 69 height 21
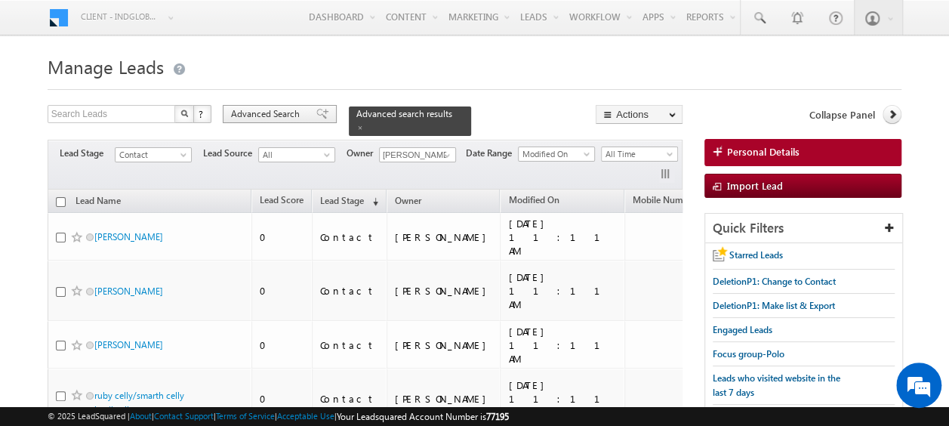
click at [267, 111] on span "Advanced Search" at bounding box center [267, 114] width 73 height 14
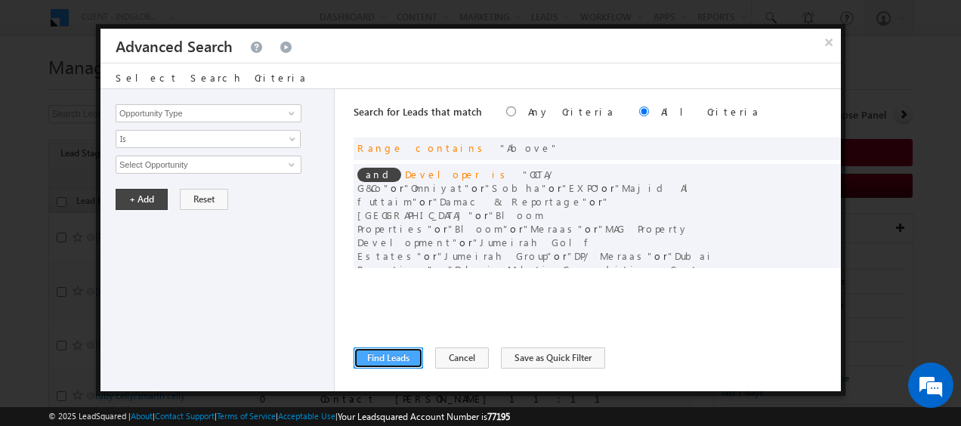
click at [372, 355] on button "Find Leads" at bounding box center [387, 357] width 69 height 21
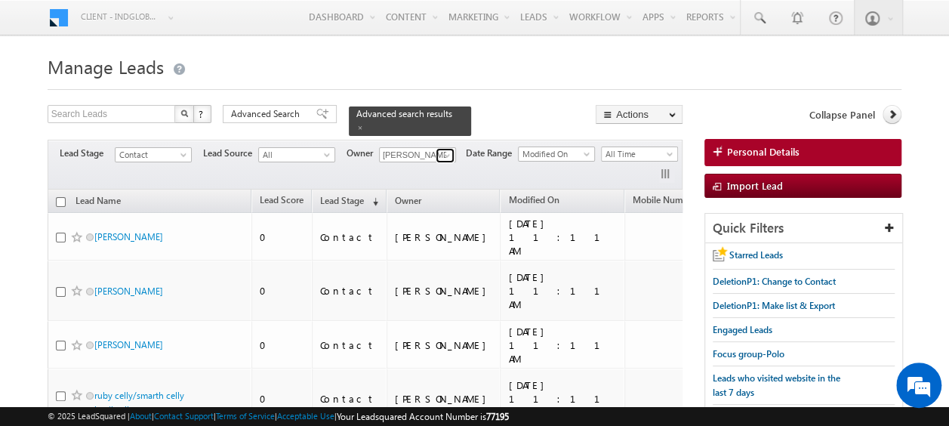
click at [443, 150] on span at bounding box center [447, 156] width 12 height 12
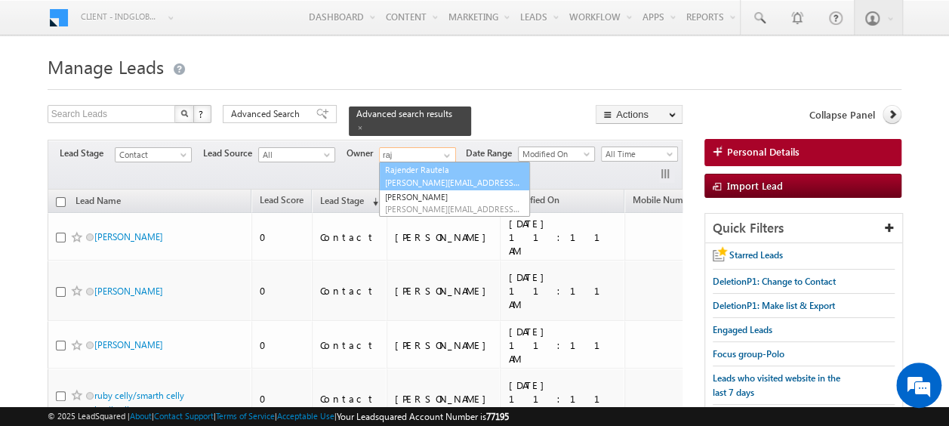
click at [434, 162] on link "Rajender Rautela rajender.rautela@indglobal.ae" at bounding box center [454, 176] width 151 height 29
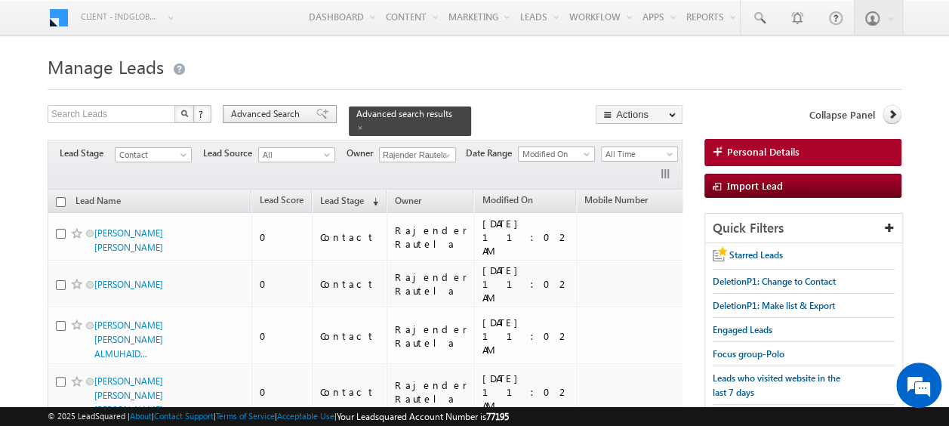
click at [240, 116] on span "Advanced Search" at bounding box center [267, 114] width 73 height 14
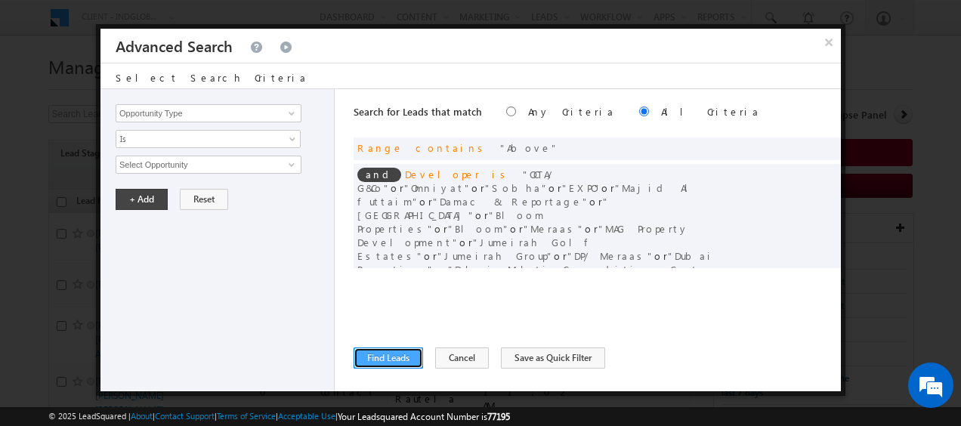
click at [378, 356] on button "Find Leads" at bounding box center [387, 357] width 69 height 21
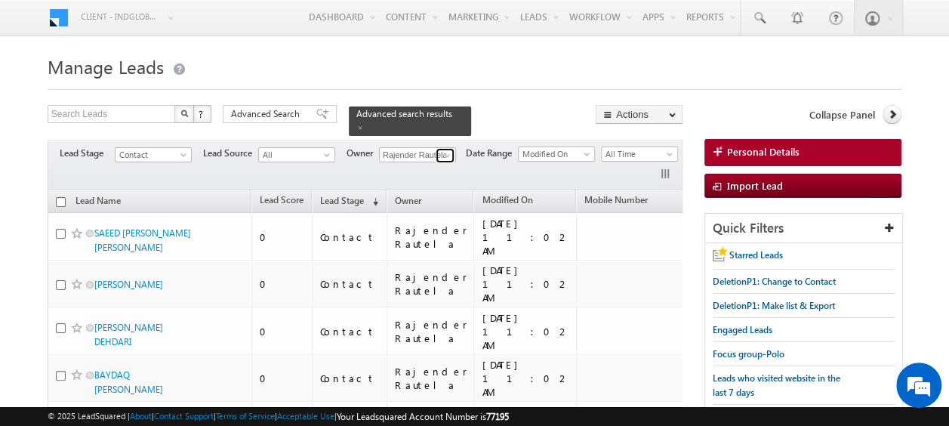
click at [449, 150] on span at bounding box center [447, 156] width 12 height 12
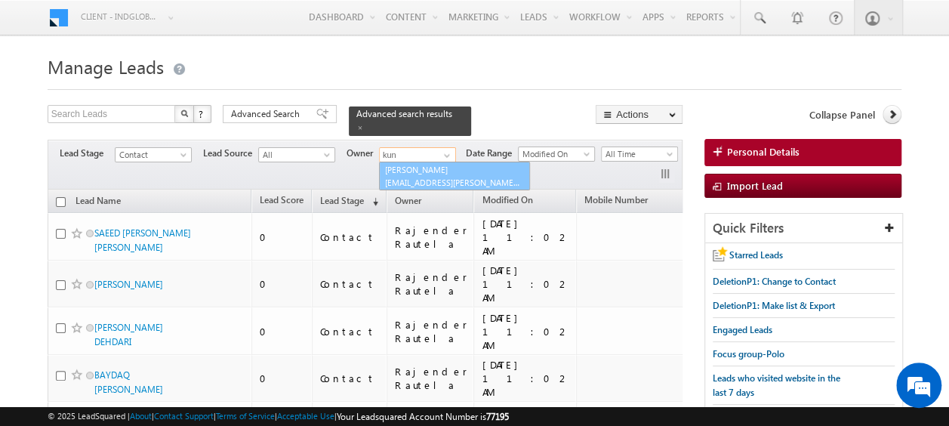
click at [424, 162] on link "Kunal Sehrawat kunal.sehrawat@indglobal.ae" at bounding box center [454, 176] width 151 height 29
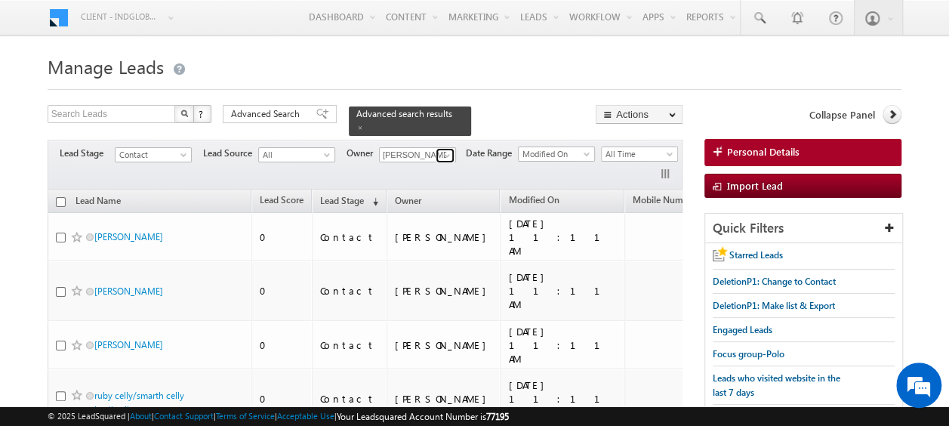
click at [448, 150] on span at bounding box center [447, 156] width 12 height 12
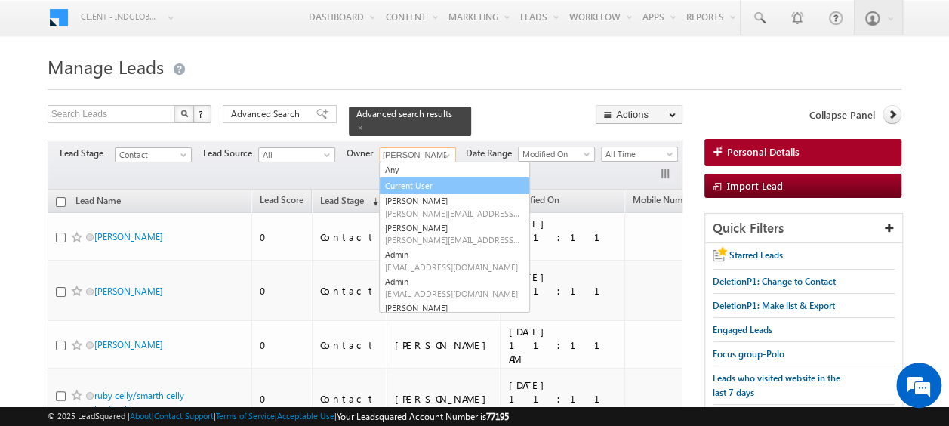
click at [415, 178] on link "Current User" at bounding box center [454, 186] width 151 height 17
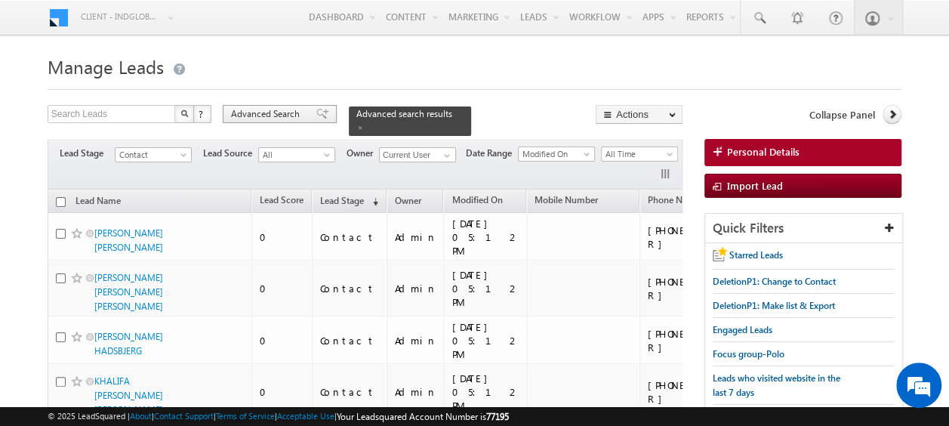
click at [281, 116] on span "Advanced Search" at bounding box center [267, 114] width 73 height 14
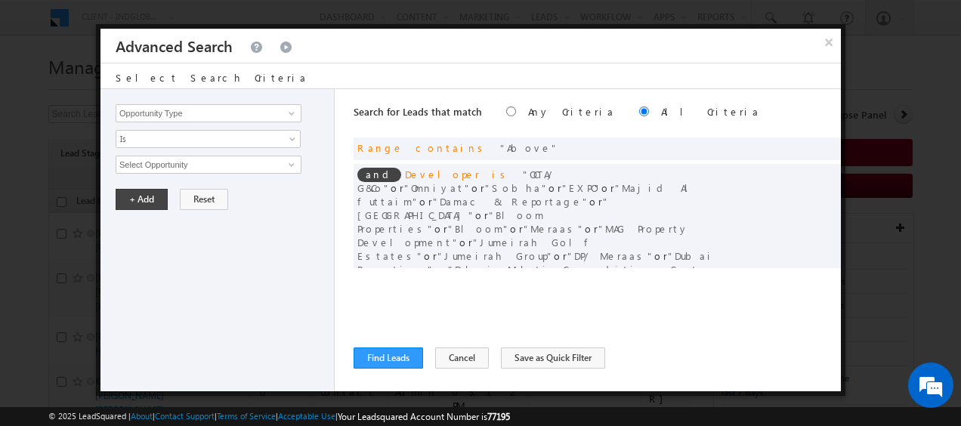
click at [387, 347] on div "Search for Leads that match Any Criteria All Criteria Note that the current tri…" at bounding box center [596, 240] width 487 height 302
click at [382, 358] on button "Find Leads" at bounding box center [387, 357] width 69 height 21
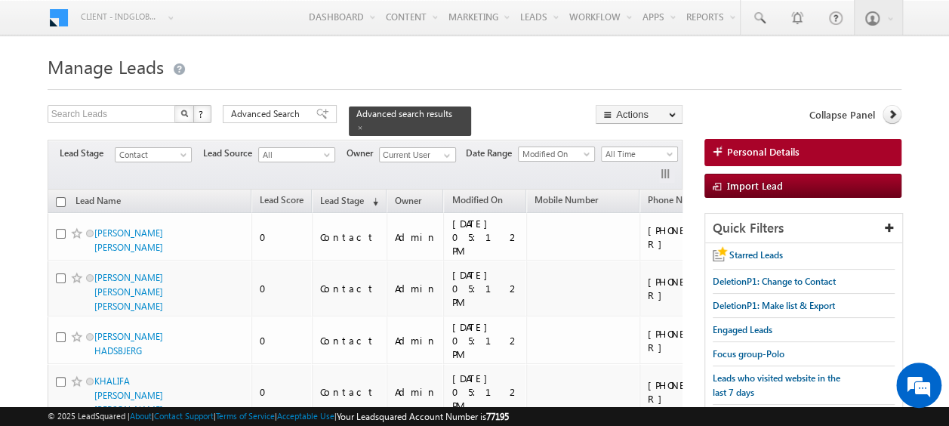
click at [60, 197] on input "checkbox" at bounding box center [61, 202] width 10 height 10
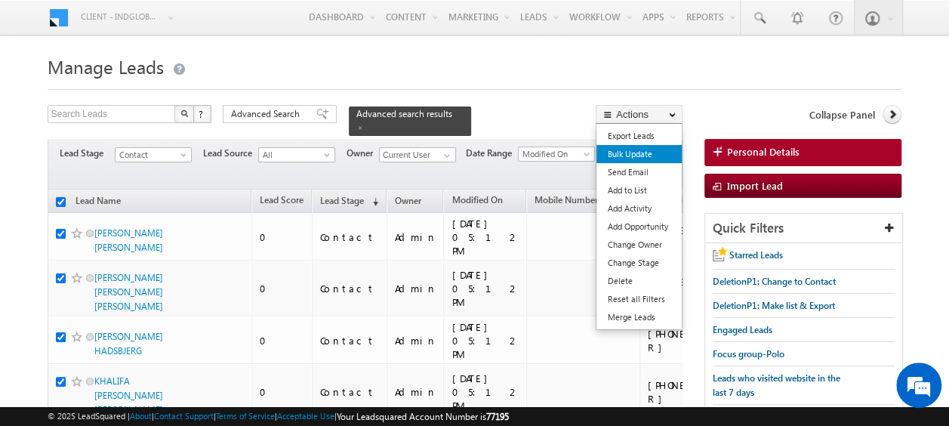
click at [639, 157] on link "Bulk Update" at bounding box center [639, 154] width 85 height 18
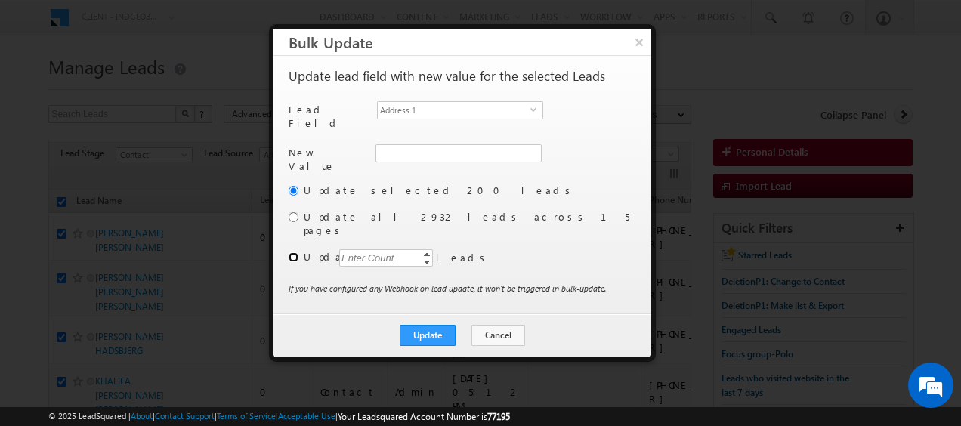
click at [292, 252] on input "radio" at bounding box center [294, 257] width 10 height 10
click at [369, 249] on div "Enter Count" at bounding box center [367, 257] width 57 height 17
click at [447, 115] on span "Address 1" at bounding box center [454, 110] width 153 height 17
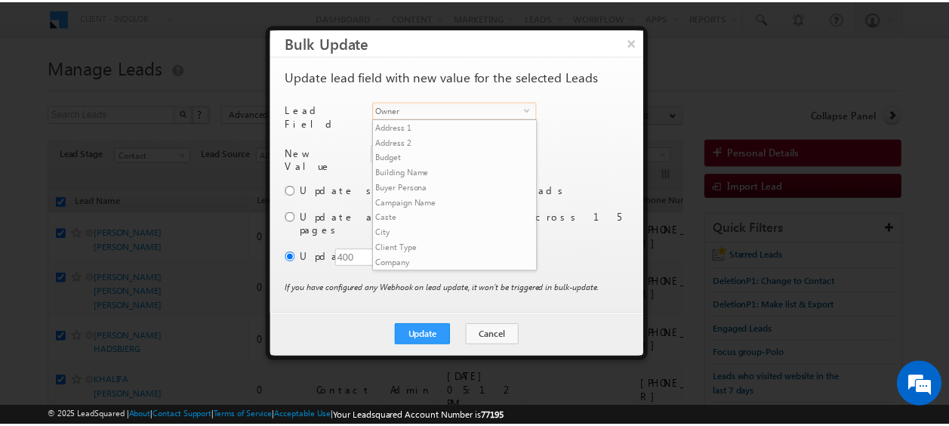
scroll to position [575, 0]
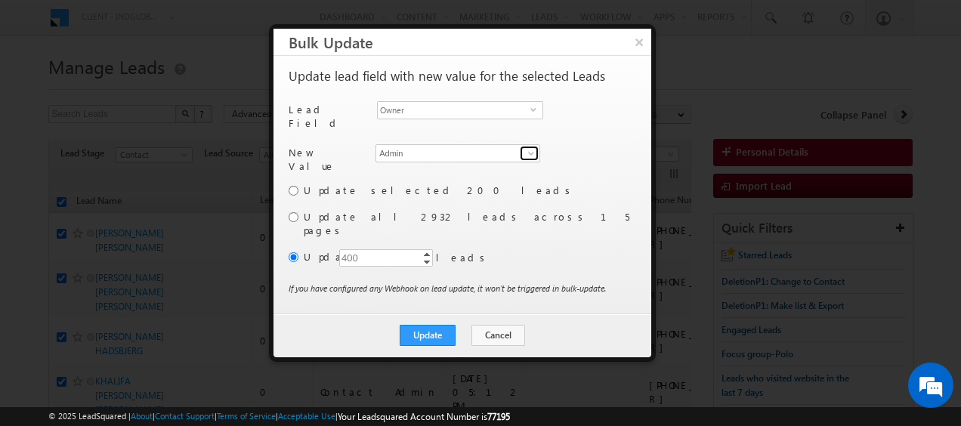
click at [530, 147] on span at bounding box center [531, 153] width 12 height 12
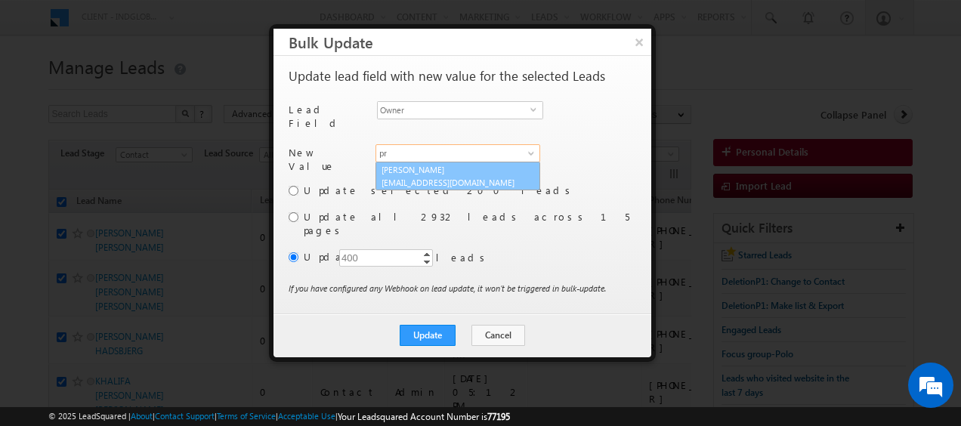
click at [440, 165] on link "Prashant Nayak prashant.nayak@indglobal.ae" at bounding box center [457, 176] width 165 height 29
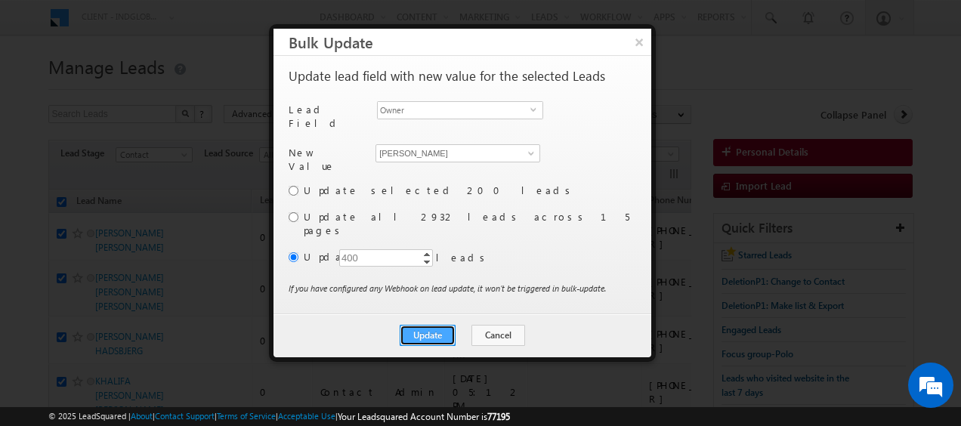
click at [428, 325] on button "Update" at bounding box center [428, 335] width 56 height 21
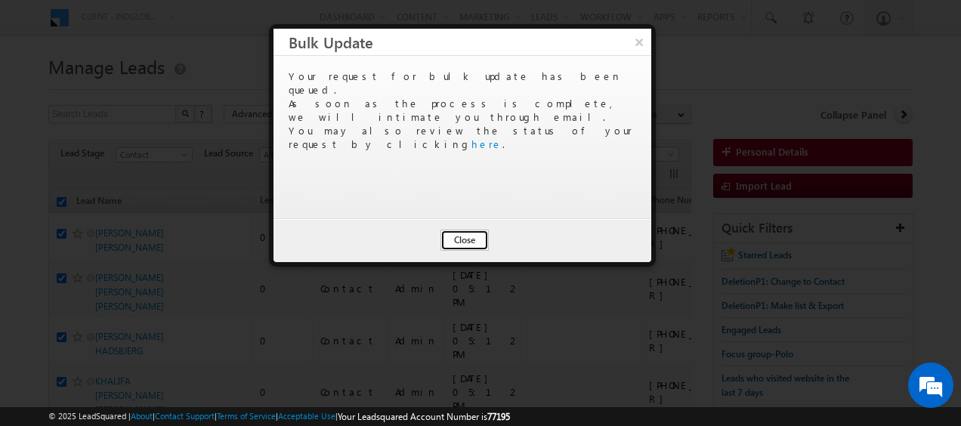
click at [462, 240] on button "Close" at bounding box center [464, 240] width 48 height 21
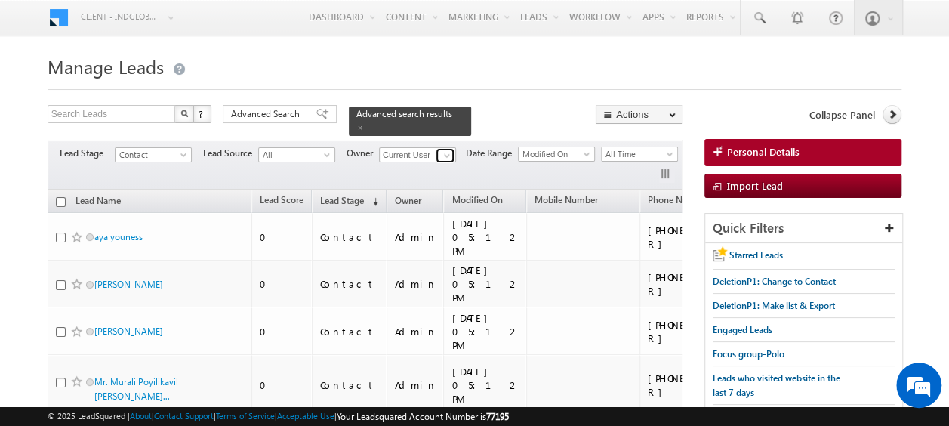
click at [446, 150] on span at bounding box center [447, 156] width 12 height 12
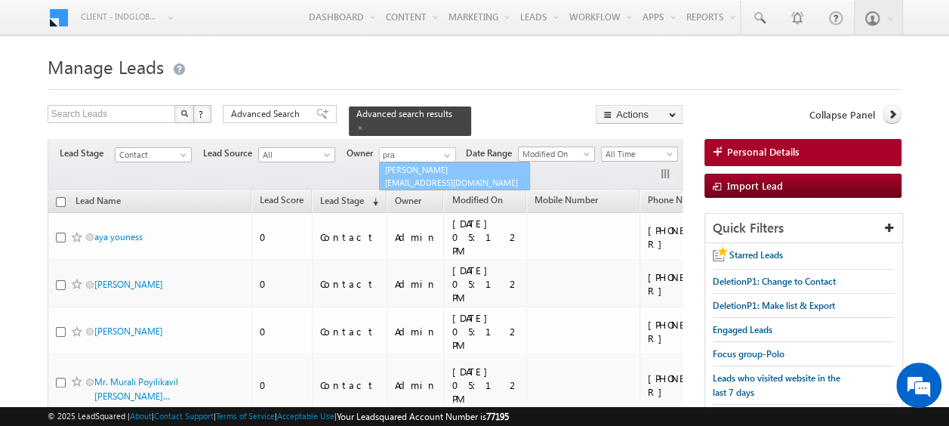
click at [437, 177] on span "prashant.nayak@indglobal.ae" at bounding box center [453, 182] width 136 height 11
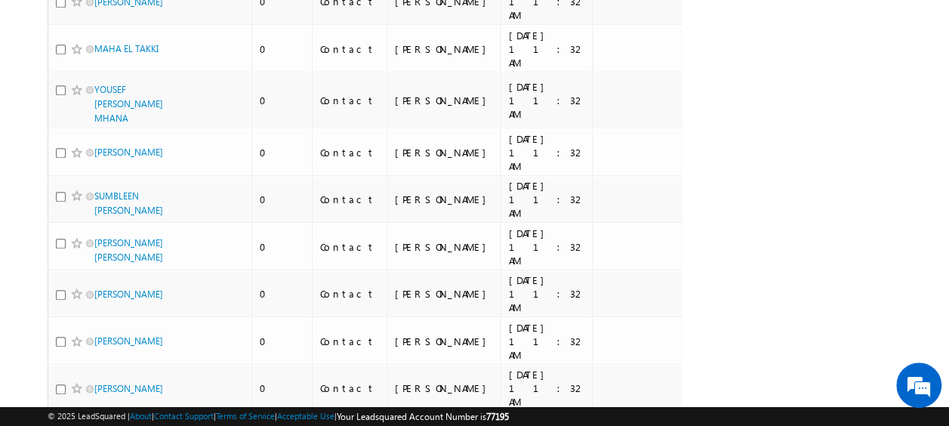
scroll to position [0, 0]
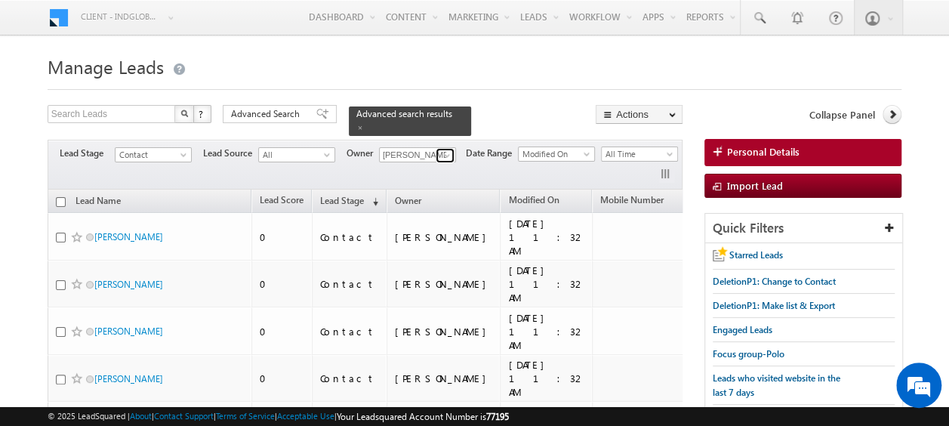
click at [453, 148] on link at bounding box center [445, 155] width 19 height 15
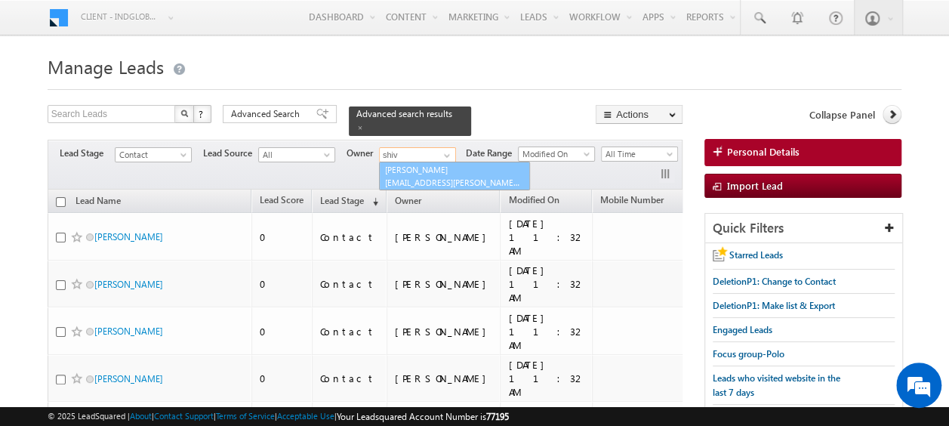
click at [448, 162] on link "Shiva Sisodia shiva.sisodia@indglobal.ae" at bounding box center [454, 176] width 151 height 29
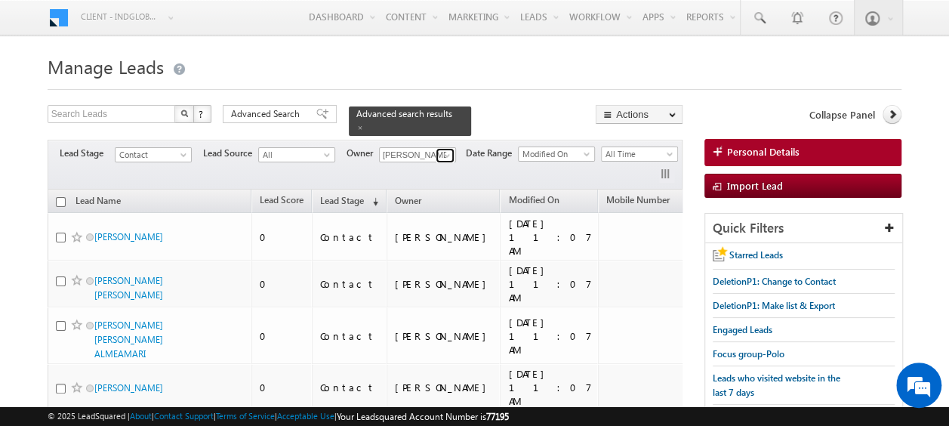
click at [452, 150] on span at bounding box center [447, 156] width 12 height 12
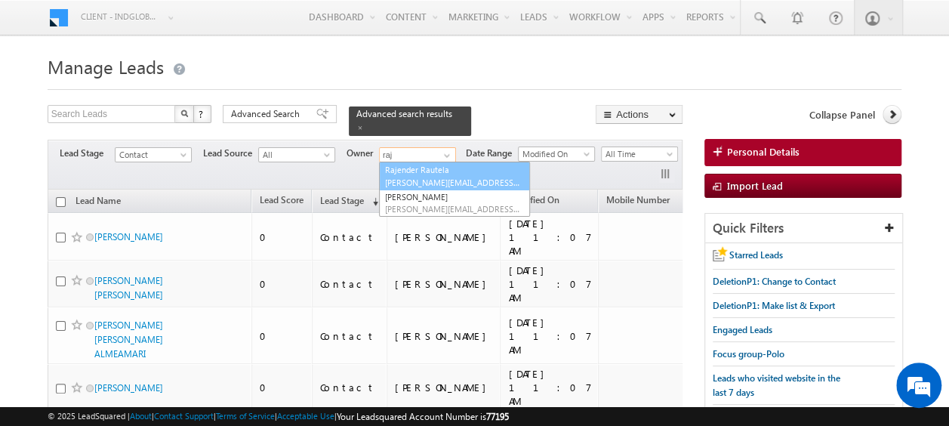
click at [431, 177] on span "rajender.rautela@indglobal.ae" at bounding box center [453, 182] width 136 height 11
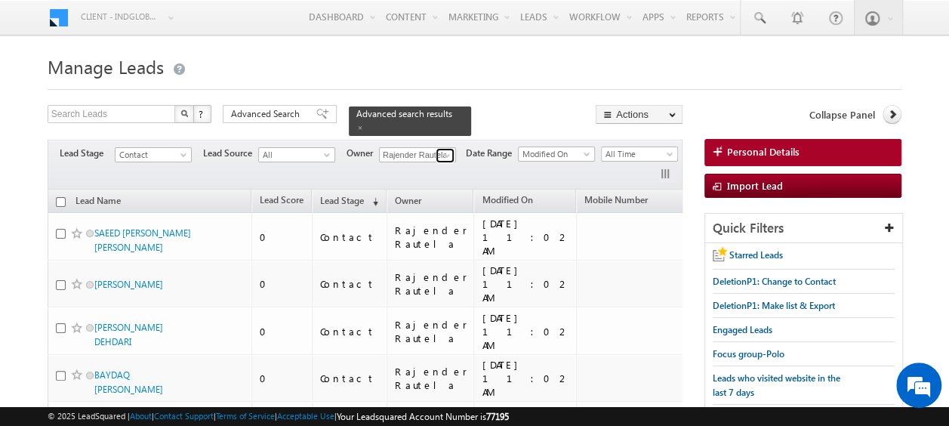
click at [444, 150] on span at bounding box center [447, 156] width 12 height 12
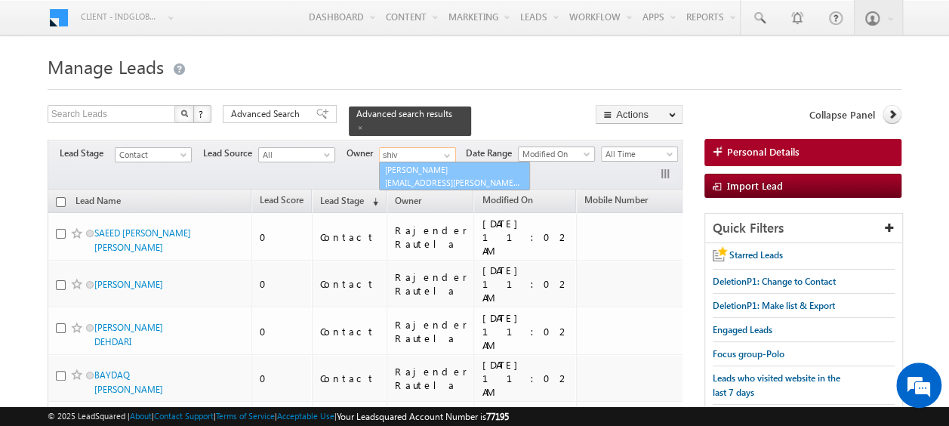
click at [416, 177] on span "shiva.sisodia@indglobal.ae" at bounding box center [453, 182] width 136 height 11
click at [416, 168] on div "Filters Lead Stage Contact Contact Lead Source All All Owner Current User Any C…" at bounding box center [366, 165] width 636 height 50
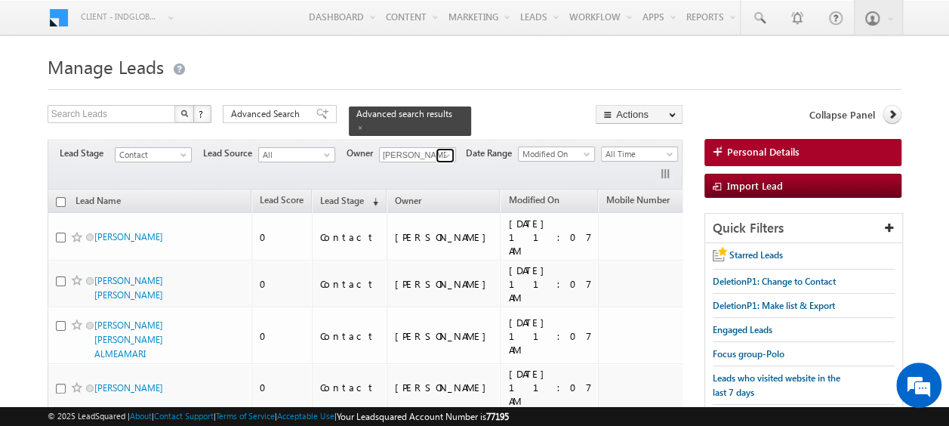
click at [437, 148] on link at bounding box center [445, 155] width 19 height 15
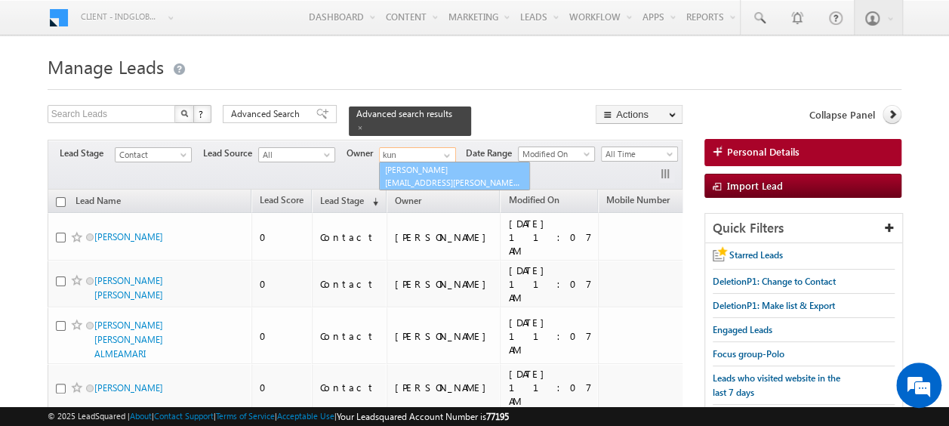
click at [432, 177] on span "kunal.sehrawat@indglobal.ae" at bounding box center [453, 182] width 136 height 11
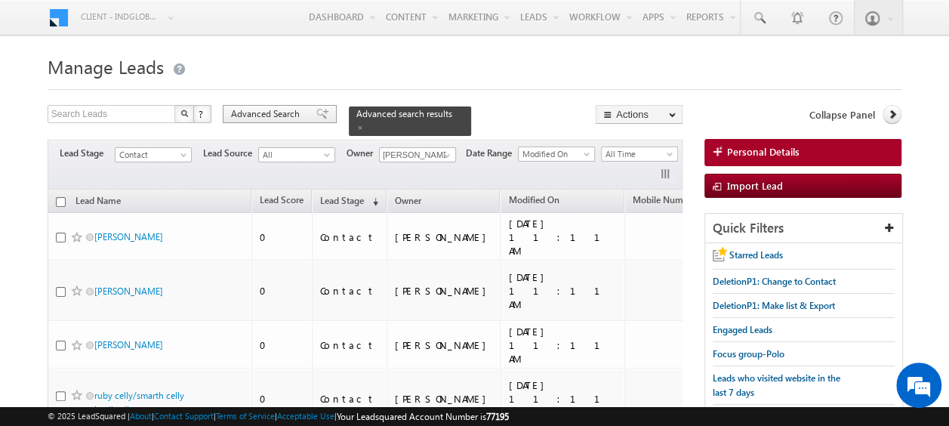
click at [274, 109] on span "Advanced Search" at bounding box center [267, 114] width 73 height 14
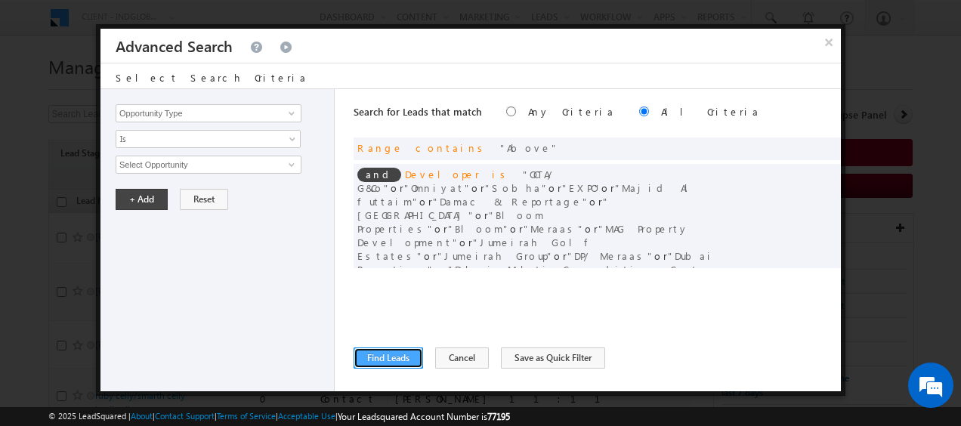
click at [402, 355] on button "Find Leads" at bounding box center [387, 357] width 69 height 21
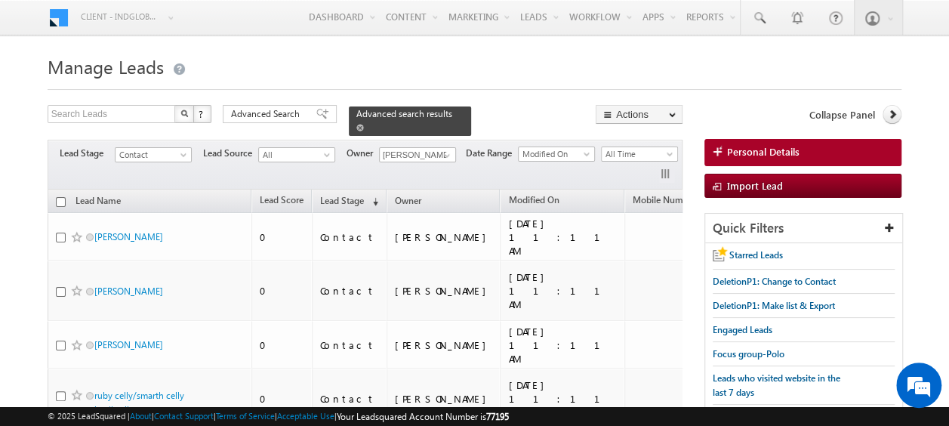
click at [364, 124] on span at bounding box center [361, 128] width 8 height 8
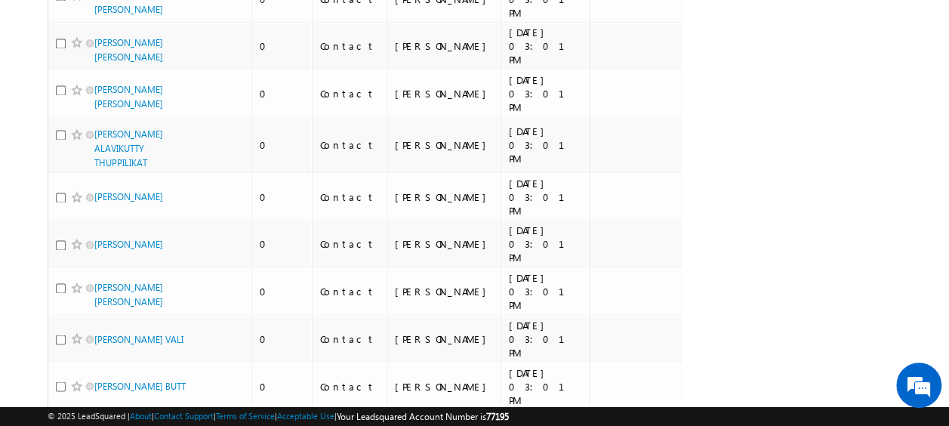
scroll to position [112, 0]
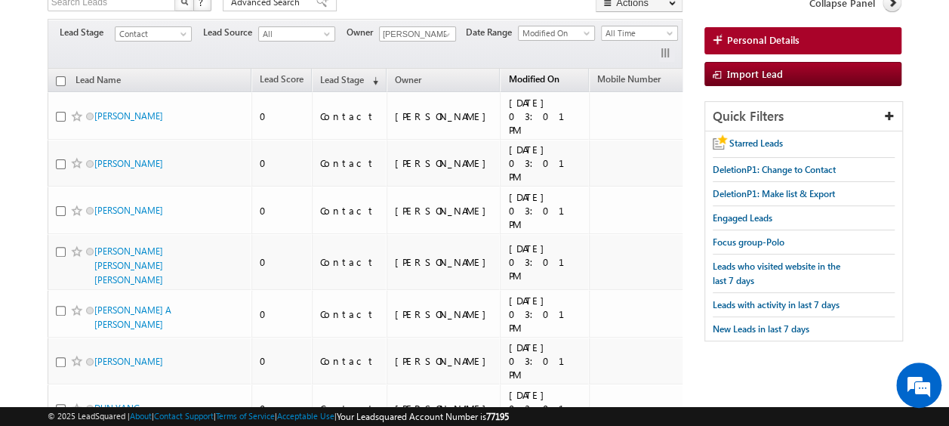
click at [508, 76] on span "Modified On" at bounding box center [533, 78] width 51 height 11
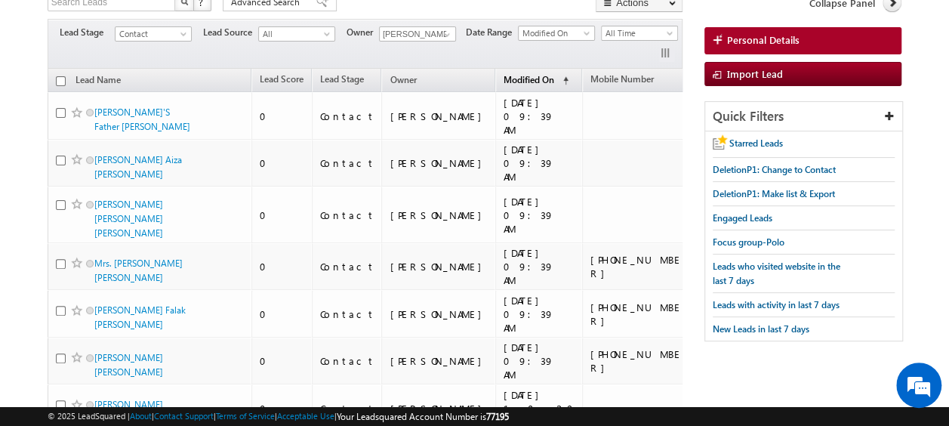
click at [496, 76] on link "Modified On (sorted ascending)" at bounding box center [536, 81] width 80 height 20
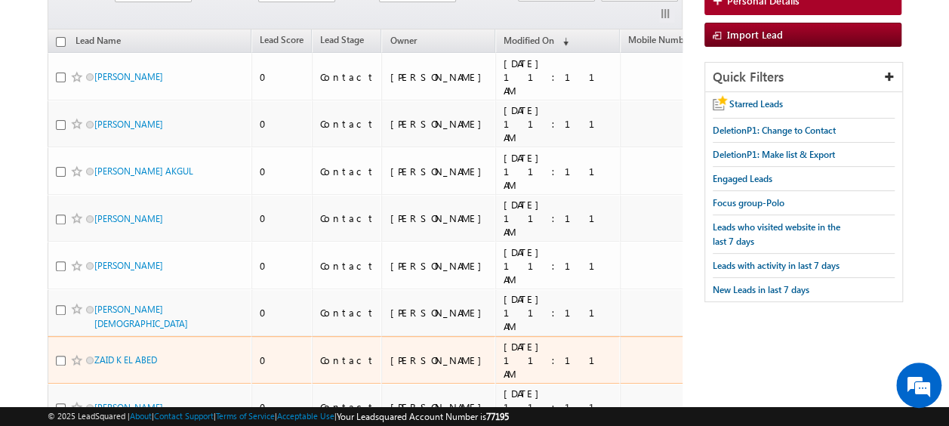
scroll to position [0, 0]
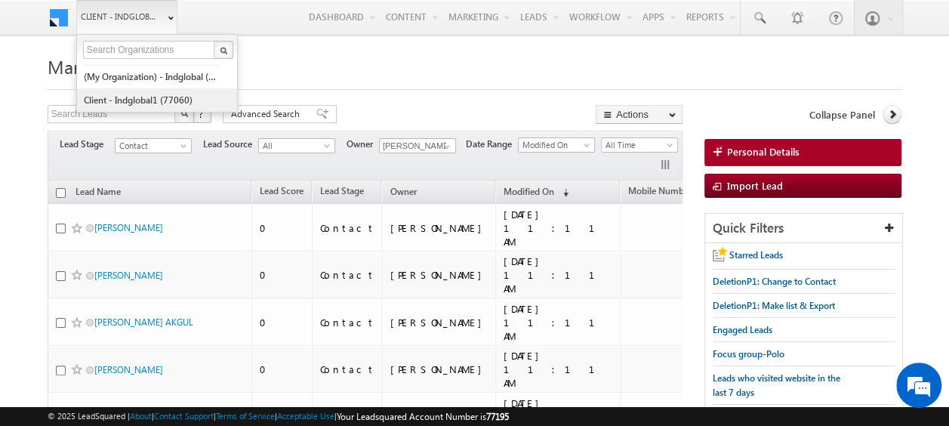
click at [137, 95] on link "Client - indglobal1 (77060)" at bounding box center [152, 99] width 138 height 23
